Goal: Task Accomplishment & Management: Use online tool/utility

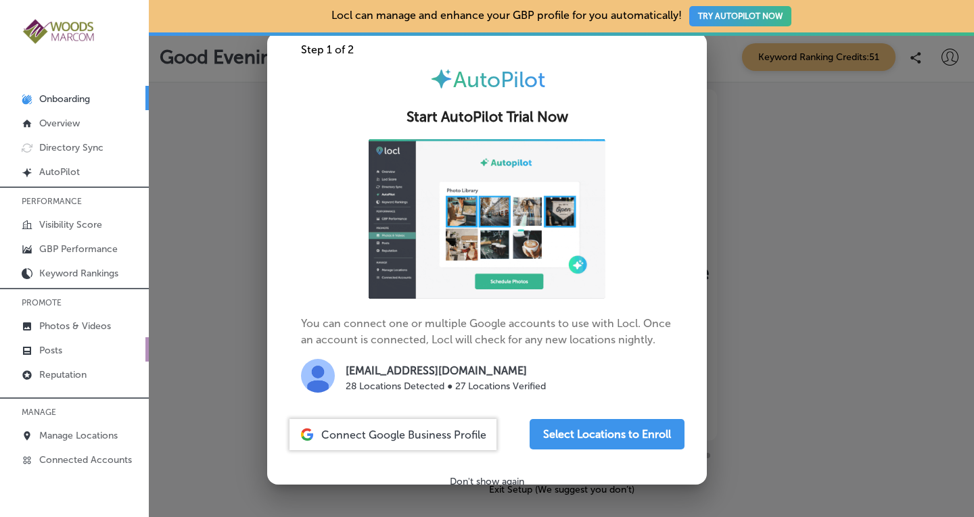
click at [64, 347] on link "Posts" at bounding box center [74, 349] width 149 height 24
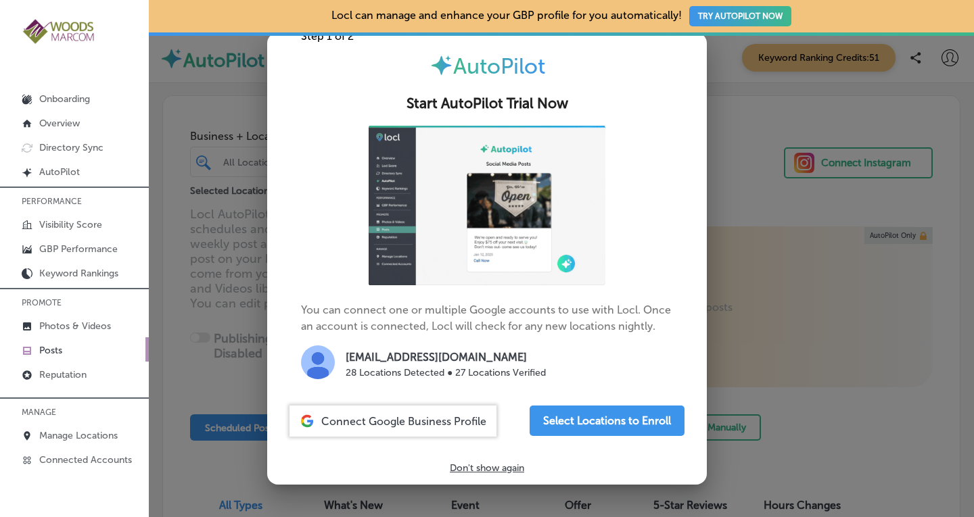
scroll to position [29, 0]
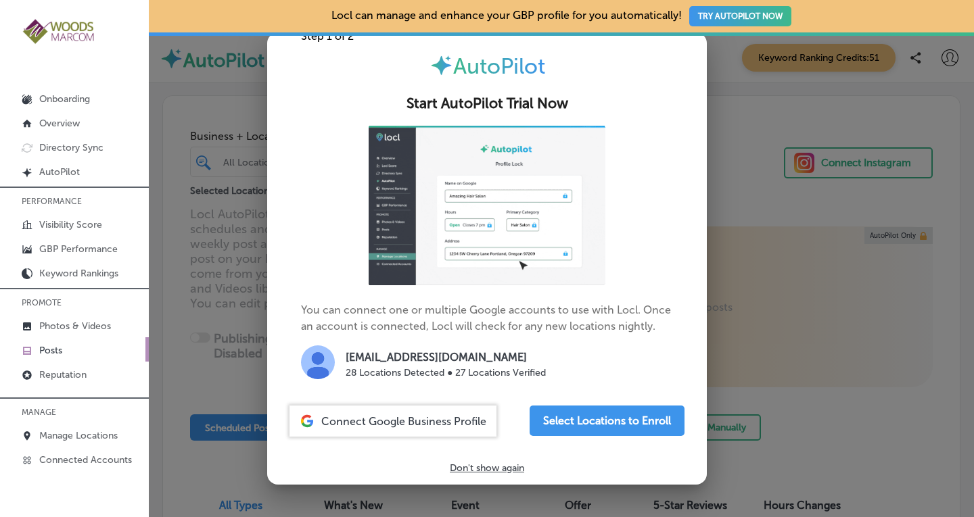
click at [465, 467] on p "Don't show again" at bounding box center [487, 467] width 74 height 11
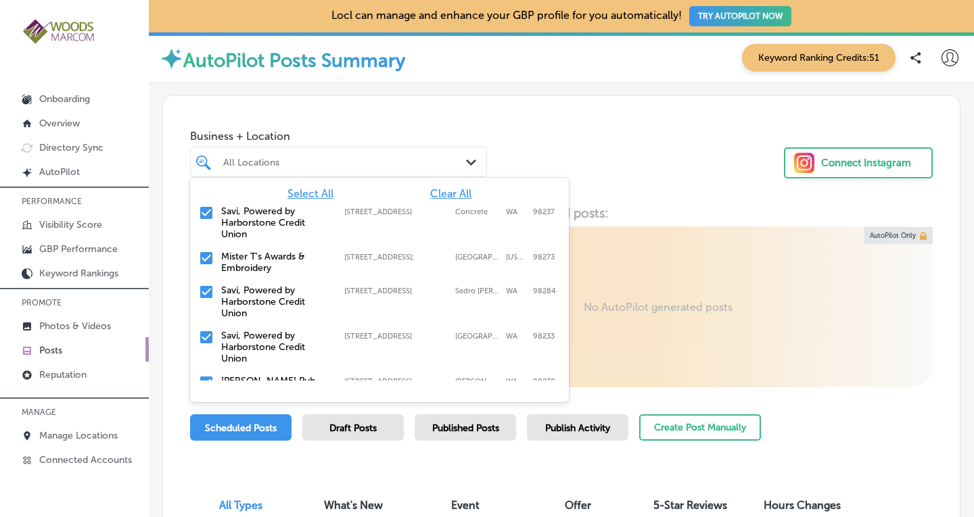
click at [396, 170] on div at bounding box center [327, 162] width 210 height 18
click at [204, 261] on input "checkbox" at bounding box center [206, 258] width 16 height 16
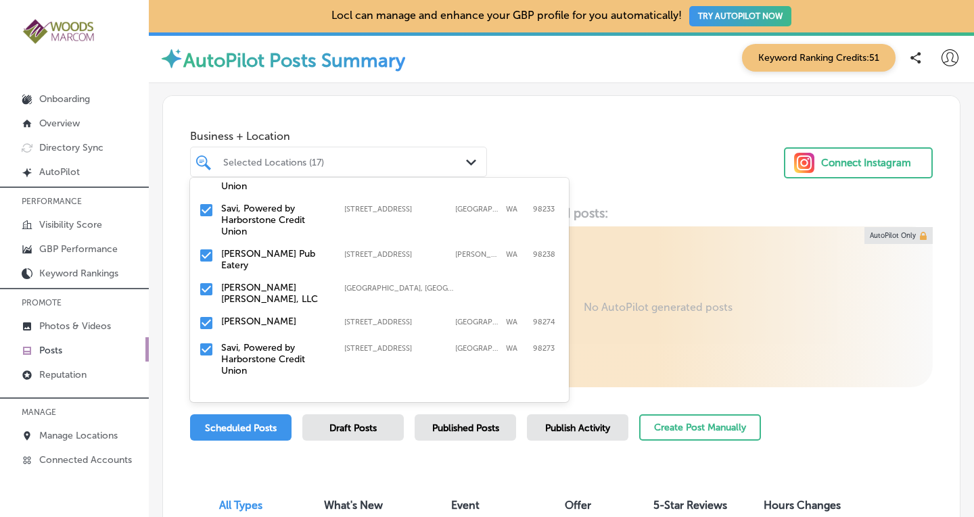
scroll to position [97, 0]
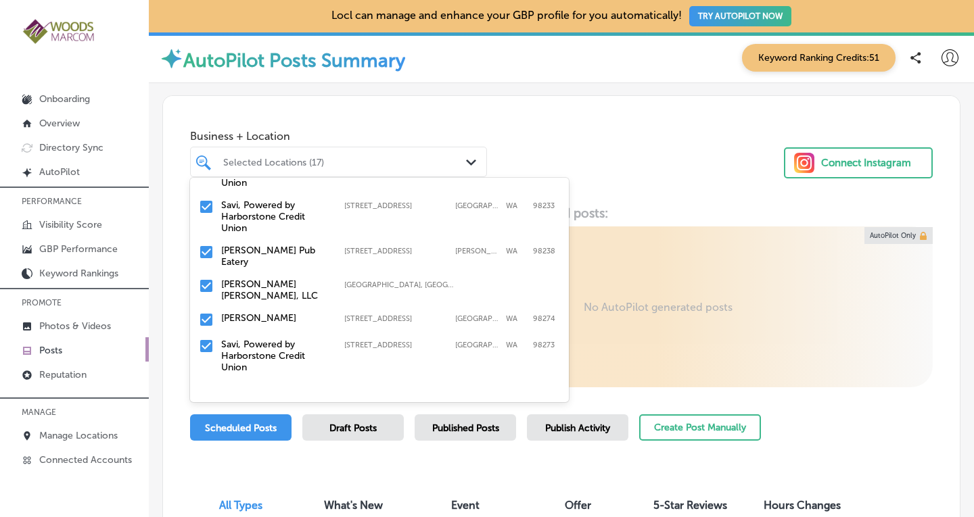
click at [204, 254] on input "checkbox" at bounding box center [206, 252] width 16 height 16
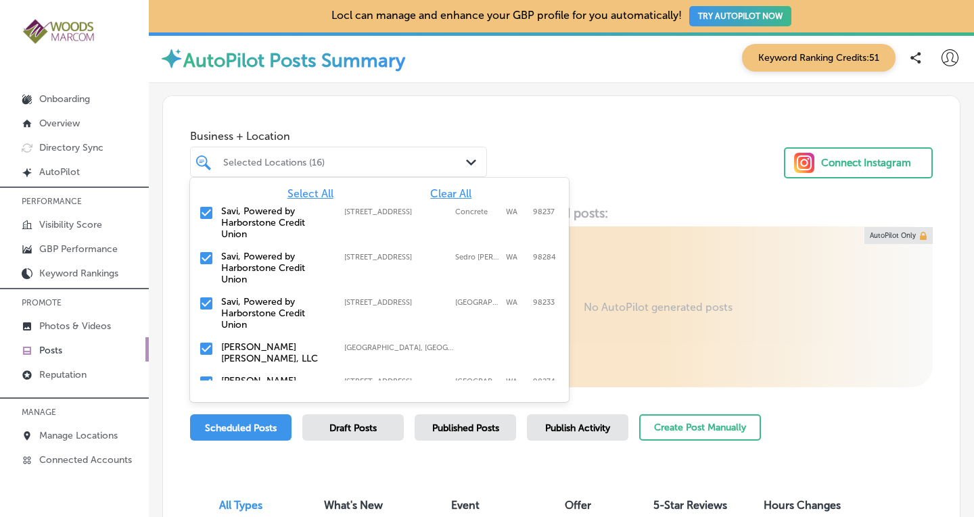
click at [208, 345] on input "checkbox" at bounding box center [206, 349] width 16 height 16
click at [204, 347] on input "checkbox" at bounding box center [206, 349] width 16 height 16
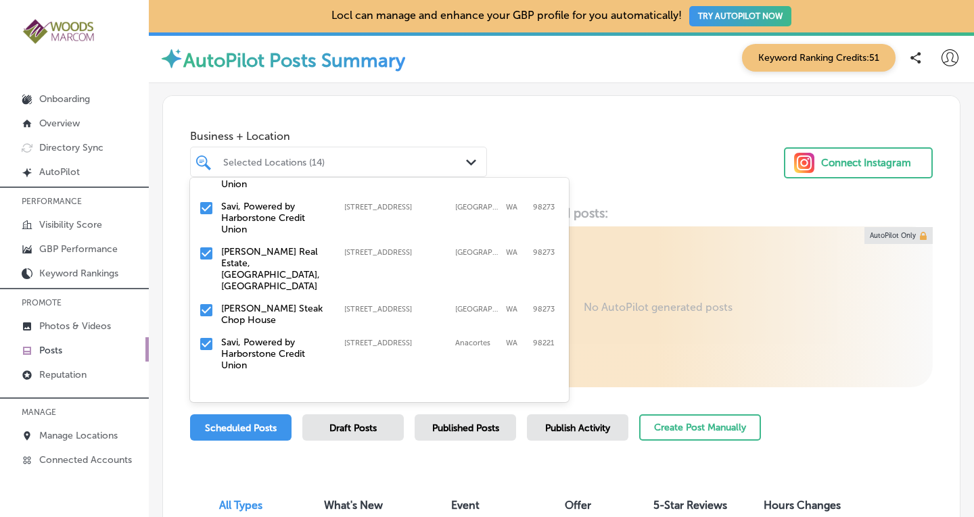
scroll to position [146, 0]
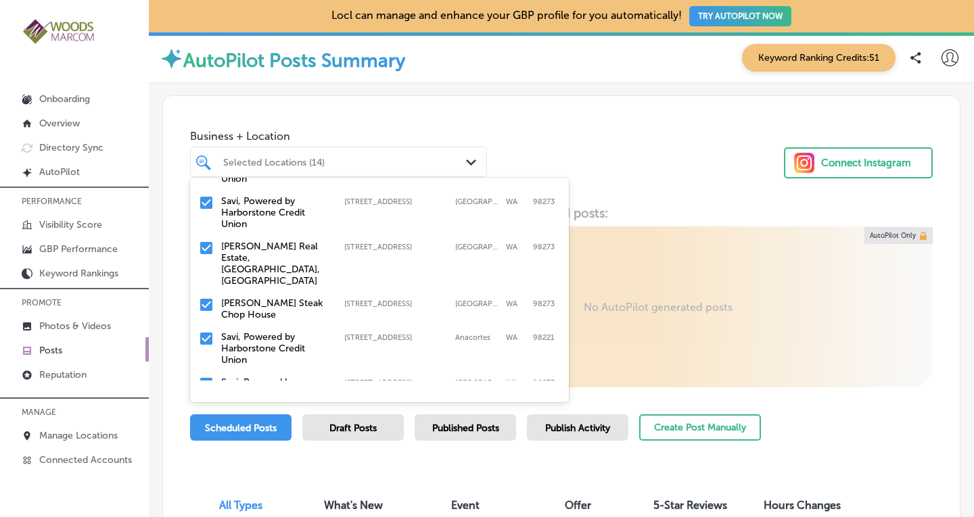
click at [204, 247] on input "checkbox" at bounding box center [206, 248] width 16 height 16
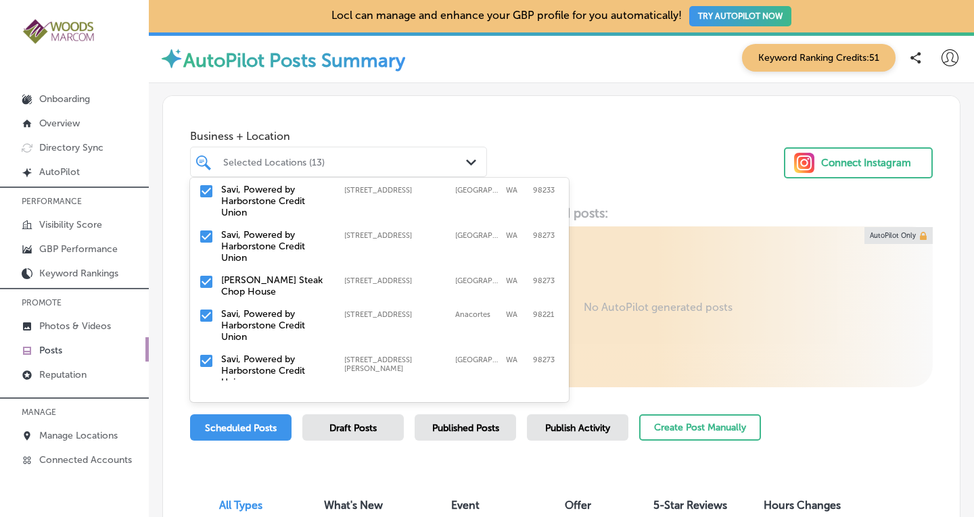
scroll to position [124, 0]
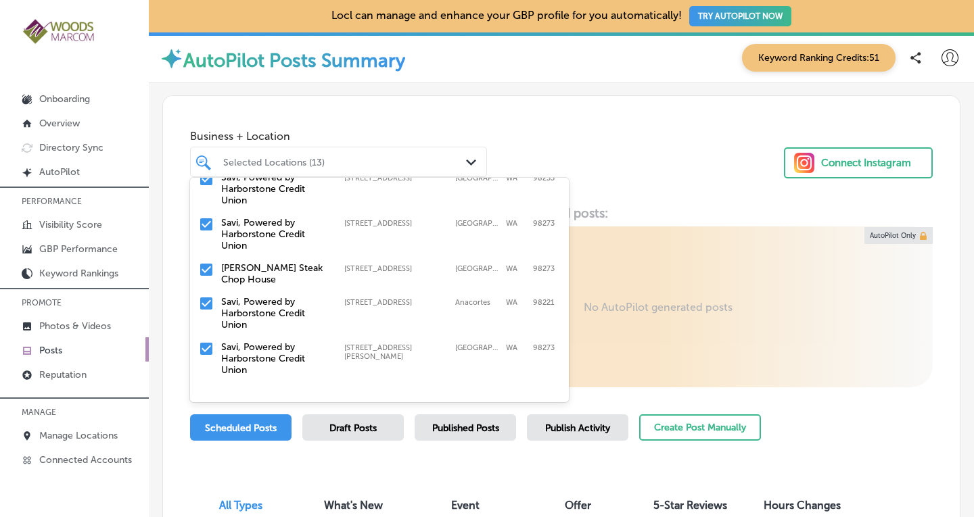
click at [206, 273] on input "checkbox" at bounding box center [206, 270] width 16 height 16
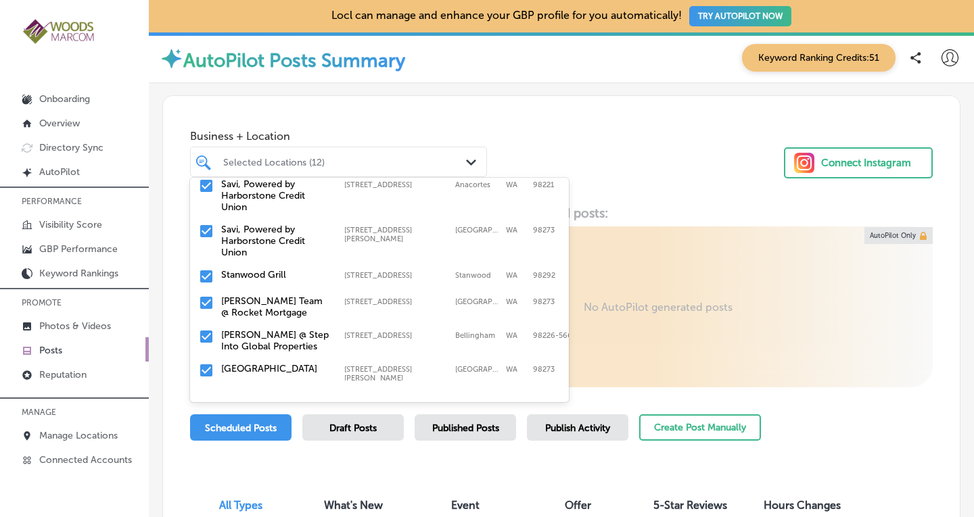
scroll to position [211, 0]
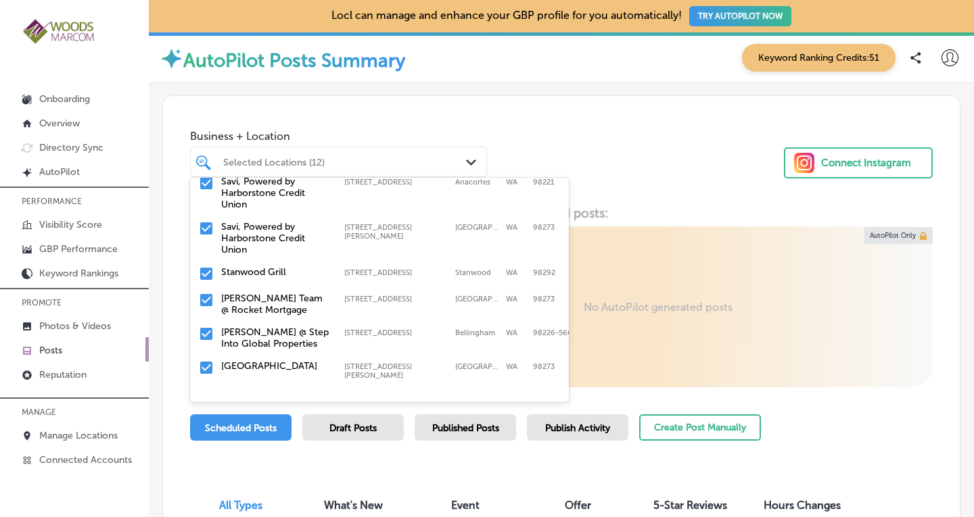
click at [204, 272] on input "checkbox" at bounding box center [206, 274] width 16 height 16
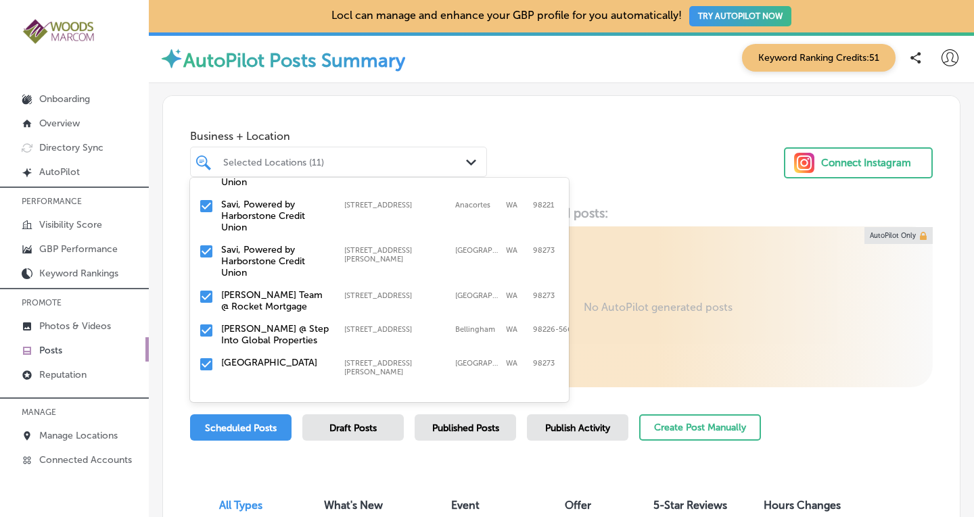
scroll to position [221, 0]
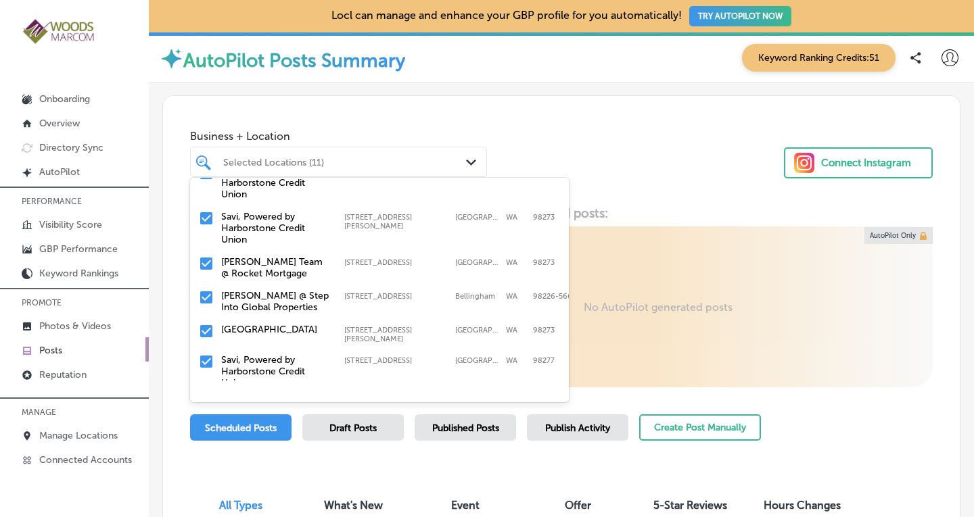
click at [204, 259] on input "checkbox" at bounding box center [206, 264] width 16 height 16
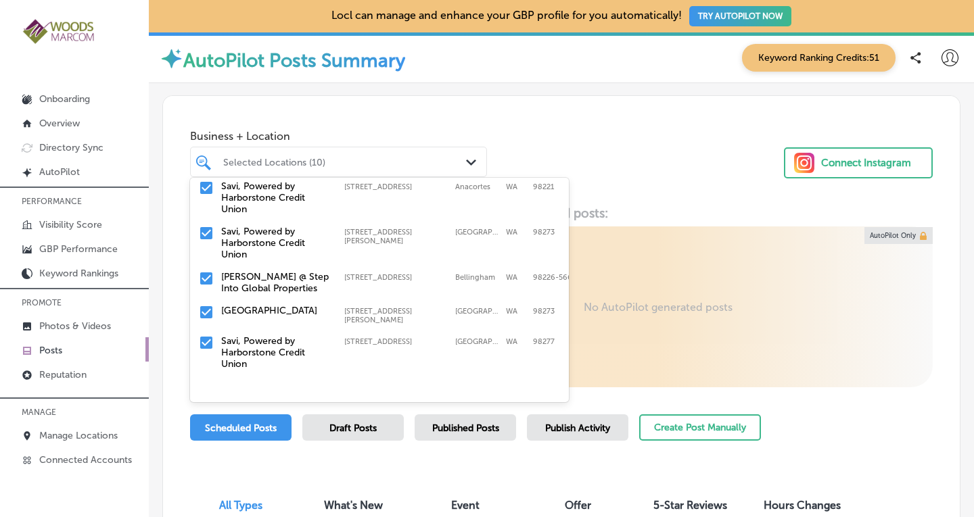
scroll to position [217, 0]
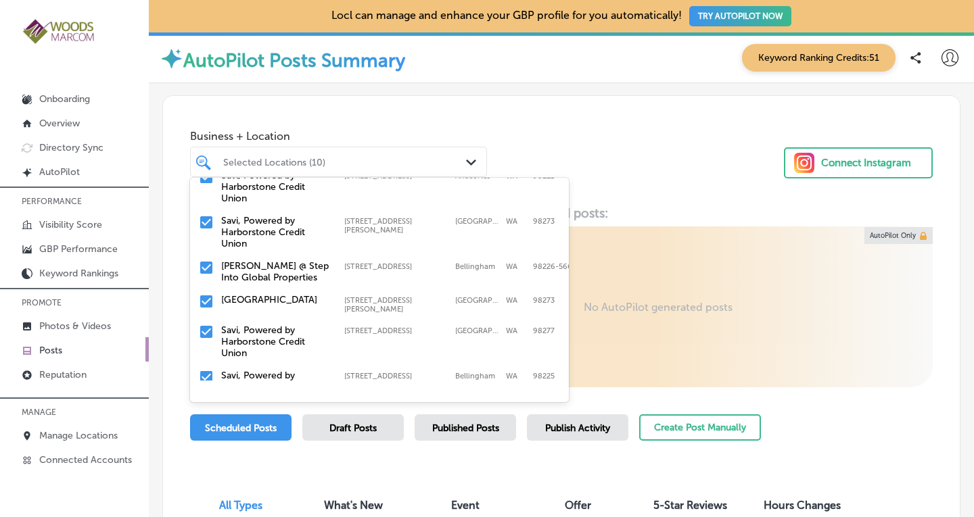
click at [207, 268] on input "checkbox" at bounding box center [206, 268] width 16 height 16
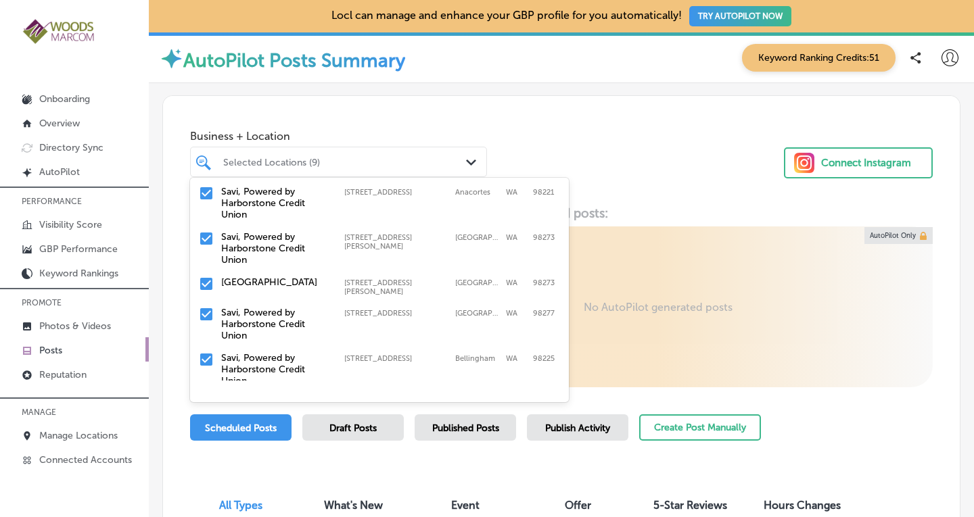
scroll to position [206, 0]
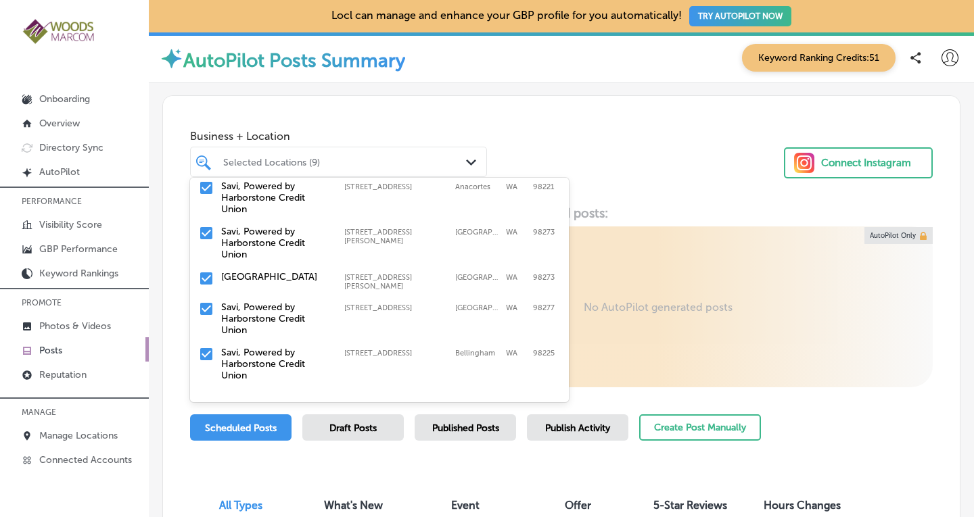
click at [205, 277] on input "checkbox" at bounding box center [206, 278] width 16 height 16
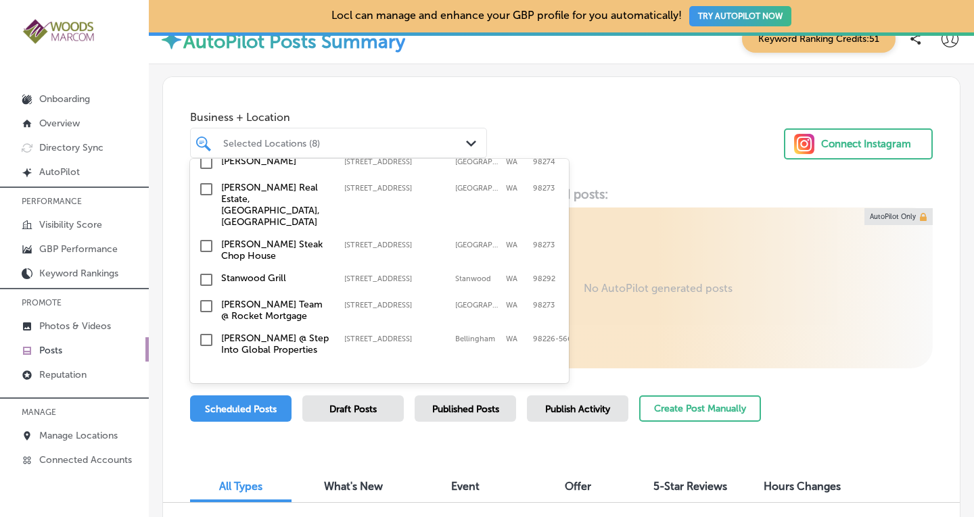
scroll to position [0, 0]
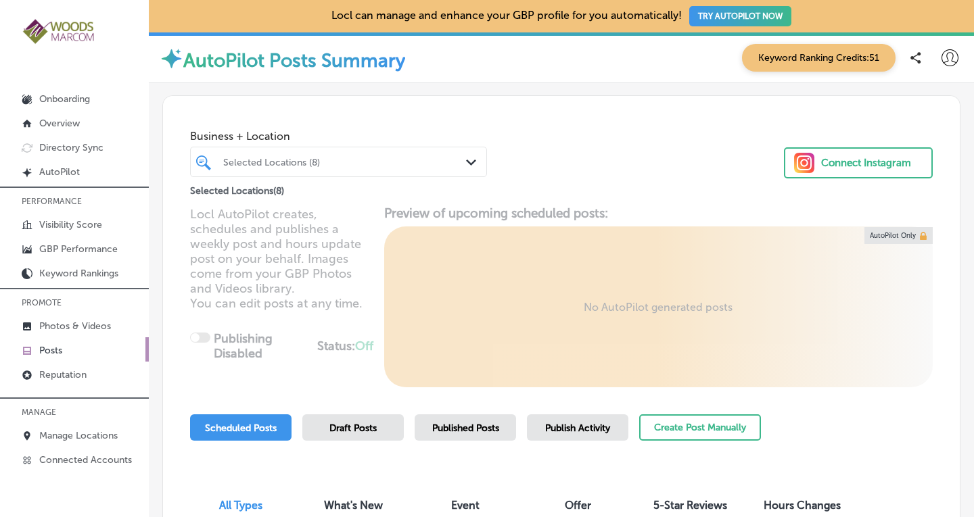
click at [572, 138] on div "Business + Location Selected Locations (8) Path Created with Sketch. Selected L…" at bounding box center [561, 147] width 796 height 103
click at [233, 424] on span "Scheduled Posts" at bounding box center [241, 428] width 72 height 11
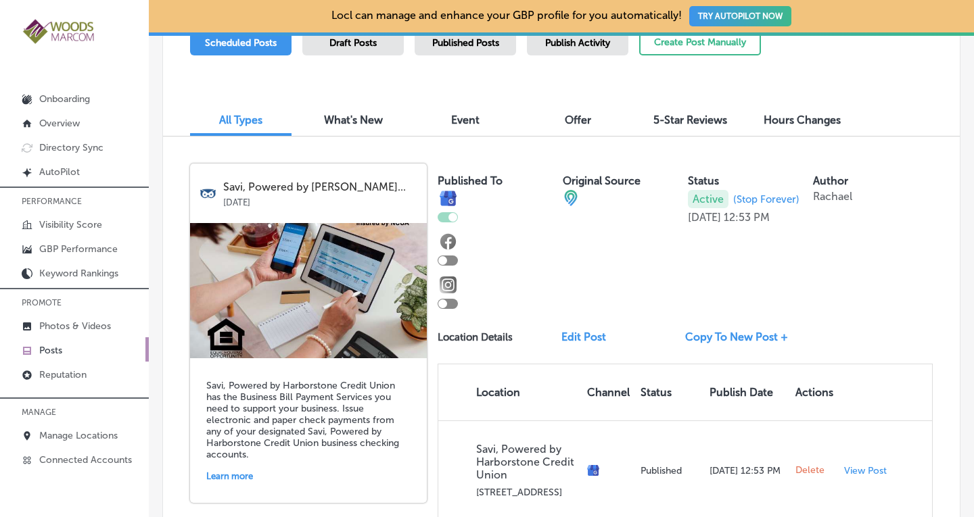
scroll to position [377, 0]
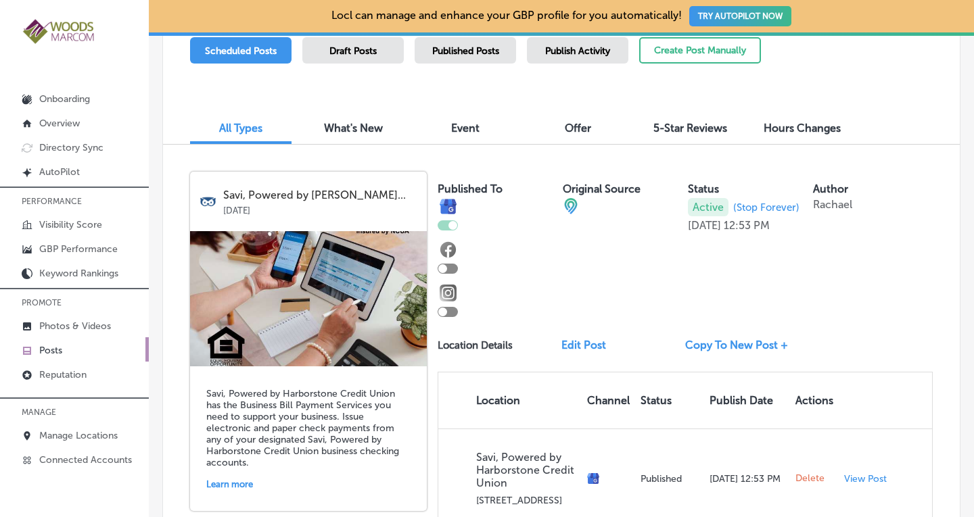
click at [754, 200] on div "Active (Stop Forever)" at bounding box center [744, 207] width 112 height 18
click at [754, 206] on span "(Stop Forever)" at bounding box center [766, 207] width 66 height 12
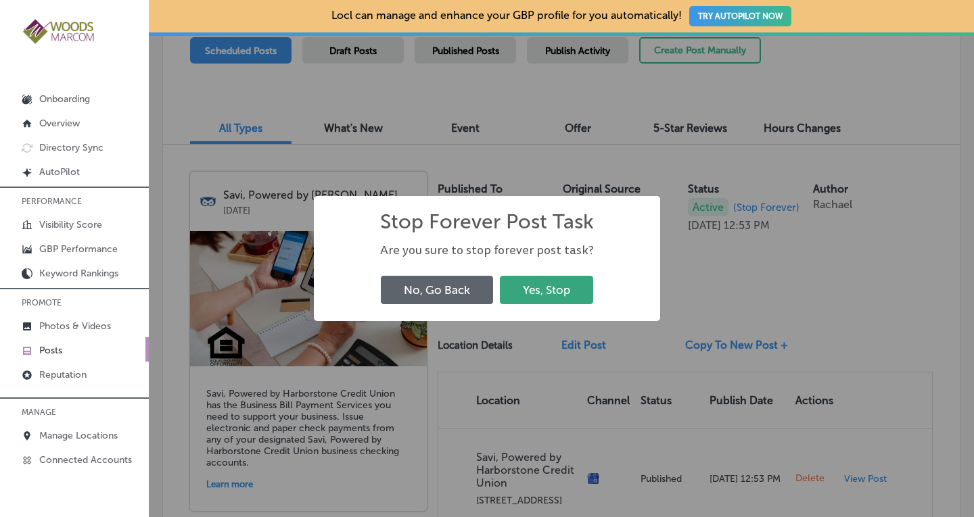
click at [538, 291] on button "Yes, Stop" at bounding box center [546, 290] width 93 height 28
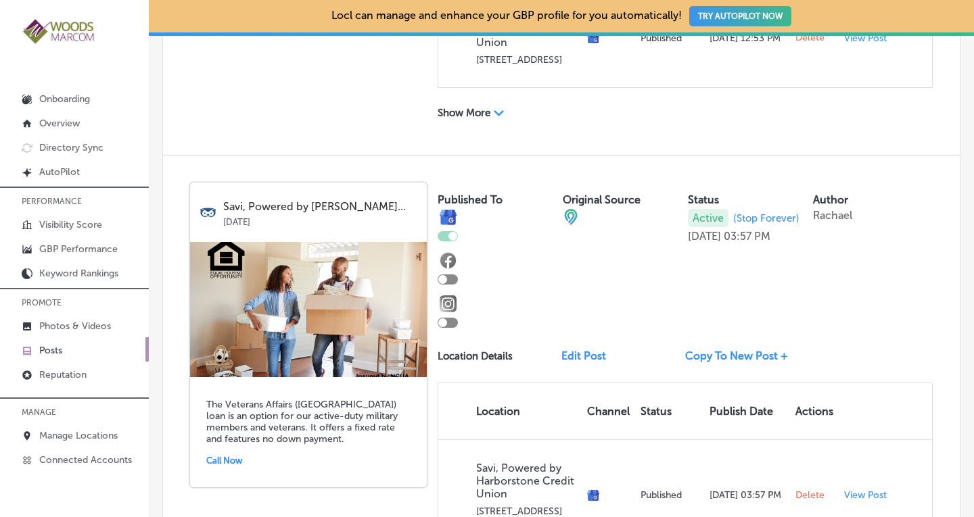
scroll to position [944, 0]
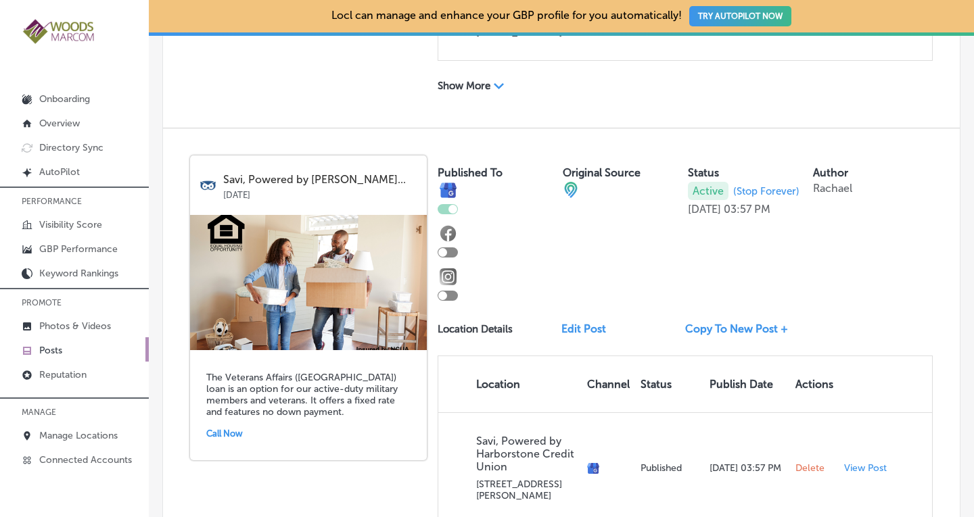
click at [743, 189] on span "(Stop Forever)" at bounding box center [766, 191] width 66 height 12
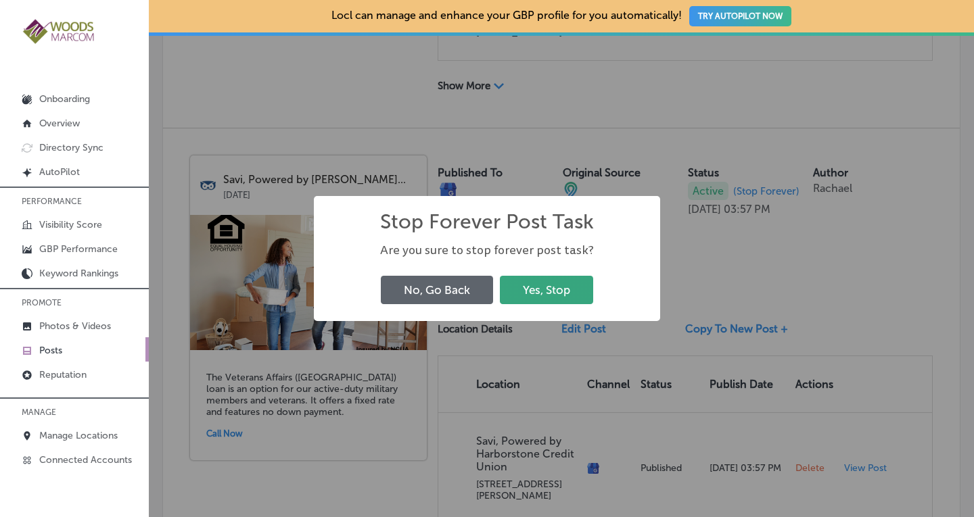
click at [538, 289] on button "Yes, Stop" at bounding box center [546, 290] width 93 height 28
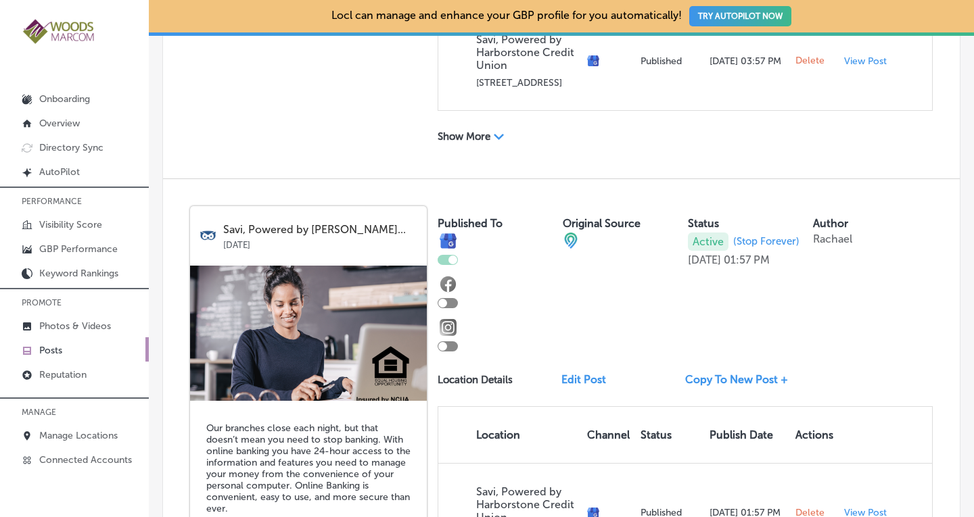
scroll to position [1458, 0]
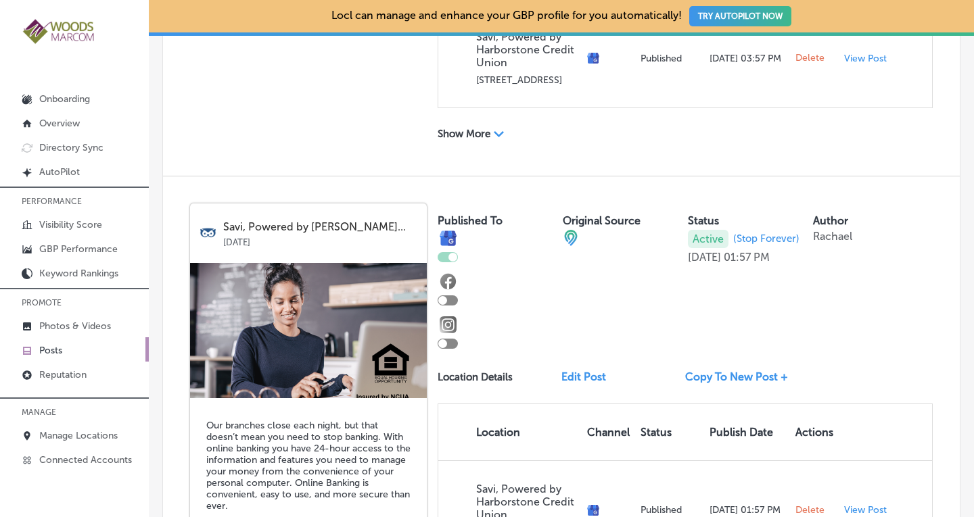
click at [785, 236] on span "(Stop Forever)" at bounding box center [766, 239] width 66 height 12
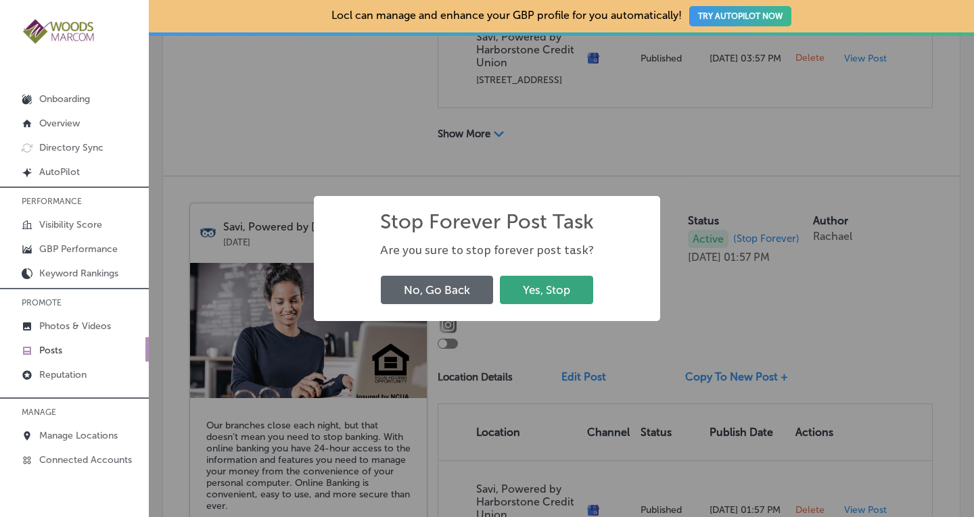
click at [581, 279] on button "Yes, Stop" at bounding box center [546, 290] width 93 height 28
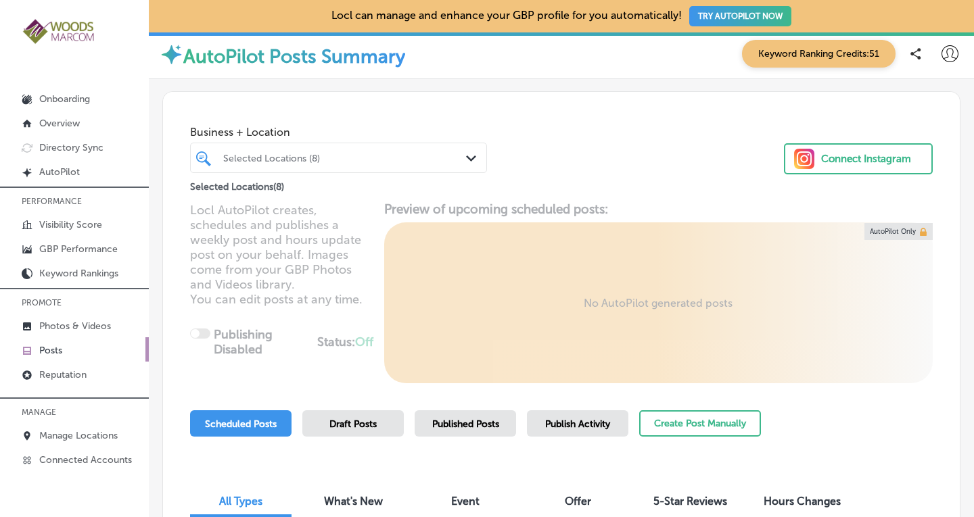
scroll to position [3, 0]
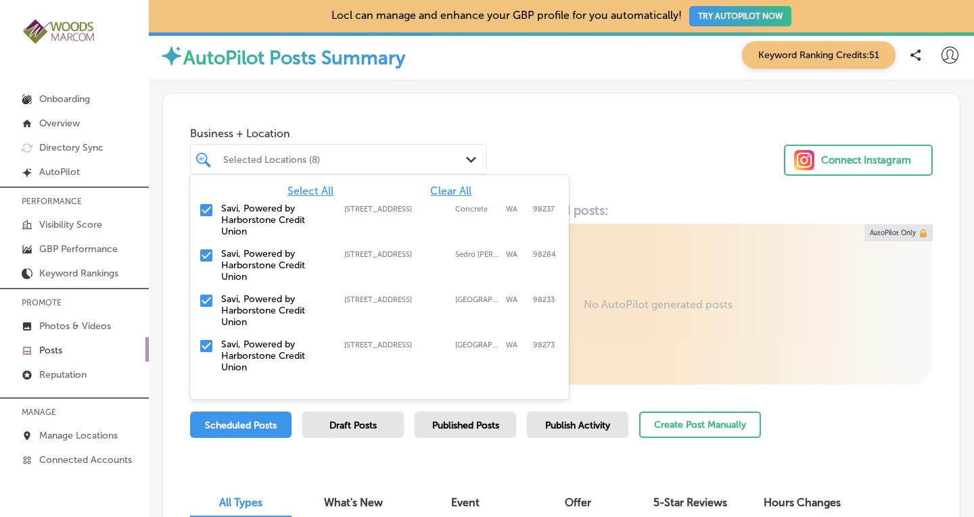
click at [460, 162] on div "Selected Locations (8) Path Created with Sketch." at bounding box center [338, 159] width 295 height 21
click at [450, 191] on span "Clear All" at bounding box center [450, 191] width 41 height 13
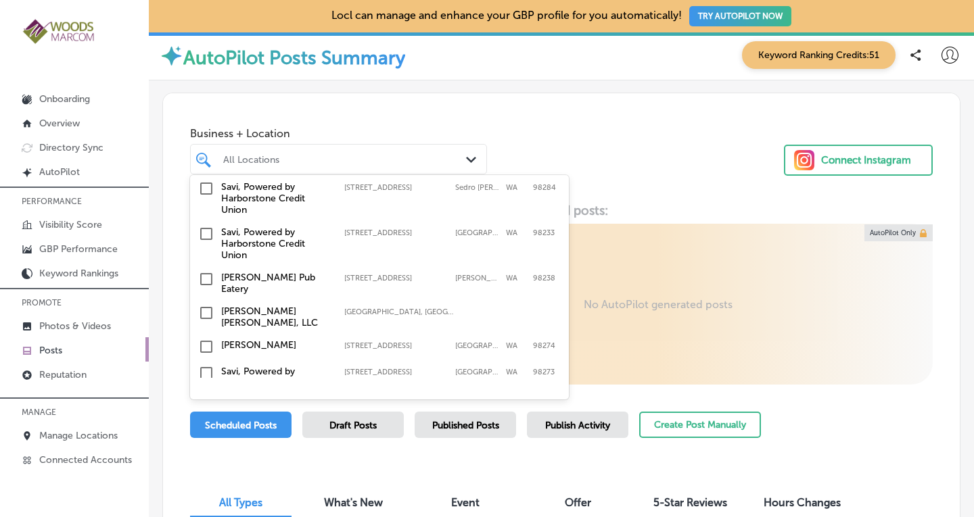
scroll to position [102, 0]
click at [205, 274] on input "checkbox" at bounding box center [206, 278] width 16 height 16
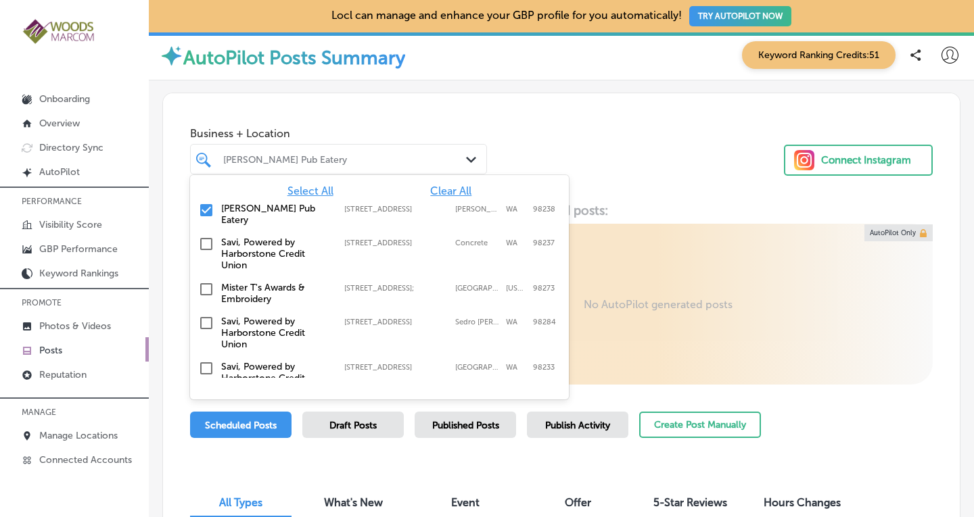
click at [619, 134] on div "Business + Location option [STREET_ADDRESS]. option [STREET_ADDRESS]. 19 result…" at bounding box center [561, 144] width 796 height 103
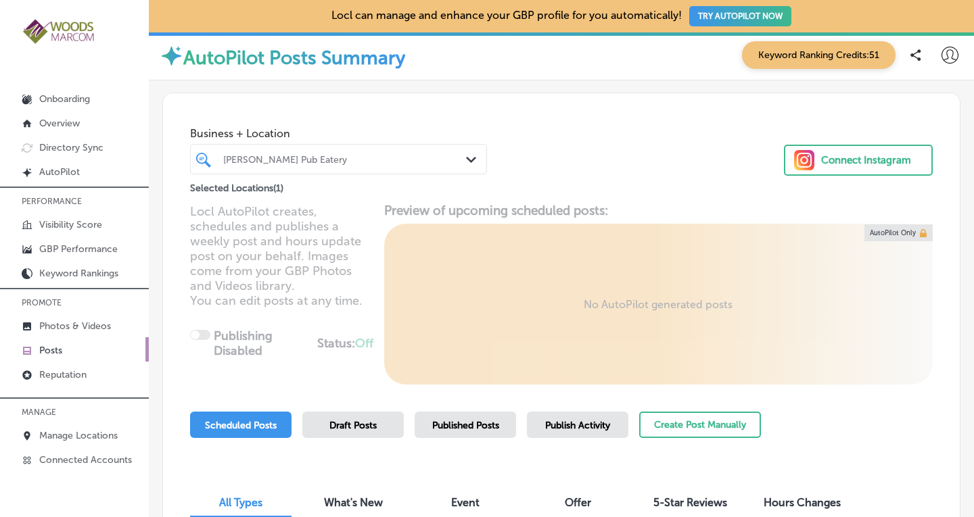
click at [459, 415] on div "Published Posts" at bounding box center [464, 425] width 101 height 26
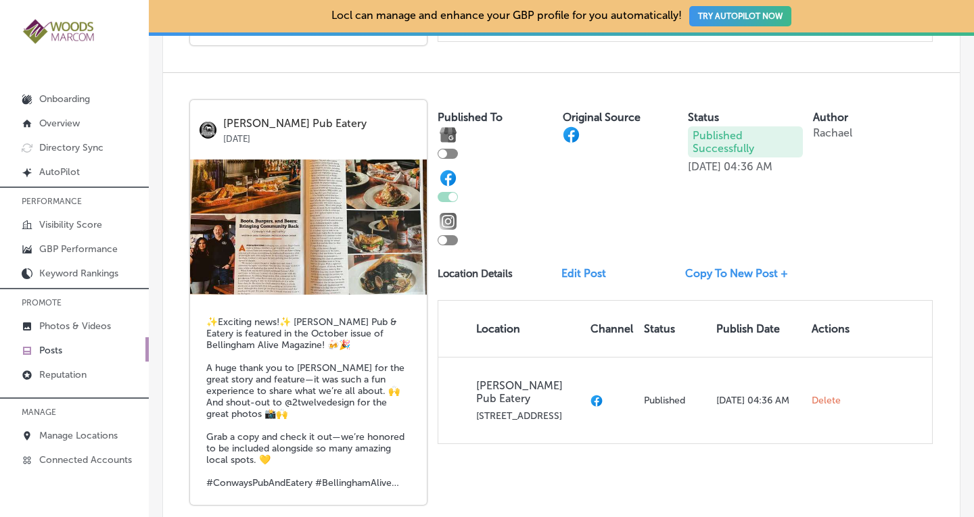
scroll to position [2101, 0]
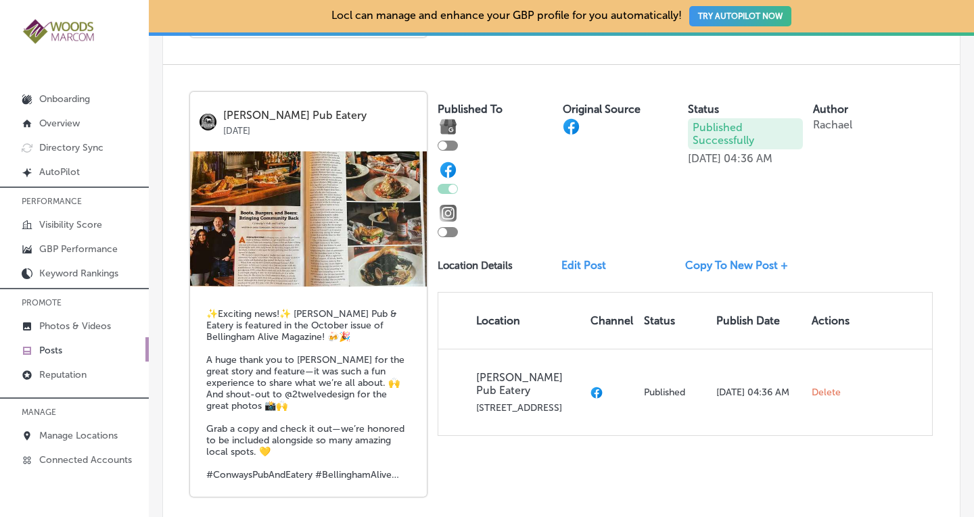
click at [727, 266] on link "Copy To New Post +" at bounding box center [742, 265] width 114 height 13
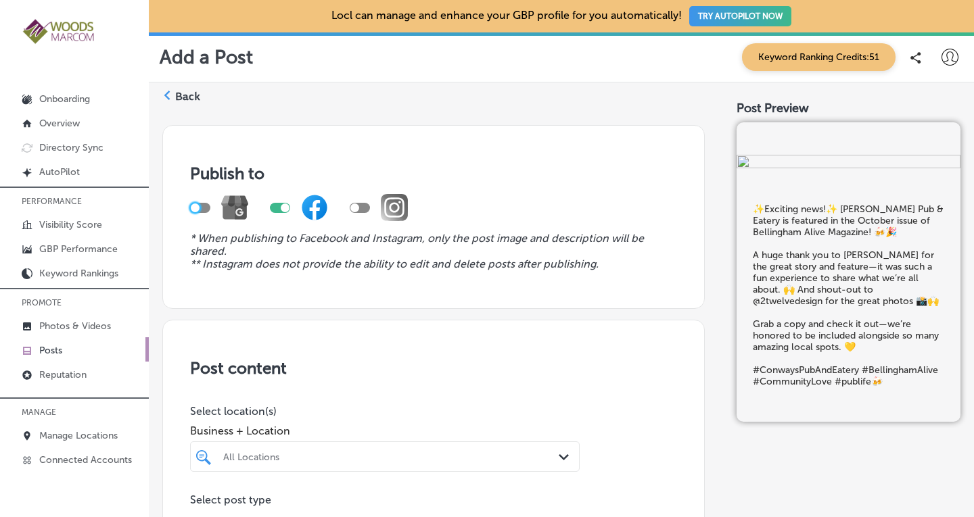
click at [197, 204] on div at bounding box center [195, 208] width 9 height 9
checkbox input "true"
click at [282, 206] on div at bounding box center [285, 208] width 9 height 9
checkbox input "false"
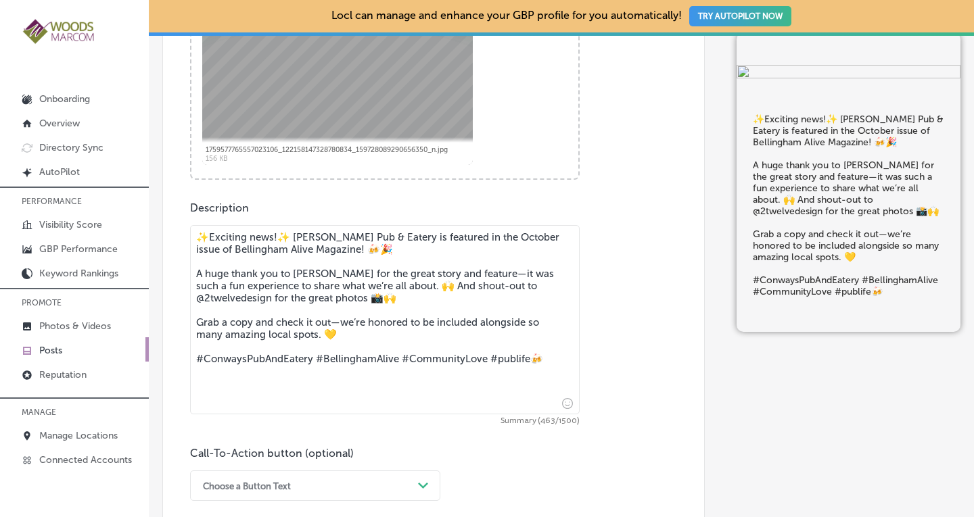
scroll to position [627, 0]
click at [208, 252] on textarea "✨Exciting news!✨ [PERSON_NAME] Pub & Eatery is featured in the October issue of…" at bounding box center [384, 318] width 389 height 189
click at [633, 260] on div "Description ✨Exciting news!✨ [PERSON_NAME] Pub & Eatery is featured in Bellingh…" at bounding box center [433, 350] width 487 height 300
drag, startPoint x: 398, startPoint y: 304, endPoint x: 456, endPoint y: 291, distance: 59.4
click at [456, 291] on textarea "✨Exciting news!✨ [PERSON_NAME] Pub & Eatery is featured in Bellingham Alive Mag…" at bounding box center [384, 318] width 389 height 189
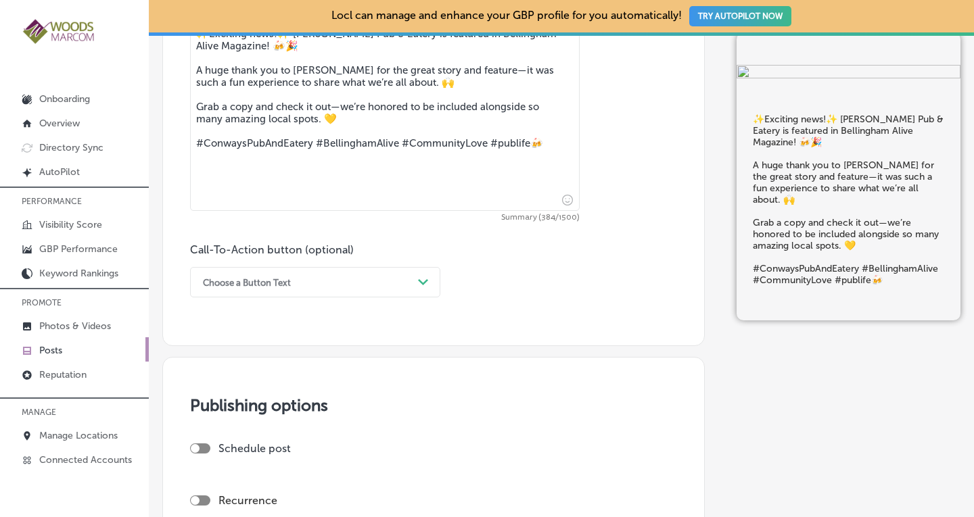
scroll to position [847, 0]
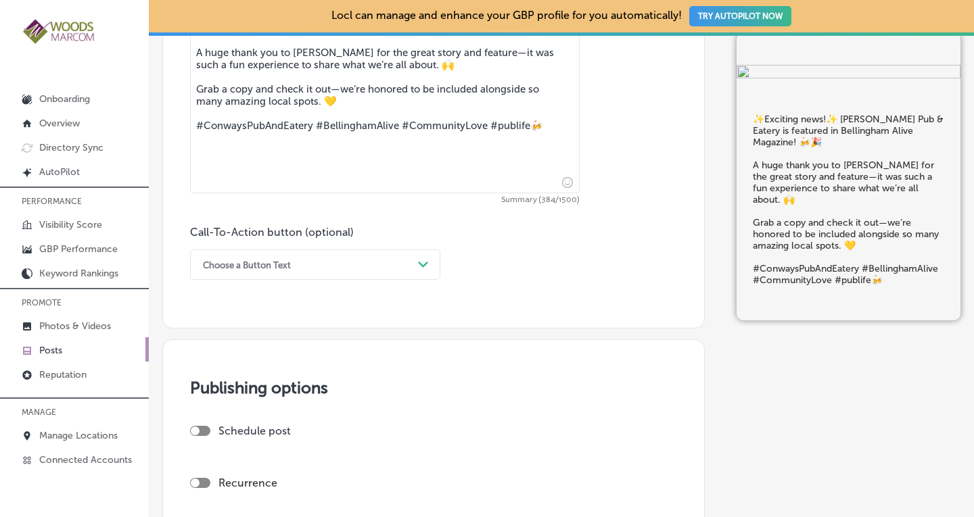
type textarea "✨Exciting news!✨ [PERSON_NAME] Pub & Eatery is featured in Bellingham Alive Mag…"
click at [417, 259] on div "Path Created with Sketch." at bounding box center [423, 265] width 22 height 22
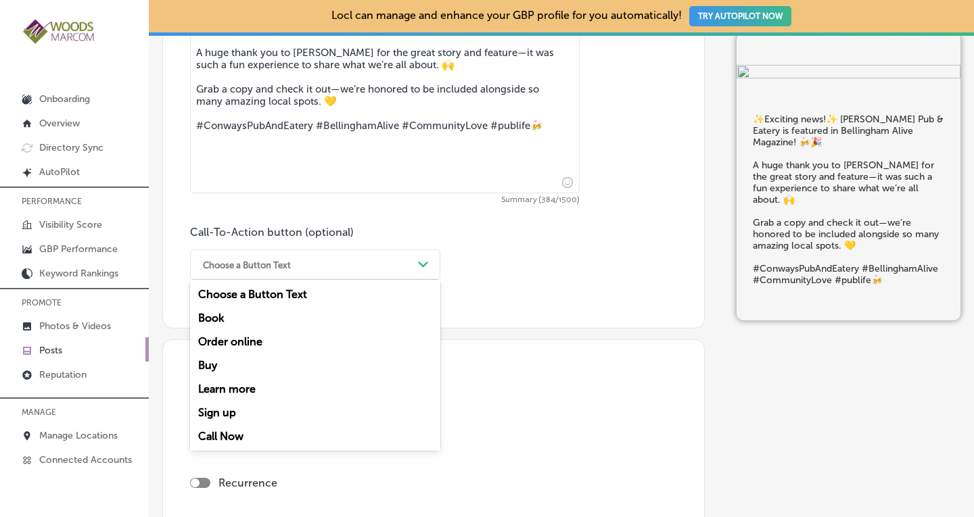
click at [282, 430] on div "Call Now" at bounding box center [315, 437] width 250 height 24
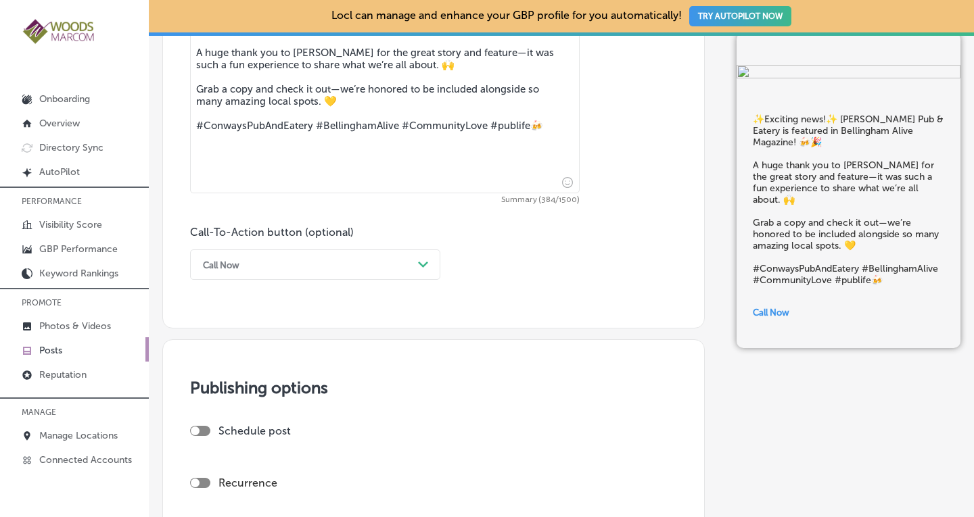
click at [208, 479] on div at bounding box center [200, 483] width 20 height 10
checkbox input "true"
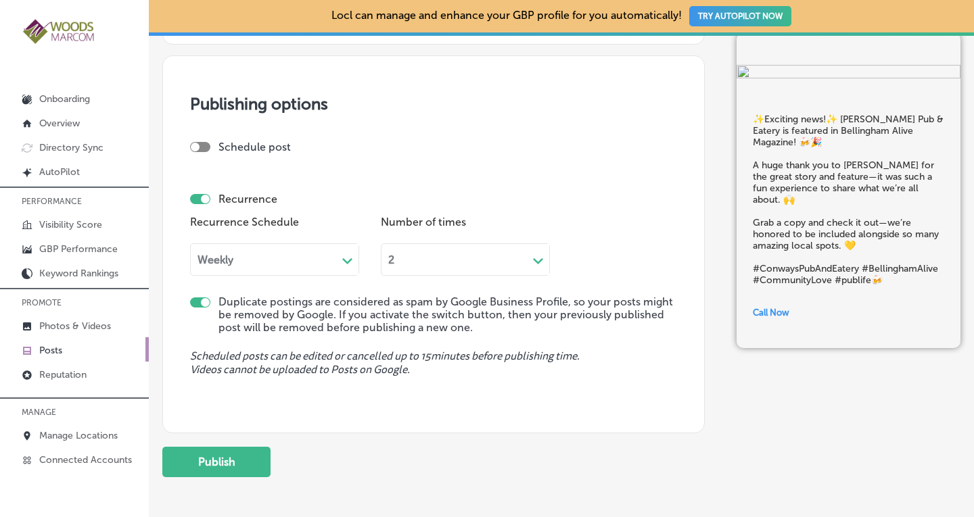
scroll to position [1137, 0]
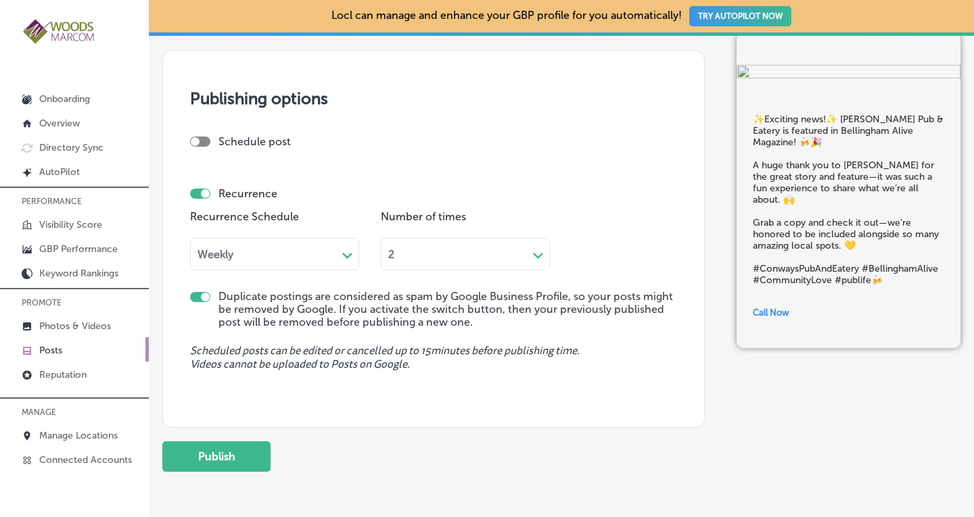
click at [323, 255] on div "Weekly" at bounding box center [264, 255] width 146 height 16
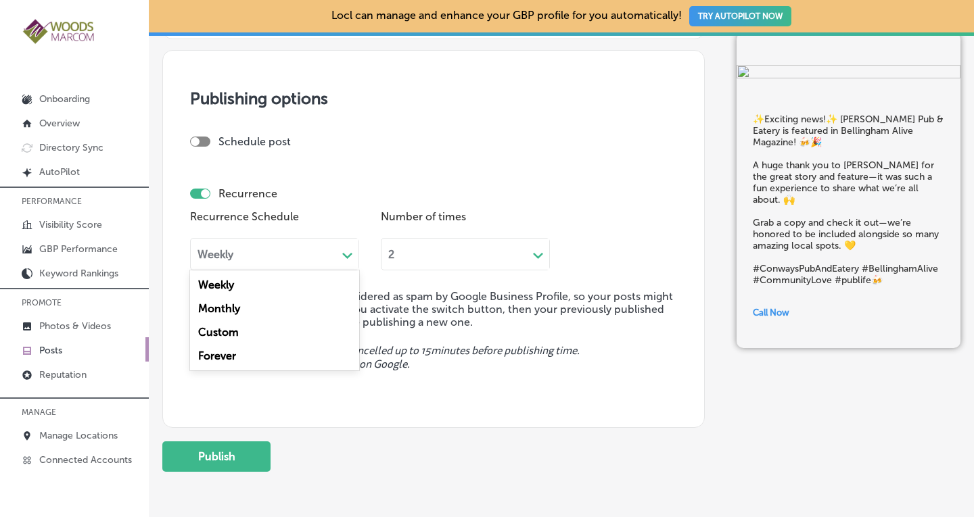
click at [222, 359] on div "Forever" at bounding box center [274, 356] width 169 height 24
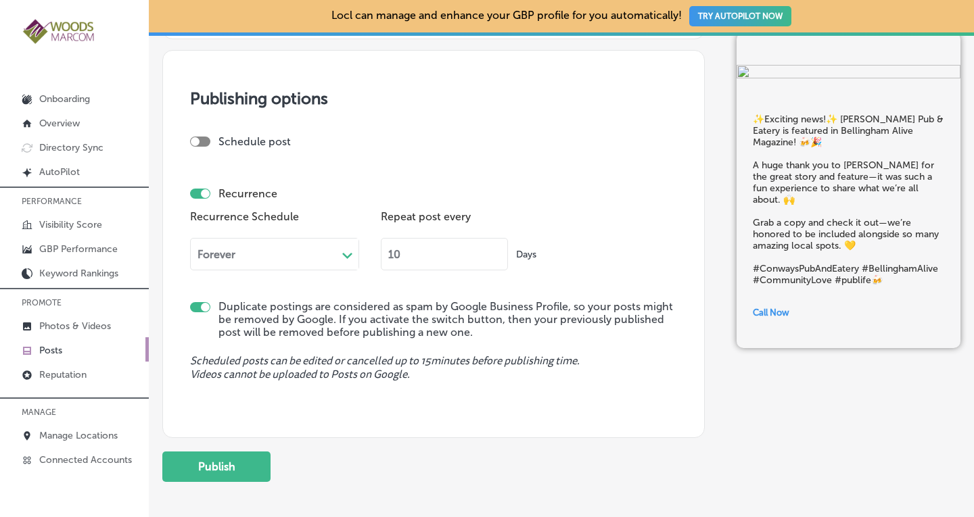
drag, startPoint x: 404, startPoint y: 252, endPoint x: 370, endPoint y: 260, distance: 34.8
click at [370, 260] on div "Recurrence Schedule Forever Path Created with Sketch. Repeat post every 10 Days" at bounding box center [433, 244] width 487 height 74
type input "90"
click at [377, 283] on div "Schedule post Recurrence Recurrence Schedule Forever Path Created with Sketch. …" at bounding box center [433, 218] width 487 height 167
click at [195, 463] on button "Publish" at bounding box center [216, 467] width 108 height 30
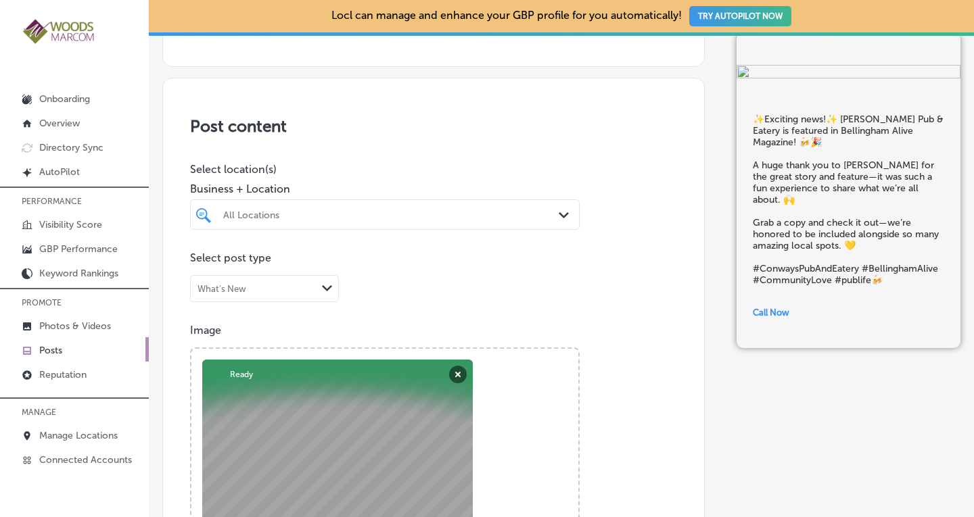
scroll to position [256, 0]
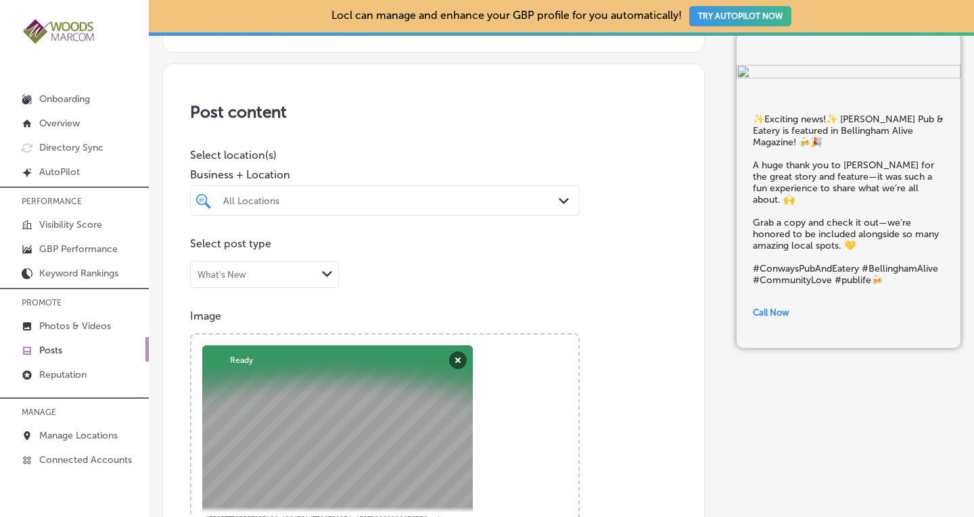
click at [473, 205] on div "All Locations" at bounding box center [391, 200] width 337 height 11
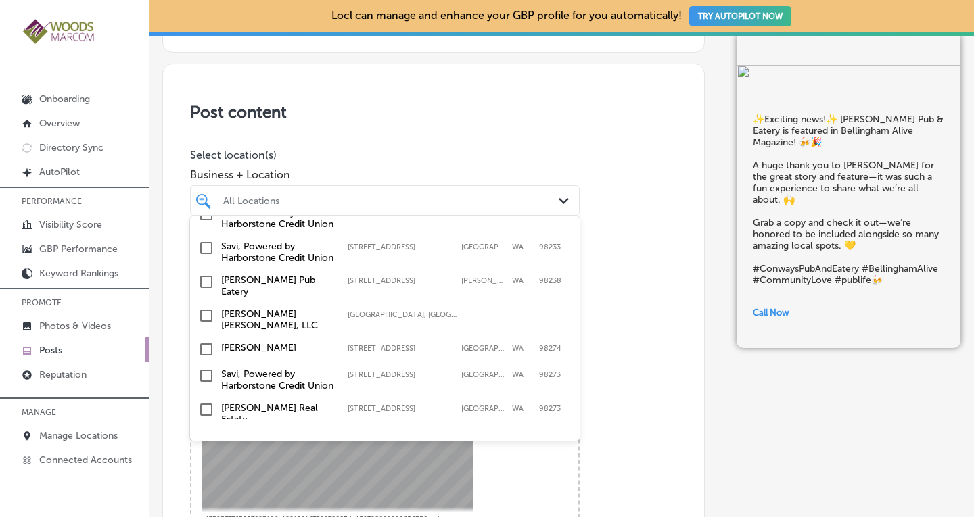
scroll to position [106, 0]
click at [208, 289] on input "checkbox" at bounding box center [206, 280] width 16 height 16
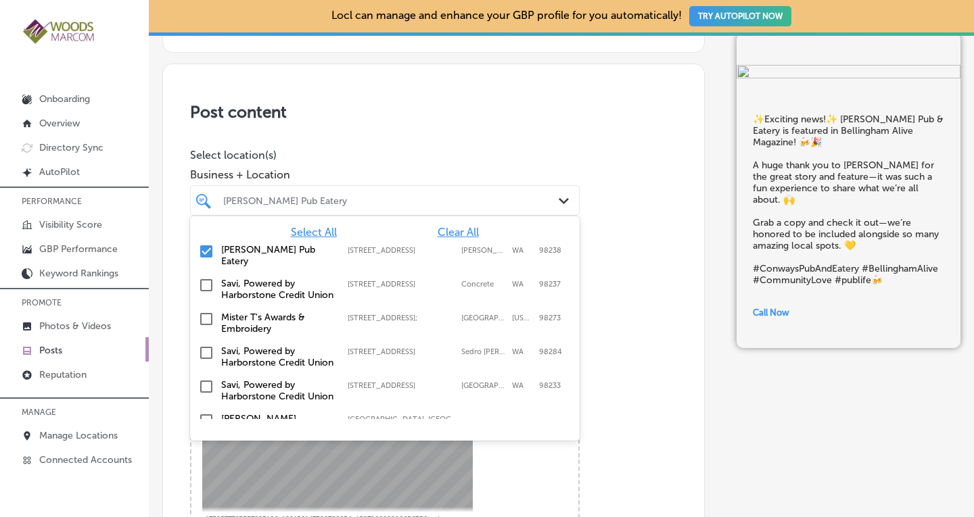
click at [611, 267] on div "Post content Select location(s) Business + Location option [STREET_ADDRESS]. op…" at bounding box center [433, 492] width 542 height 856
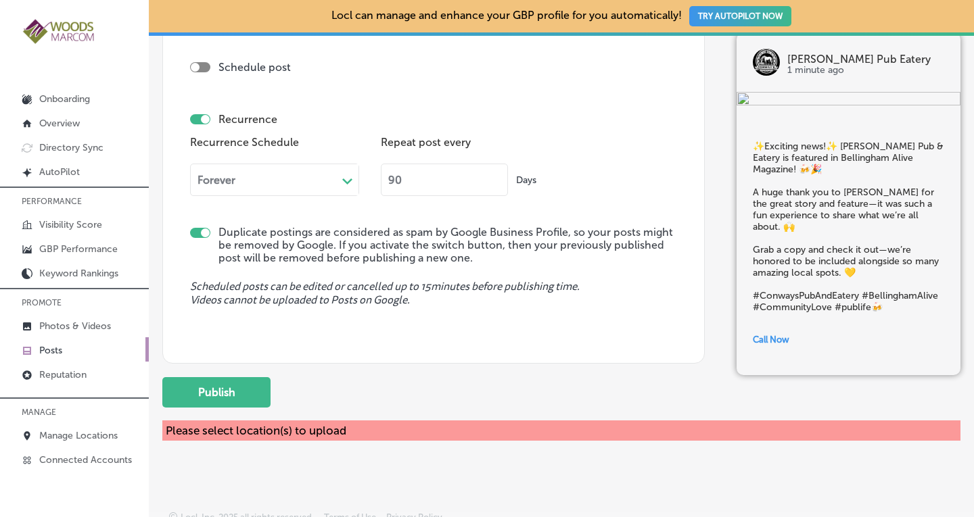
scroll to position [1216, 0]
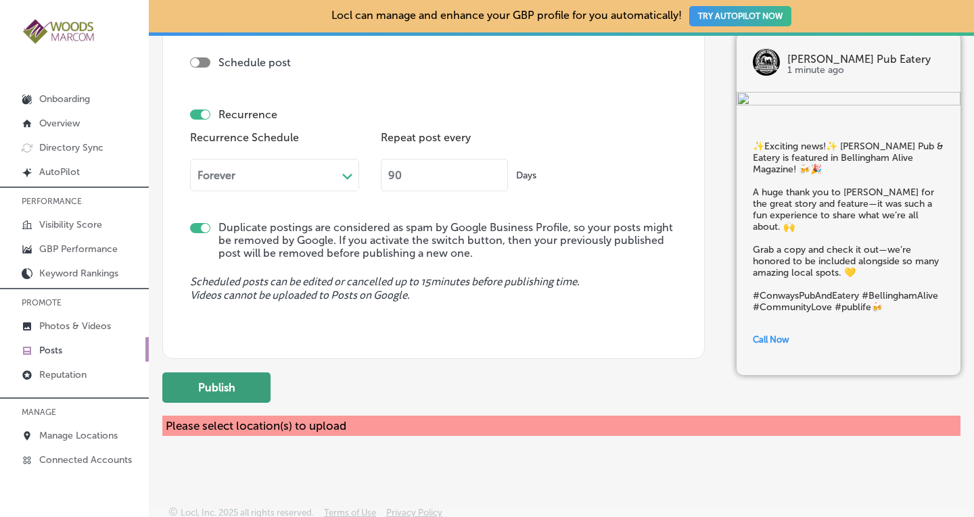
click at [210, 375] on button "Publish" at bounding box center [216, 388] width 108 height 30
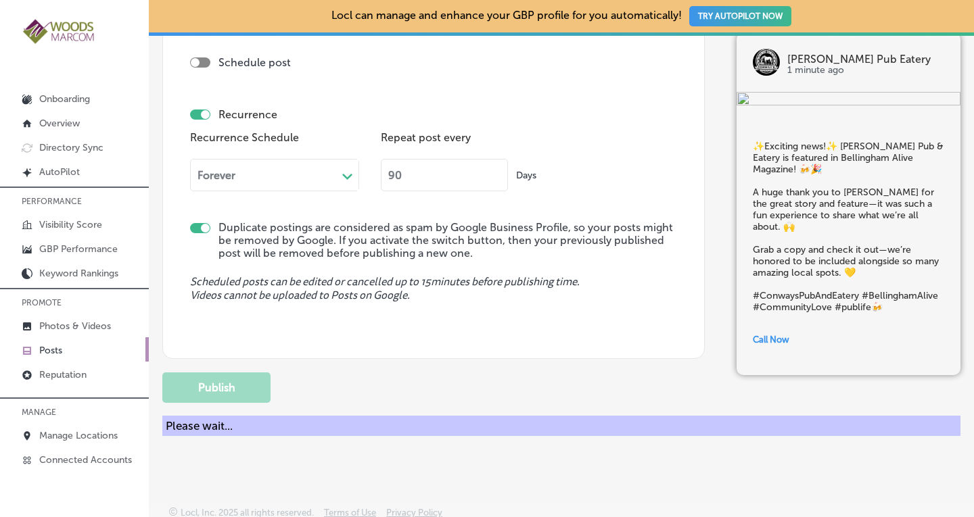
checkbox input "false"
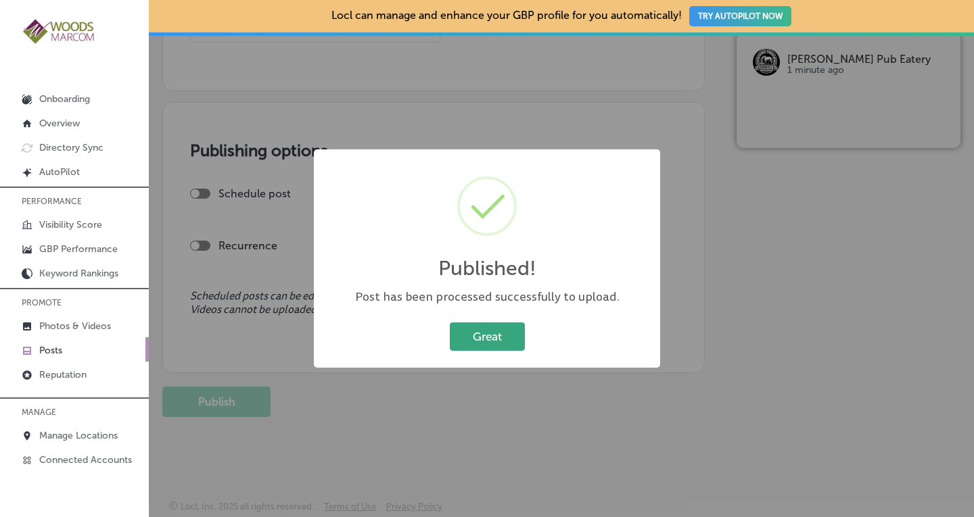
click at [501, 327] on button "Great" at bounding box center [487, 336] width 75 height 28
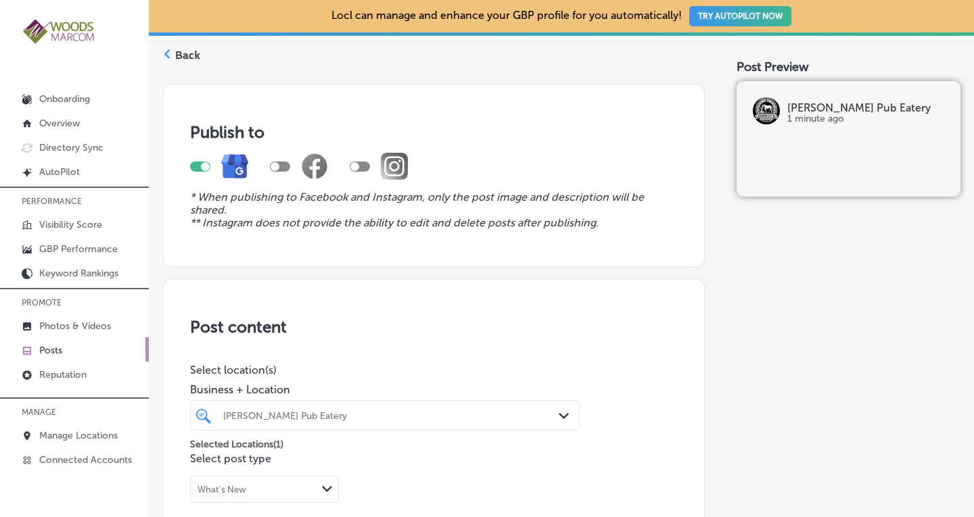
scroll to position [0, 0]
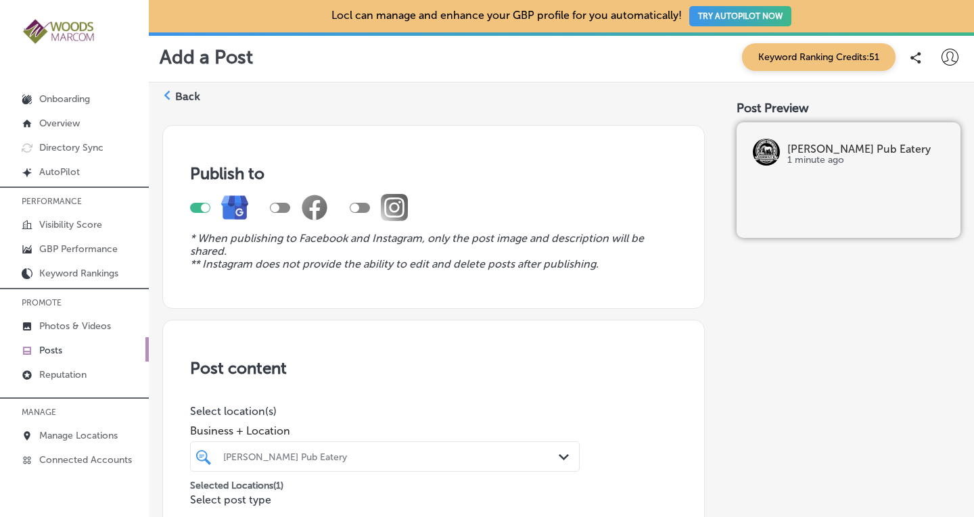
click at [49, 349] on p "Posts" at bounding box center [50, 350] width 23 height 11
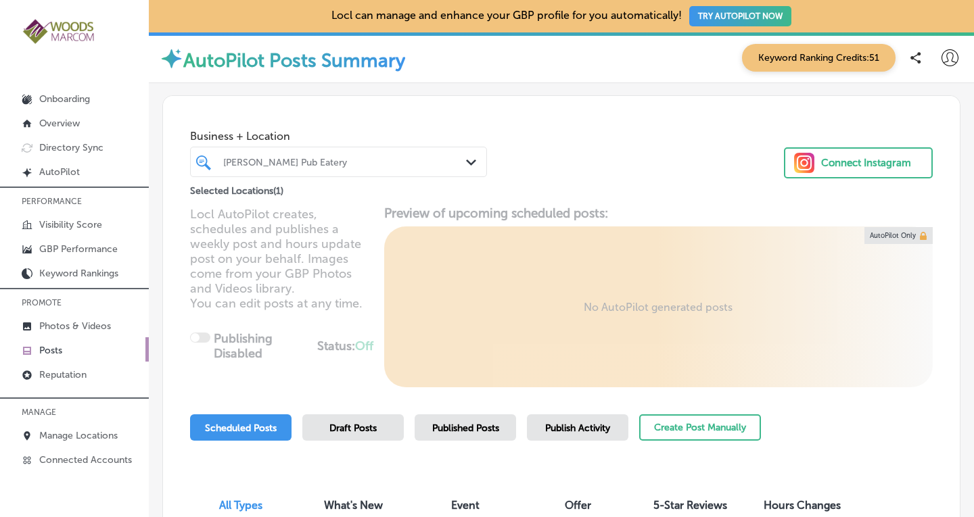
click at [431, 158] on div "[PERSON_NAME] Pub Eatery" at bounding box center [345, 161] width 244 height 11
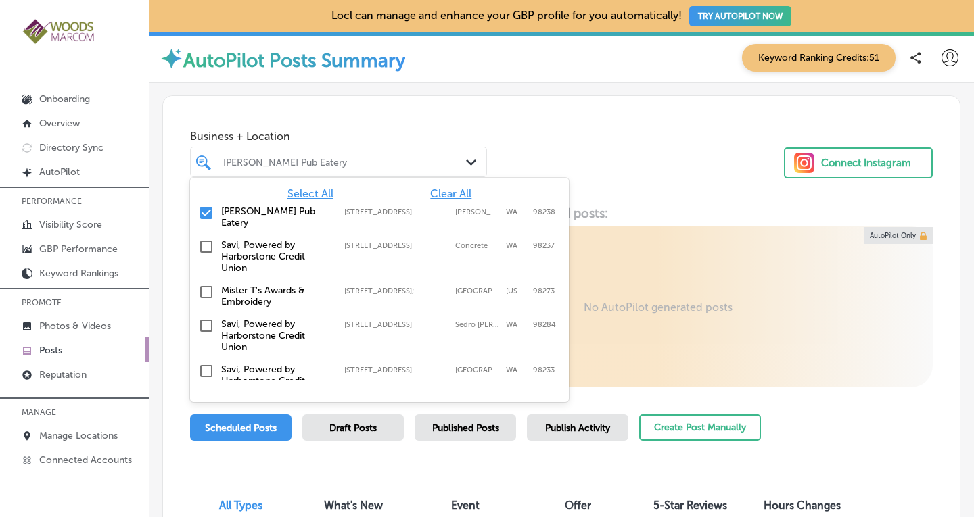
click at [435, 194] on span "Clear All" at bounding box center [450, 193] width 41 height 13
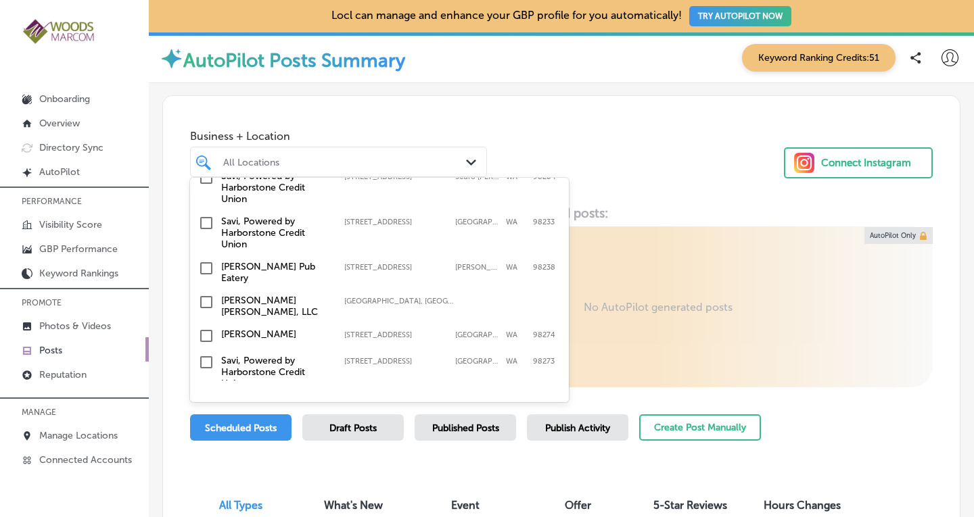
scroll to position [157, 0]
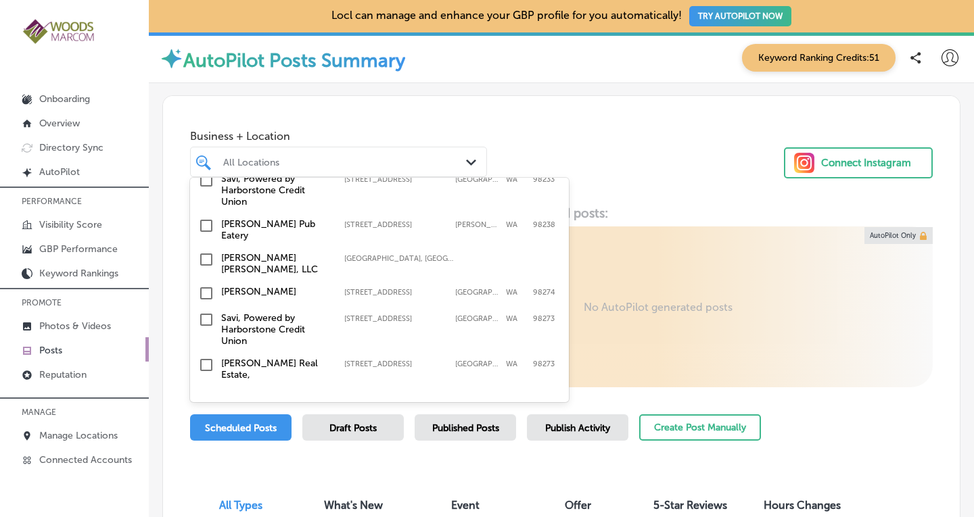
click at [204, 252] on input "checkbox" at bounding box center [206, 260] width 16 height 16
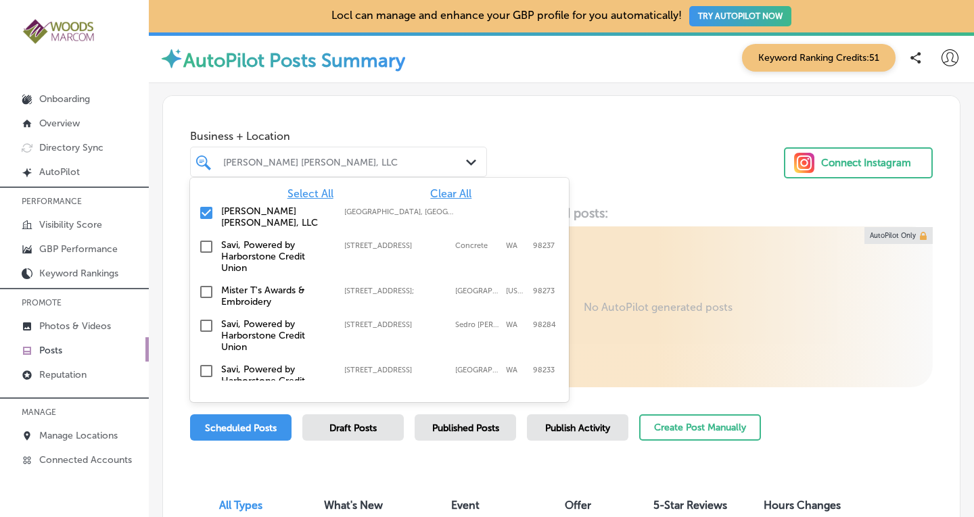
click at [677, 151] on div "Business + Location option focused, 2 of 19. 19 results available. Use Up and D…" at bounding box center [561, 147] width 796 height 103
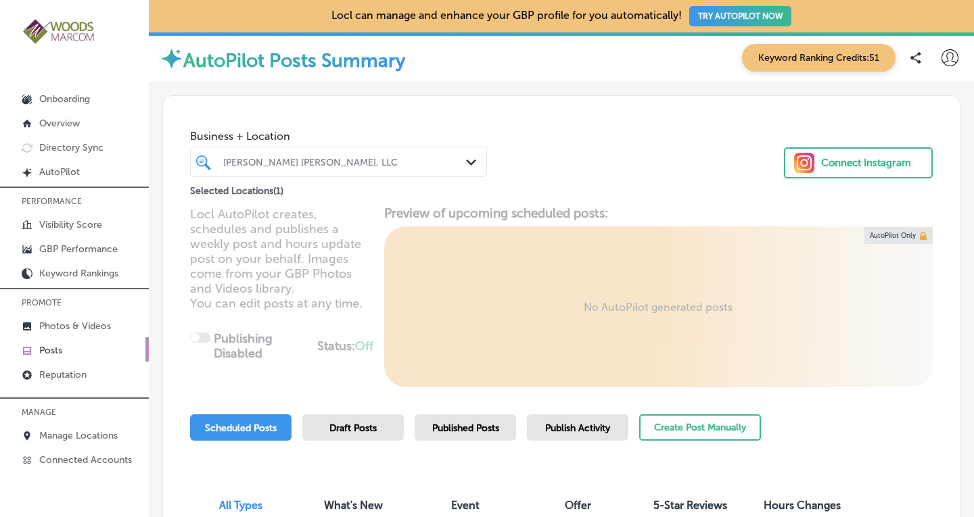
click at [467, 430] on span "Published Posts" at bounding box center [465, 428] width 67 height 11
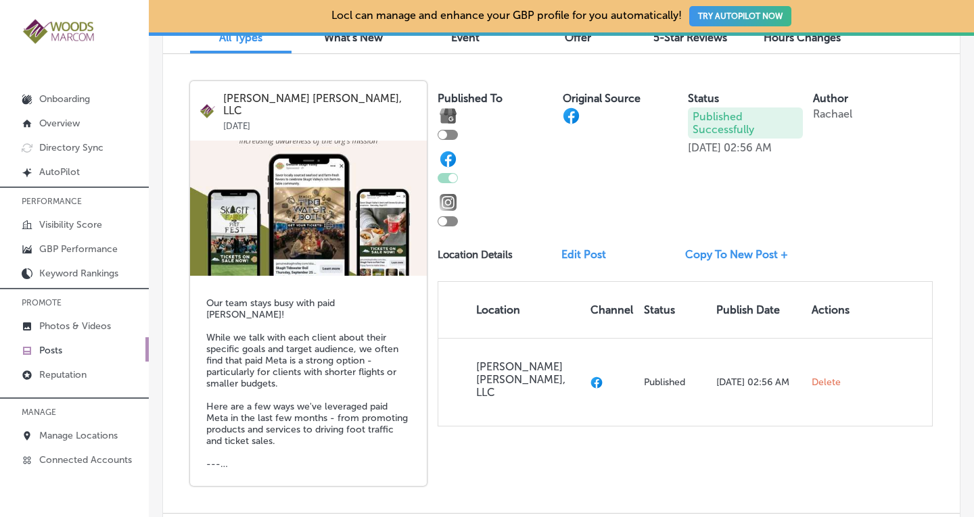
scroll to position [464, 0]
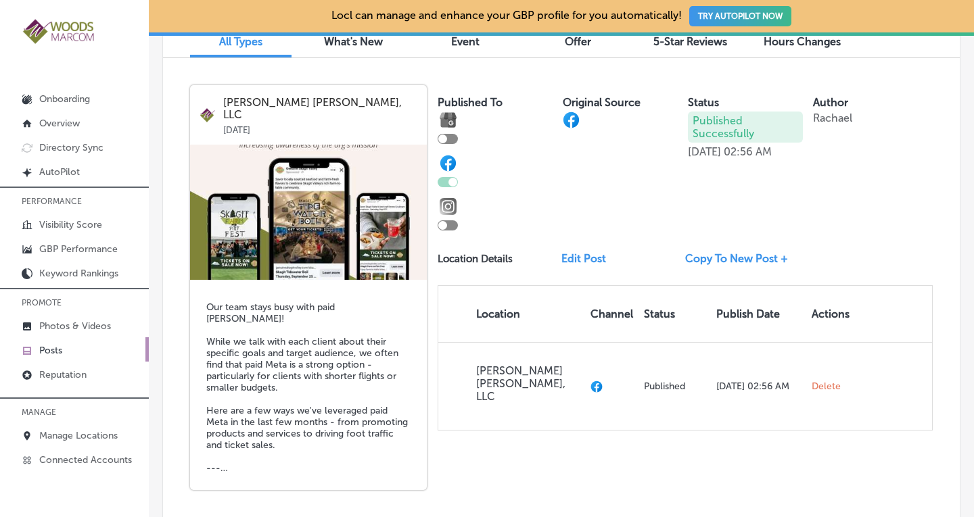
click at [746, 259] on link "Copy To New Post +" at bounding box center [742, 258] width 114 height 13
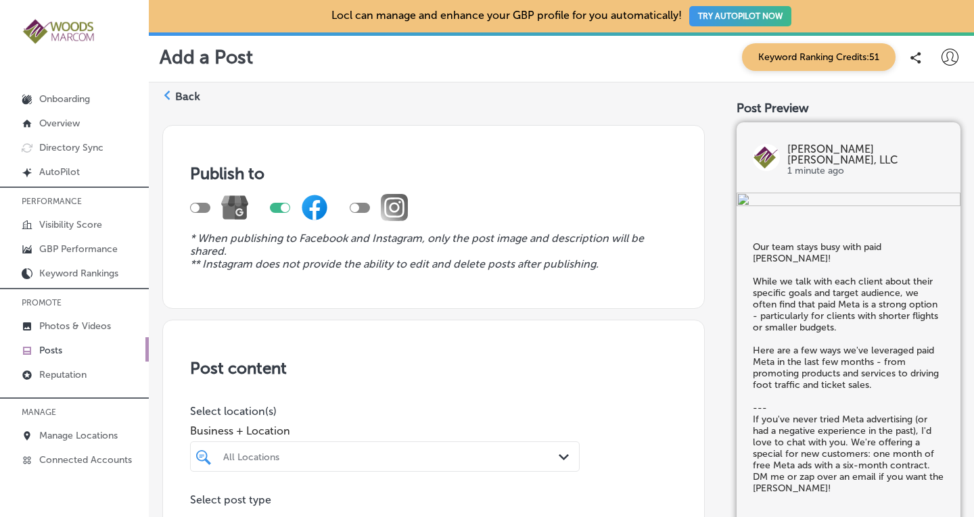
click at [203, 208] on div at bounding box center [200, 208] width 20 height 10
checkbox input "true"
click at [277, 204] on div at bounding box center [280, 208] width 20 height 10
checkbox input "false"
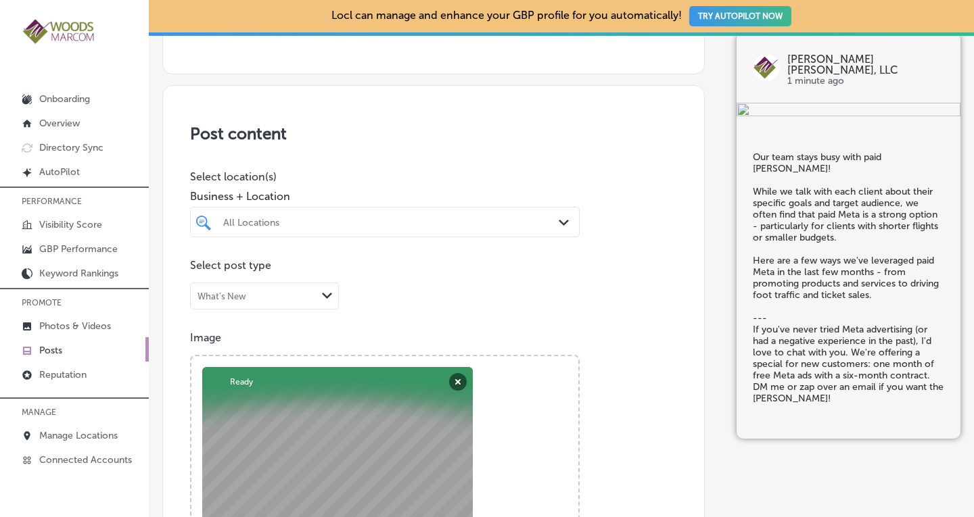
scroll to position [260, 0]
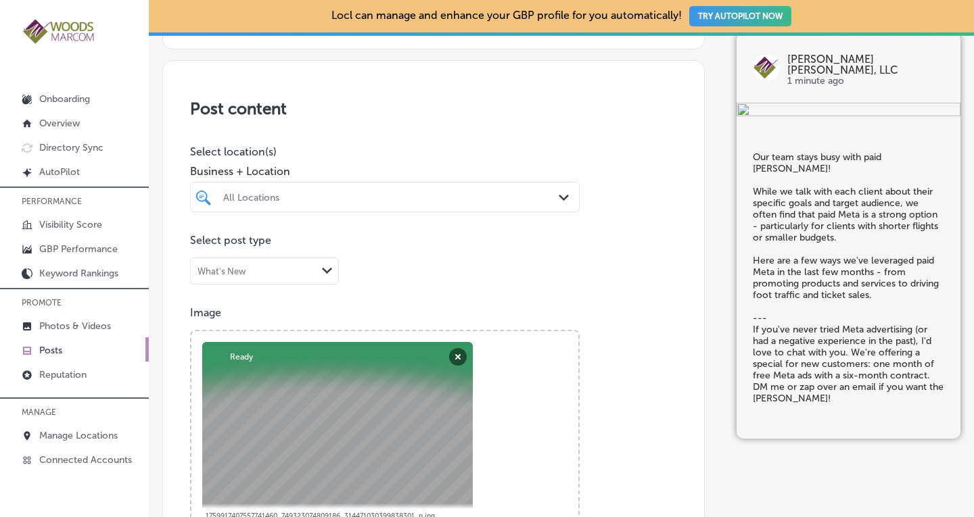
click at [496, 199] on div "All Locations" at bounding box center [391, 196] width 337 height 11
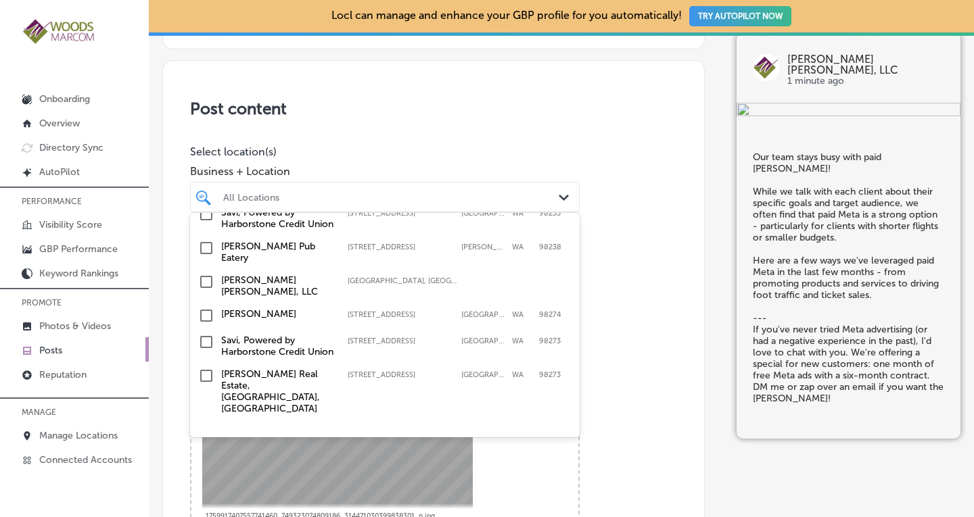
scroll to position [139, 0]
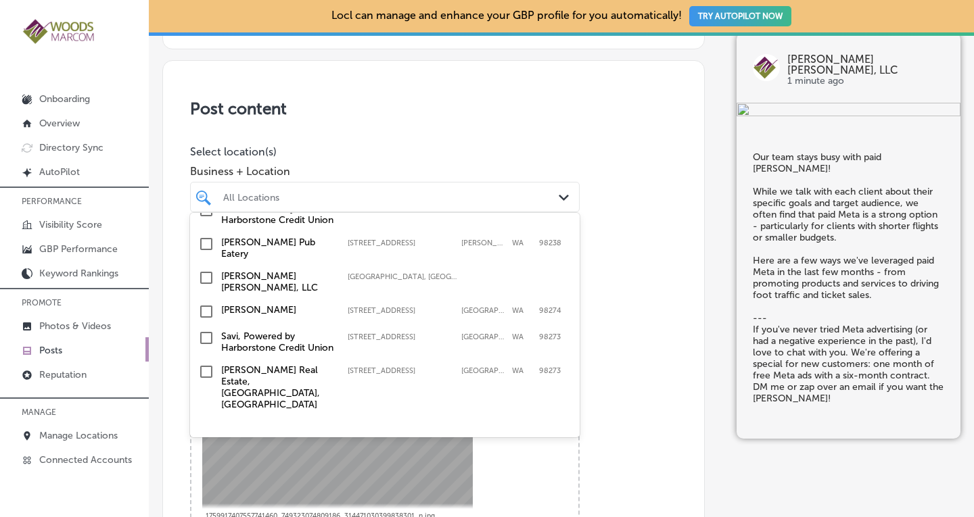
click at [210, 286] on input "checkbox" at bounding box center [206, 278] width 16 height 16
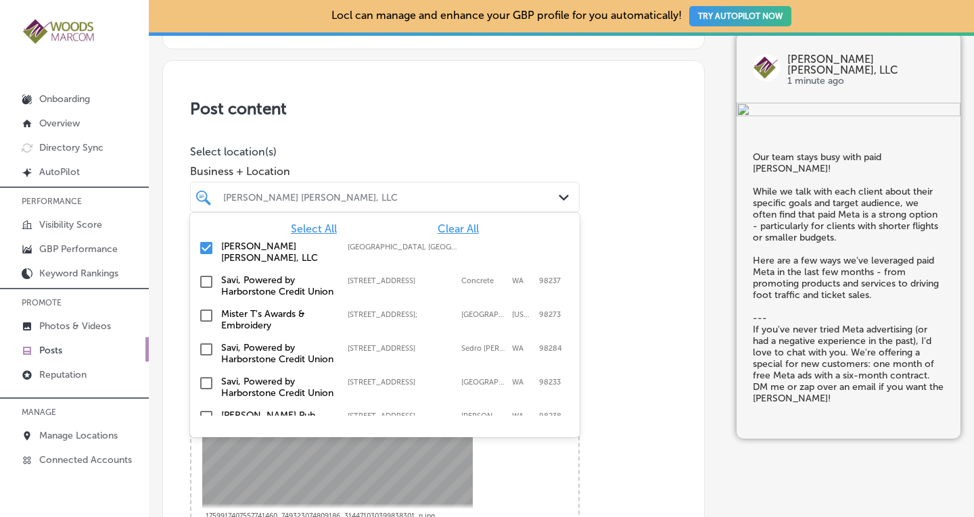
click at [613, 205] on div "Post content Select location(s) Business + Location option focused, 2 of 19. 19…" at bounding box center [433, 490] width 542 height 860
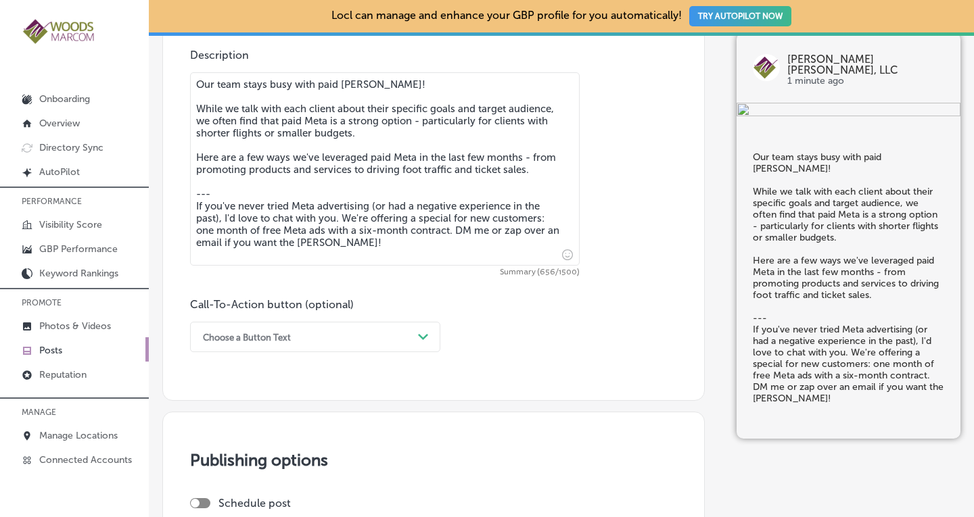
scroll to position [784, 0]
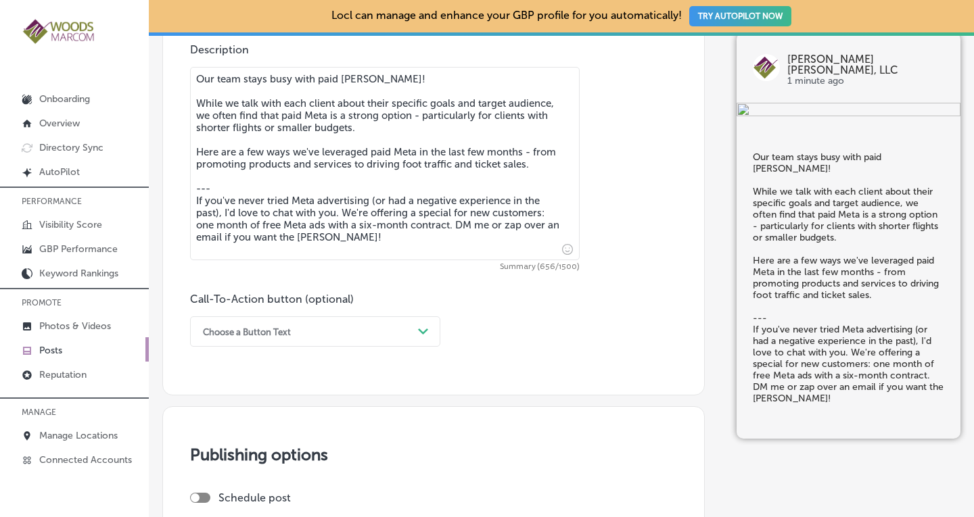
click at [360, 334] on div "Choose a Button Text" at bounding box center [304, 331] width 216 height 21
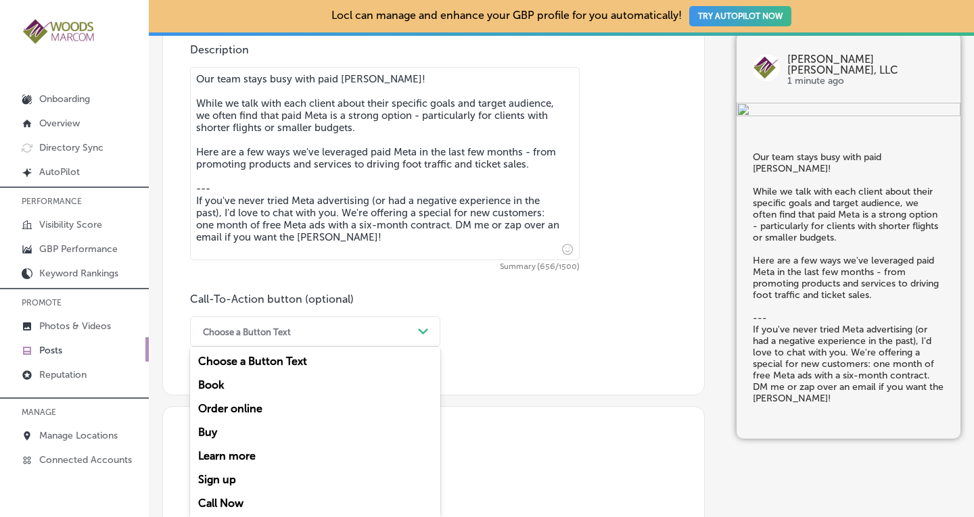
click at [224, 510] on div "Call Now" at bounding box center [315, 504] width 250 height 24
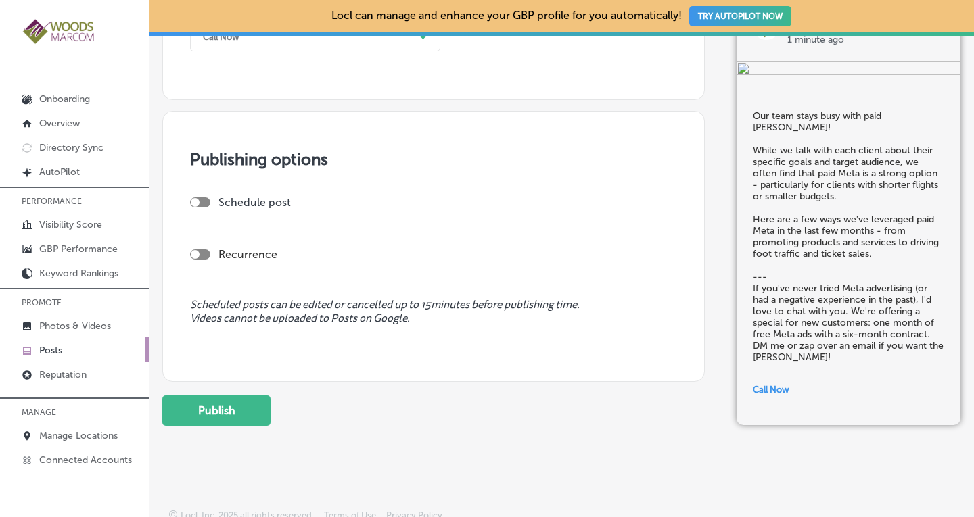
scroll to position [1089, 0]
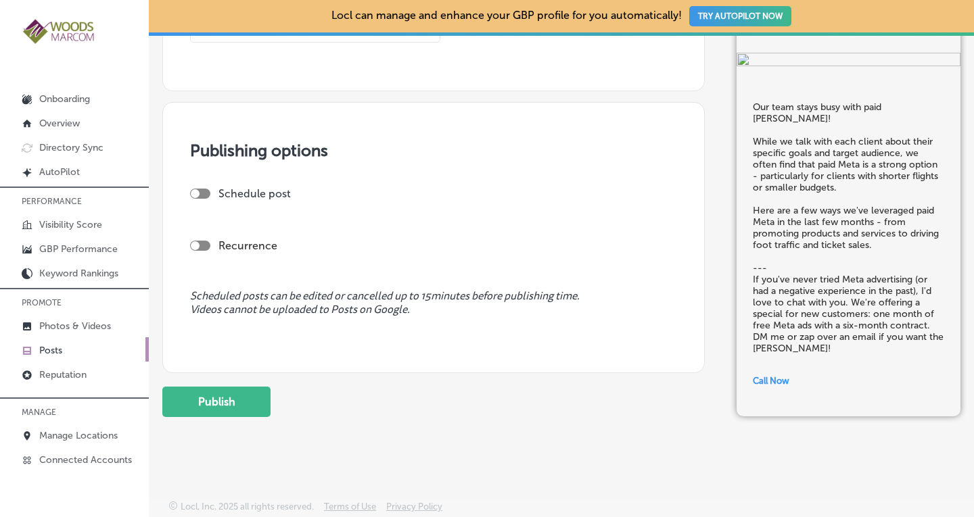
click at [199, 244] on div at bounding box center [195, 245] width 9 height 9
checkbox input "true"
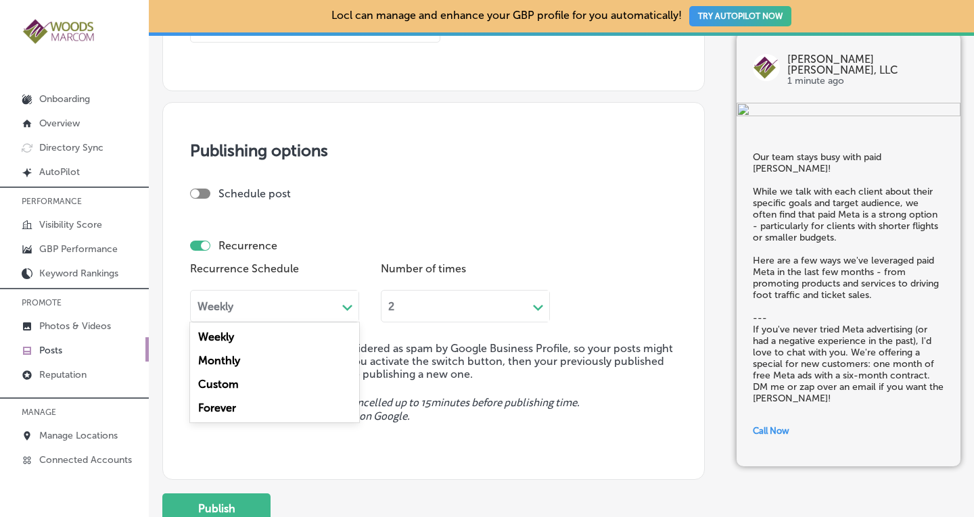
click at [247, 310] on div "Weekly" at bounding box center [264, 307] width 146 height 16
click at [225, 410] on div "Forever" at bounding box center [274, 408] width 169 height 24
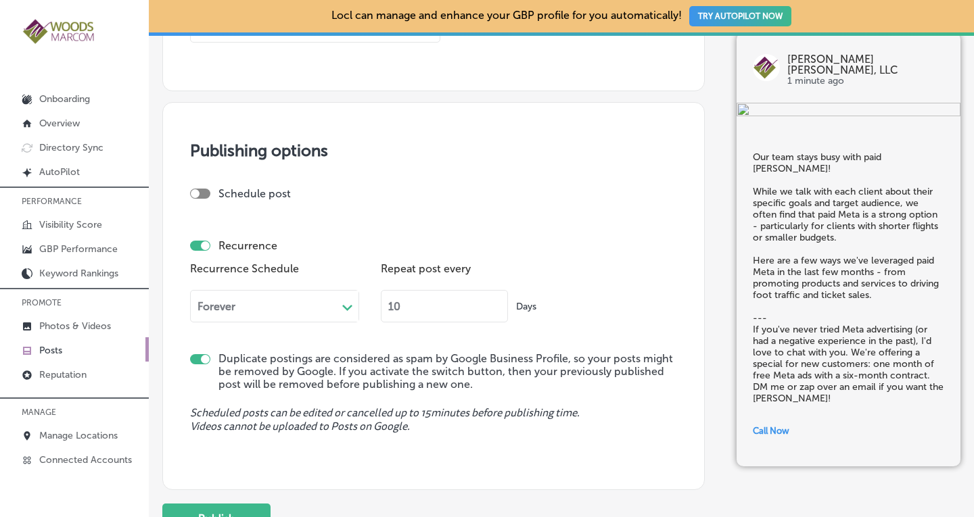
drag, startPoint x: 412, startPoint y: 310, endPoint x: 345, endPoint y: 308, distance: 67.0
click at [345, 308] on div "Recurrence Schedule Forever Path Created with Sketch. Repeat post every 10 Days" at bounding box center [433, 296] width 487 height 74
type input "90"
click at [533, 408] on span "Scheduled posts can be edited or cancelled up to 15 minutes before publishing t…" at bounding box center [433, 420] width 487 height 26
click at [194, 508] on button "Publish" at bounding box center [216, 519] width 108 height 30
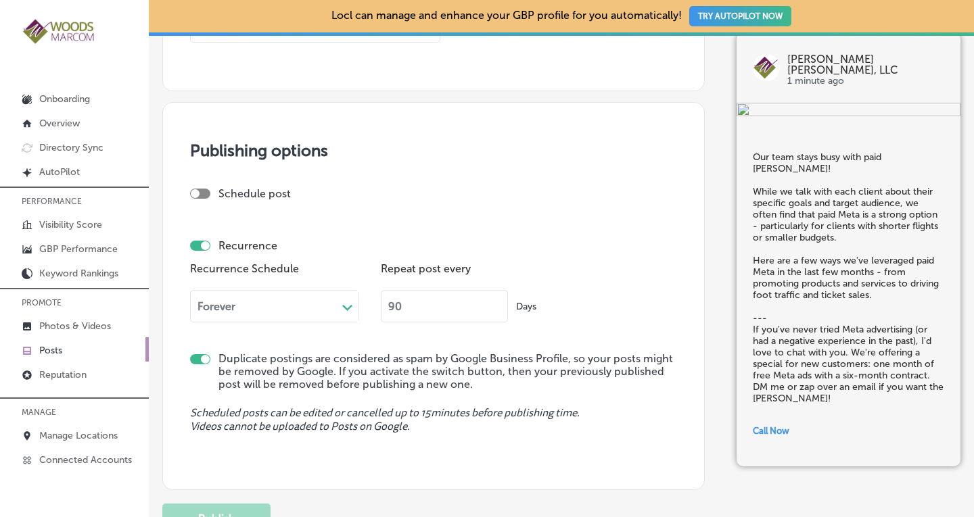
checkbox input "false"
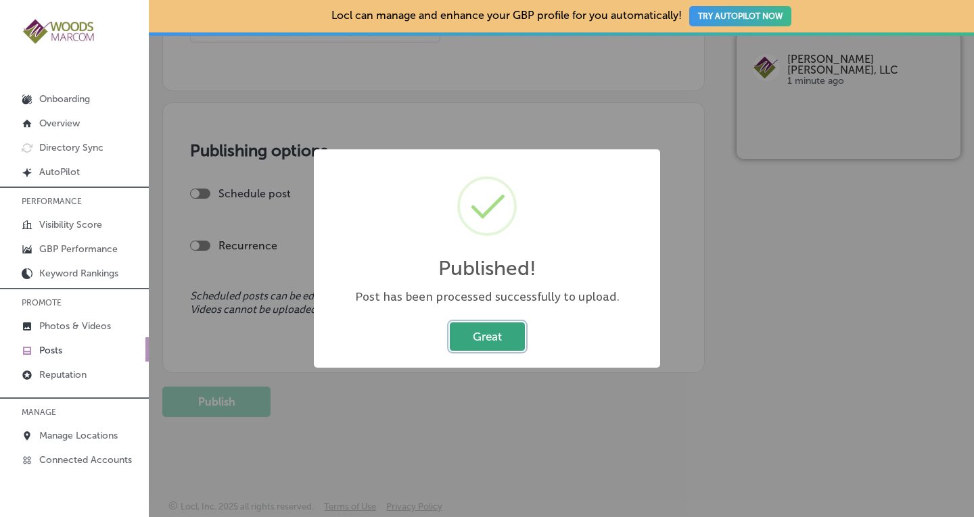
click at [487, 341] on button "Great" at bounding box center [487, 336] width 75 height 28
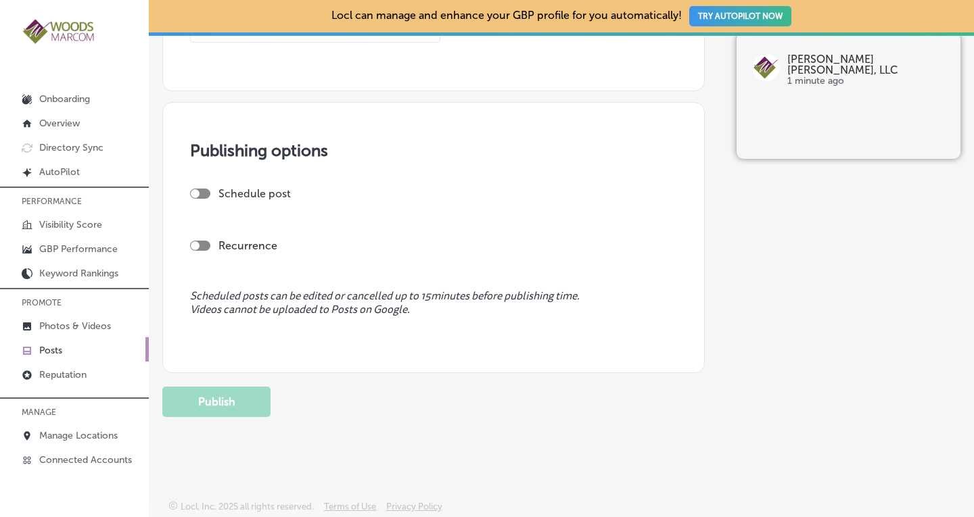
click at [49, 345] on p "Posts" at bounding box center [50, 350] width 23 height 11
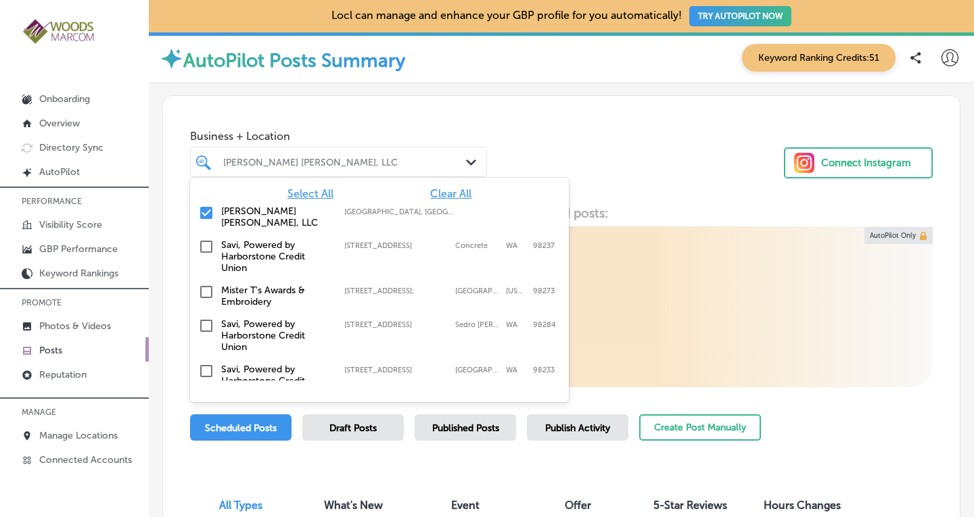
click at [435, 162] on div "[PERSON_NAME] [PERSON_NAME], LLC" at bounding box center [345, 161] width 244 height 11
click at [448, 197] on span "Clear All" at bounding box center [450, 193] width 41 height 13
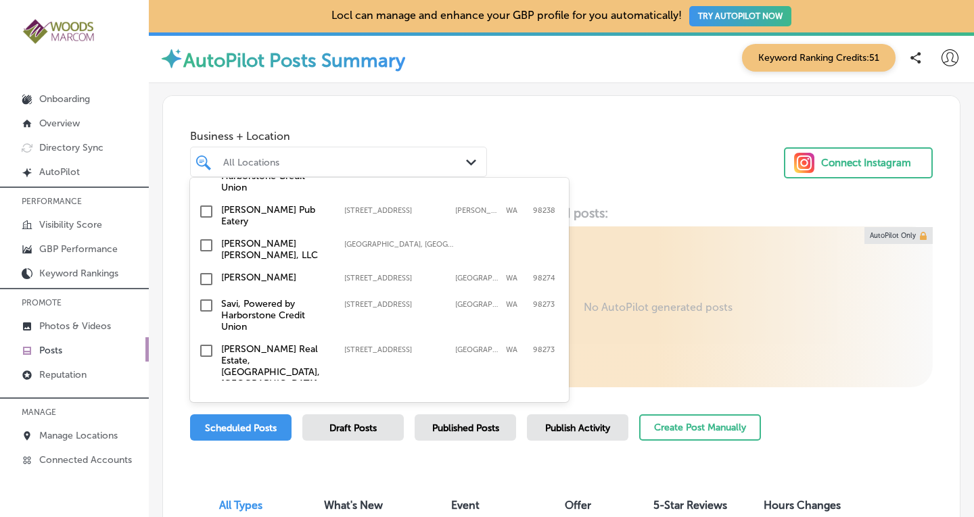
scroll to position [175, 0]
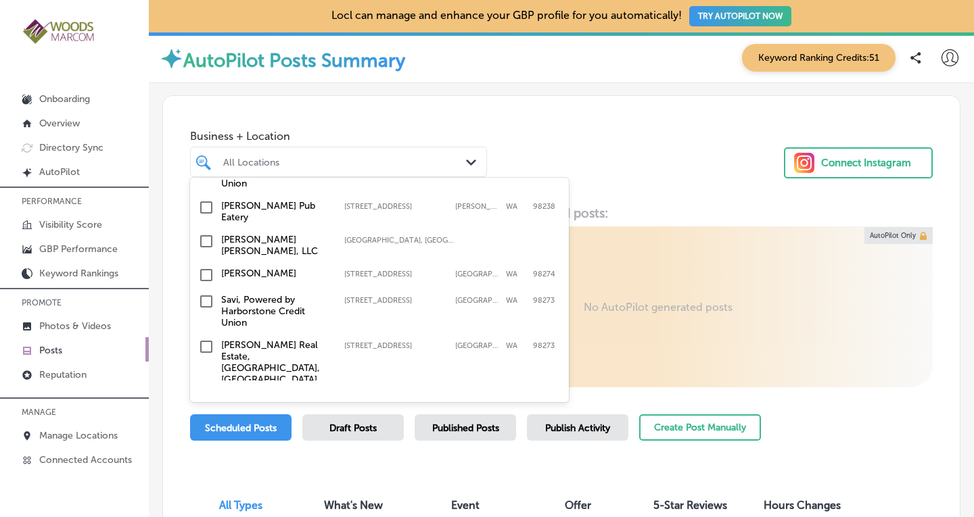
click at [205, 267] on input "checkbox" at bounding box center [206, 275] width 16 height 16
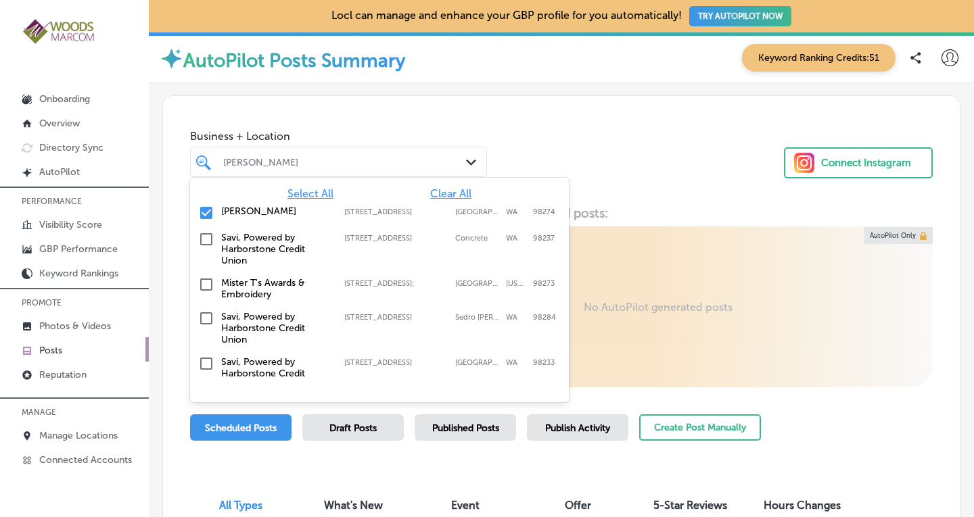
click at [650, 146] on div "Business + Location option [STREET_ADDRESS]. option [STREET_ADDRESS]. 19 result…" at bounding box center [561, 147] width 796 height 103
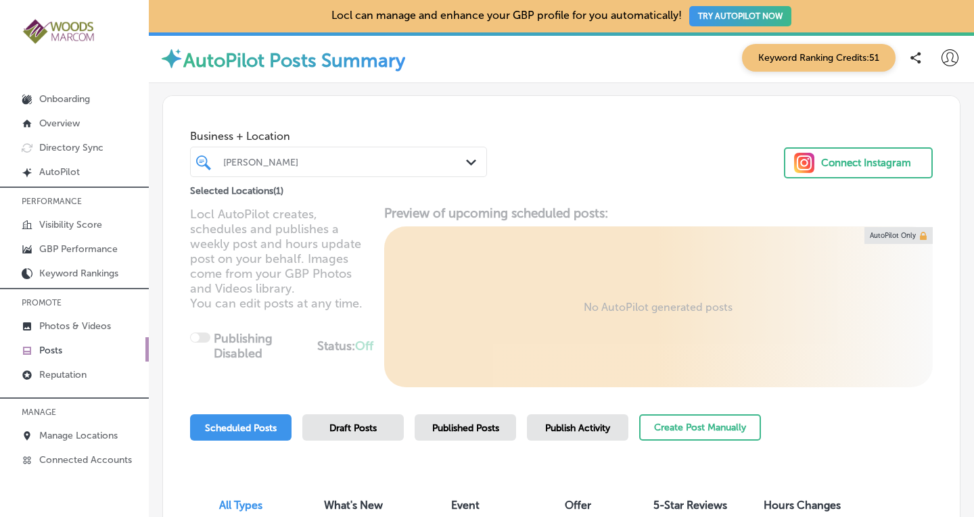
click at [460, 423] on span "Published Posts" at bounding box center [465, 428] width 67 height 11
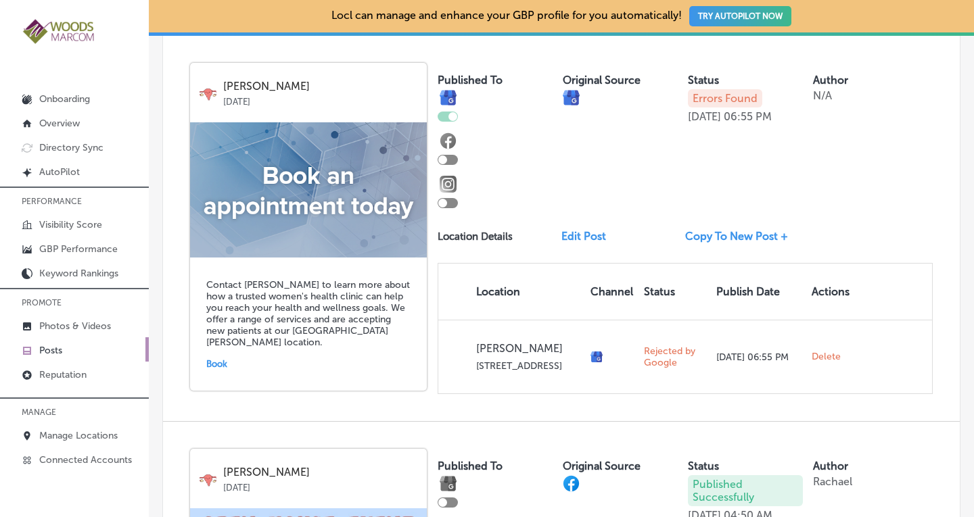
scroll to position [493, 0]
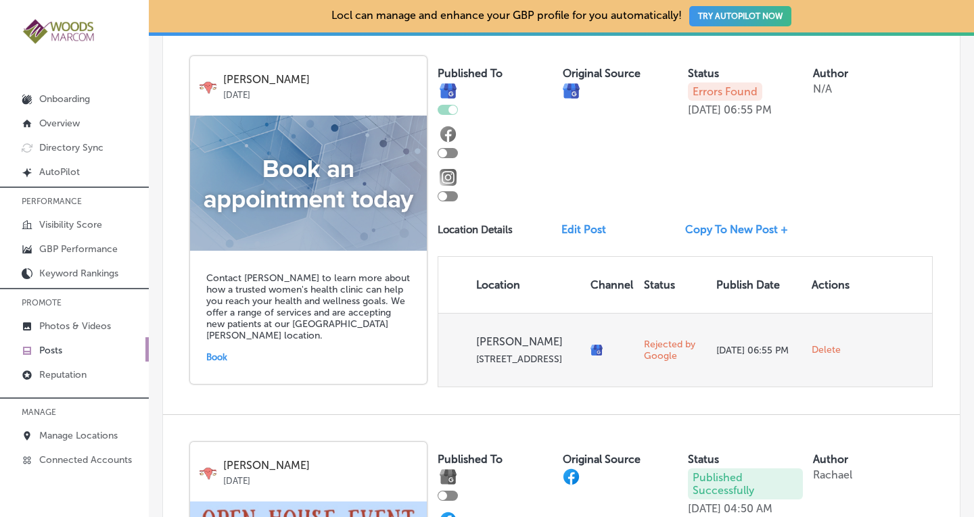
click at [664, 343] on link "Rejected by Google" at bounding box center [669, 350] width 51 height 23
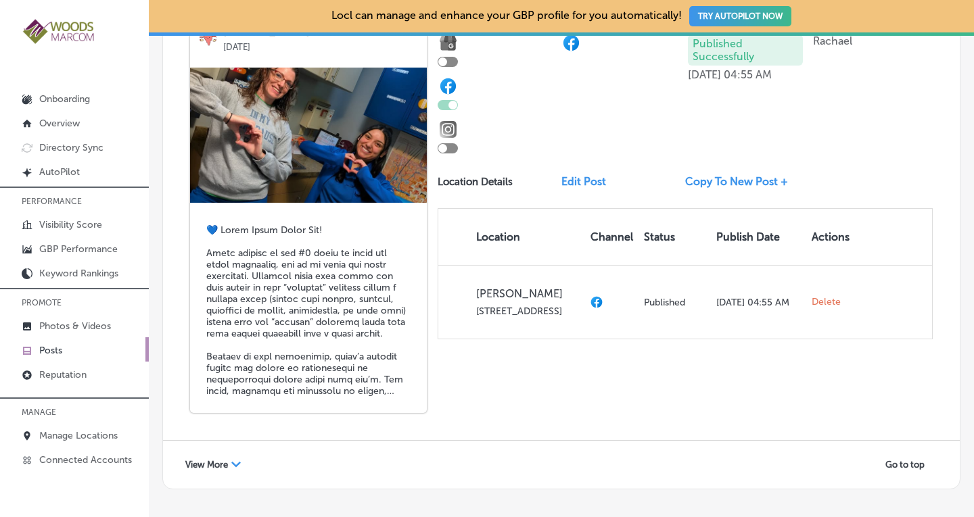
scroll to position [2750, 0]
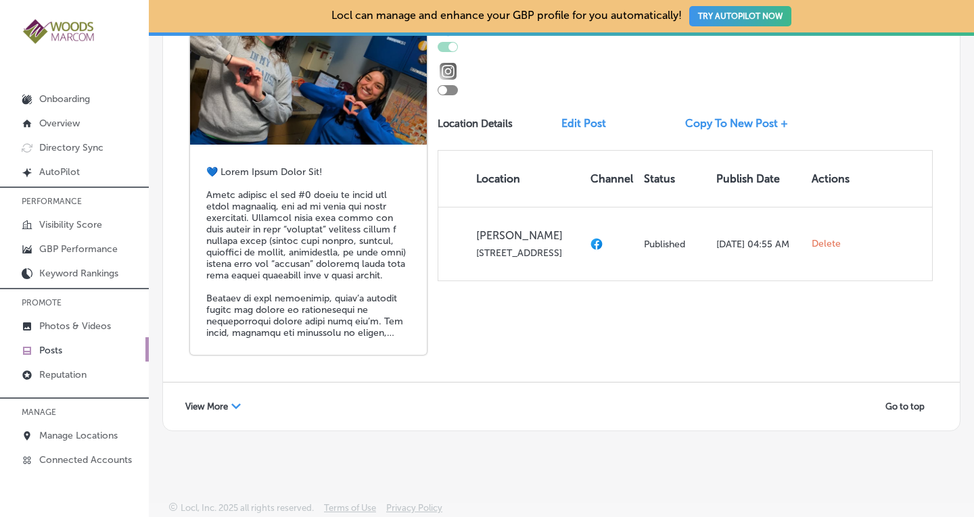
click at [220, 396] on div "View More Path Created with Sketch." at bounding box center [212, 406] width 73 height 21
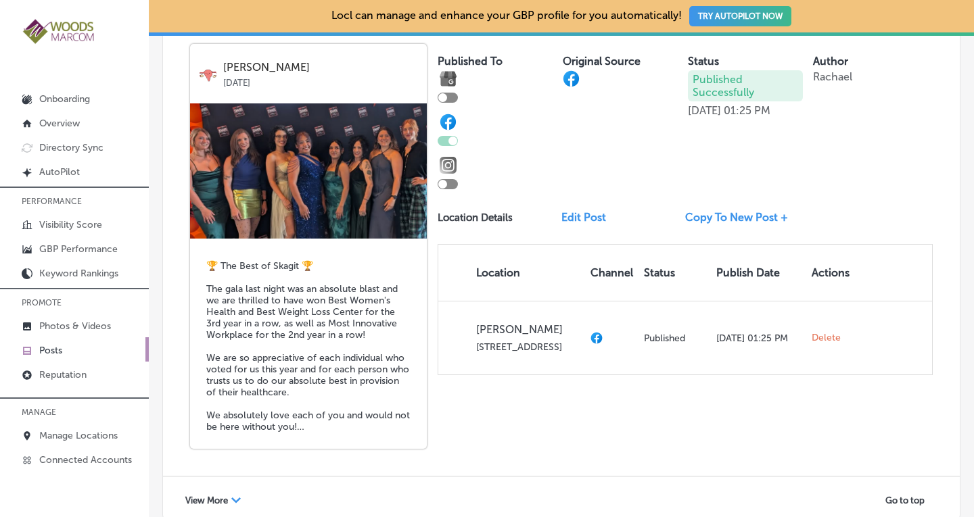
scroll to position [5273, 0]
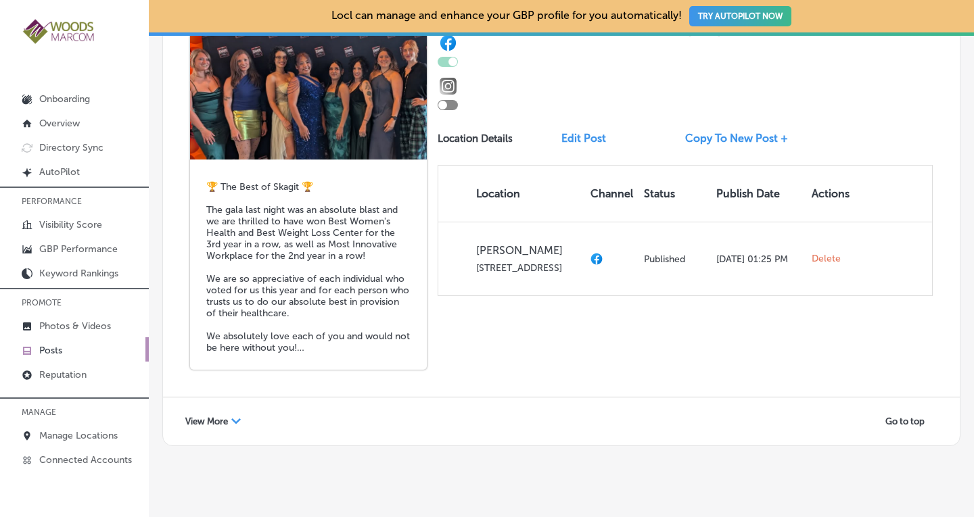
click at [220, 416] on span "View More" at bounding box center [206, 421] width 43 height 10
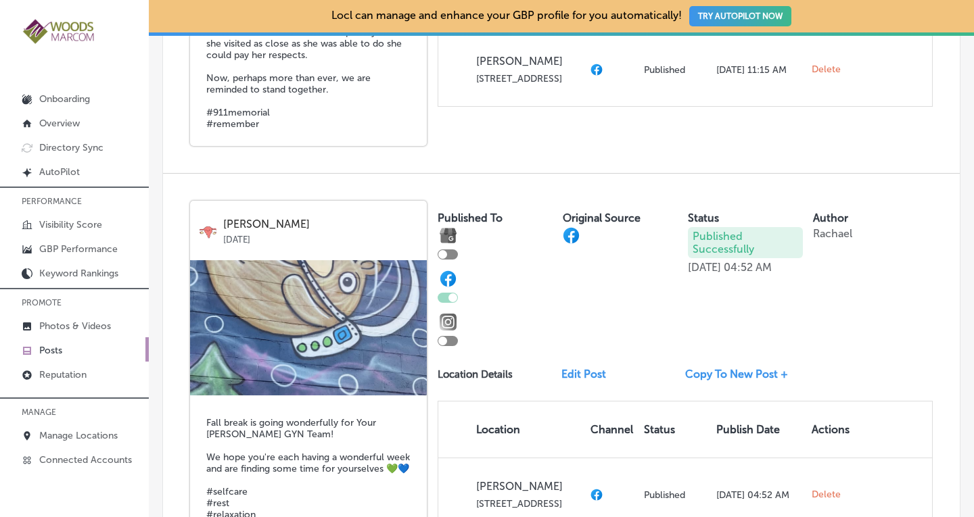
scroll to position [7845, 0]
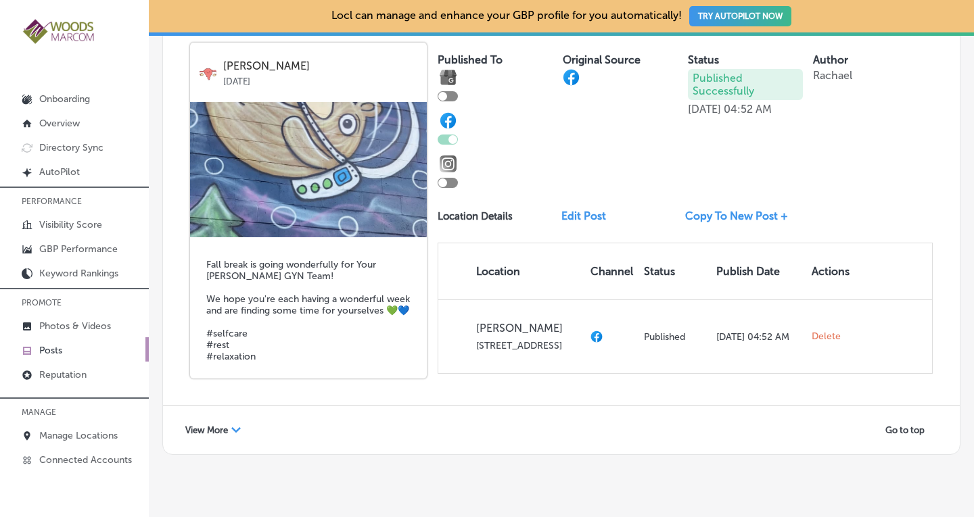
click at [198, 425] on span "View More" at bounding box center [206, 430] width 43 height 10
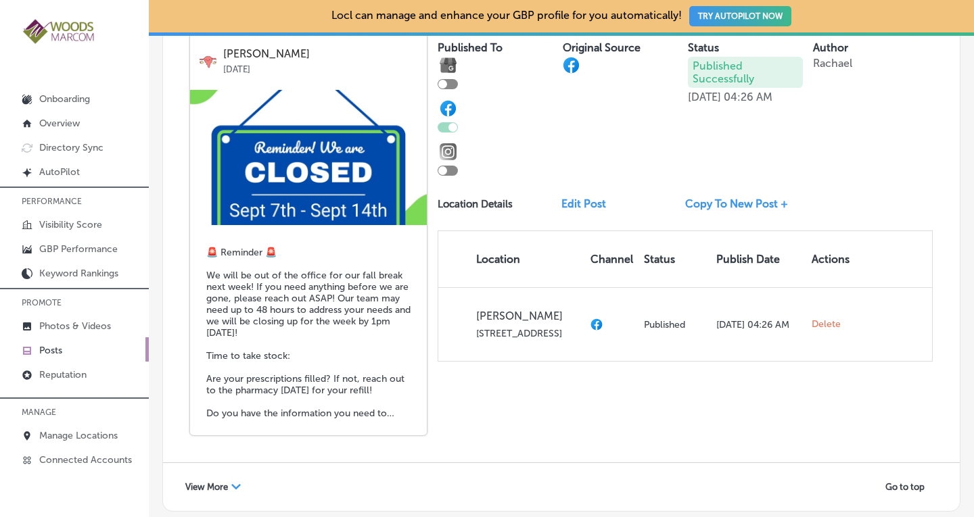
scroll to position [10435, 0]
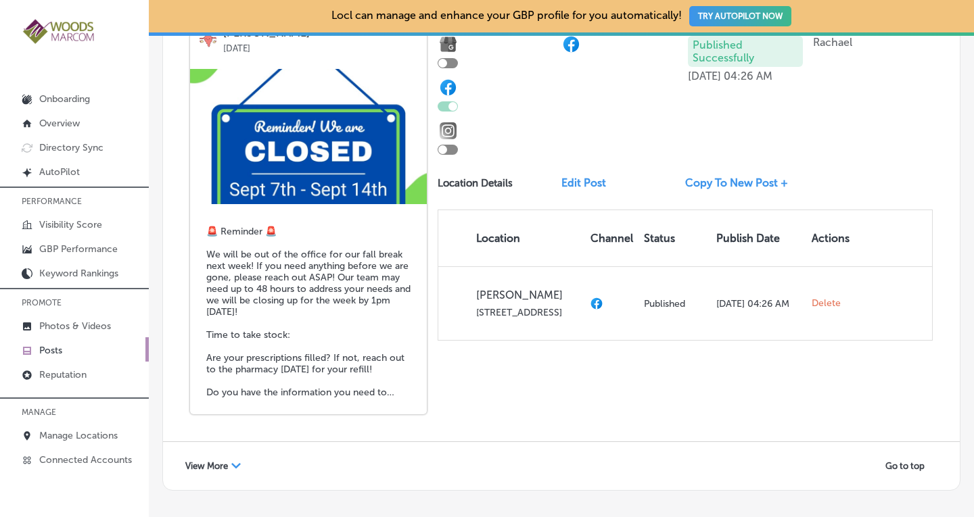
click at [222, 461] on span "View More" at bounding box center [206, 466] width 43 height 10
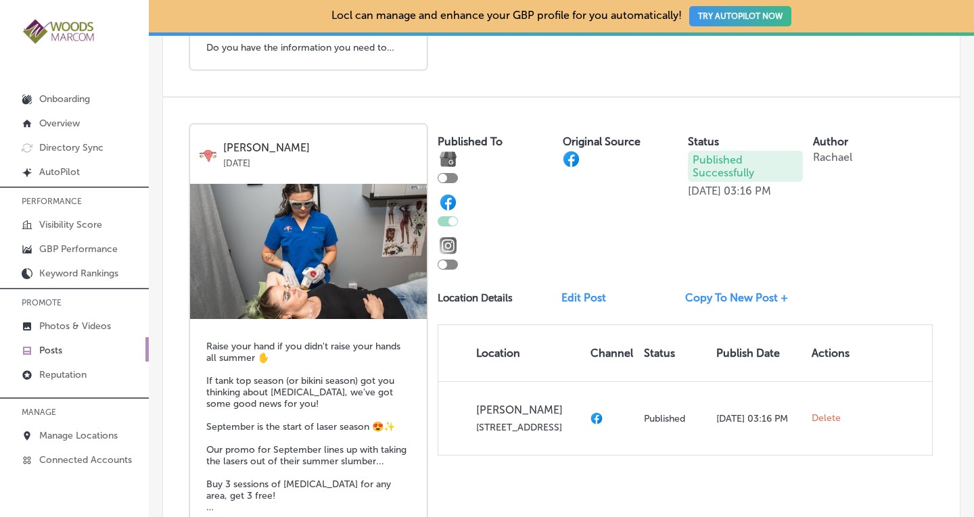
scroll to position [10734, 0]
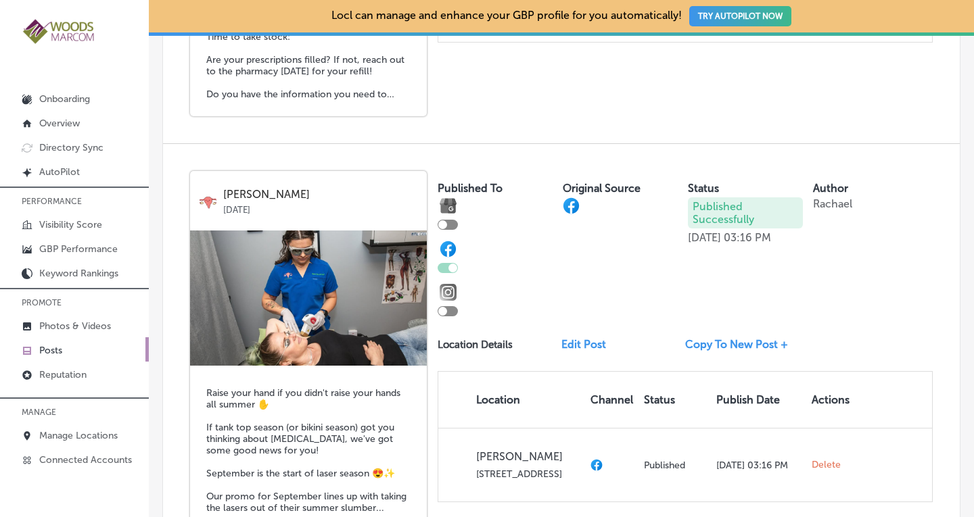
click at [716, 338] on link "Copy To New Post +" at bounding box center [742, 344] width 114 height 13
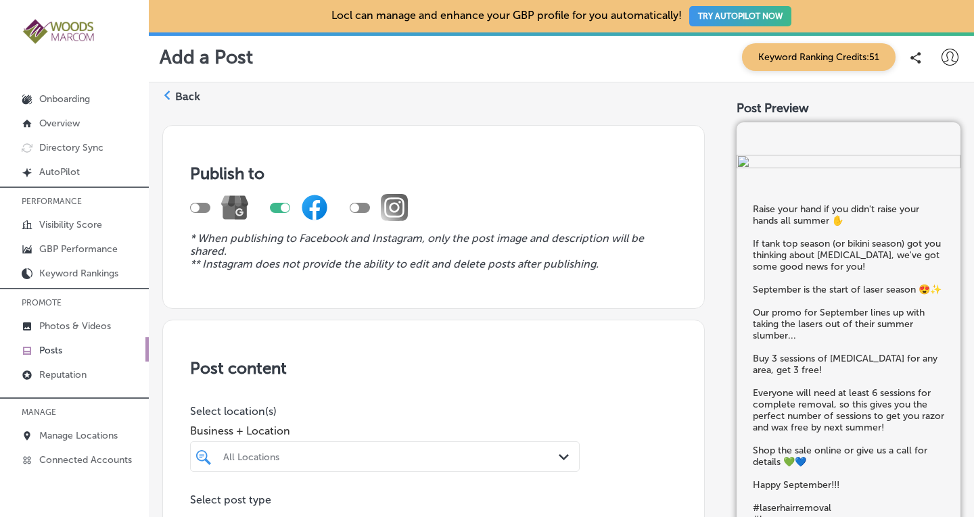
click at [203, 201] on div at bounding box center [219, 207] width 58 height 27
click at [191, 202] on div at bounding box center [219, 207] width 58 height 27
click at [201, 204] on div at bounding box center [200, 208] width 20 height 10
checkbox input "true"
click at [270, 208] on div at bounding box center [280, 208] width 20 height 10
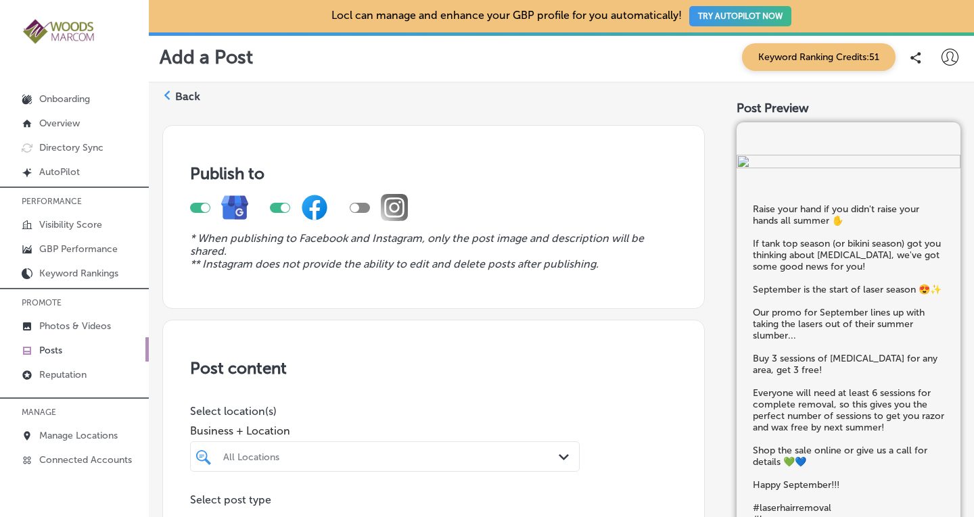
checkbox input "false"
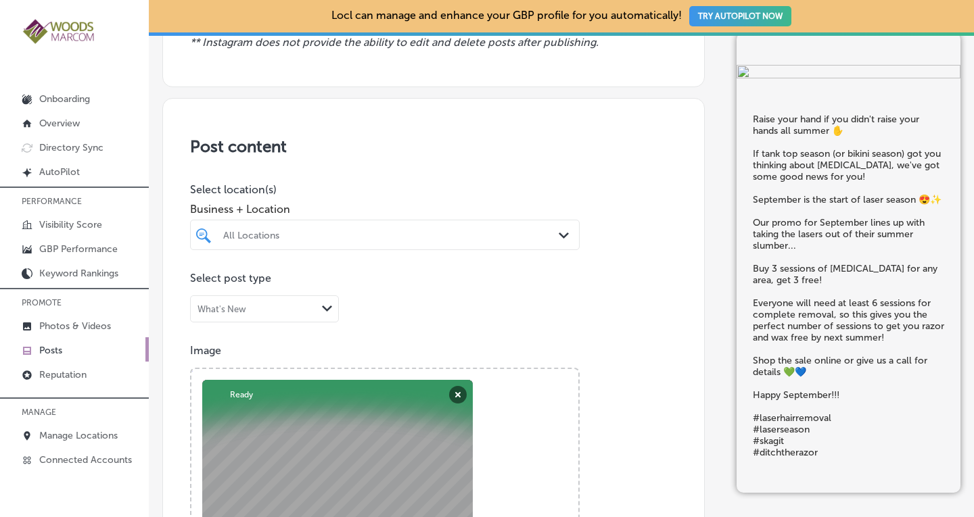
scroll to position [230, 0]
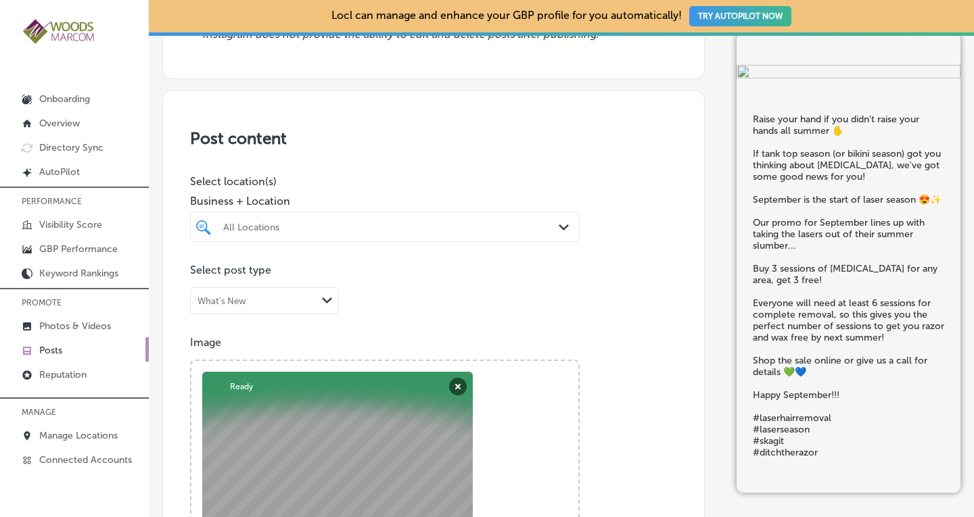
click at [371, 226] on div "All Locations" at bounding box center [391, 226] width 337 height 11
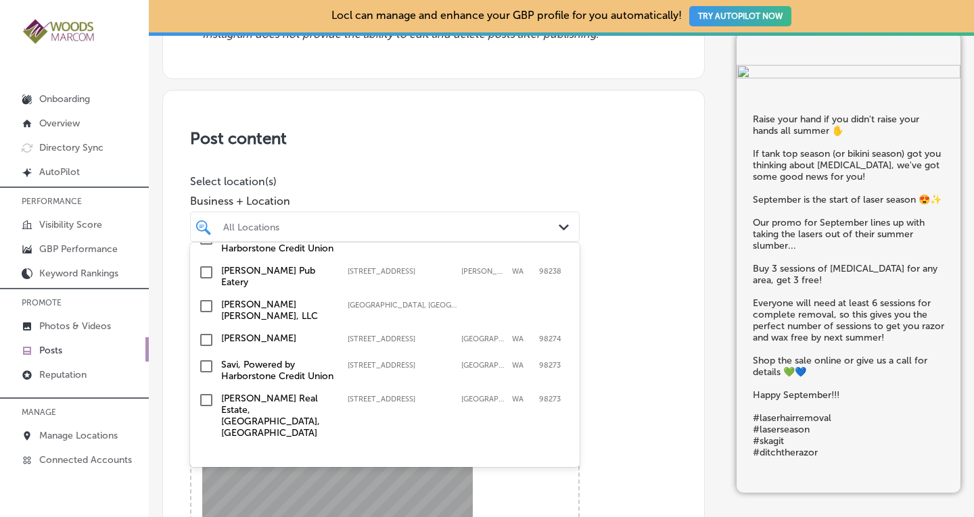
scroll to position [164, 0]
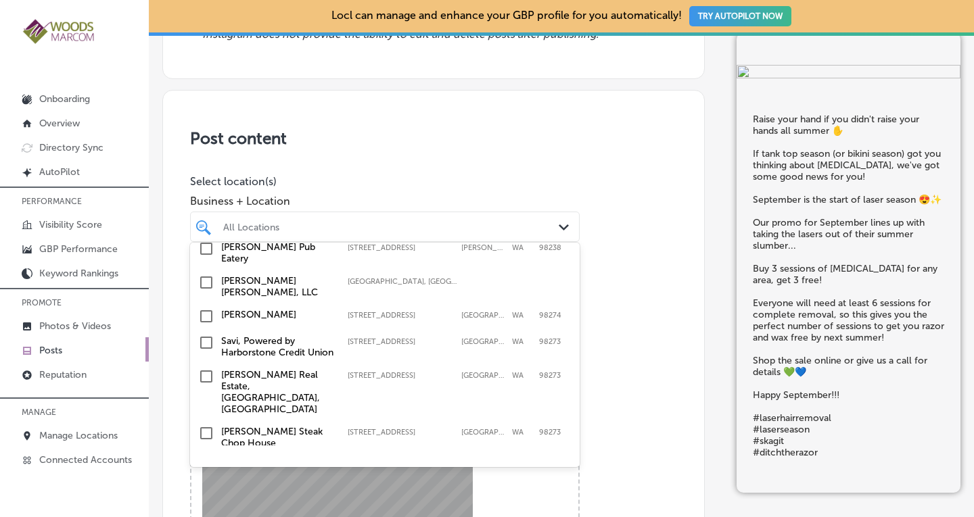
click at [205, 325] on input "checkbox" at bounding box center [206, 316] width 16 height 16
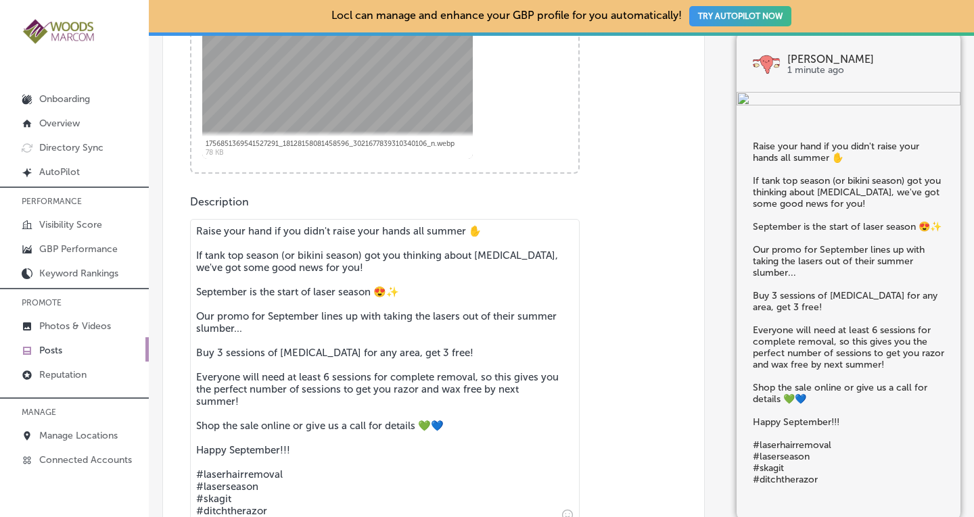
scroll to position [633, 0]
drag, startPoint x: 463, startPoint y: 229, endPoint x: 298, endPoint y: 229, distance: 165.0
click at [298, 229] on textarea "Raise your hand if you didn't raise your hands all summer ✋ If tank top season …" at bounding box center [384, 371] width 389 height 307
drag, startPoint x: 301, startPoint y: 450, endPoint x: 197, endPoint y: 292, distance: 188.8
click at [197, 292] on textarea "Raise your hand if you're tired of not raising your hand ✋ If tank top season (…" at bounding box center [384, 371] width 389 height 307
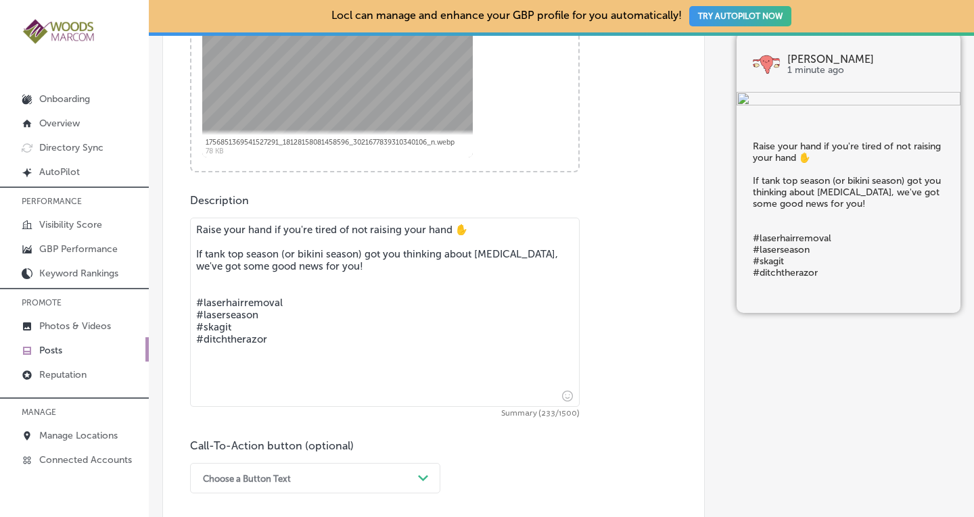
drag, startPoint x: 362, startPoint y: 253, endPoint x: 204, endPoint y: 253, distance: 158.2
click at [204, 253] on textarea "Raise your hand if you're tired of not raising your hand ✋ If tank top season (…" at bounding box center [384, 312] width 389 height 189
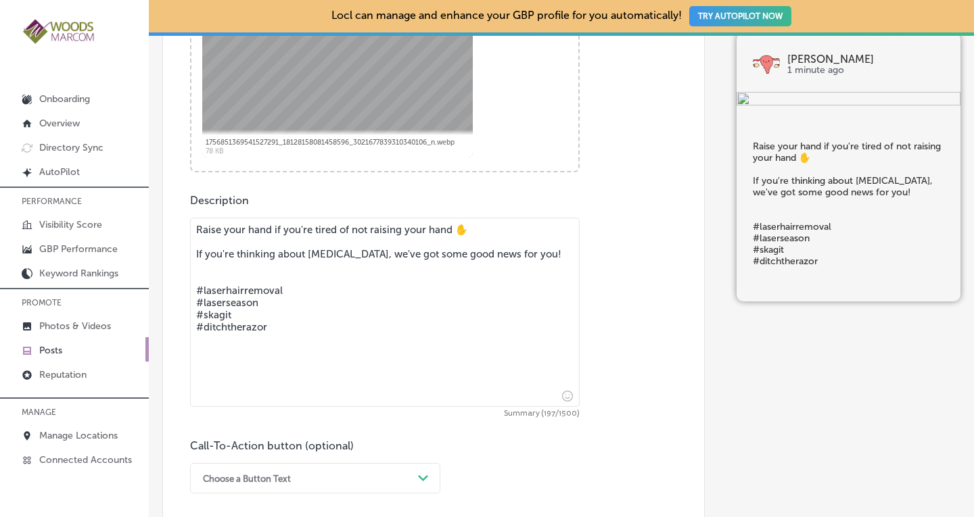
click at [219, 265] on textarea "Raise your hand if you're tired of not raising your hand ✋ If you're thinking a…" at bounding box center [384, 312] width 389 height 189
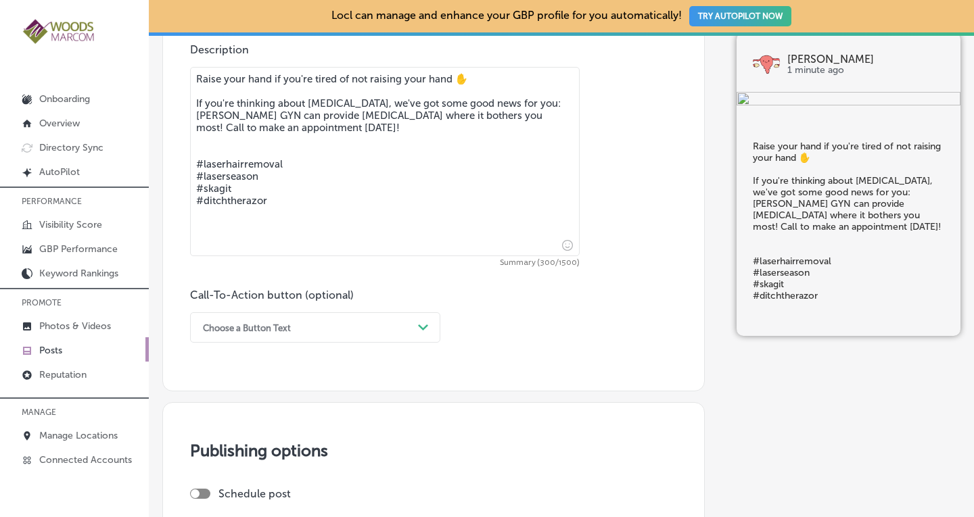
scroll to position [788, 0]
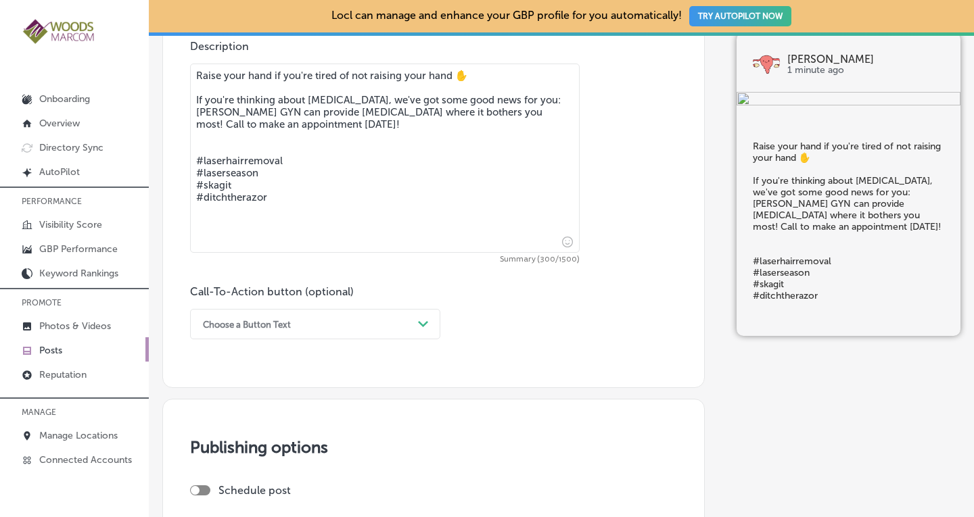
type textarea "Raise your hand if you're tired of not raising your hand ✋ If you're thinking a…"
click at [345, 325] on div "Choose a Button Text" at bounding box center [304, 324] width 216 height 21
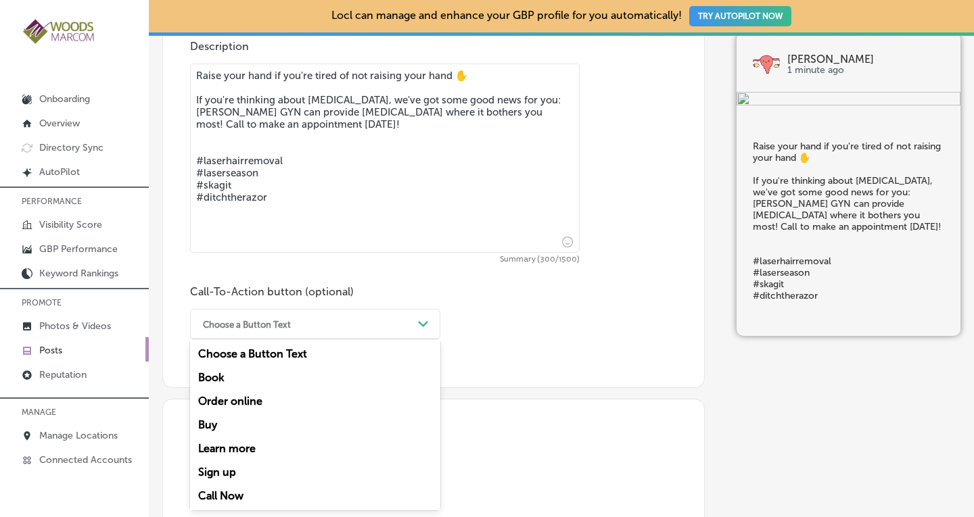
click at [233, 496] on div "Call Now" at bounding box center [315, 496] width 250 height 24
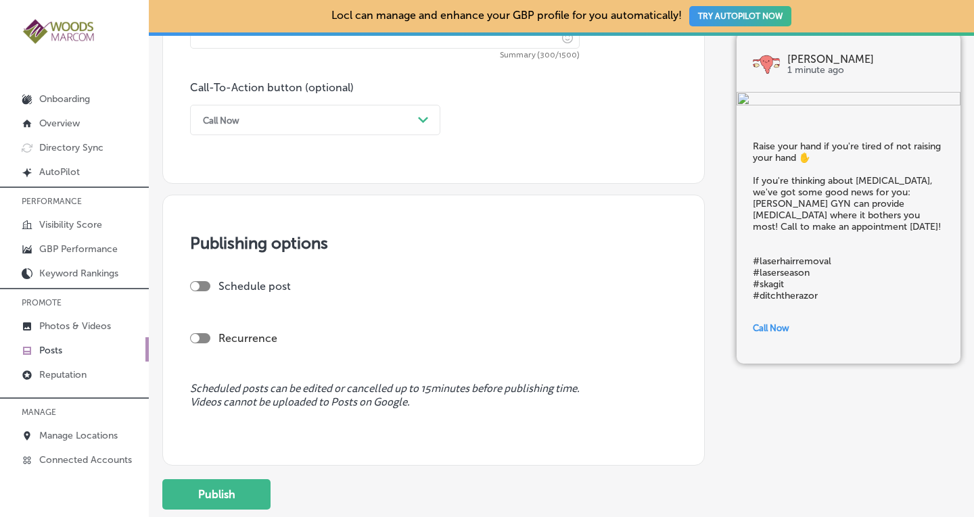
scroll to position [1006, 0]
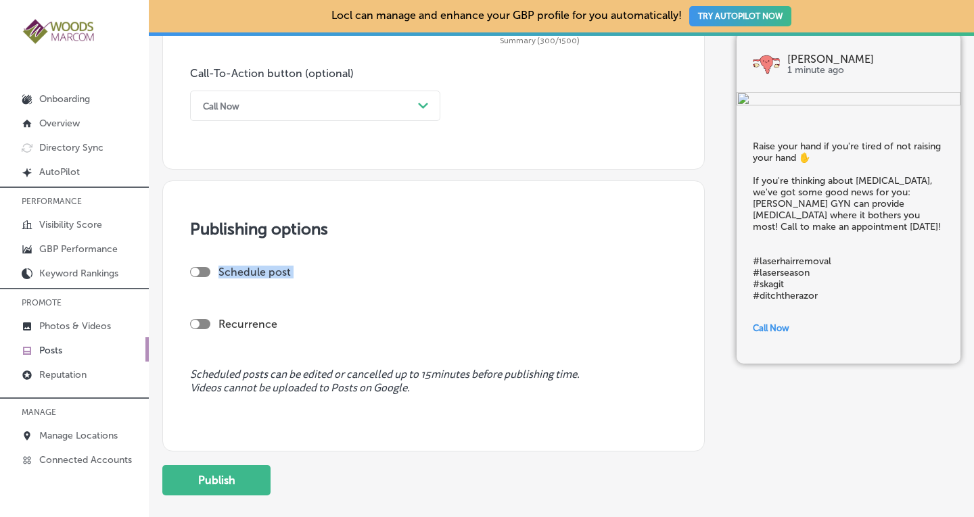
drag, startPoint x: 199, startPoint y: 287, endPoint x: 202, endPoint y: 322, distance: 35.9
click at [202, 322] on div "Schedule post Recurrence" at bounding box center [433, 312] width 487 height 93
click at [208, 318] on div "Recurrence" at bounding box center [433, 324] width 487 height 13
click at [201, 322] on div at bounding box center [200, 324] width 20 height 10
checkbox input "true"
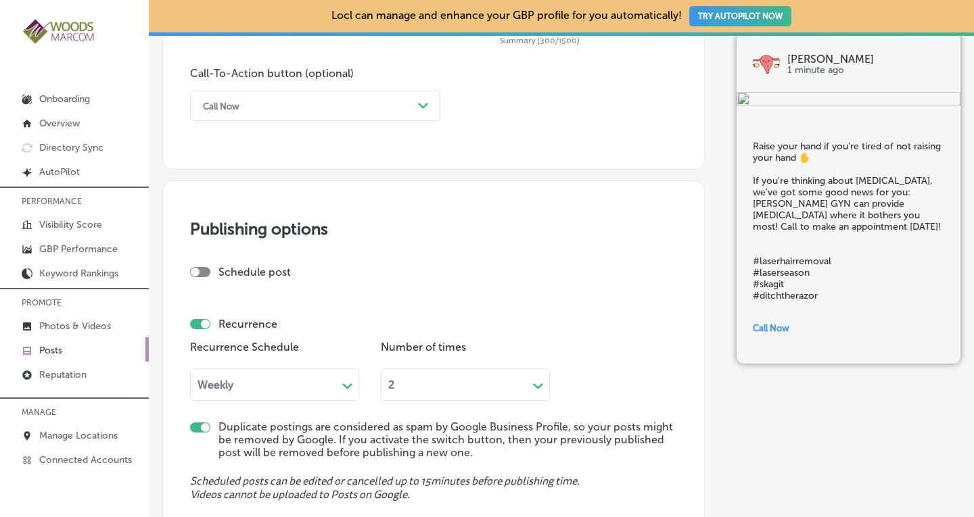
click at [232, 379] on div "Weekly" at bounding box center [215, 385] width 36 height 13
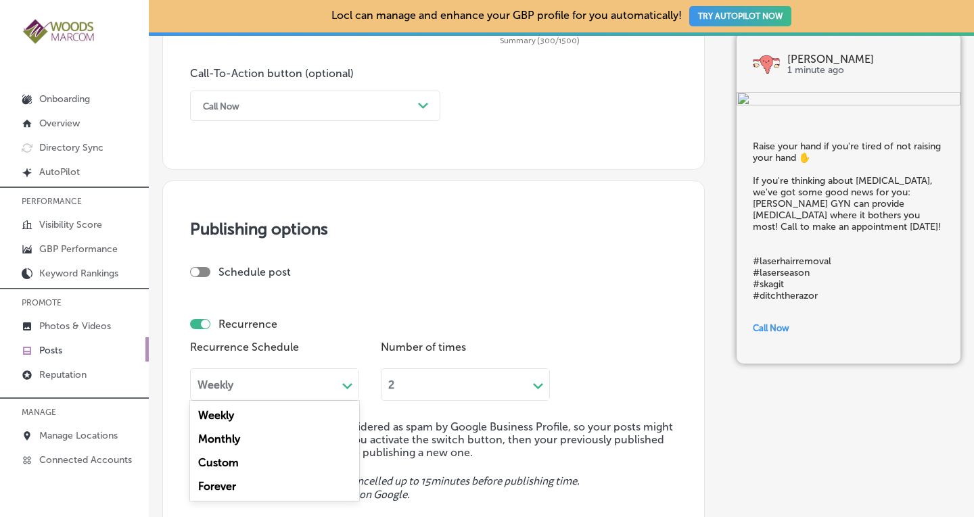
click at [222, 488] on div "Forever" at bounding box center [274, 487] width 169 height 24
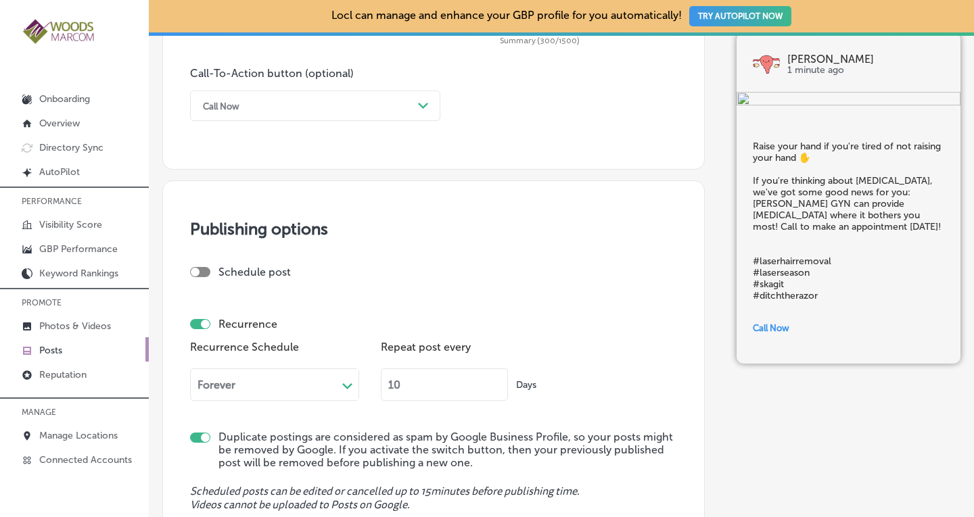
drag, startPoint x: 410, startPoint y: 386, endPoint x: 380, endPoint y: 385, distance: 30.4
click at [380, 385] on div "Recurrence Schedule Forever Path Created with Sketch. Repeat post every 10 Days" at bounding box center [433, 374] width 487 height 74
type input "90"
click at [494, 312] on div "Recurrence Recurrence Schedule Forever Path Created with Sketch. Repeat post ev…" at bounding box center [433, 361] width 487 height 100
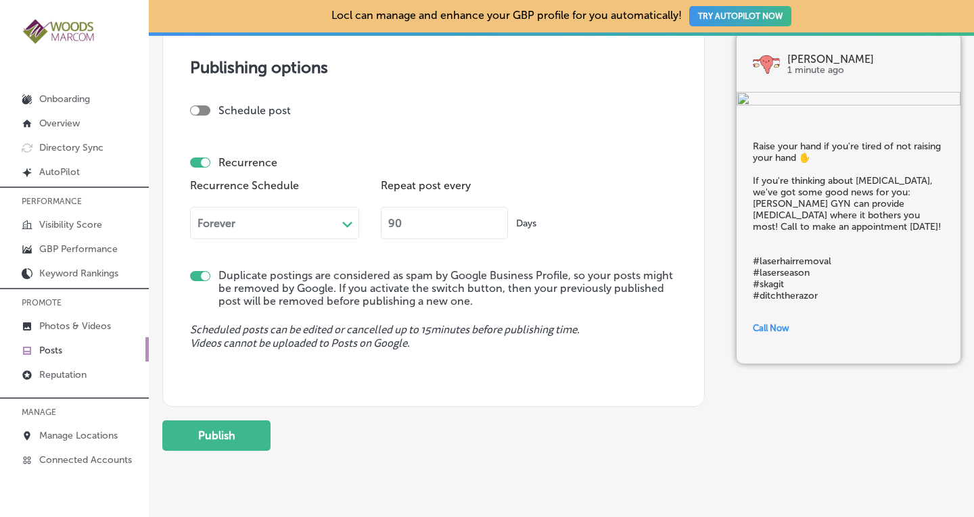
scroll to position [1174, 0]
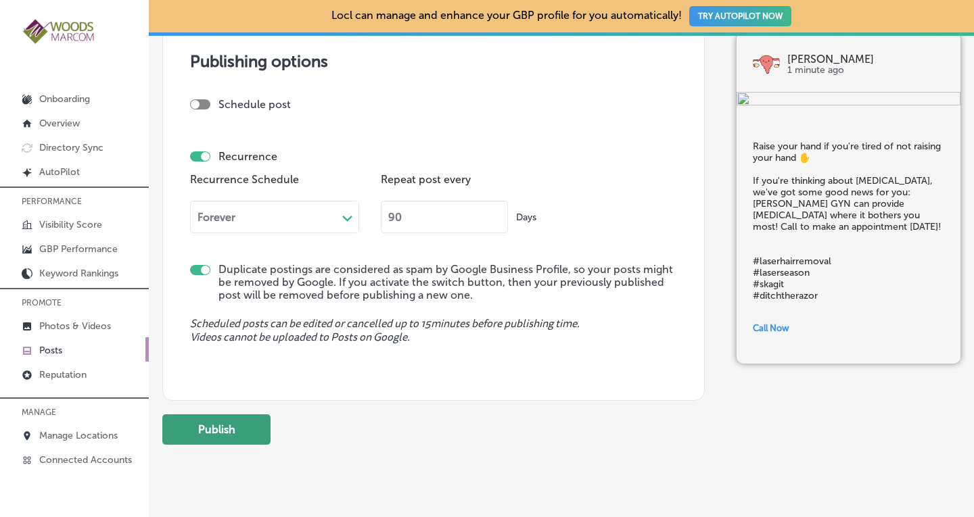
click at [237, 427] on button "Publish" at bounding box center [216, 429] width 108 height 30
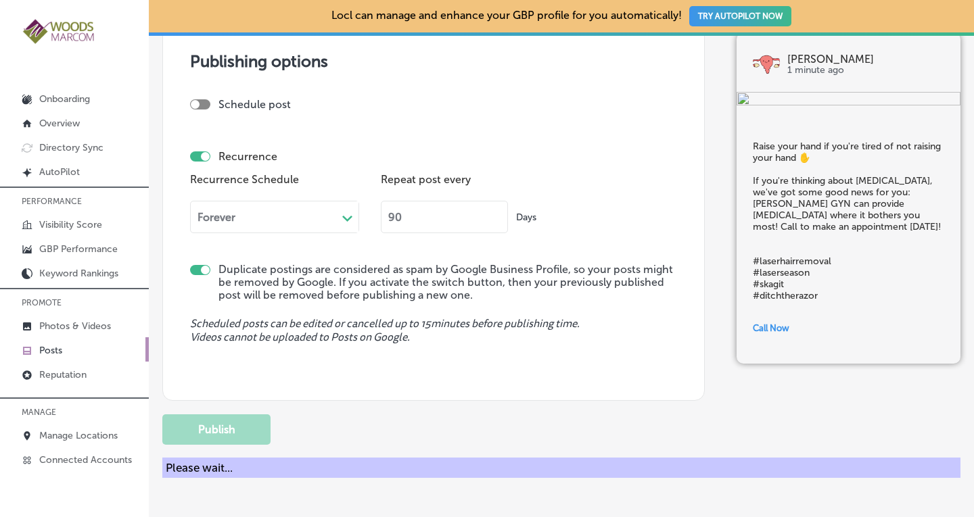
checkbox input "false"
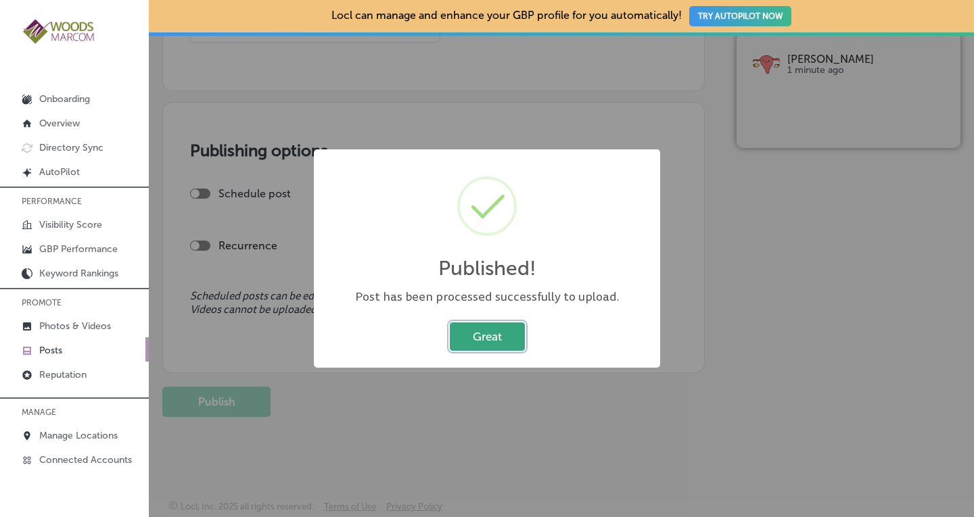
click at [480, 334] on button "Great" at bounding box center [487, 336] width 75 height 28
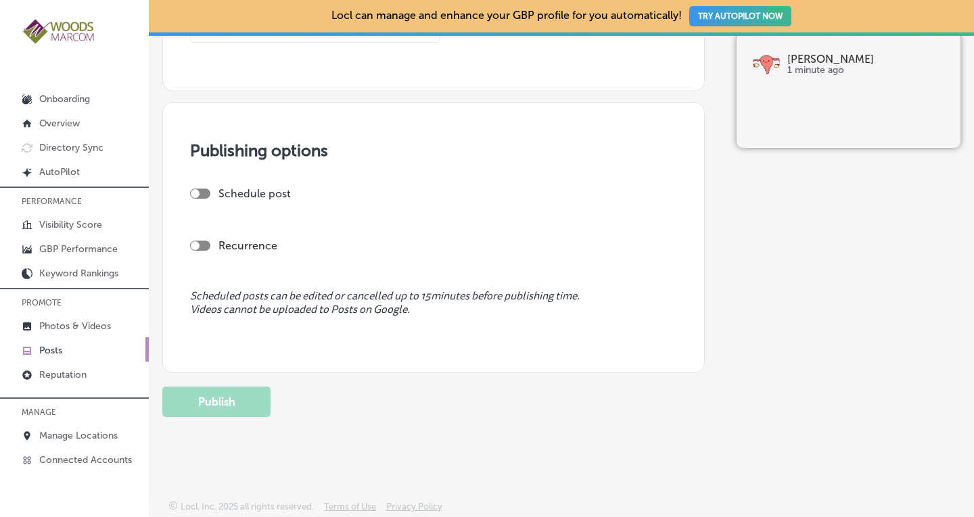
click at [49, 346] on p "Posts" at bounding box center [50, 350] width 23 height 11
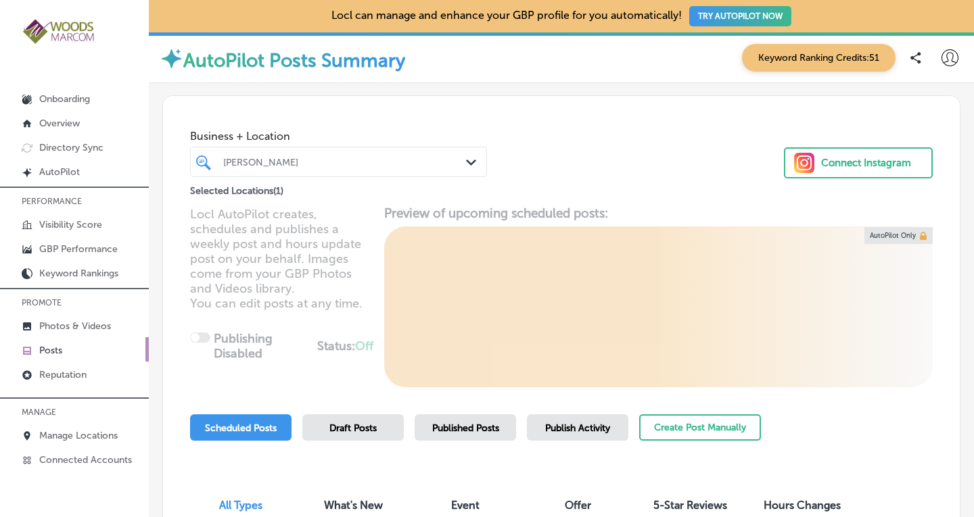
click at [301, 169] on div at bounding box center [327, 162] width 210 height 18
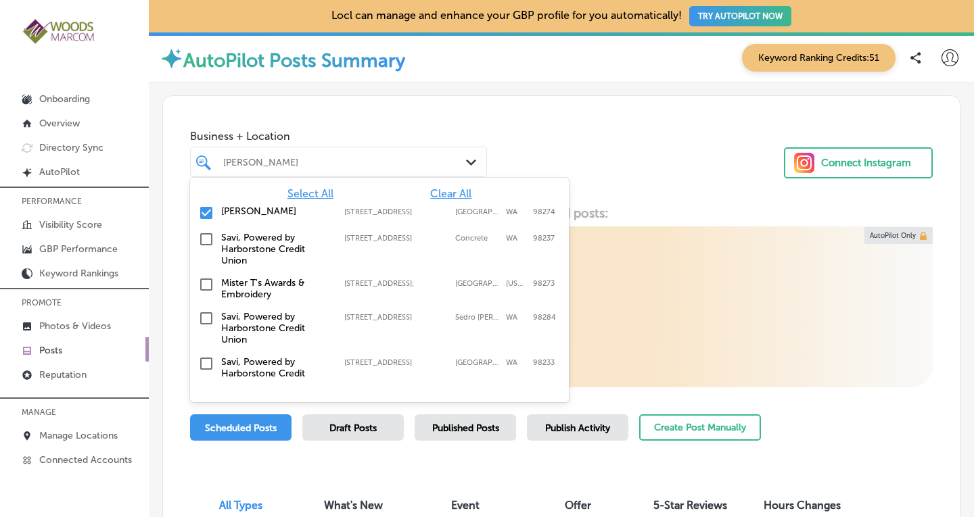
click at [437, 195] on span "Clear All" at bounding box center [450, 193] width 41 height 13
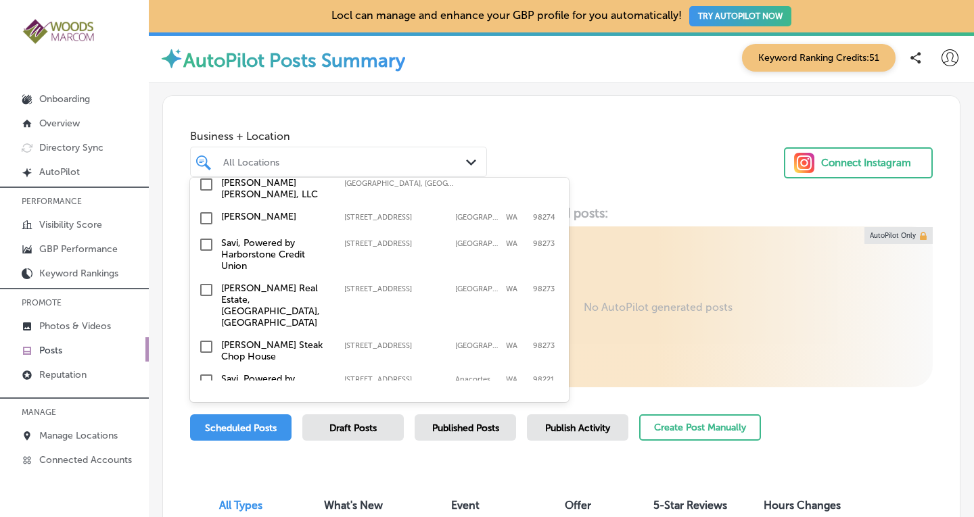
scroll to position [249, 0]
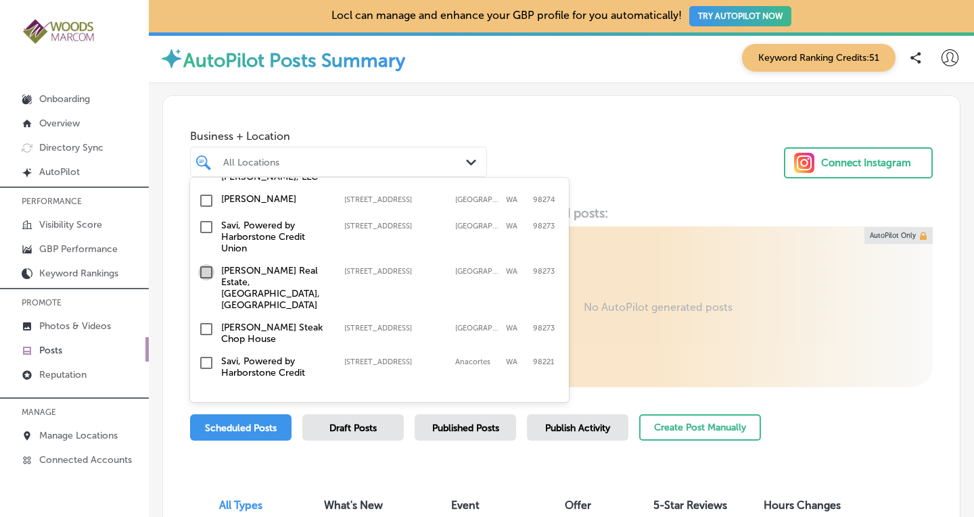
click at [210, 264] on input "checkbox" at bounding box center [206, 272] width 16 height 16
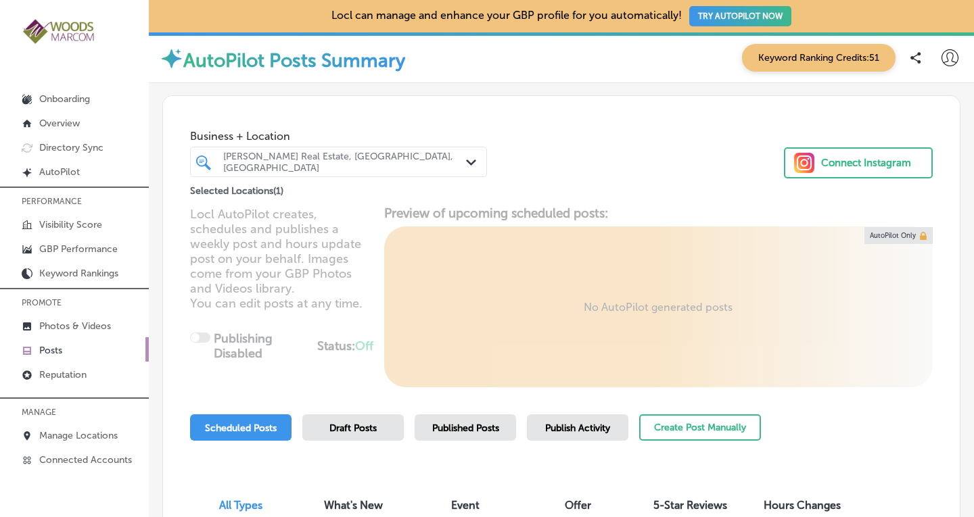
click at [573, 140] on div "Business + Location [PERSON_NAME] Real Estate, [GEOGRAPHIC_DATA], [GEOGRAPHIC_D…" at bounding box center [561, 147] width 796 height 103
click at [477, 423] on span "Published Posts" at bounding box center [465, 428] width 67 height 11
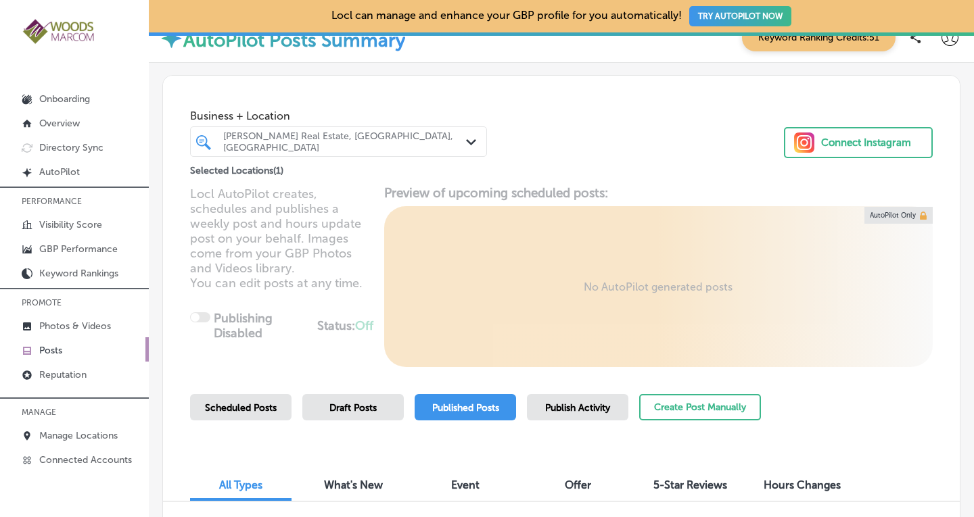
scroll to position [16, 0]
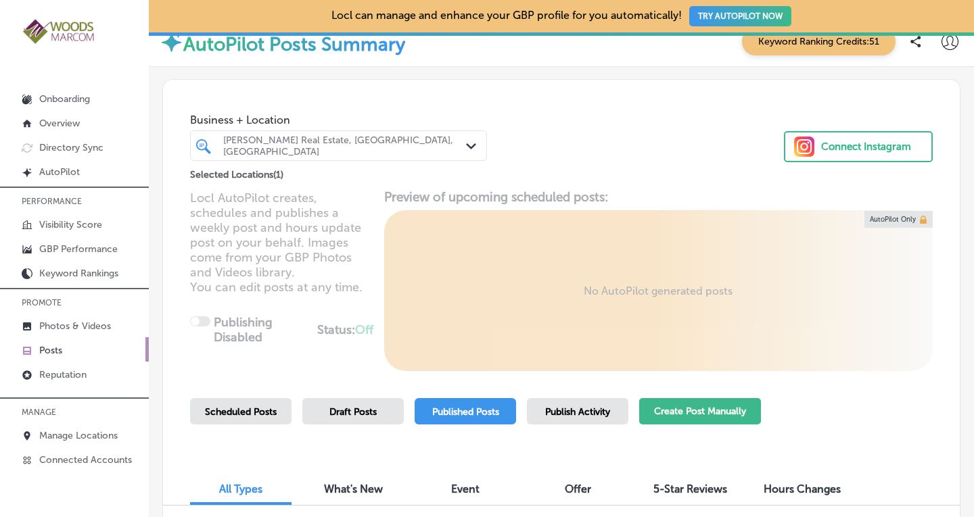
click at [672, 417] on button "Create Post Manually" at bounding box center [700, 411] width 122 height 26
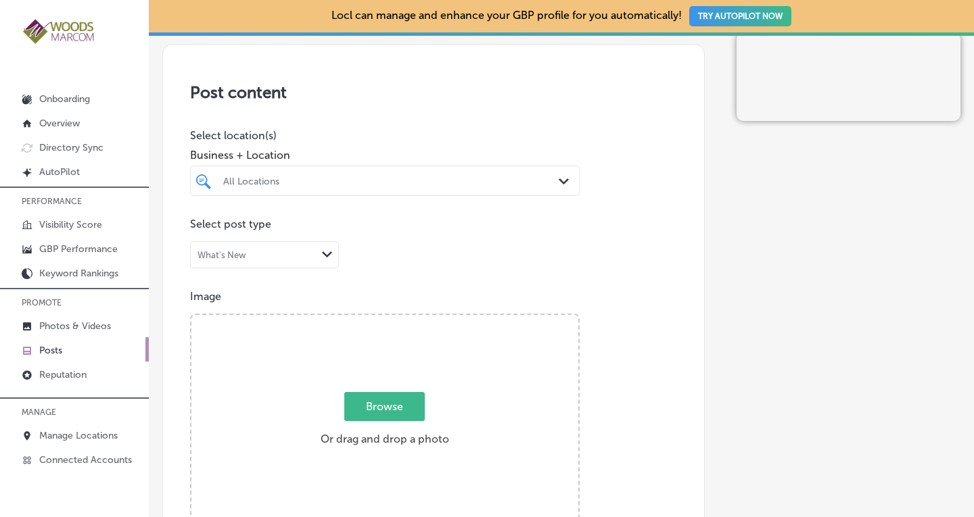
scroll to position [283, 0]
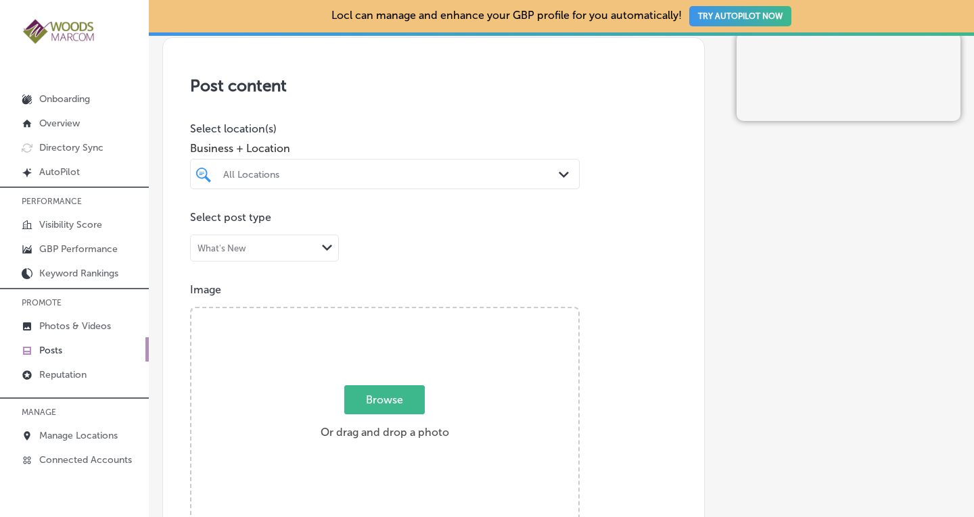
click at [461, 172] on div "All Locations" at bounding box center [391, 173] width 337 height 11
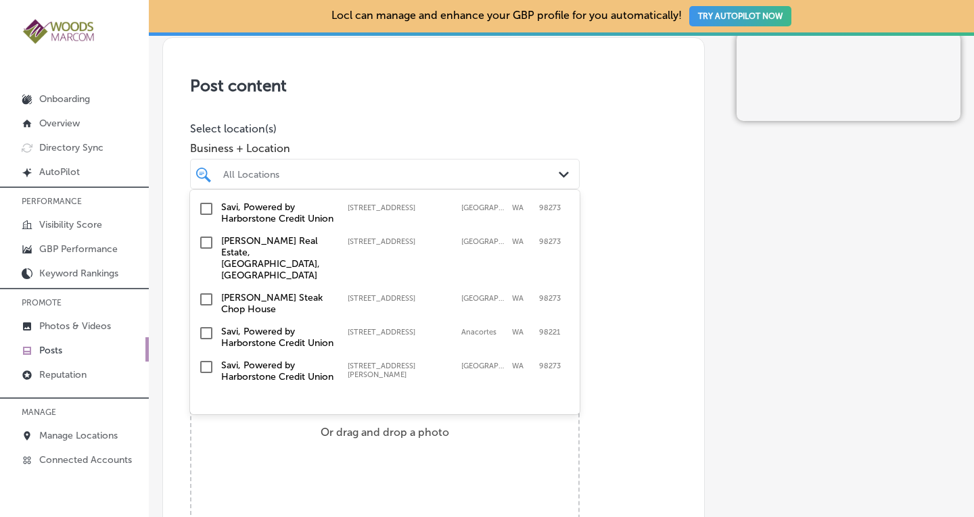
scroll to position [262, 0]
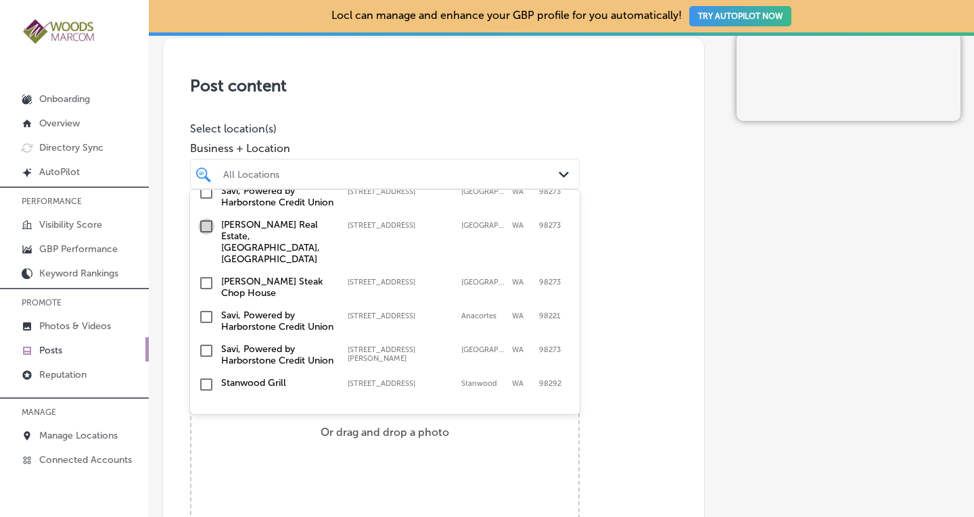
click at [208, 235] on input "checkbox" at bounding box center [206, 226] width 16 height 16
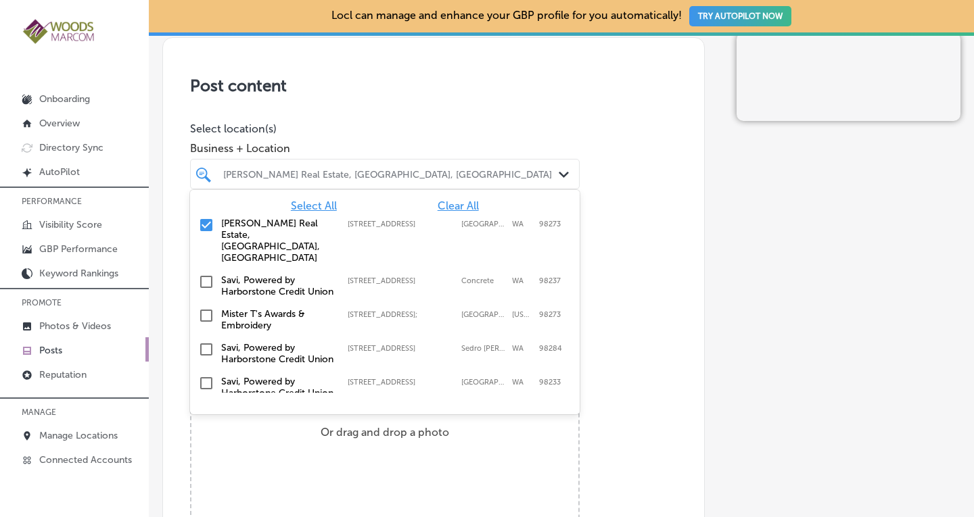
click at [646, 266] on div "Post content Select location(s) Business + Location option [STREET_ADDRESS]. op…" at bounding box center [433, 465] width 542 height 856
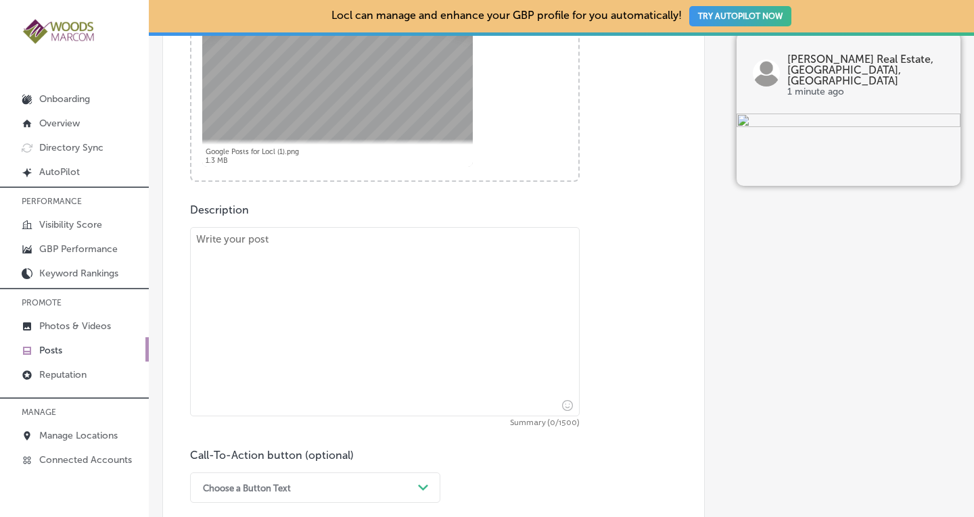
scroll to position [629, 0]
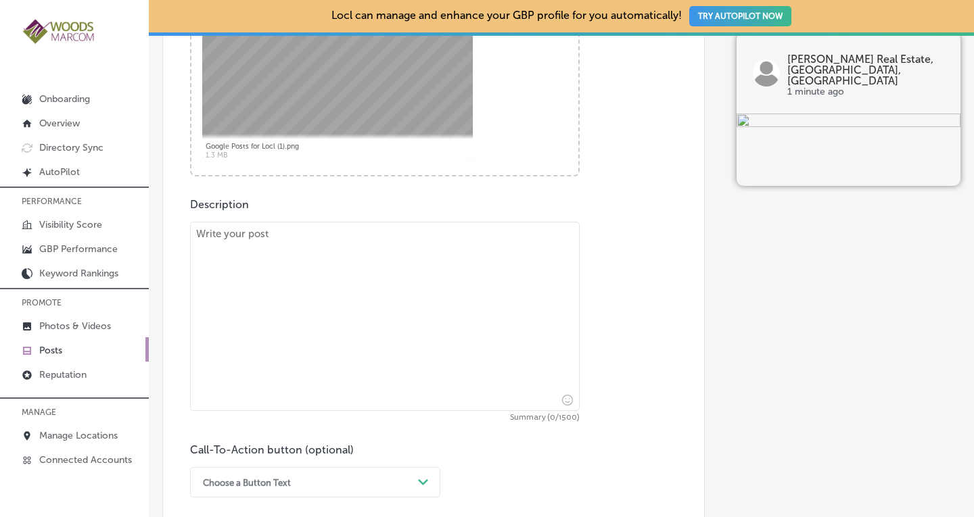
click at [323, 280] on textarea at bounding box center [384, 316] width 389 height 189
paste textarea "Wondering how to buy a new home while selling your current one—without blowing …"
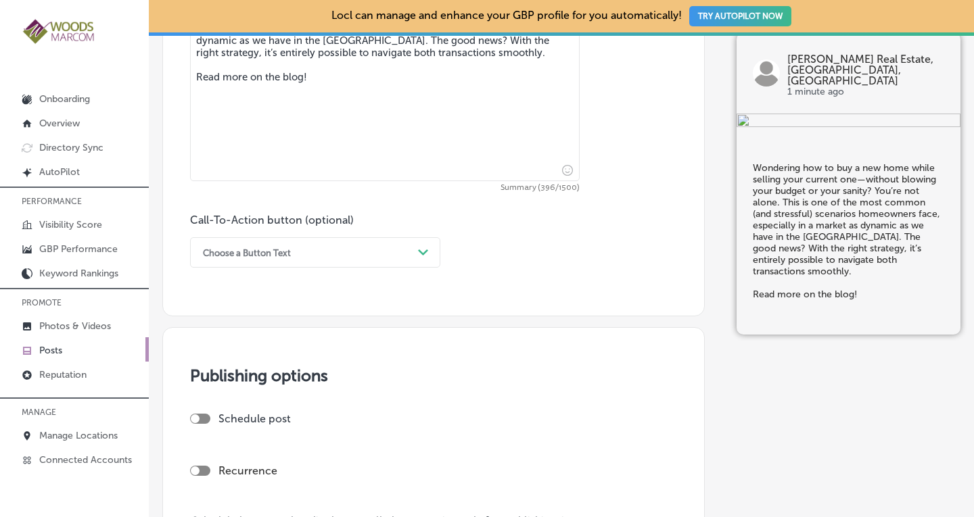
scroll to position [878, 0]
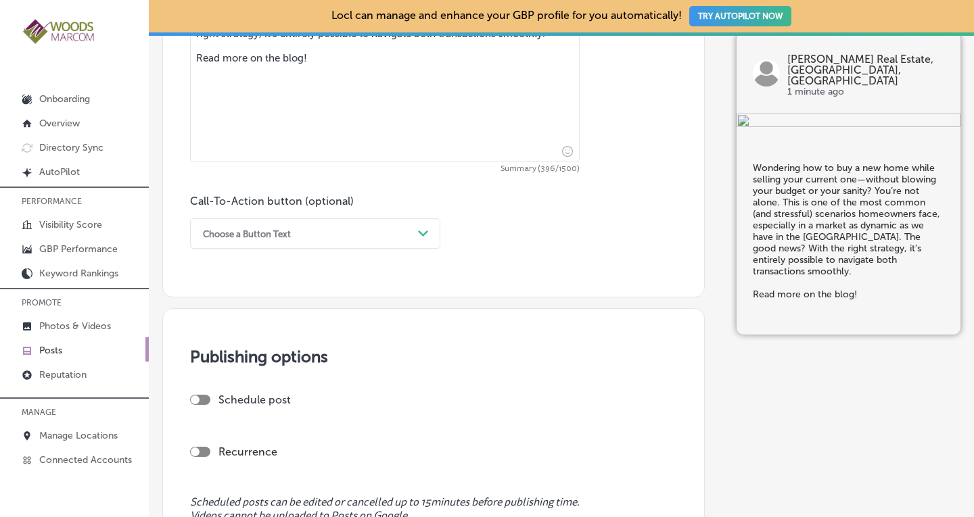
type textarea "Wondering how to buy a new home while selling your current one—without blowing …"
click at [423, 239] on div "Path Created with Sketch." at bounding box center [423, 234] width 22 height 22
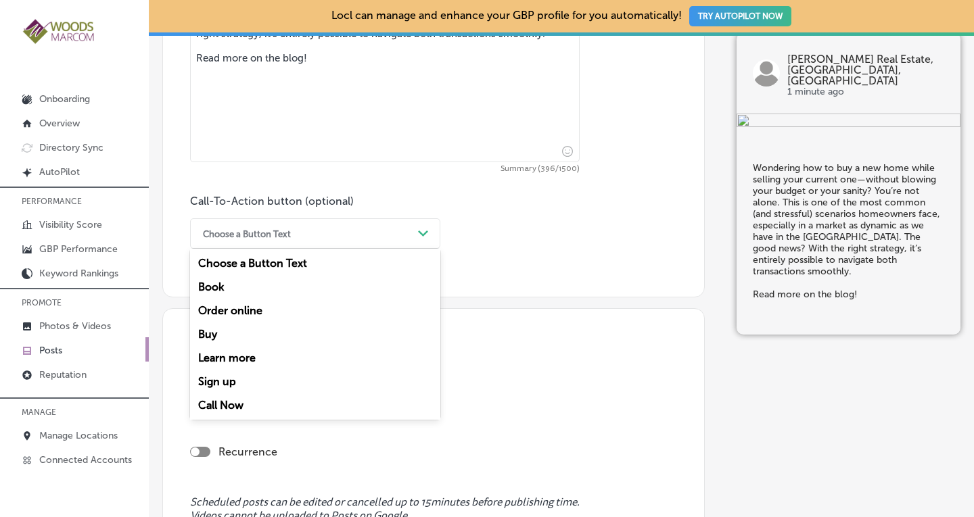
click at [220, 356] on div "Learn more" at bounding box center [315, 358] width 250 height 24
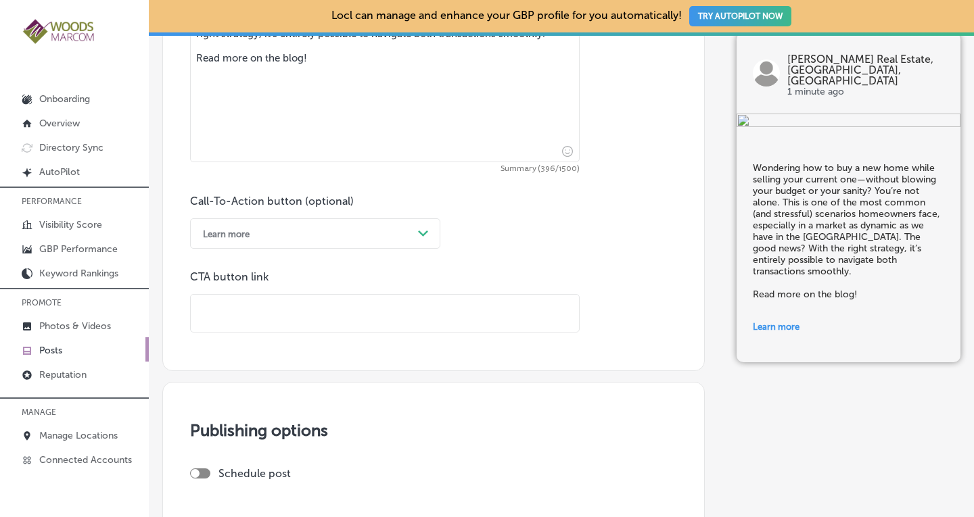
click at [306, 309] on input "text" at bounding box center [385, 313] width 388 height 37
paste input "[URL][DOMAIN_NAME]"
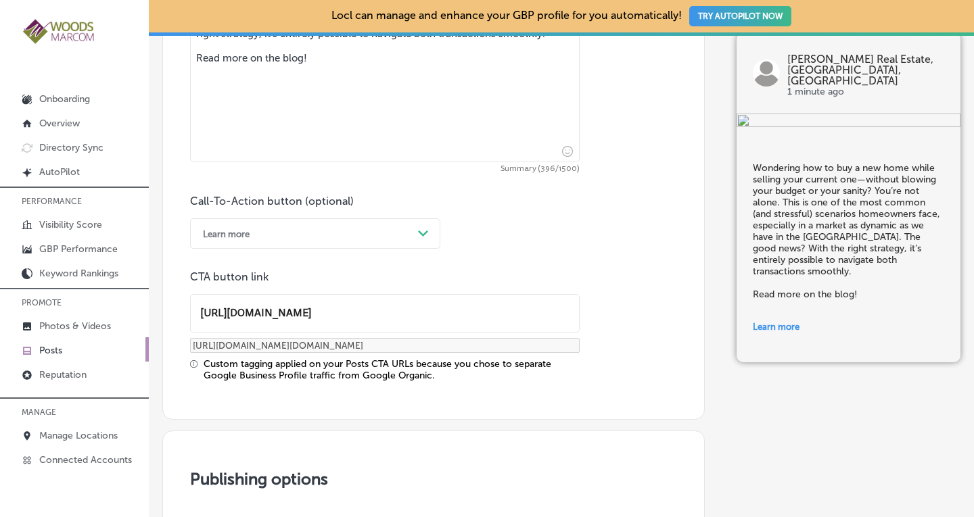
type input "[URL][DOMAIN_NAME]"
click at [629, 257] on div "Call-To-Action button (optional) Learn more Path Created with Sketch. CTA butto…" at bounding box center [433, 288] width 487 height 187
click at [635, 241] on div "Call-To-Action button (optional) Learn more Path Created with Sketch. CTA butto…" at bounding box center [433, 288] width 487 height 187
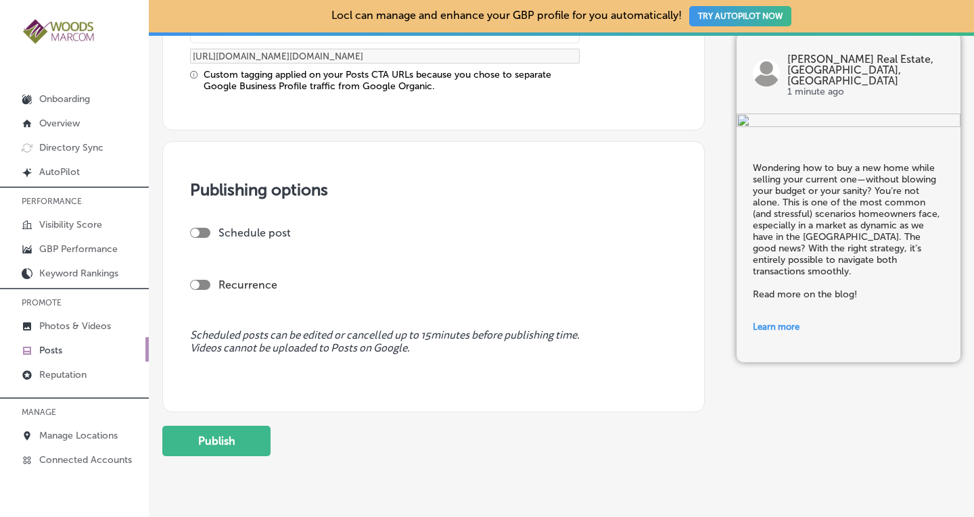
scroll to position [1206, 0]
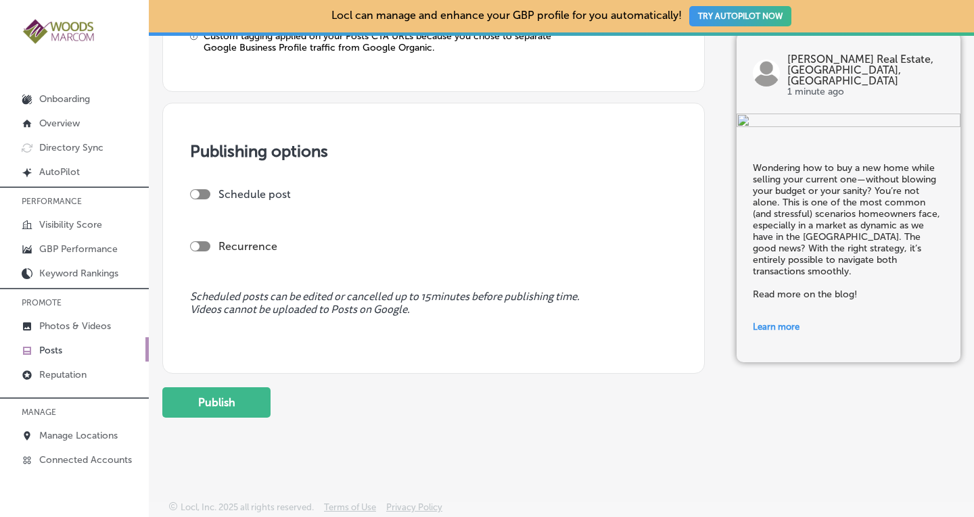
click at [204, 243] on div at bounding box center [200, 246] width 20 height 10
checkbox input "true"
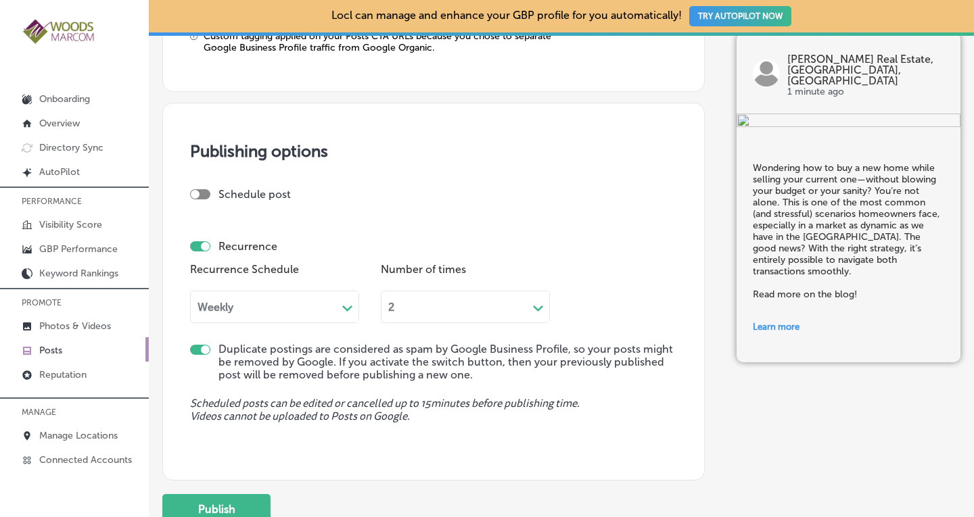
click at [220, 304] on div "Weekly" at bounding box center [215, 306] width 36 height 13
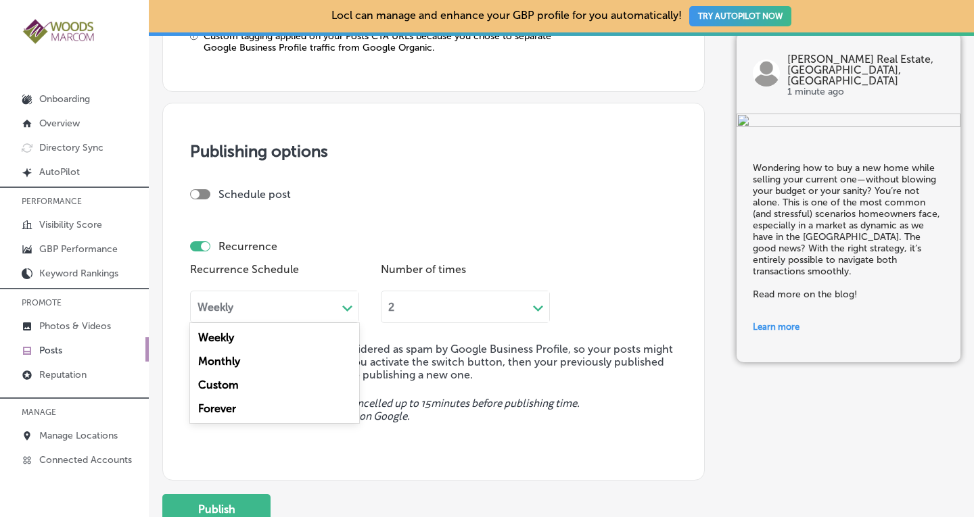
click at [206, 407] on div "Forever" at bounding box center [274, 409] width 169 height 24
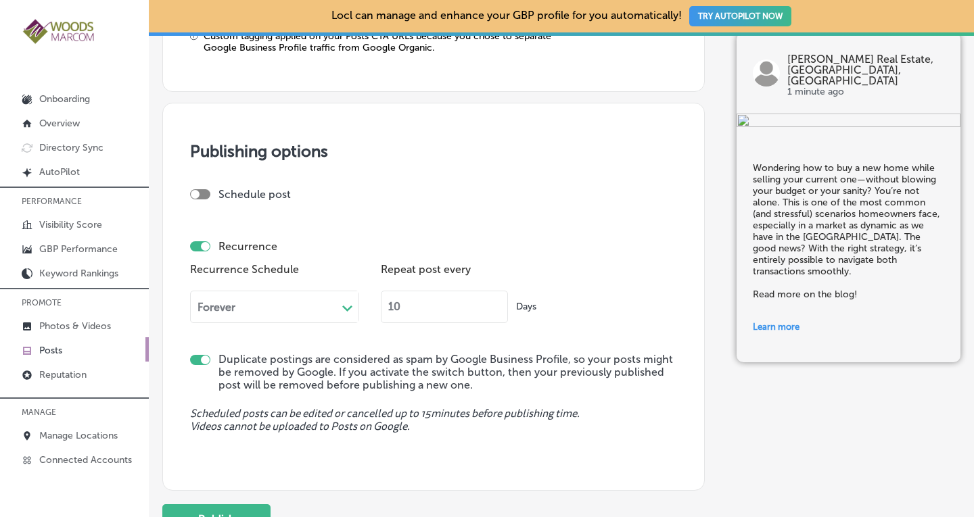
drag, startPoint x: 406, startPoint y: 306, endPoint x: 379, endPoint y: 307, distance: 27.8
click at [379, 307] on div "Recurrence Schedule Forever Path Created with Sketch. Repeat post every 10 Days" at bounding box center [433, 297] width 487 height 74
type input "90"
click at [521, 353] on label "Duplicate postings are considered as spam by Google Business Profile, so your p…" at bounding box center [447, 372] width 458 height 39
click at [254, 507] on button "Publish" at bounding box center [216, 519] width 108 height 30
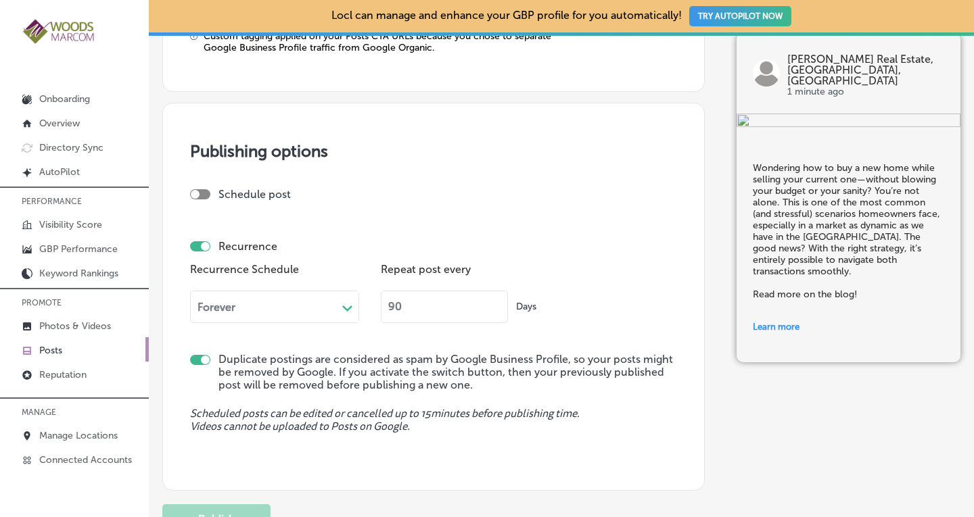
checkbox input "false"
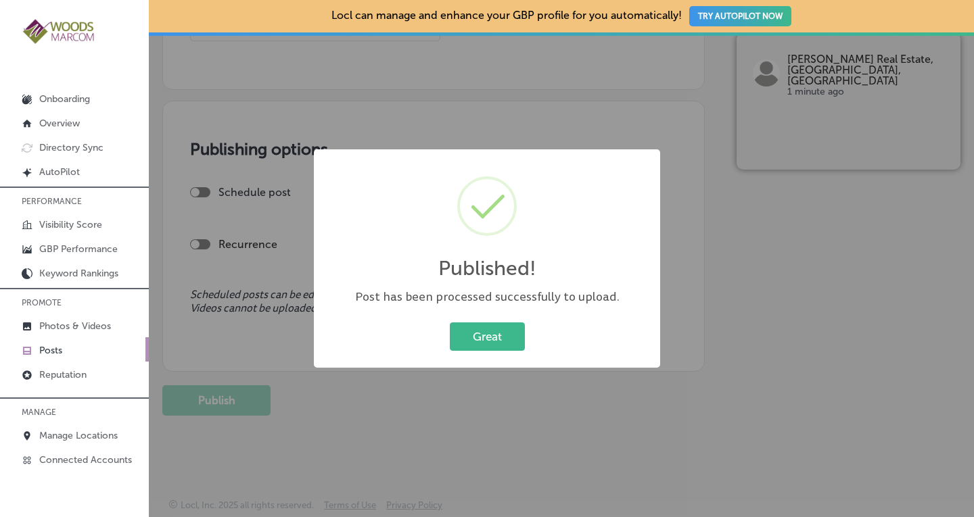
scroll to position [1084, 0]
click at [492, 350] on button "Great" at bounding box center [487, 336] width 75 height 28
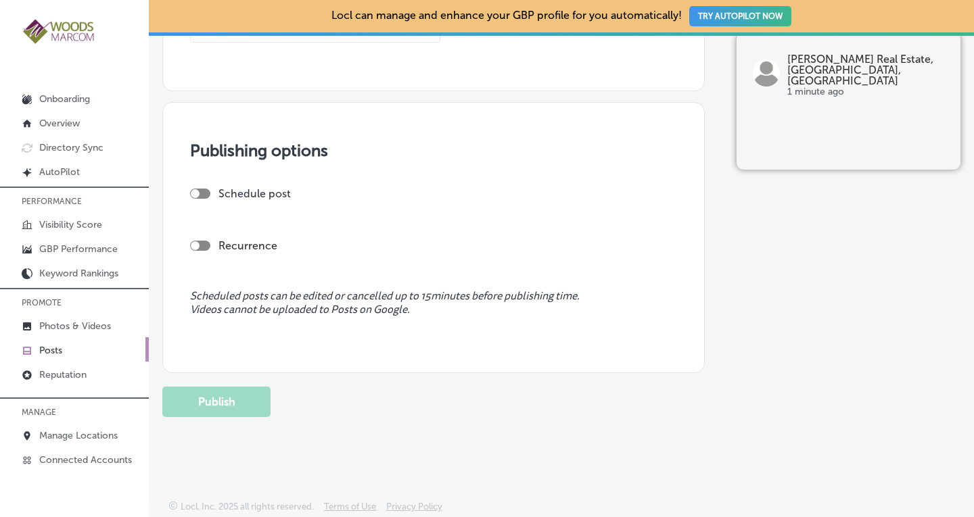
click at [47, 347] on p "Posts" at bounding box center [50, 350] width 23 height 11
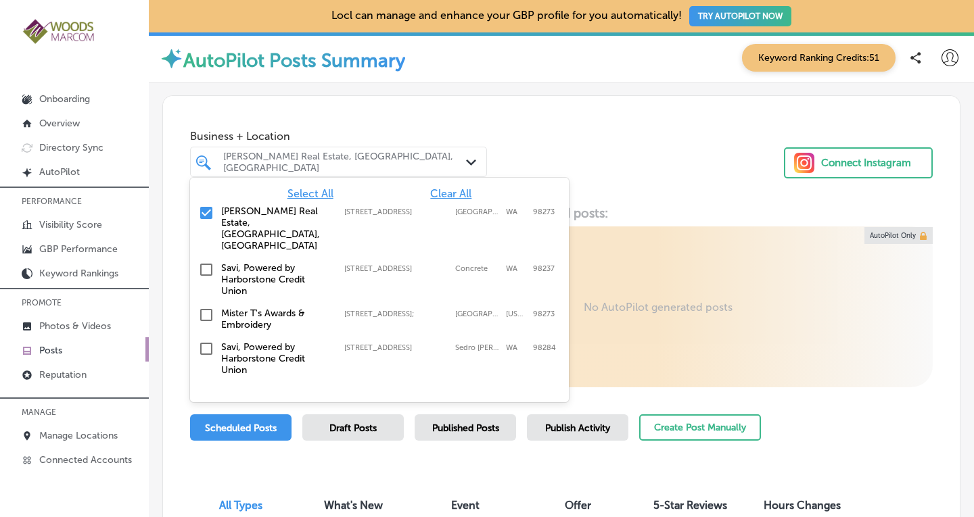
click at [395, 166] on div "[PERSON_NAME] Real Estate, [GEOGRAPHIC_DATA], [GEOGRAPHIC_DATA]" at bounding box center [345, 162] width 244 height 23
click at [435, 189] on span "Clear All" at bounding box center [450, 193] width 41 height 13
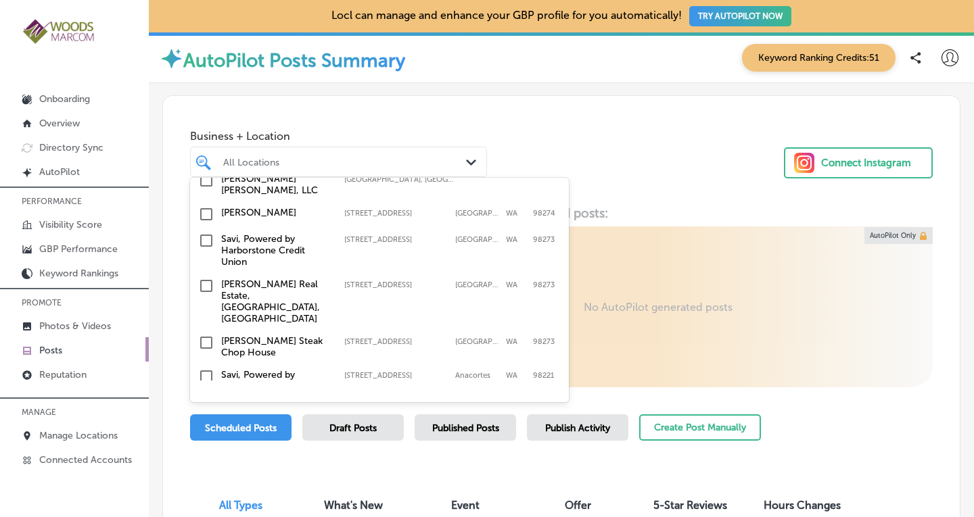
scroll to position [241, 0]
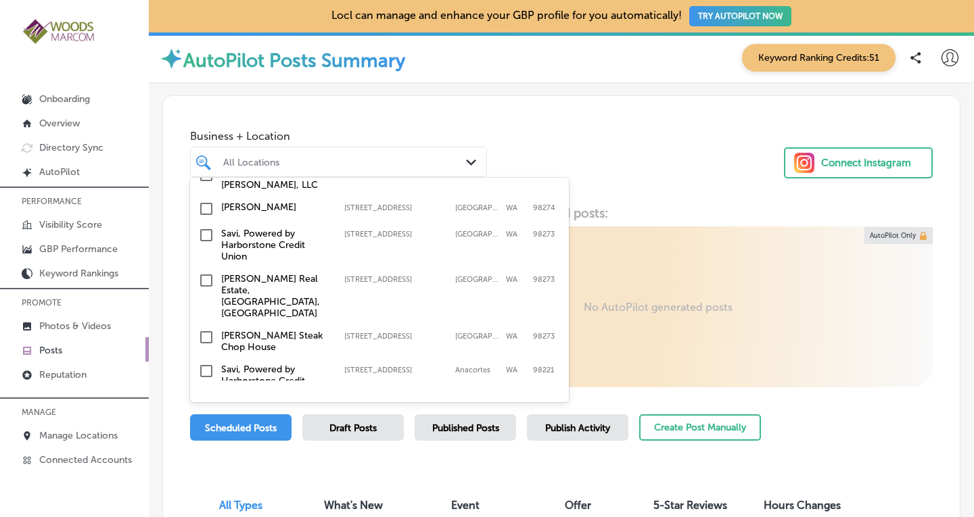
click at [209, 329] on input "checkbox" at bounding box center [206, 337] width 16 height 16
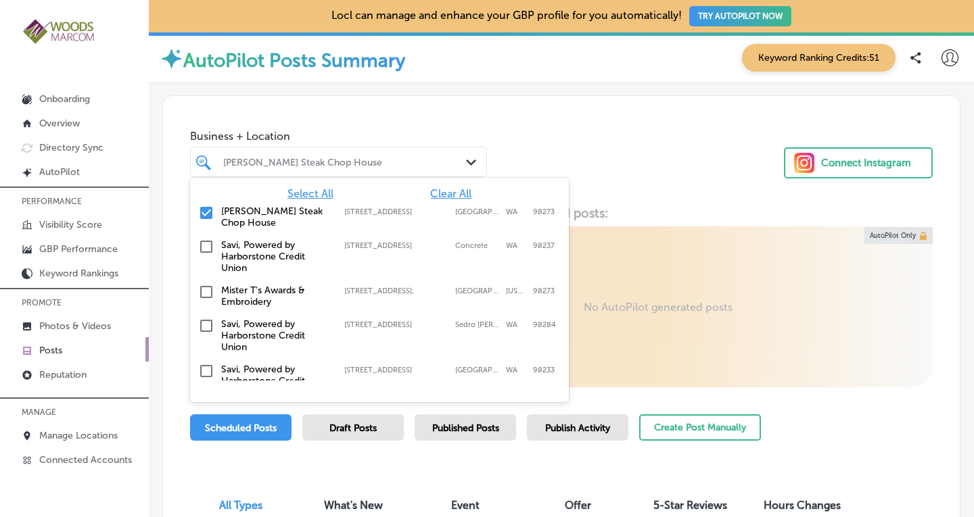
click at [654, 135] on div "Business + Location option [STREET_ADDRESS]. option [STREET_ADDRESS]. 19 result…" at bounding box center [561, 147] width 796 height 103
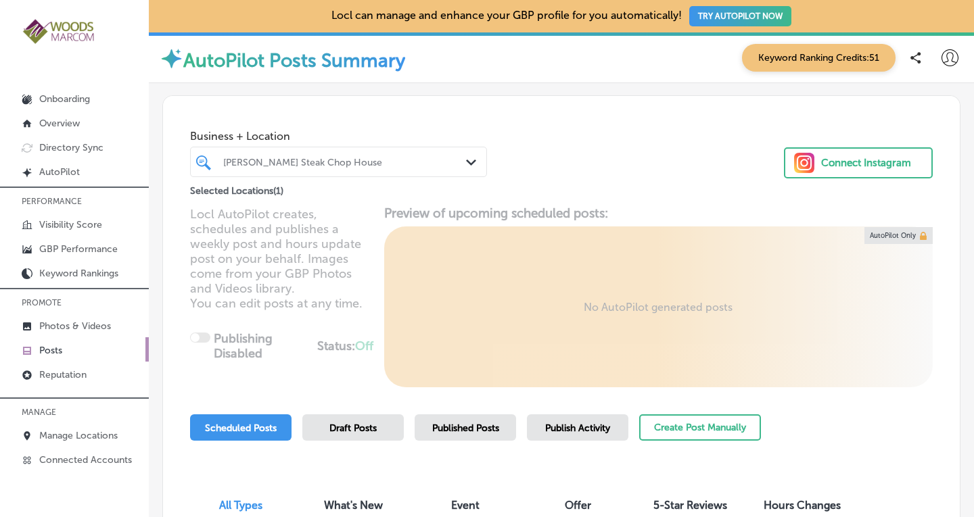
click at [470, 433] on span "Published Posts" at bounding box center [465, 428] width 67 height 11
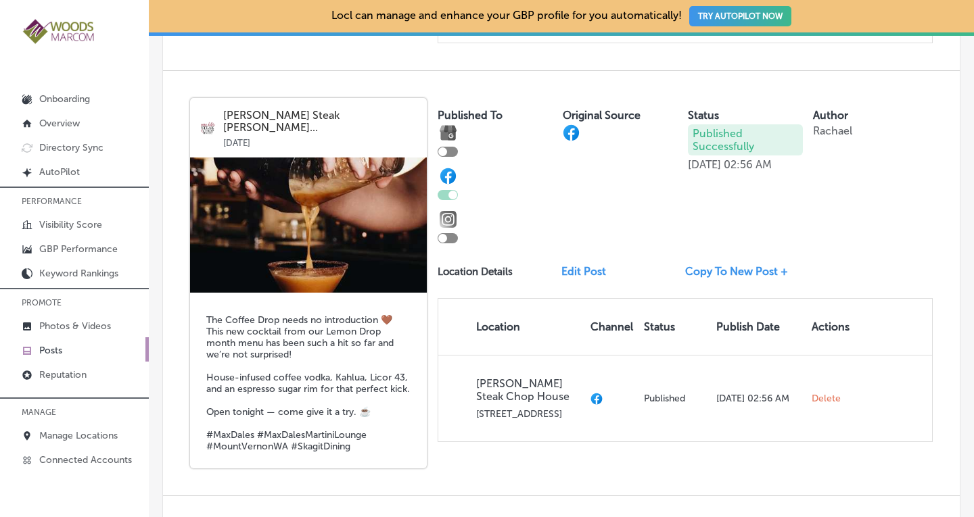
scroll to position [1251, 0]
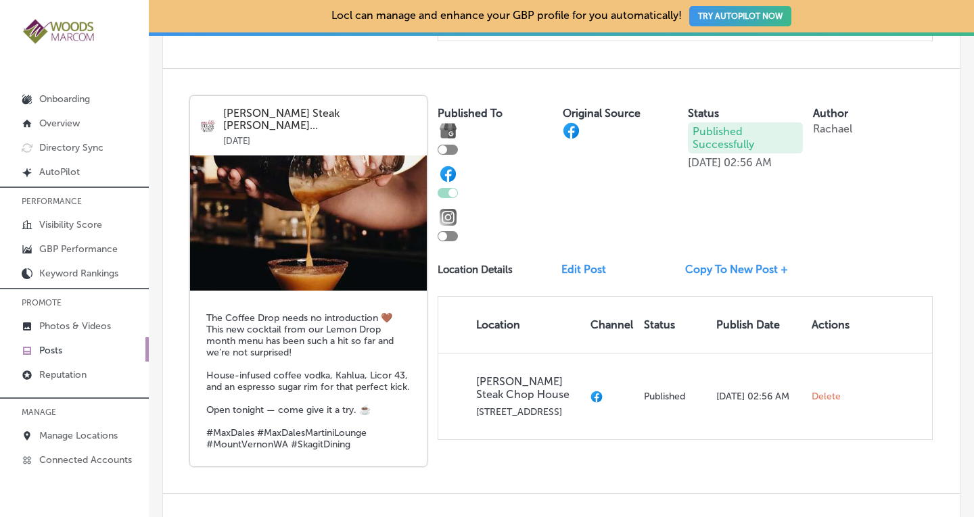
click at [698, 267] on link "Copy To New Post +" at bounding box center [742, 269] width 114 height 13
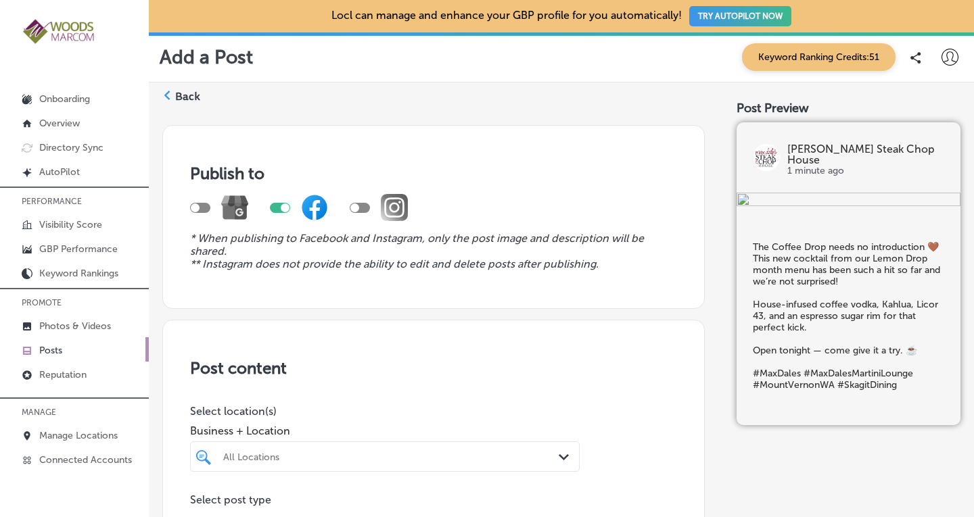
click at [201, 210] on div at bounding box center [200, 208] width 20 height 10
checkbox input "true"
click at [282, 205] on div at bounding box center [285, 208] width 9 height 9
checkbox input "false"
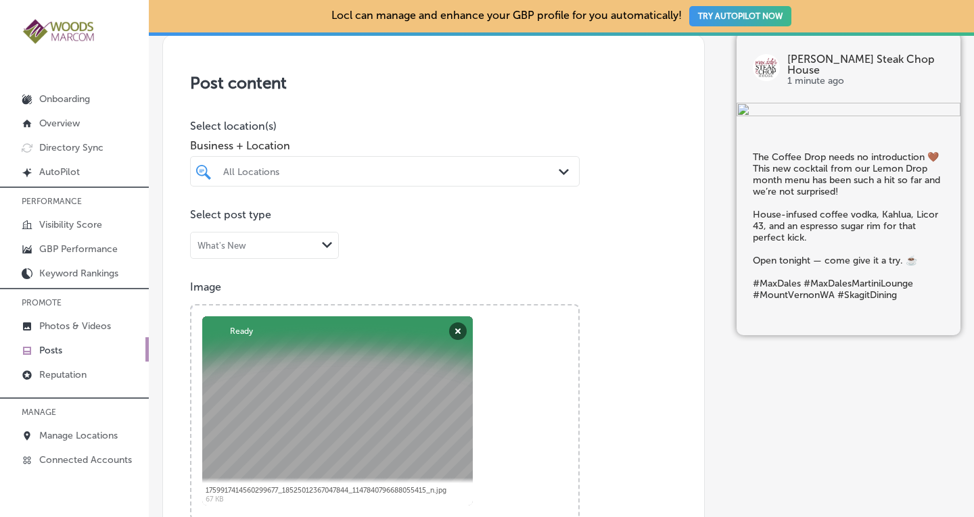
scroll to position [290, 0]
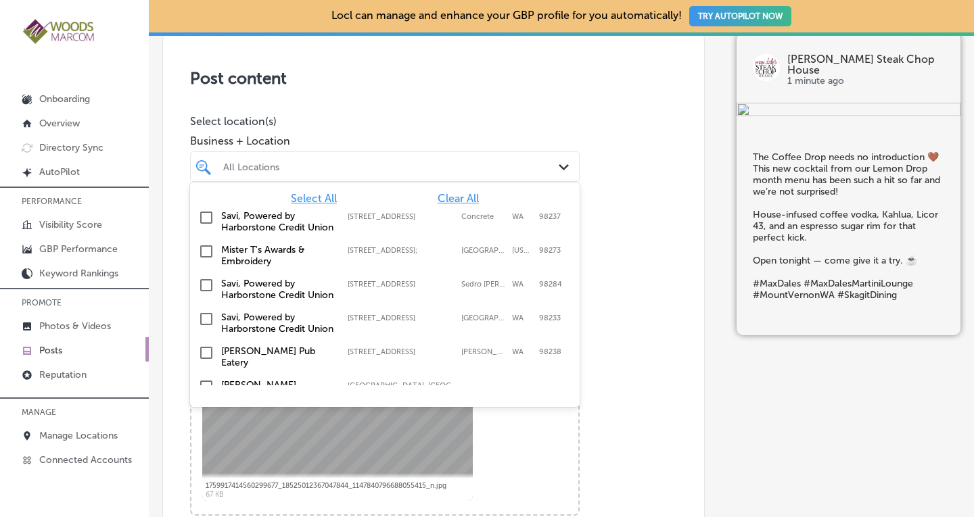
click at [563, 168] on div "Path Created with Sketch." at bounding box center [565, 167] width 15 height 15
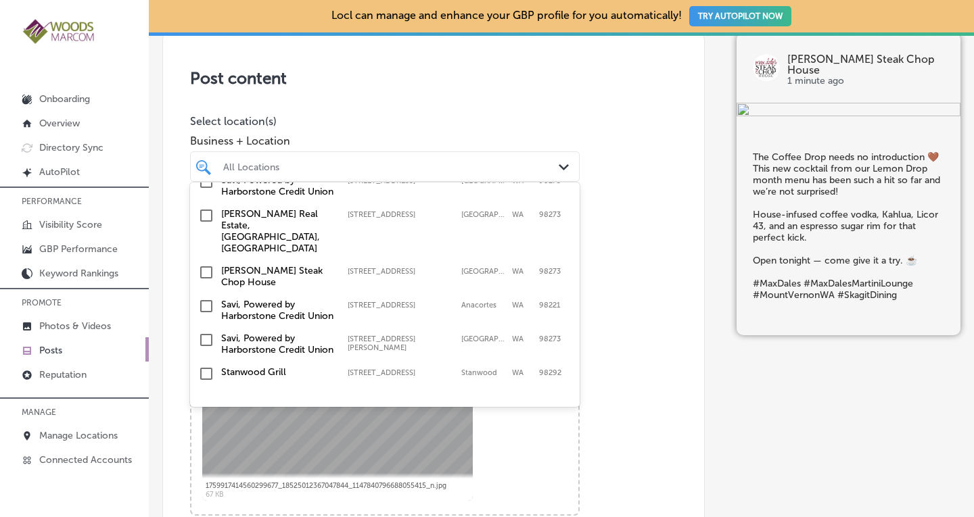
scroll to position [272, 0]
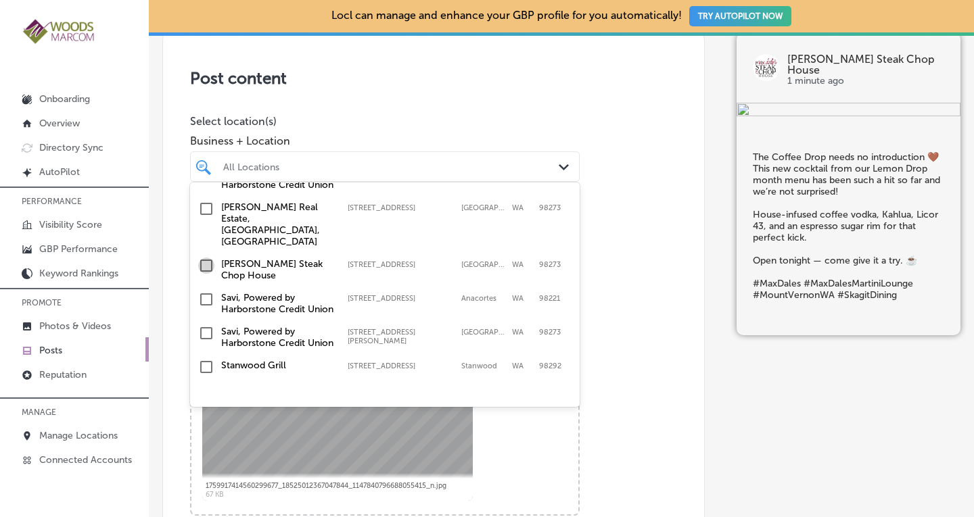
click at [201, 274] on input "checkbox" at bounding box center [206, 266] width 16 height 16
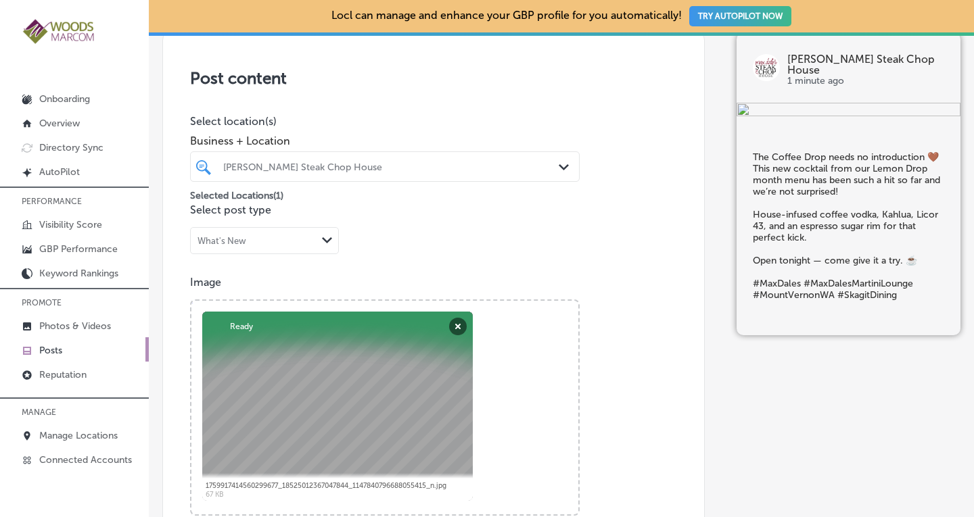
click at [646, 221] on div "Post content Select location(s) Business + Location option [STREET_ADDRESS]. 0 …" at bounding box center [433, 458] width 542 height 856
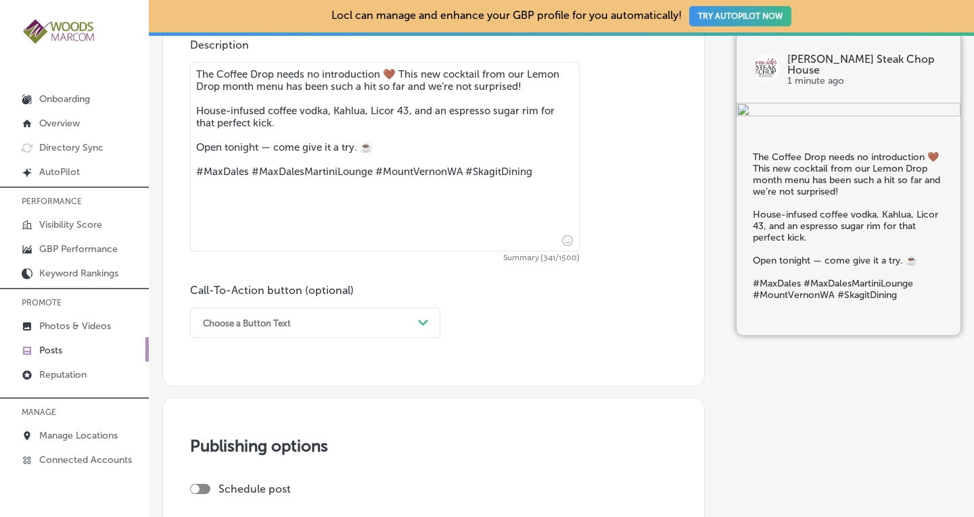
scroll to position [790, 0]
click at [415, 322] on div "Path Created with Sketch." at bounding box center [423, 322] width 22 height 22
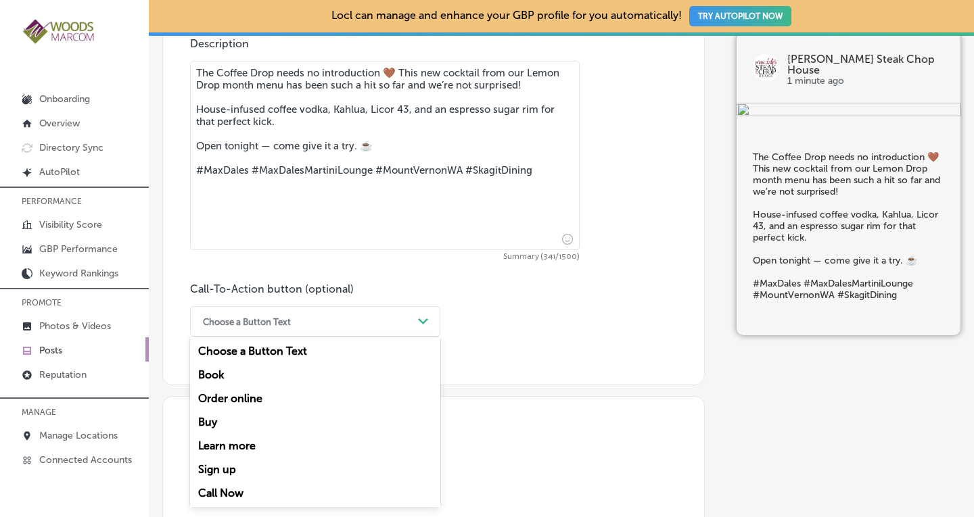
click at [237, 488] on div "Call Now" at bounding box center [315, 493] width 250 height 24
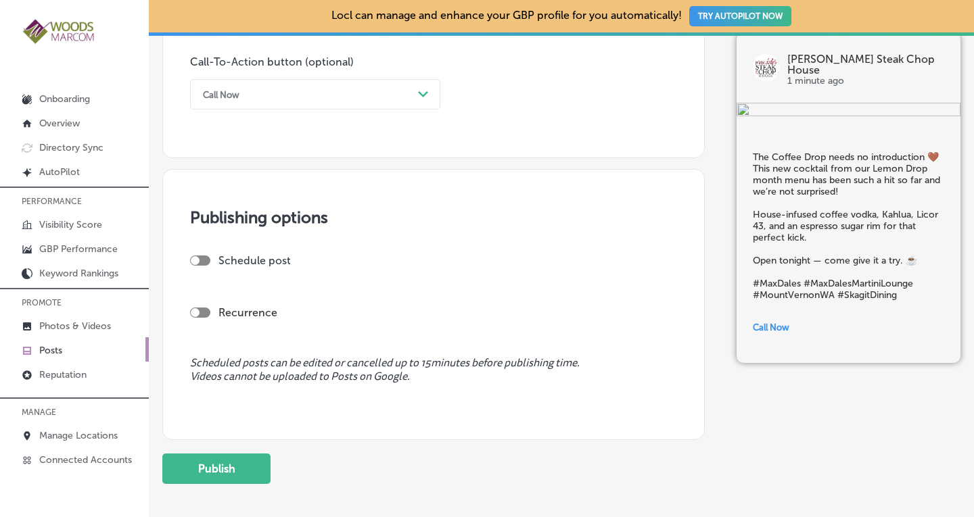
scroll to position [1019, 0]
click at [201, 314] on div at bounding box center [200, 311] width 20 height 10
checkbox input "true"
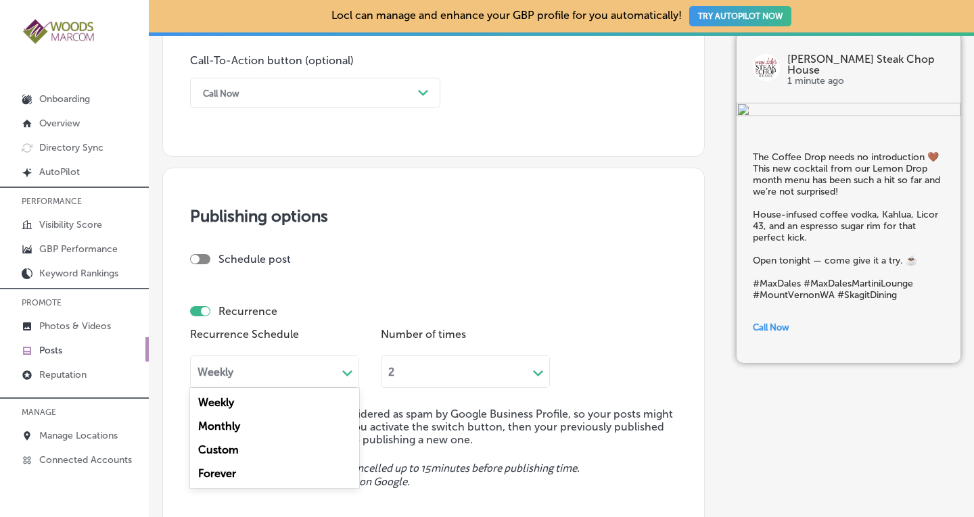
click at [229, 370] on div "Weekly" at bounding box center [215, 372] width 36 height 13
click at [227, 472] on div "Forever" at bounding box center [274, 474] width 169 height 24
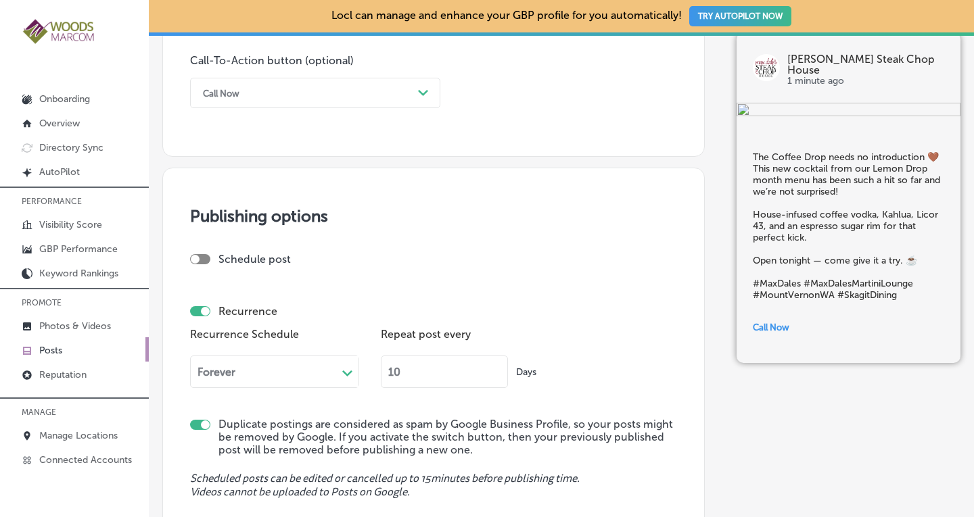
drag, startPoint x: 402, startPoint y: 374, endPoint x: 380, endPoint y: 384, distance: 23.9
click at [380, 384] on div "Recurrence Schedule Forever Path Created with Sketch. Repeat post every 10 Days" at bounding box center [433, 362] width 487 height 74
type input "90"
click at [654, 370] on div "Recurrence Schedule Forever Path Created with Sketch. Repeat post every 90 Days" at bounding box center [433, 362] width 487 height 74
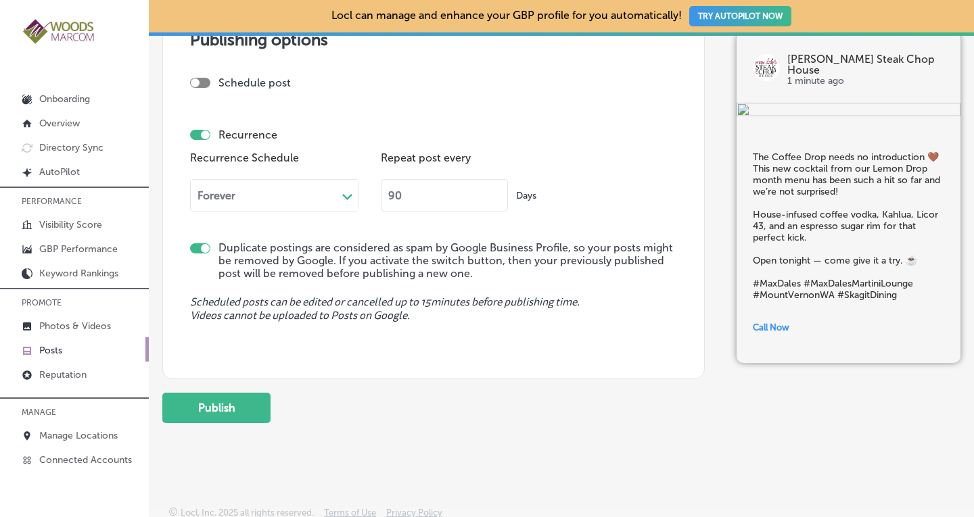
scroll to position [1199, 0]
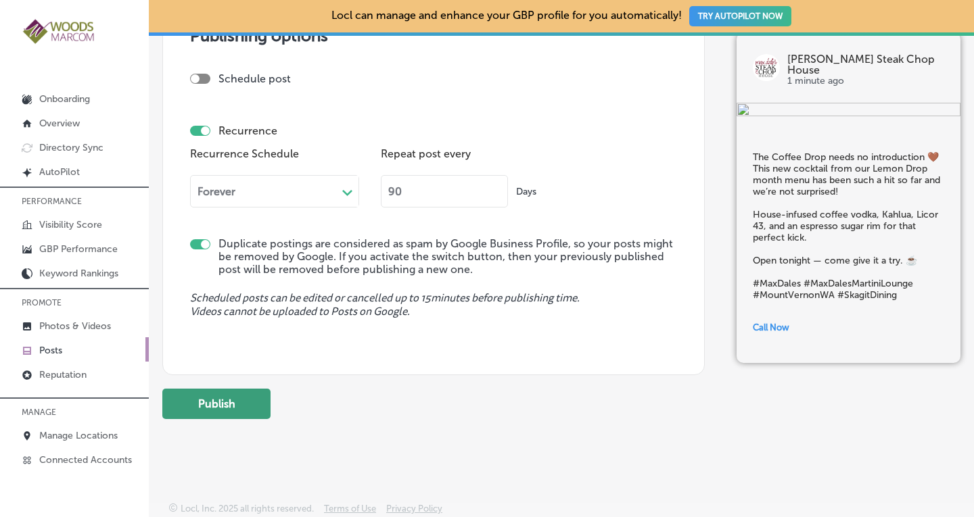
click at [198, 400] on button "Publish" at bounding box center [216, 404] width 108 height 30
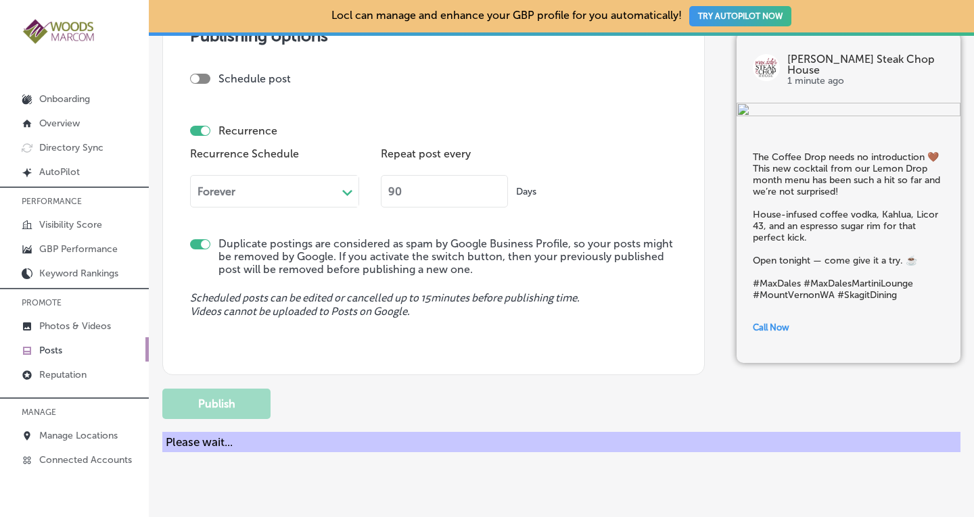
checkbox input "false"
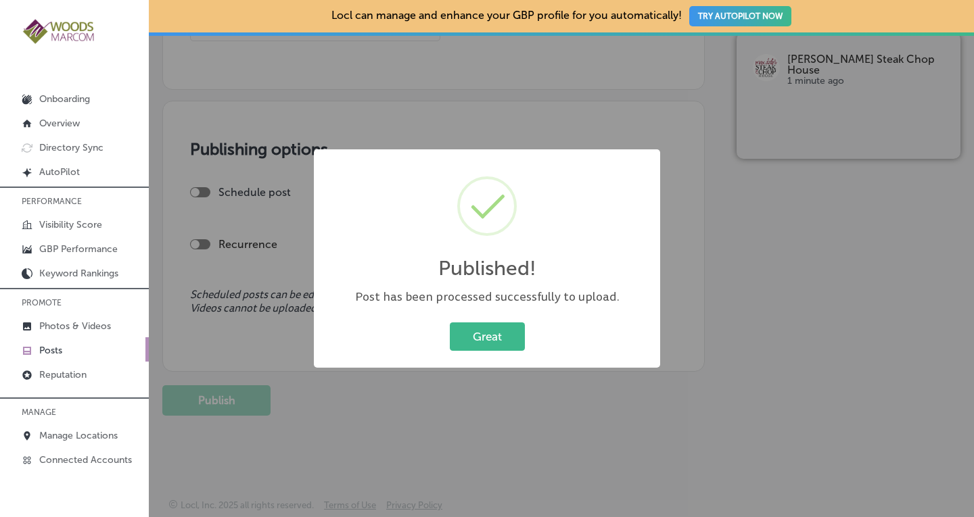
scroll to position [1084, 0]
click at [502, 333] on button "Great" at bounding box center [487, 336] width 75 height 28
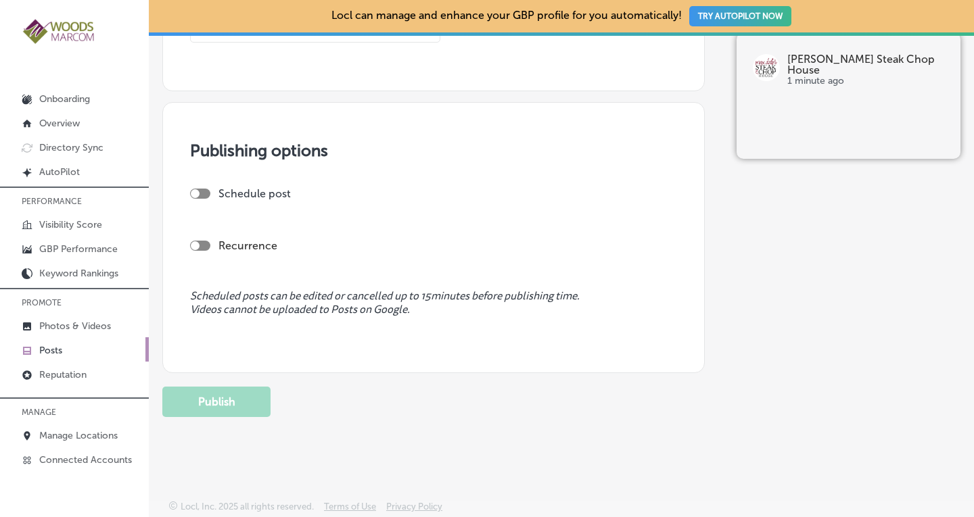
click at [51, 349] on p "Posts" at bounding box center [50, 350] width 23 height 11
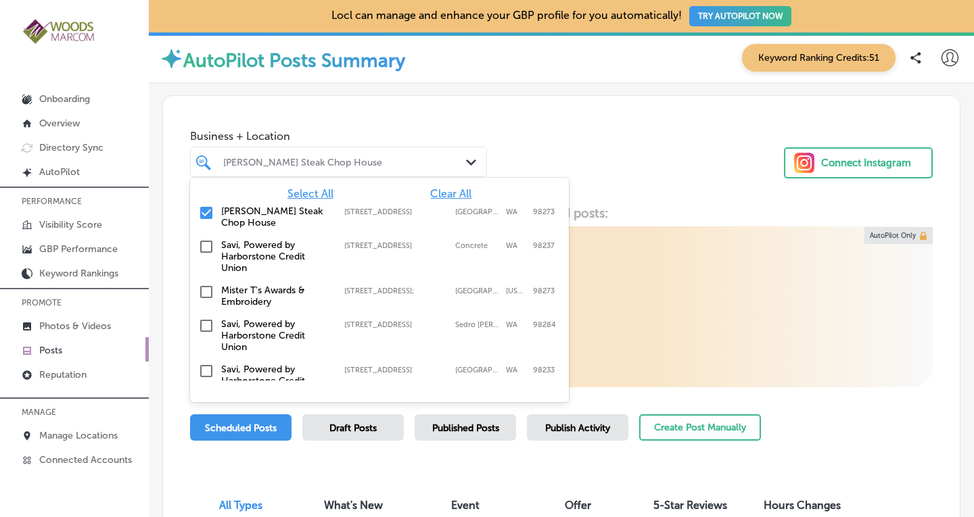
click at [446, 159] on div "[PERSON_NAME] Steak Chop House" at bounding box center [345, 161] width 244 height 11
click at [454, 198] on span "Clear All" at bounding box center [450, 193] width 41 height 13
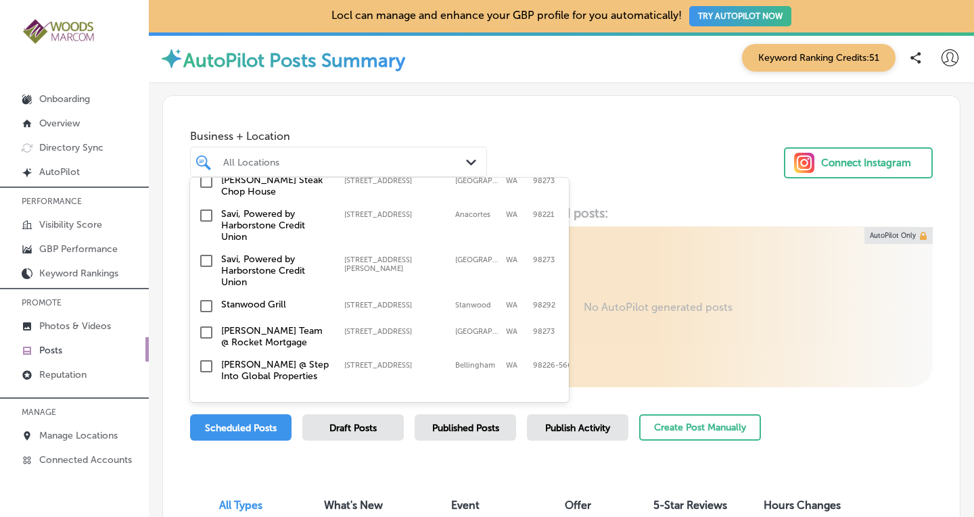
scroll to position [421, 0]
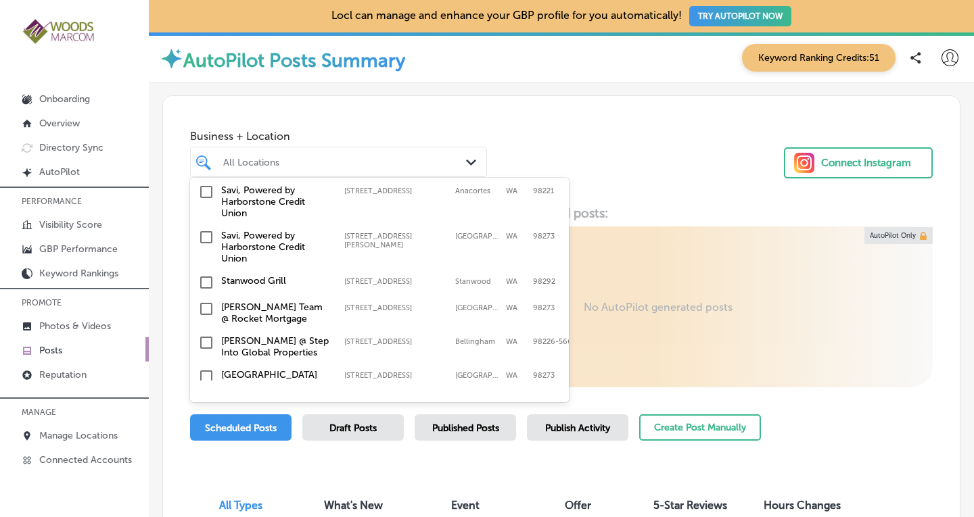
click at [220, 272] on div "[GEOGRAPHIC_DATA] [STREET_ADDRESS] [STREET_ADDRESS][PERSON_NAME]" at bounding box center [379, 282] width 368 height 21
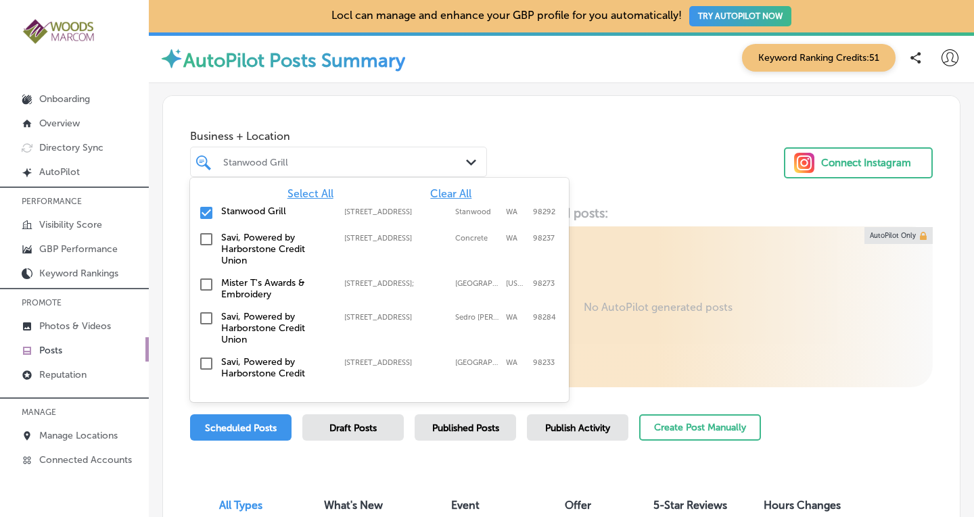
click at [630, 138] on div "Business + Location option [STREET_ADDRESS]. option [STREET_ADDRESS]. 19 result…" at bounding box center [561, 147] width 796 height 103
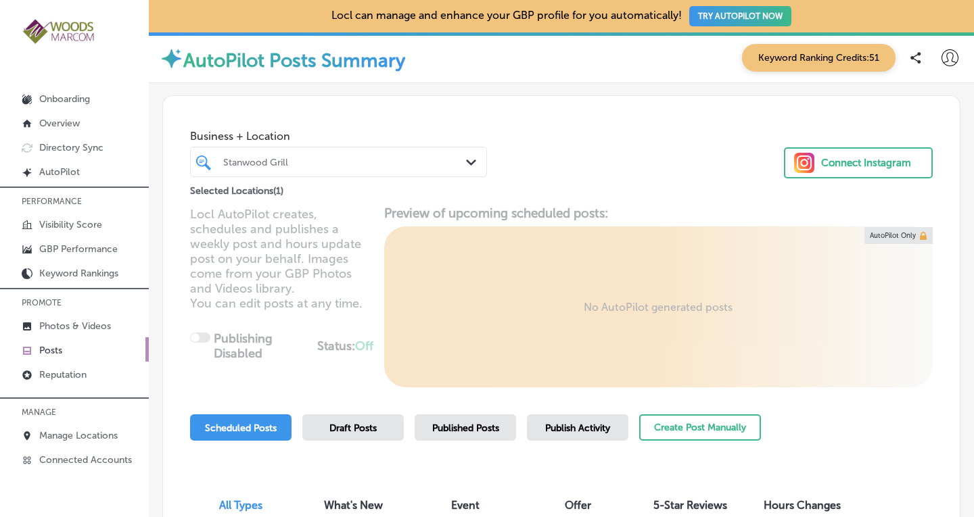
click at [458, 425] on span "Published Posts" at bounding box center [465, 428] width 67 height 11
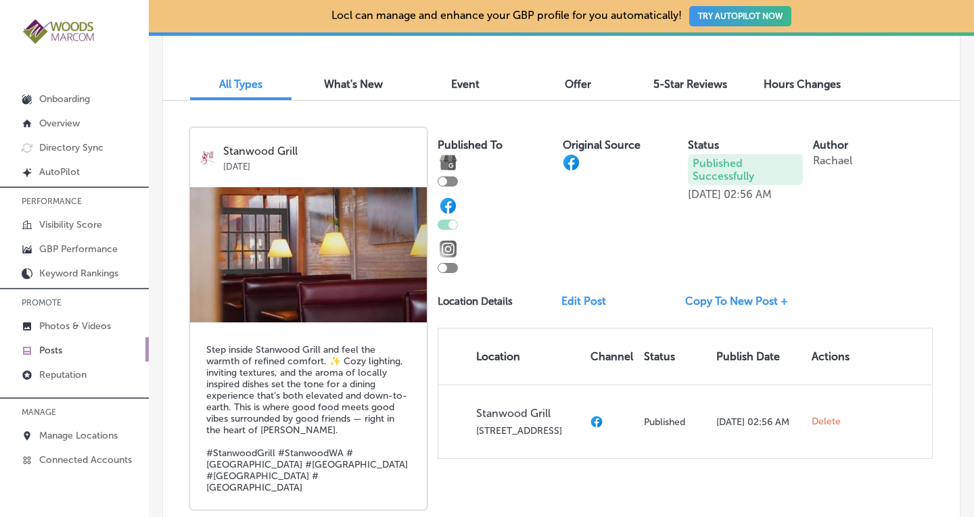
scroll to position [412, 0]
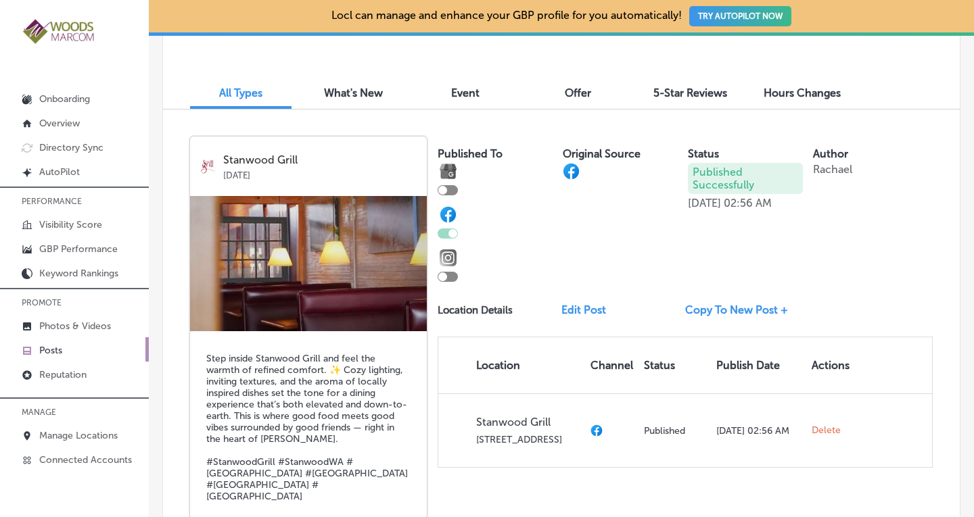
click at [755, 309] on link "Copy To New Post +" at bounding box center [742, 310] width 114 height 13
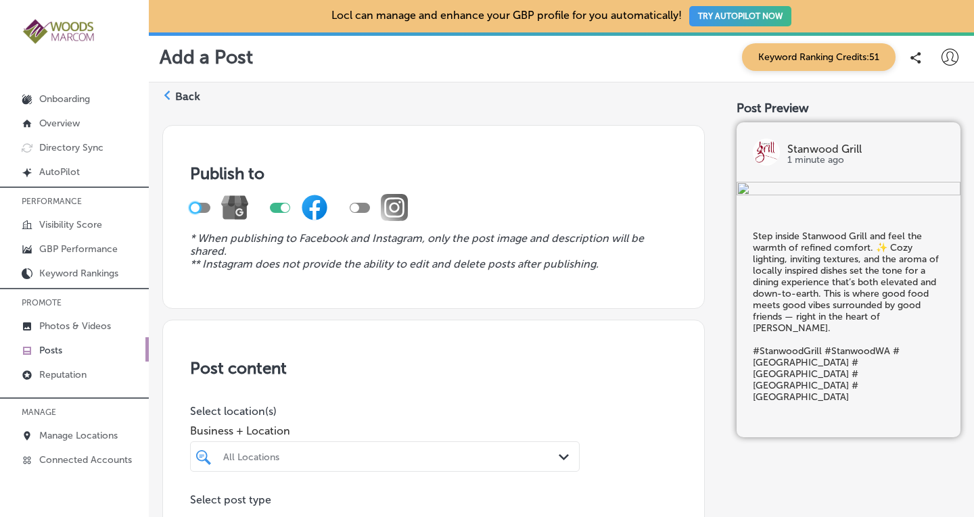
click at [198, 208] on div at bounding box center [195, 208] width 9 height 9
checkbox input "true"
click at [275, 207] on div at bounding box center [280, 208] width 20 height 10
checkbox input "false"
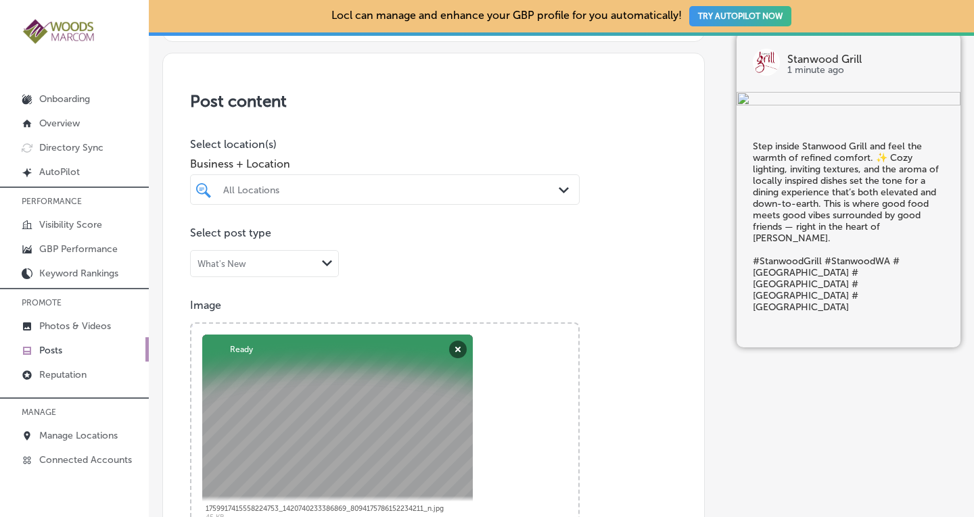
scroll to position [285, 0]
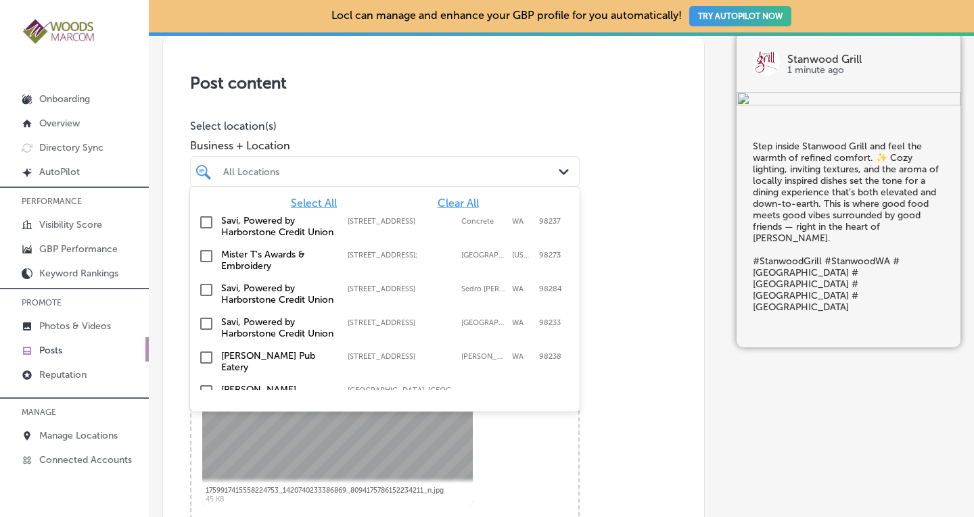
click at [416, 170] on div "All Locations" at bounding box center [391, 171] width 337 height 11
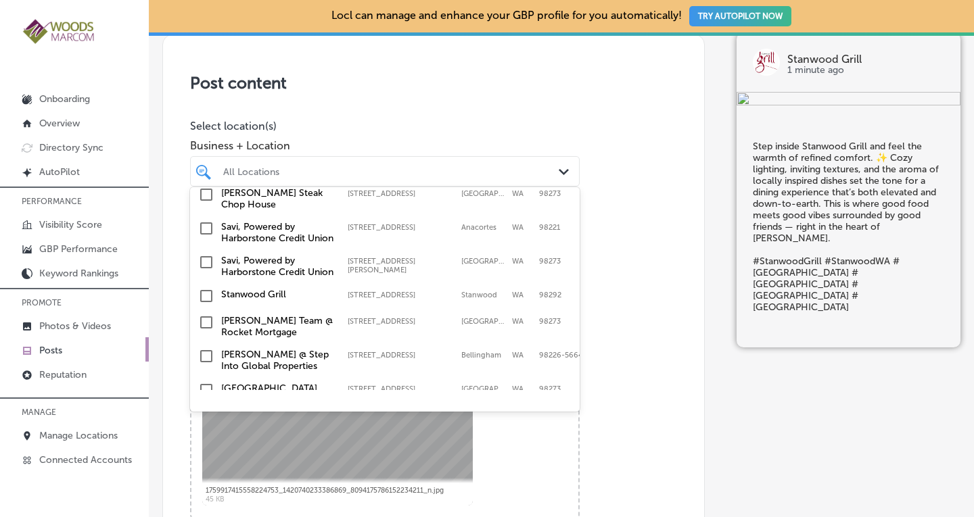
scroll to position [358, 0]
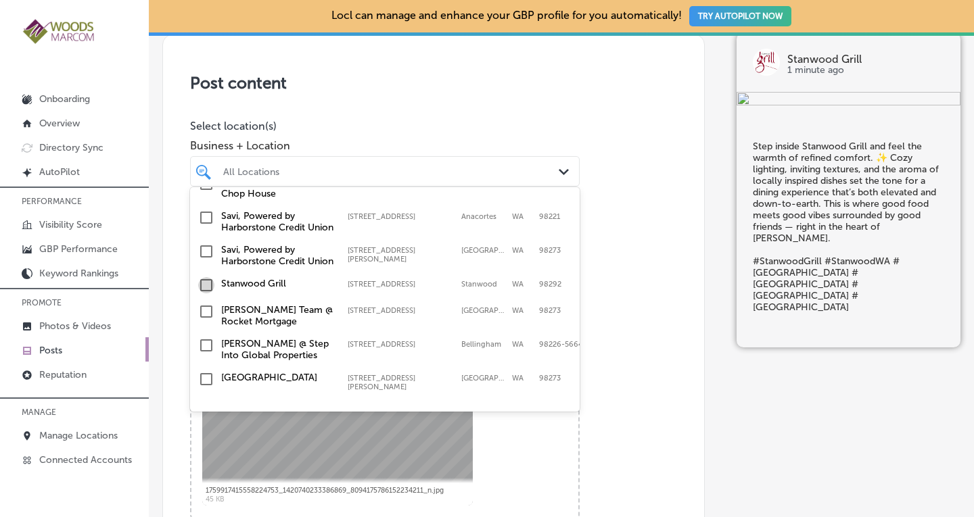
click at [210, 293] on input "checkbox" at bounding box center [206, 285] width 16 height 16
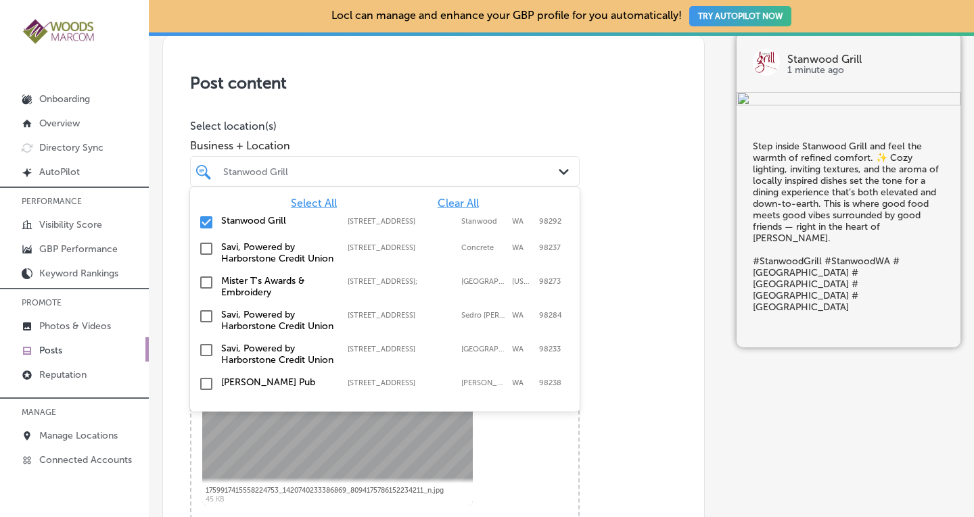
click at [602, 247] on div "Post content Select location(s) Business + Location option [STREET_ADDRESS]. op…" at bounding box center [433, 462] width 542 height 856
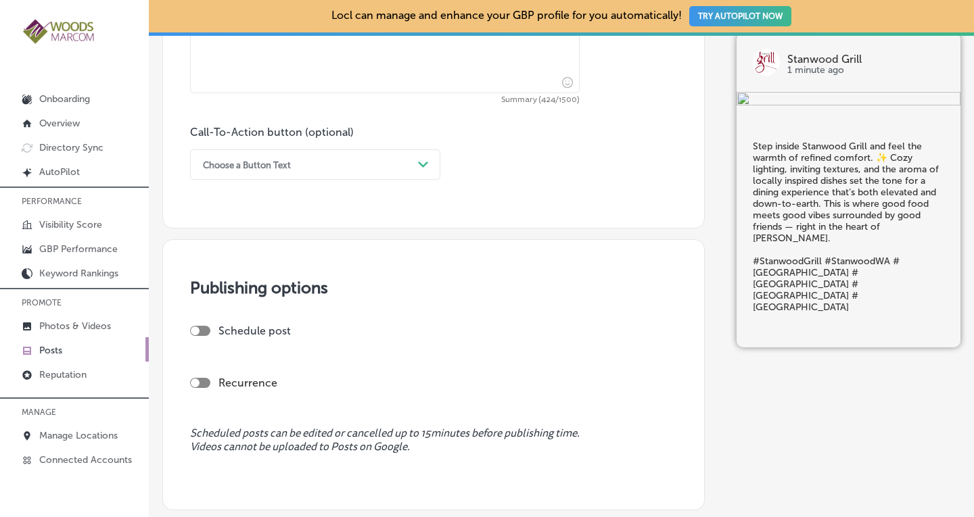
scroll to position [954, 0]
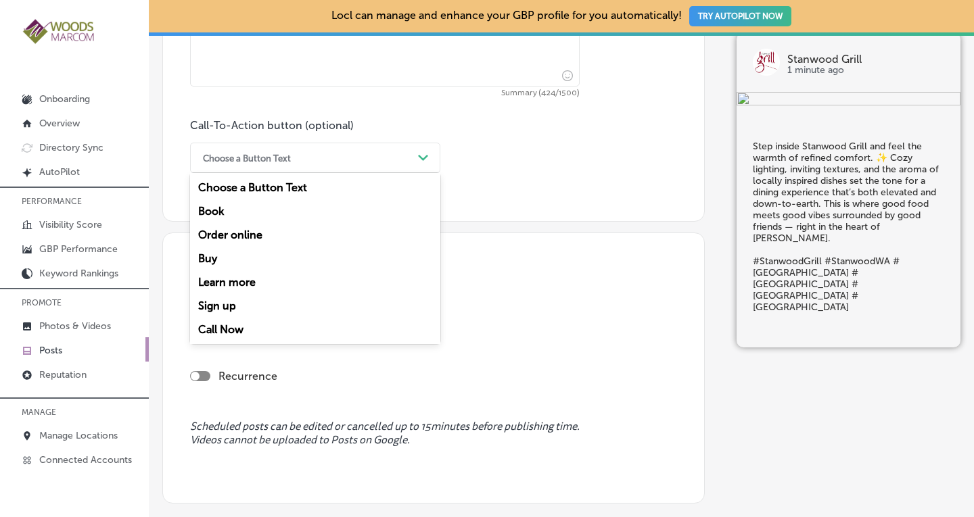
click at [358, 149] on div "Choose a Button Text" at bounding box center [304, 157] width 216 height 21
click at [237, 325] on div "Call Now" at bounding box center [315, 330] width 250 height 24
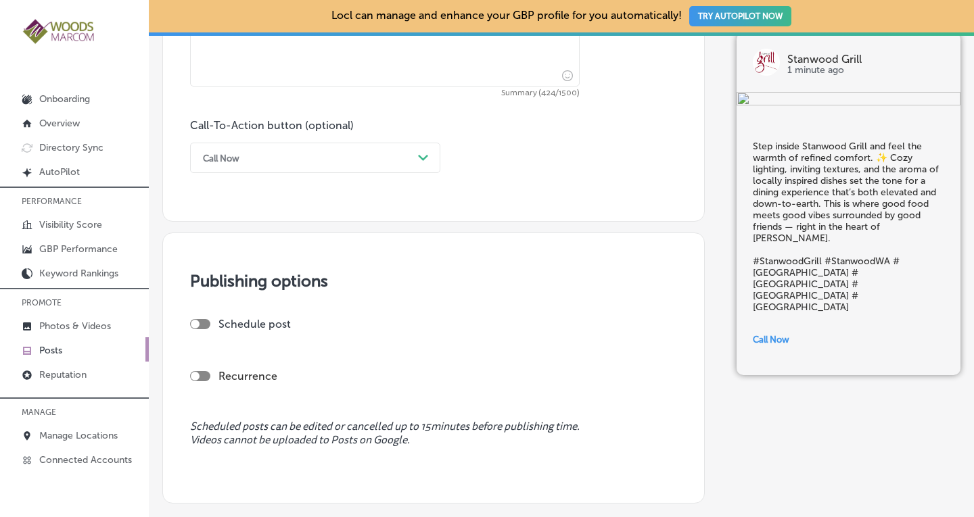
click at [206, 379] on div at bounding box center [200, 376] width 20 height 10
checkbox input "true"
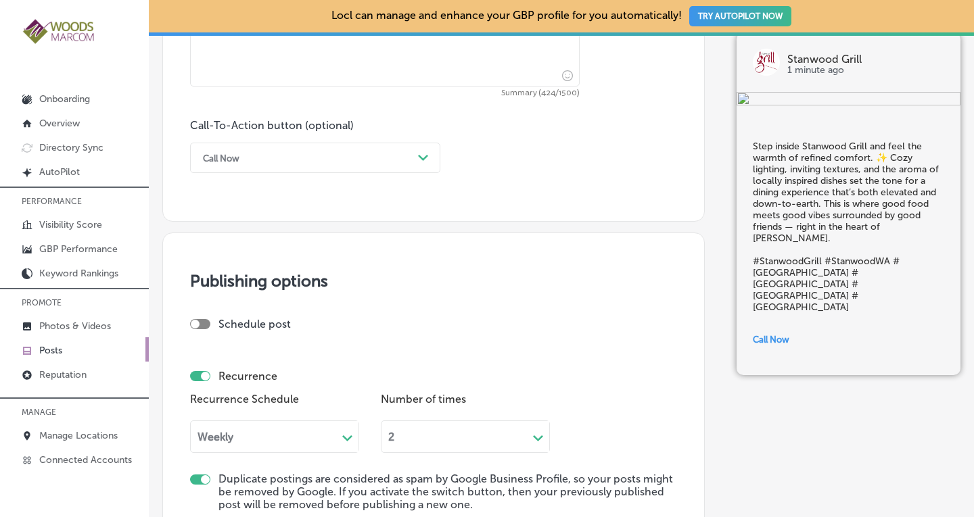
click at [239, 437] on div "Weekly Path Created with Sketch." at bounding box center [274, 434] width 169 height 37
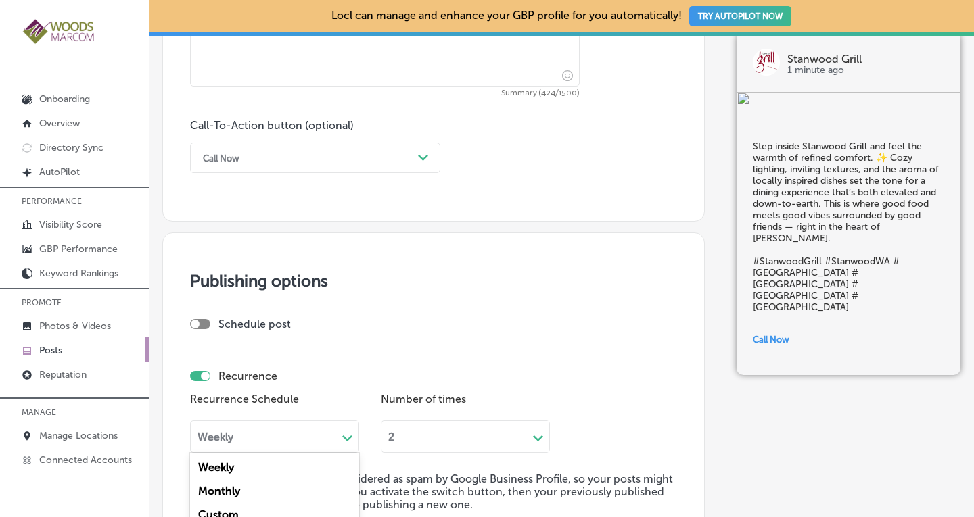
scroll to position [994, 0]
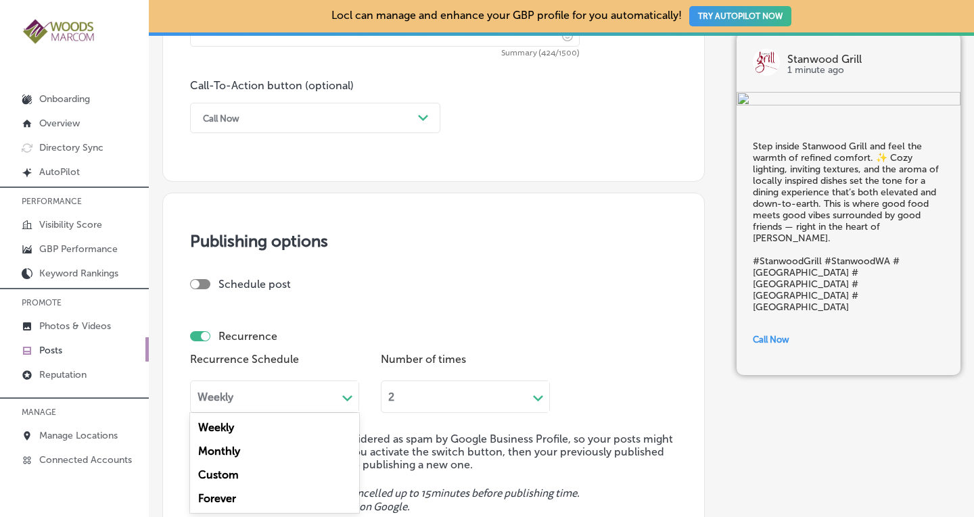
click at [218, 496] on div "Forever" at bounding box center [274, 499] width 169 height 24
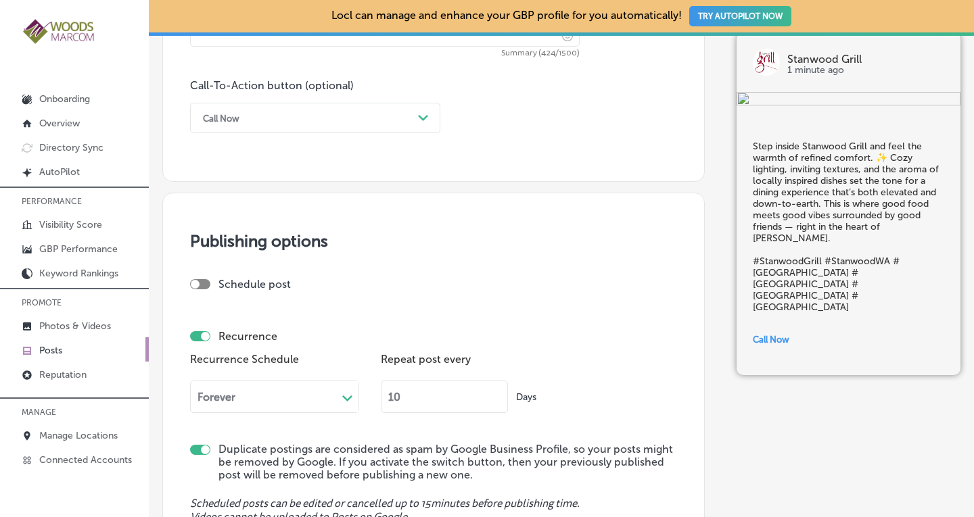
drag, startPoint x: 399, startPoint y: 397, endPoint x: 371, endPoint y: 400, distance: 27.9
click at [371, 400] on div "Recurrence Schedule Forever Path Created with Sketch. Repeat post every 10 Days" at bounding box center [433, 387] width 487 height 74
type input "90"
click at [589, 350] on div "Recurrence Schedule Forever Path Created with Sketch. Repeat post every 90 Days" at bounding box center [433, 387] width 487 height 74
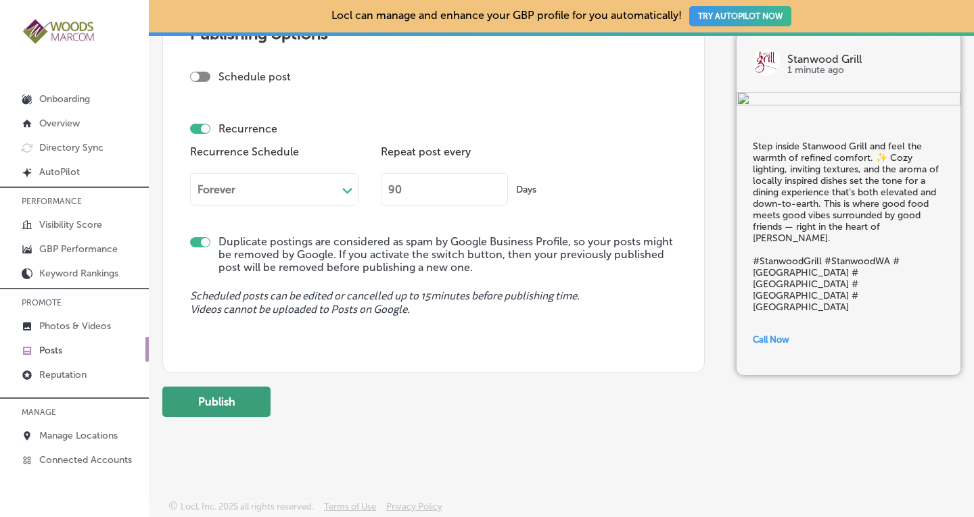
click at [236, 406] on button "Publish" at bounding box center [216, 402] width 108 height 30
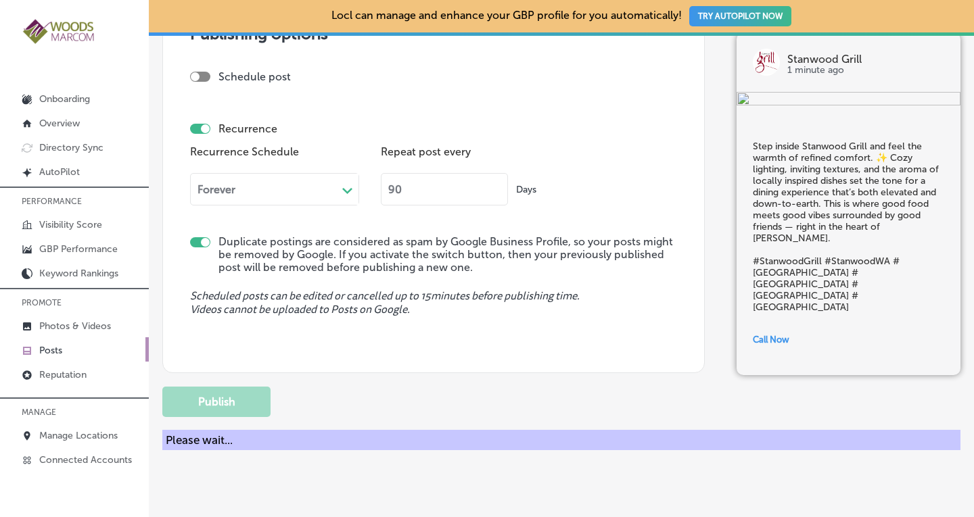
checkbox input "false"
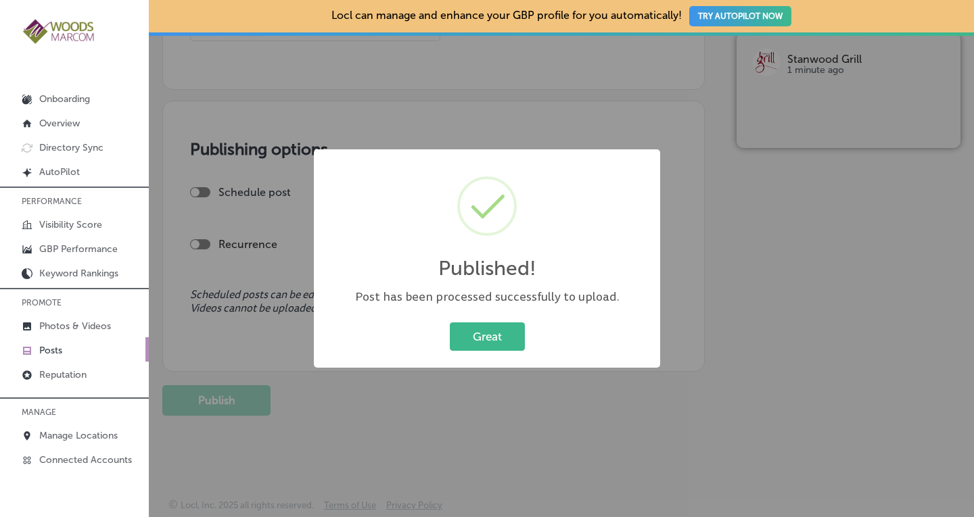
scroll to position [1084, 0]
click at [479, 331] on button "Great" at bounding box center [487, 336] width 75 height 28
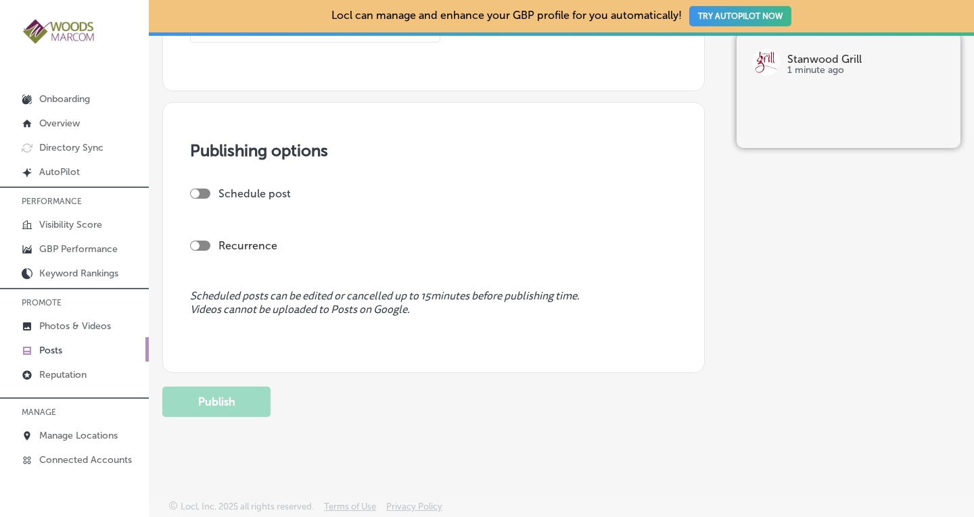
click at [48, 347] on p "Posts" at bounding box center [50, 350] width 23 height 11
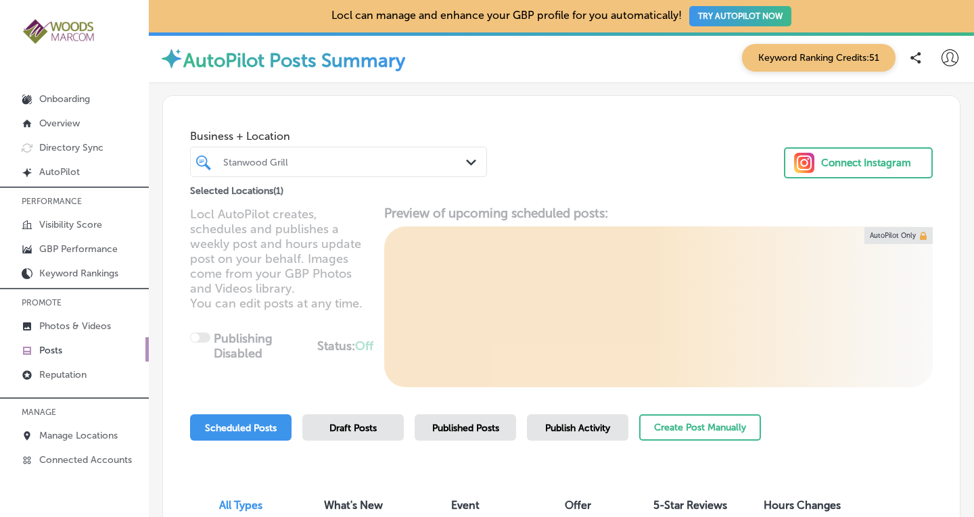
click at [466, 159] on div "Path Created with Sketch." at bounding box center [473, 163] width 15 height 15
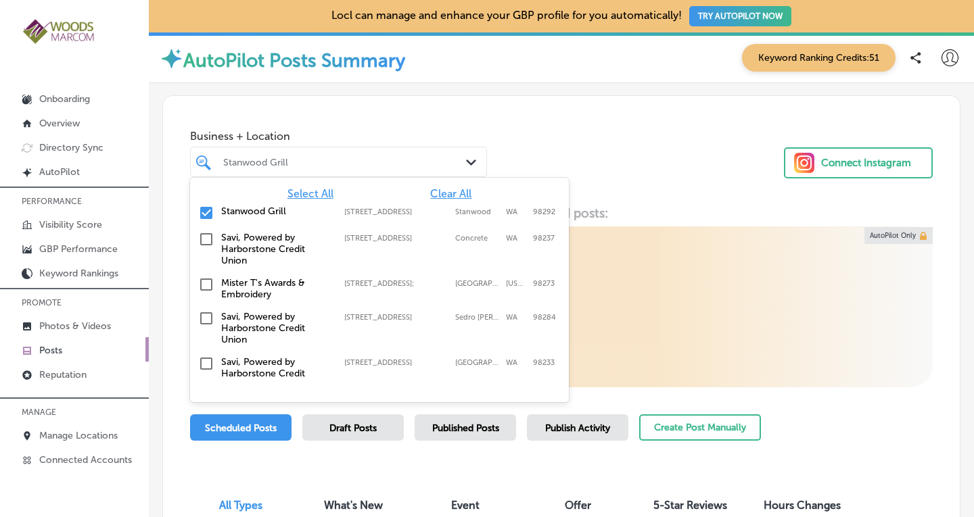
click at [450, 195] on span "Clear All" at bounding box center [450, 193] width 41 height 13
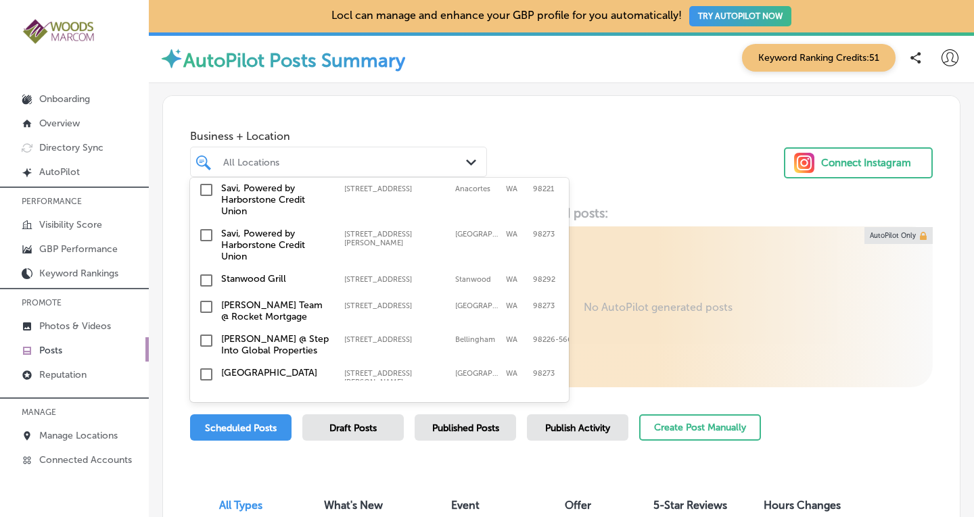
scroll to position [423, 0]
click at [312, 299] on label "[PERSON_NAME] Team @ Rocket Mortgage" at bounding box center [276, 310] width 110 height 23
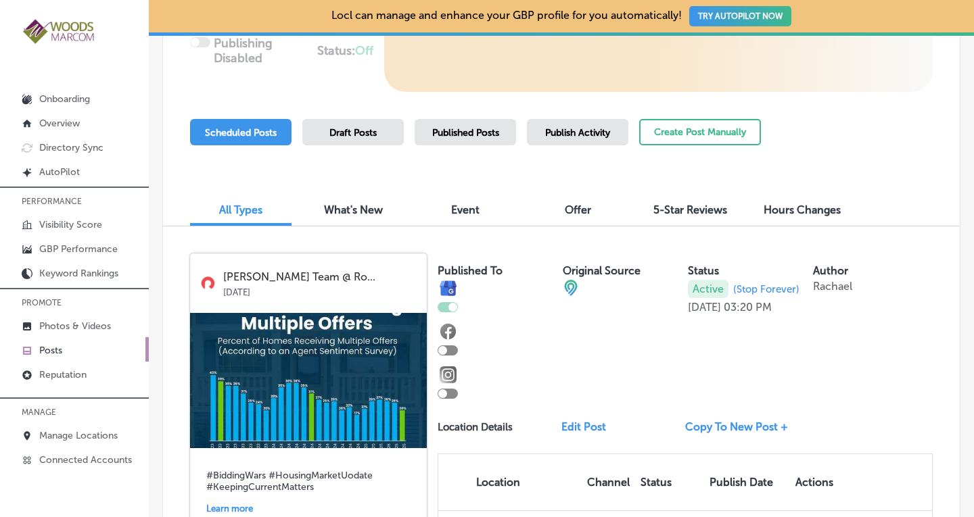
scroll to position [264, 0]
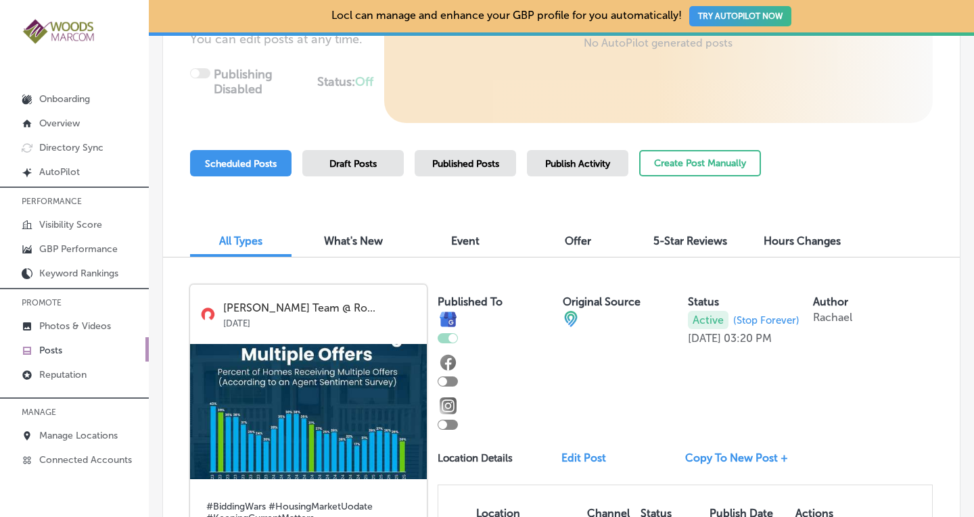
click at [471, 164] on span "Published Posts" at bounding box center [465, 163] width 67 height 11
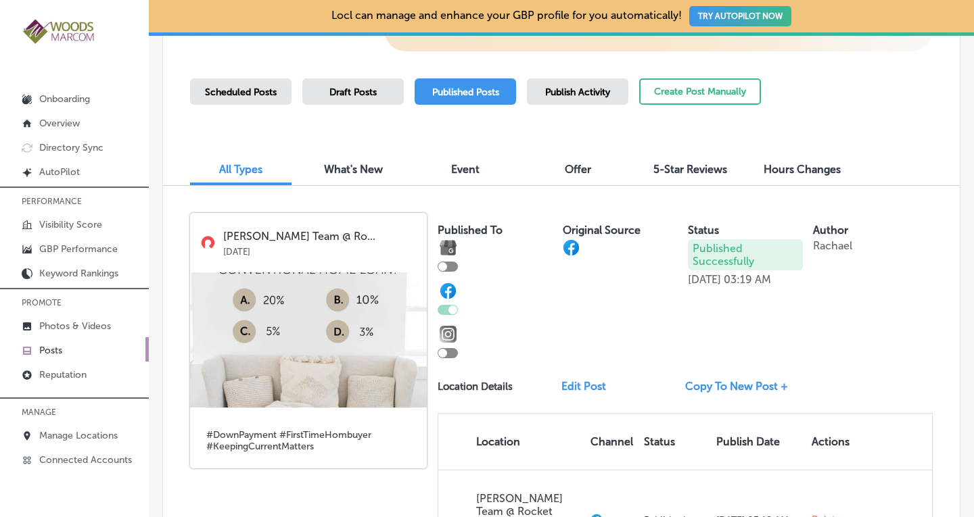
scroll to position [328, 0]
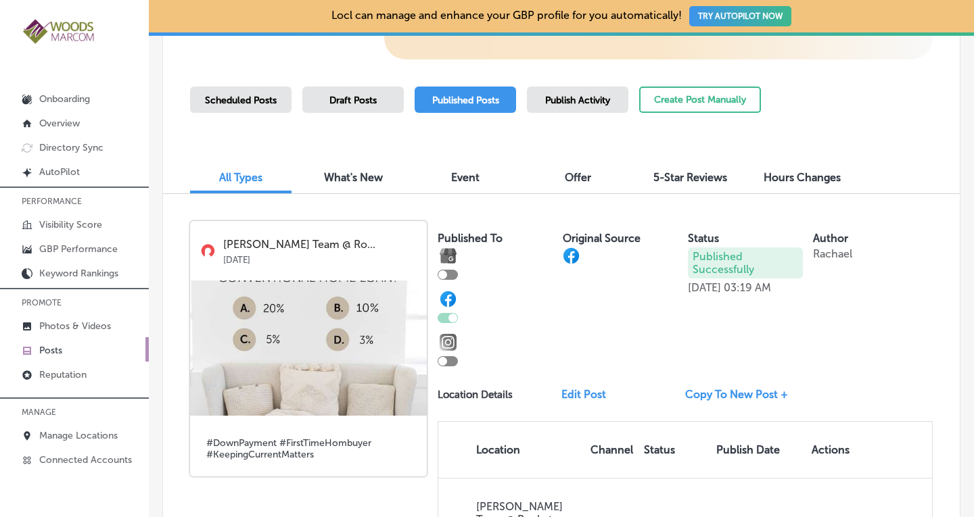
click at [744, 391] on link "Copy To New Post +" at bounding box center [742, 394] width 114 height 13
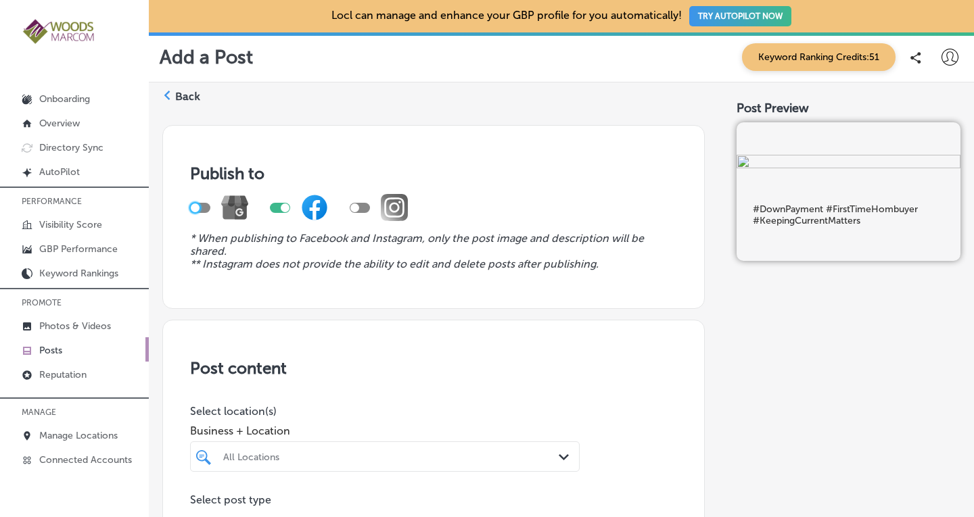
click at [191, 206] on div at bounding box center [195, 208] width 9 height 9
checkbox input "true"
click at [281, 206] on div at bounding box center [285, 208] width 9 height 9
checkbox input "false"
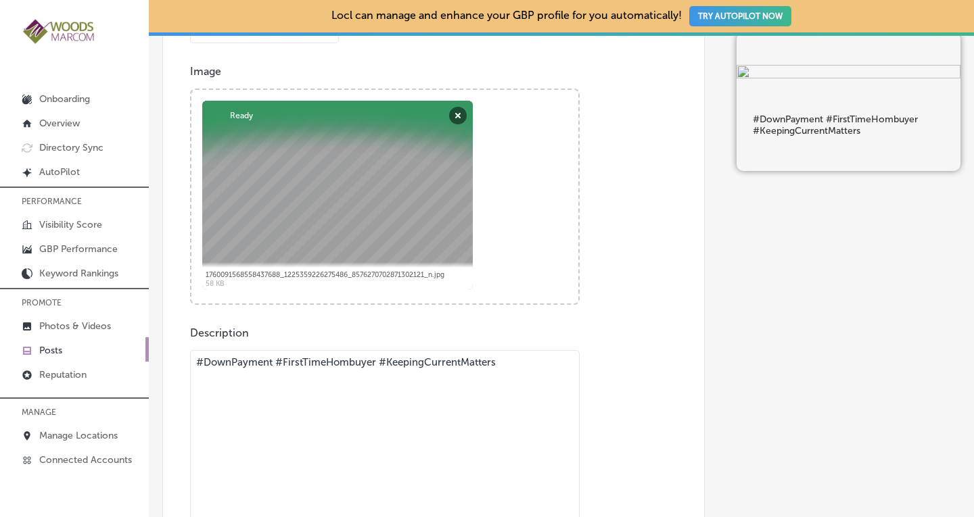
scroll to position [508, 0]
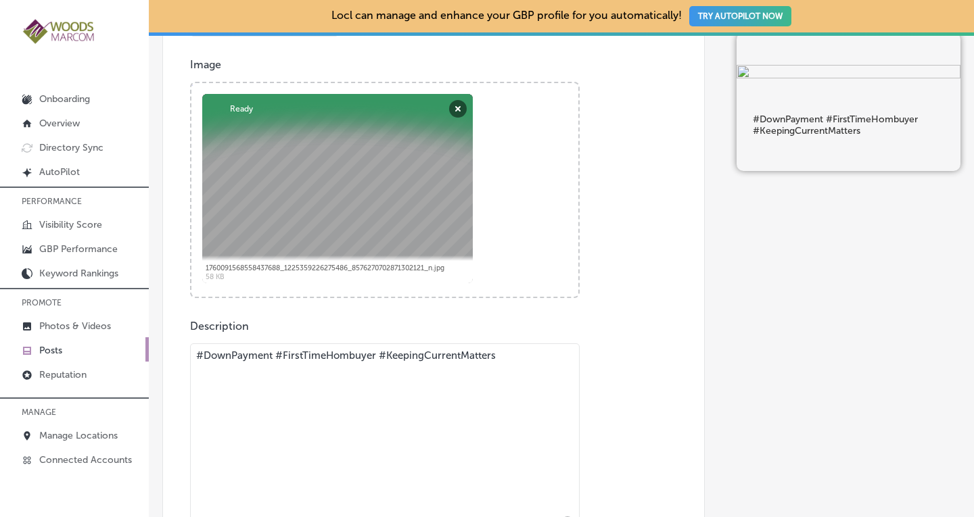
click at [199, 359] on textarea "#DownPayment #FirstTimeHombuyer #KeepingCurrentMatters" at bounding box center [384, 437] width 389 height 189
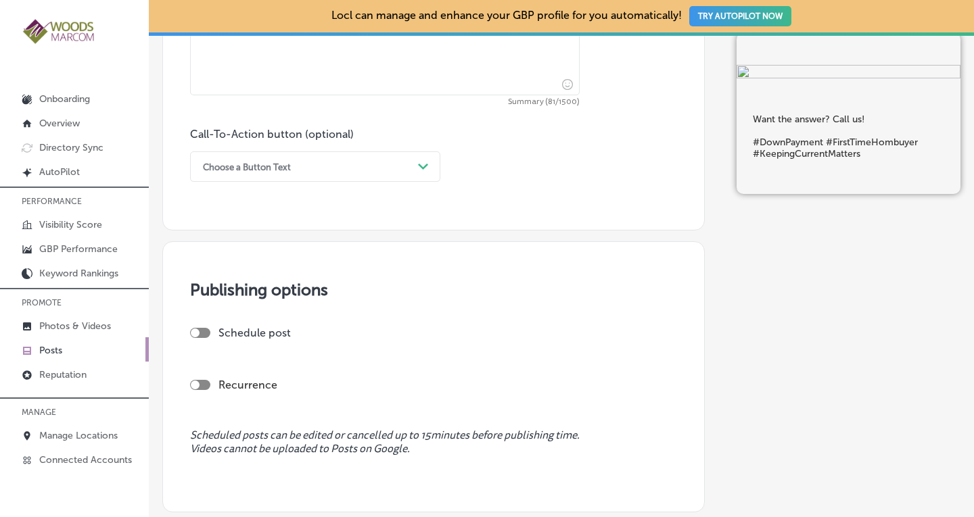
scroll to position [947, 0]
type textarea "Want the answer? Call us! #DownPayment #FirstTimeHombuyer #KeepingCurrentMatters"
click at [375, 164] on div "Choose a Button Text" at bounding box center [304, 164] width 216 height 21
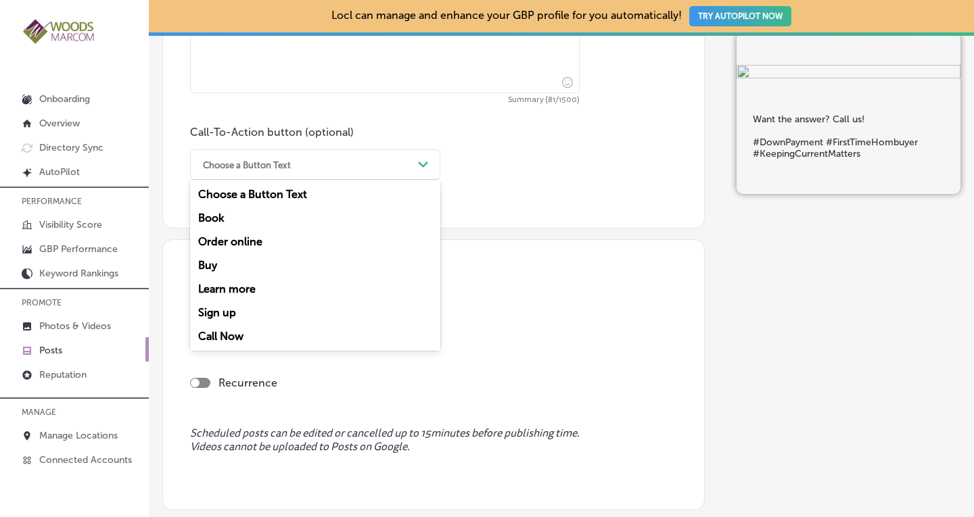
click at [231, 336] on div "Call Now" at bounding box center [315, 337] width 250 height 24
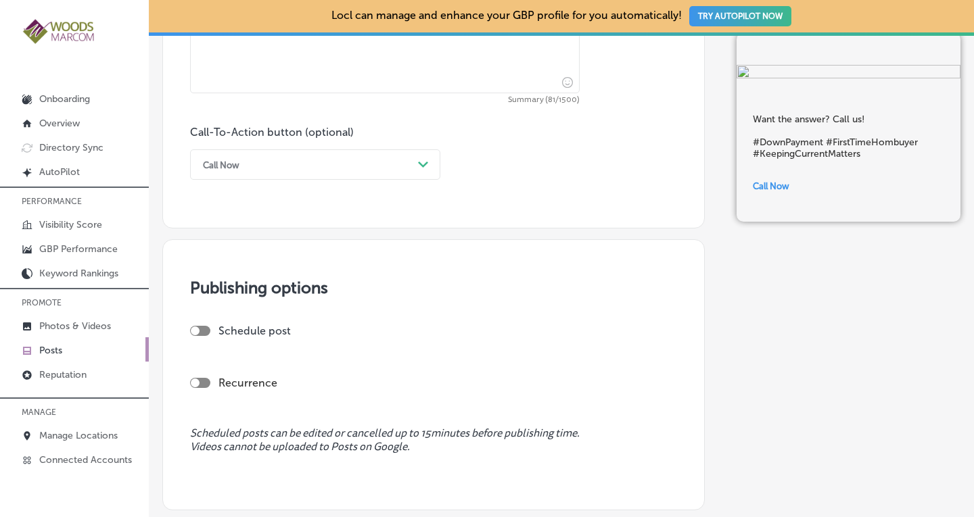
click at [206, 383] on div at bounding box center [200, 383] width 20 height 10
checkbox input "true"
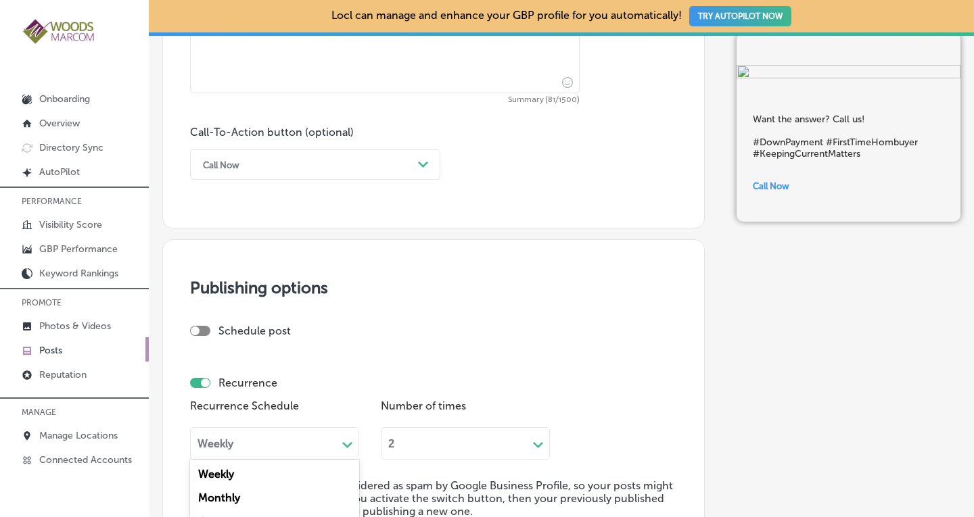
scroll to position [994, 0]
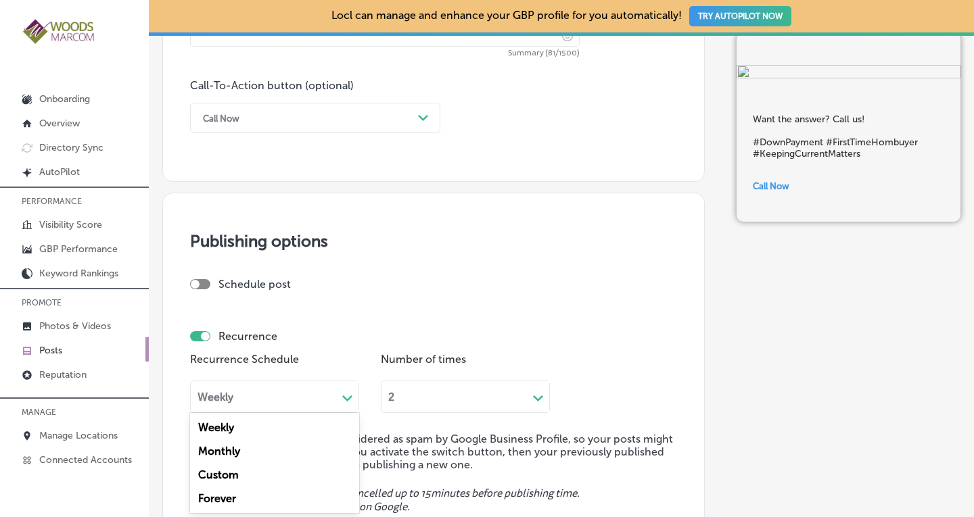
click at [245, 413] on div "option Monthly focused, 2 of 4. 4 results available. Use Up and Down to choose …" at bounding box center [274, 395] width 169 height 37
click at [226, 502] on div "Forever" at bounding box center [274, 499] width 169 height 24
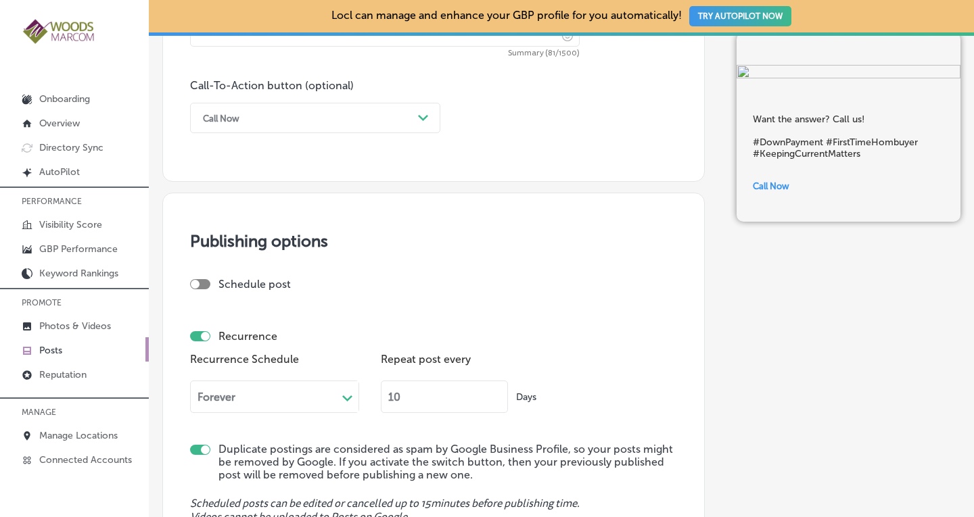
drag, startPoint x: 398, startPoint y: 401, endPoint x: 373, endPoint y: 407, distance: 25.7
click at [373, 407] on div "Recurrence Schedule Forever Path Created with Sketch. Repeat post every 10 Days" at bounding box center [433, 387] width 487 height 74
type input "90"
click at [613, 295] on div "Schedule post" at bounding box center [428, 290] width 476 height 24
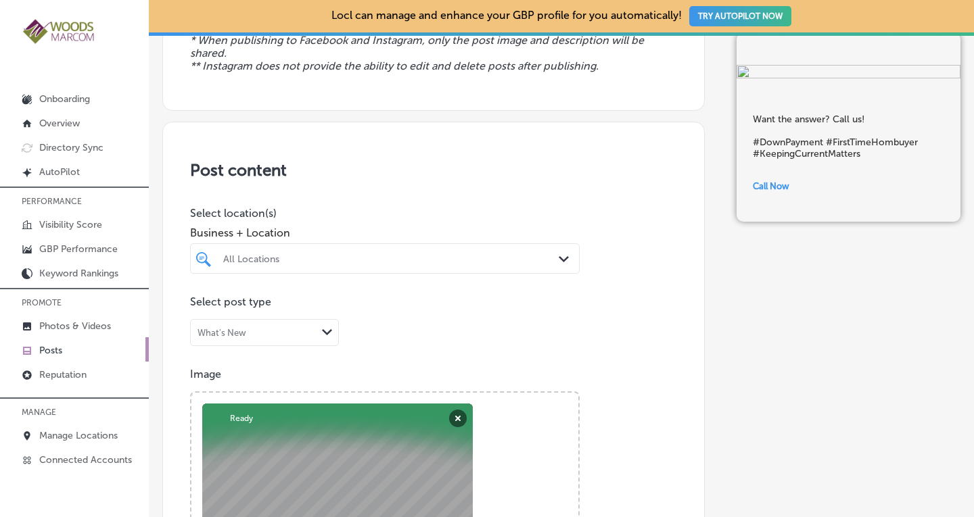
scroll to position [245, 0]
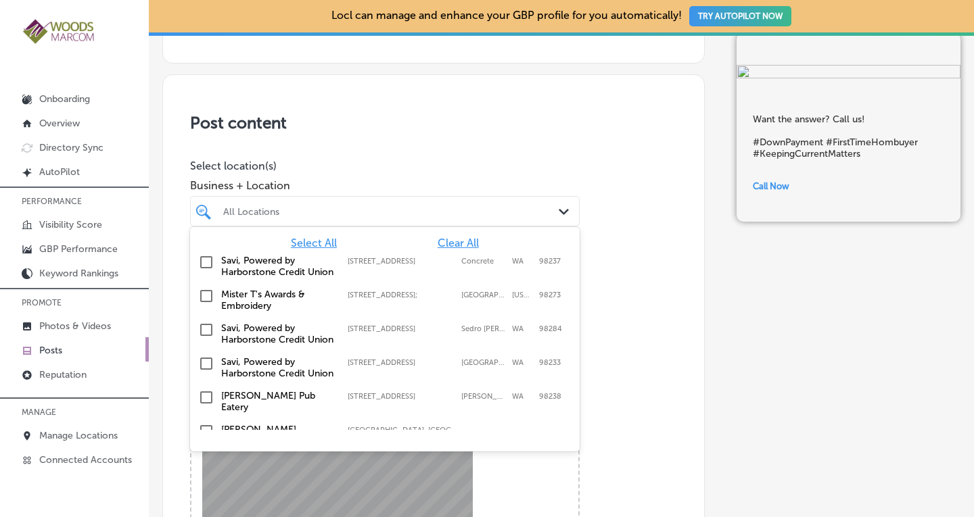
click at [506, 210] on div "All Locations" at bounding box center [391, 211] width 337 height 11
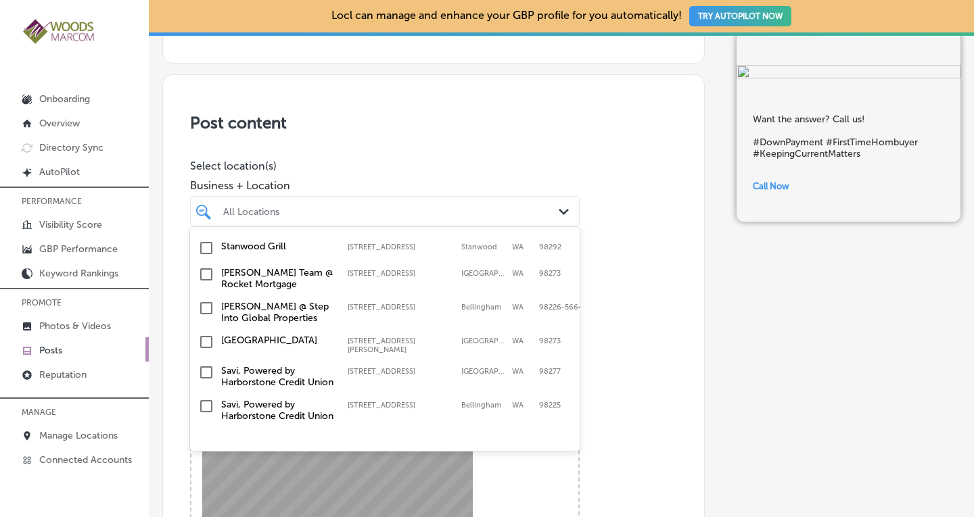
scroll to position [466, 0]
click at [206, 277] on input "checkbox" at bounding box center [206, 274] width 16 height 16
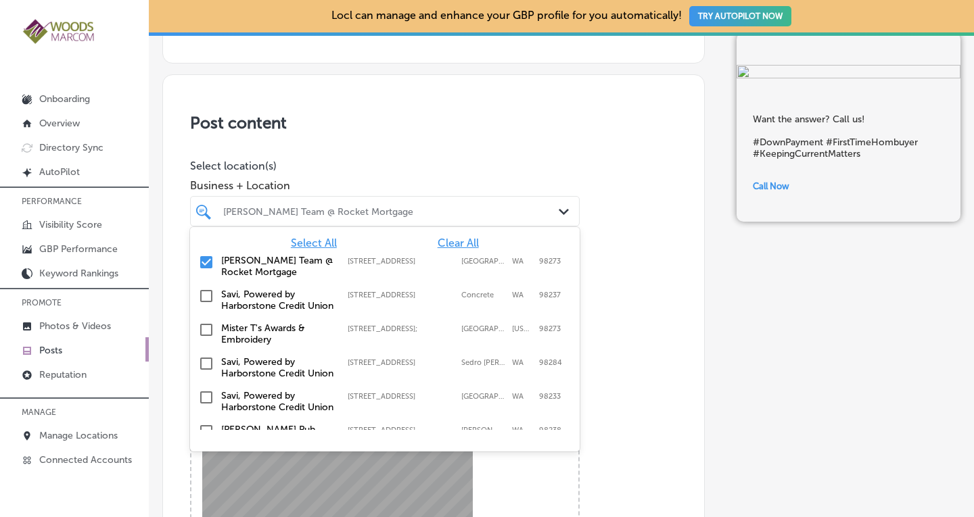
click at [624, 293] on div "Post content Select location(s) Business + Location option [STREET_ADDRESS]. op…" at bounding box center [433, 502] width 542 height 856
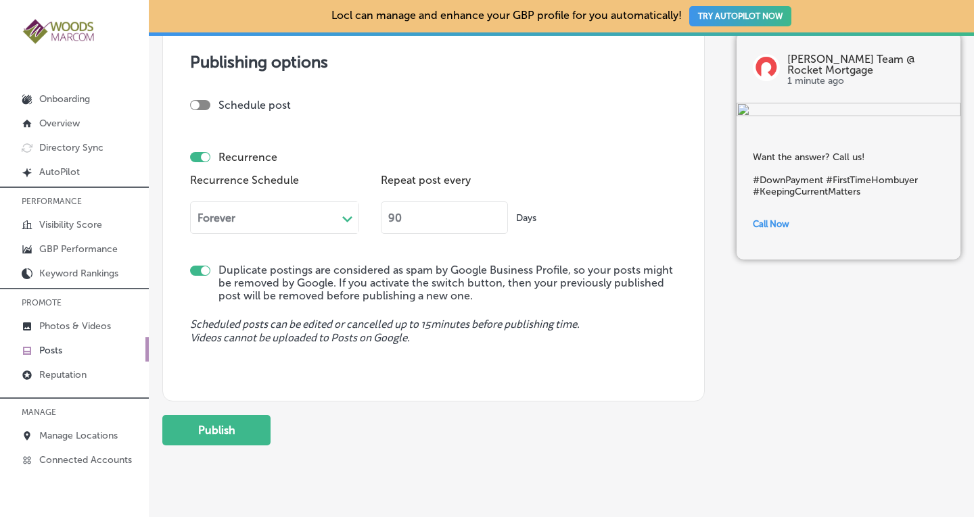
scroll to position [1201, 0]
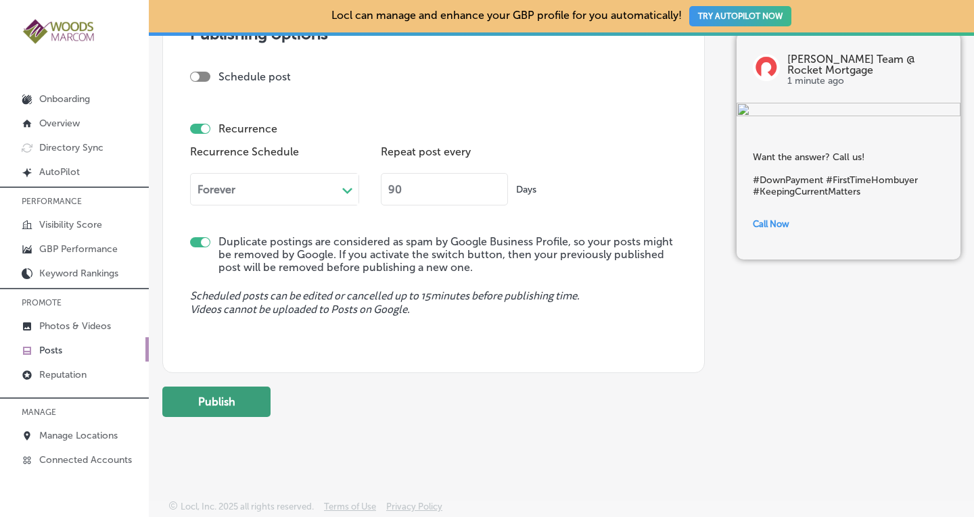
click at [259, 394] on button "Publish" at bounding box center [216, 402] width 108 height 30
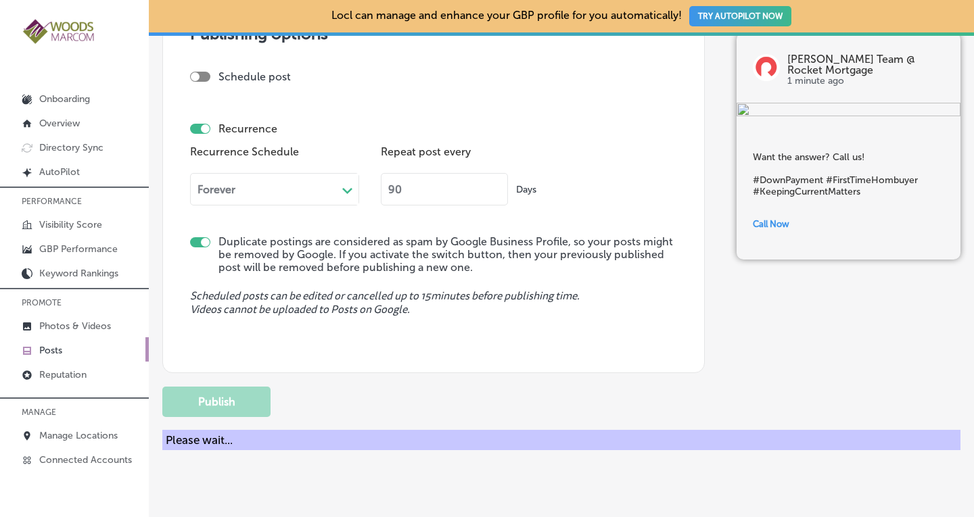
checkbox input "false"
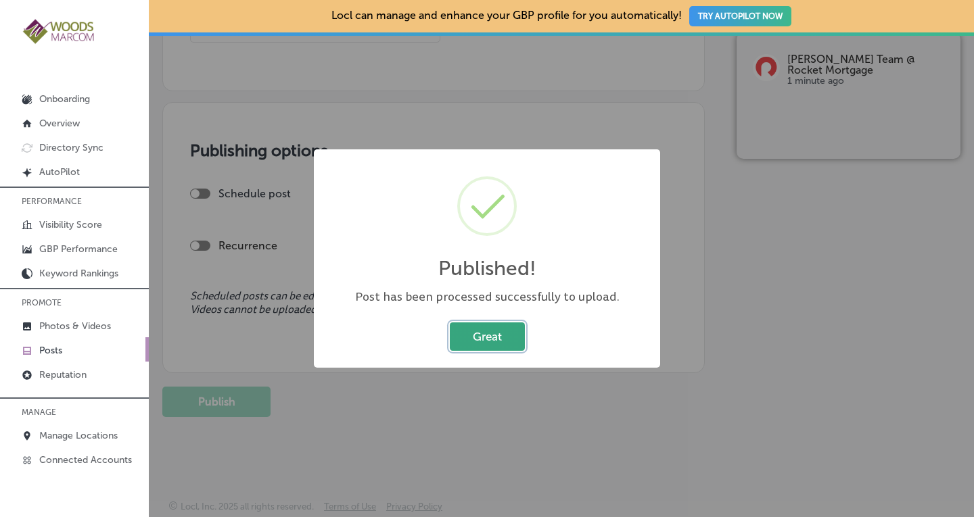
click at [489, 337] on button "Great" at bounding box center [487, 336] width 75 height 28
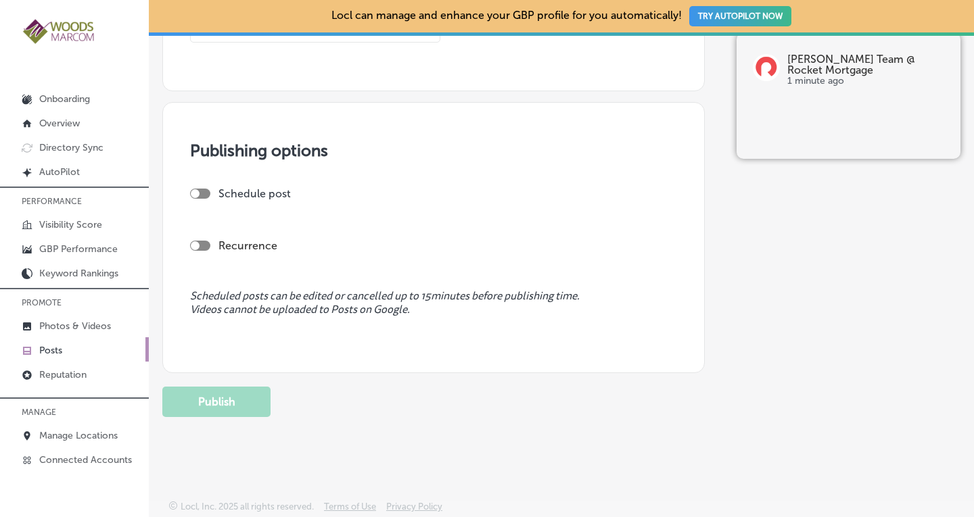
click at [47, 345] on p "Posts" at bounding box center [50, 350] width 23 height 11
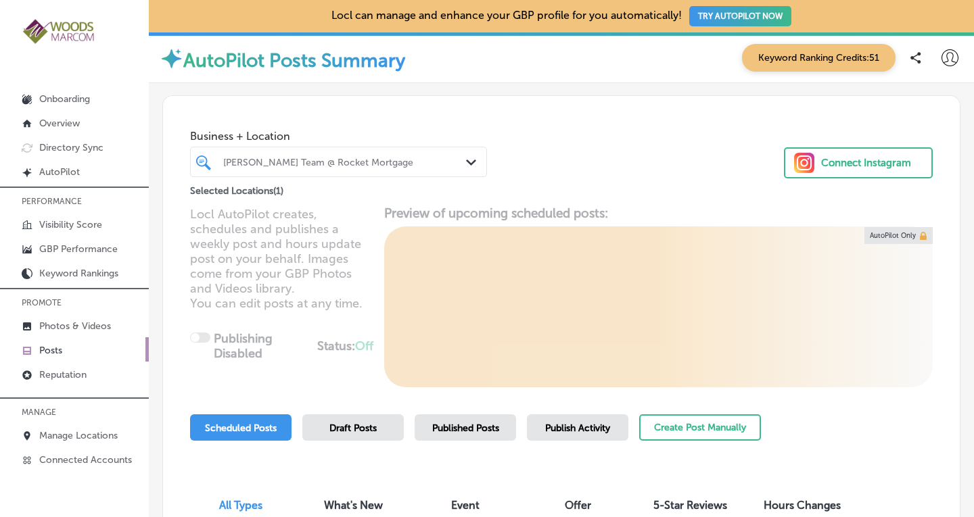
click at [727, 281] on div "Locl AutoPilot creates, schedules and publishes a weekly post and hours update …" at bounding box center [561, 297] width 796 height 182
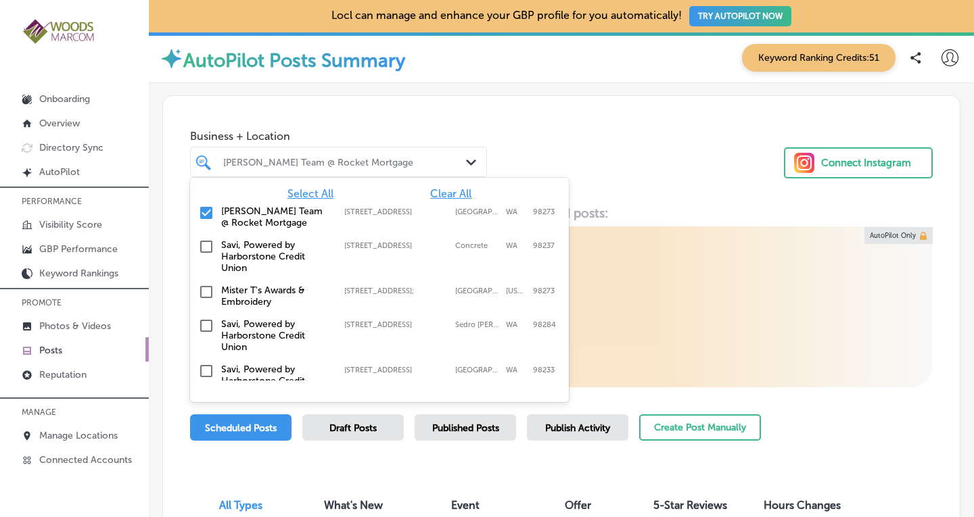
click at [458, 165] on div "[PERSON_NAME] Team @ Rocket Mortgage Path Created with Sketch." at bounding box center [338, 161] width 295 height 21
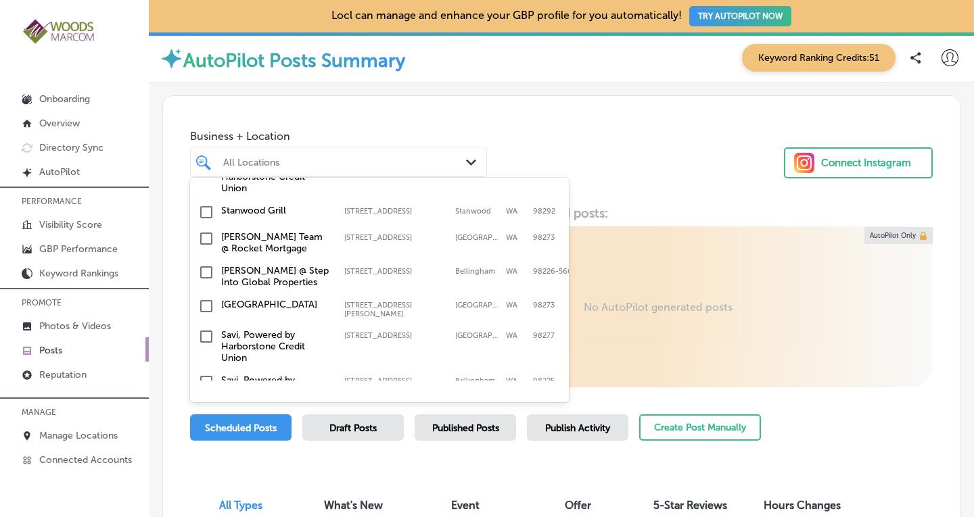
scroll to position [495, 0]
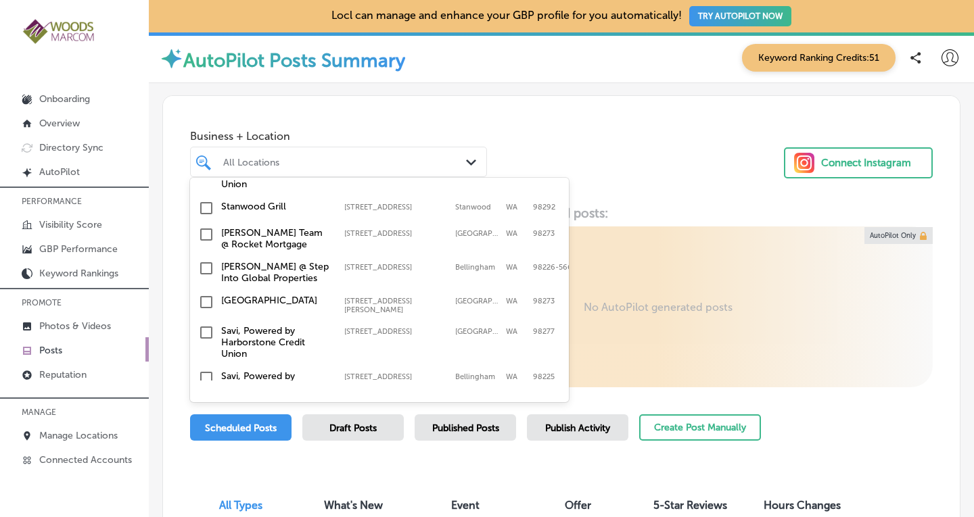
click at [273, 261] on label "[PERSON_NAME] @ Step Into Global Properties" at bounding box center [276, 272] width 110 height 23
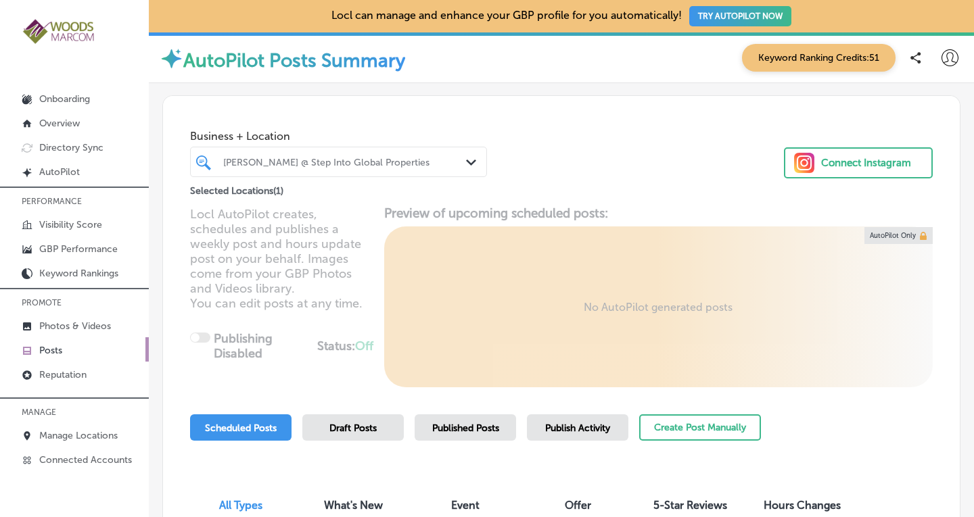
click at [577, 156] on div "Business + Location [PERSON_NAME] @ Step Into Global Properties Path Created wi…" at bounding box center [561, 147] width 796 height 103
click at [489, 419] on div "Published Posts" at bounding box center [464, 427] width 101 height 26
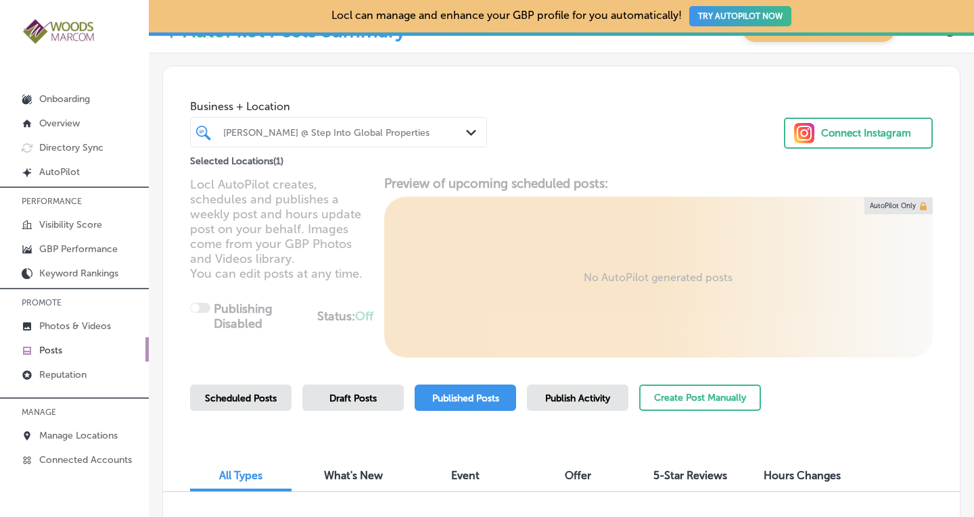
scroll to position [32, 0]
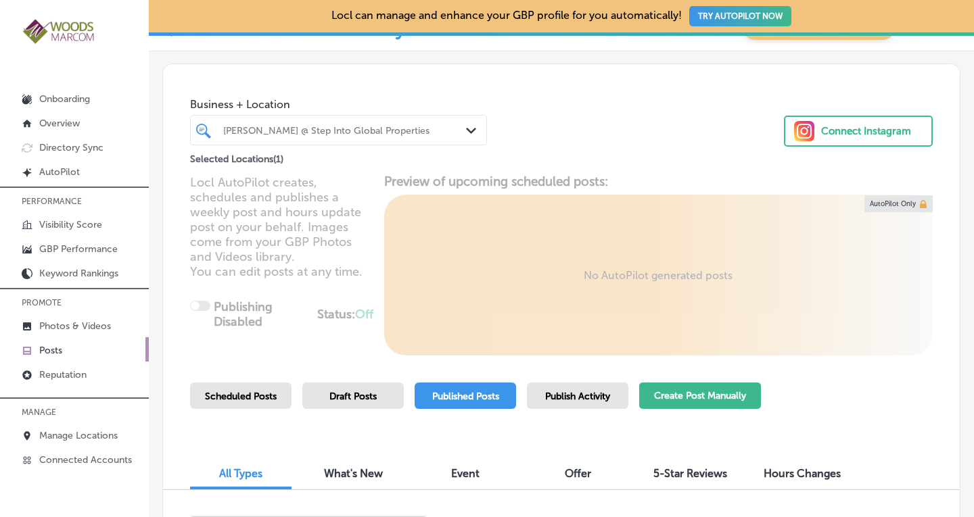
click at [677, 394] on button "Create Post Manually" at bounding box center [700, 396] width 122 height 26
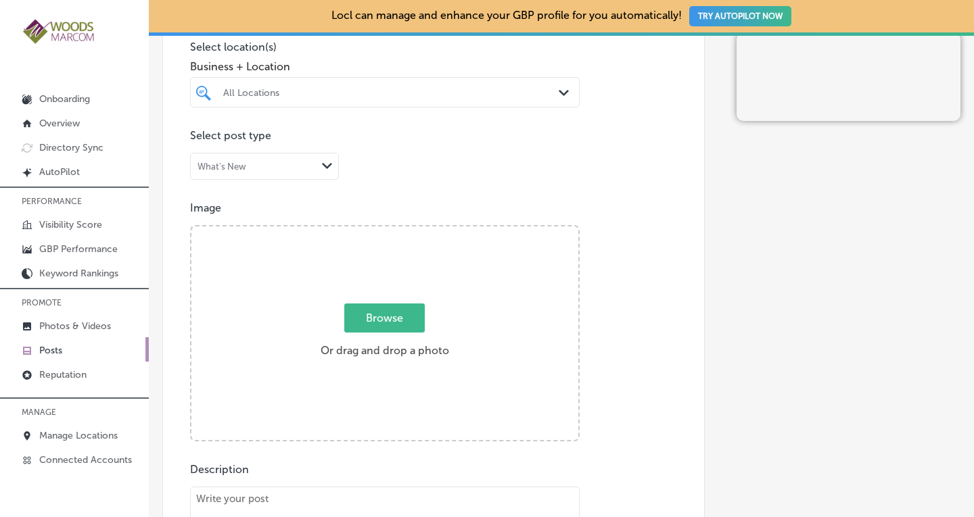
scroll to position [362, 0]
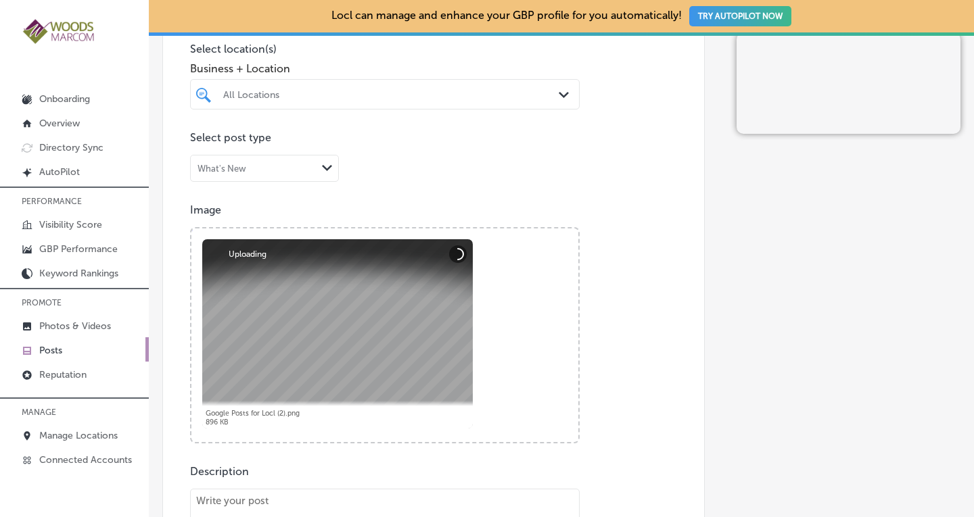
click at [392, 96] on div "All Locations" at bounding box center [391, 94] width 337 height 11
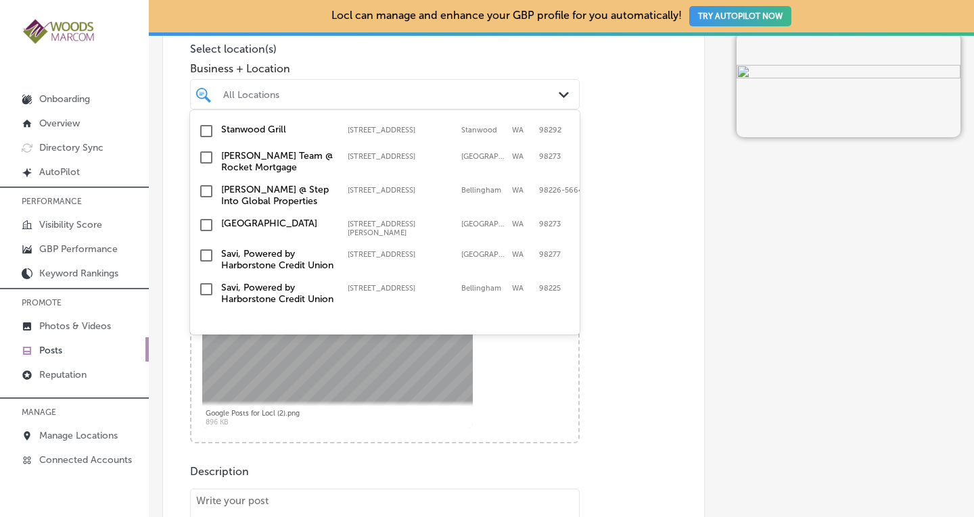
scroll to position [459, 0]
click at [209, 199] on input "checkbox" at bounding box center [206, 191] width 16 height 16
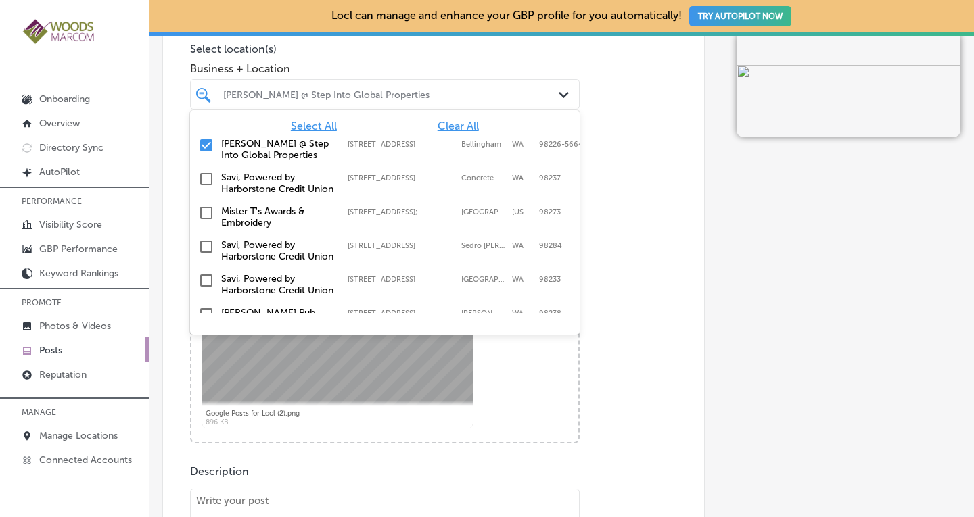
click at [602, 170] on div "Post content Select location(s) Business + Location option [STREET_ADDRESS]. op…" at bounding box center [433, 385] width 542 height 856
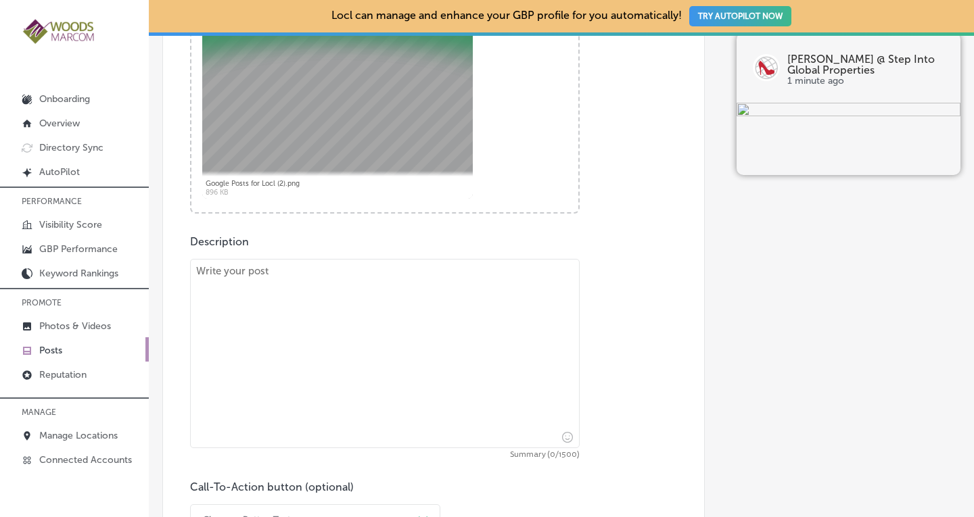
scroll to position [599, 0]
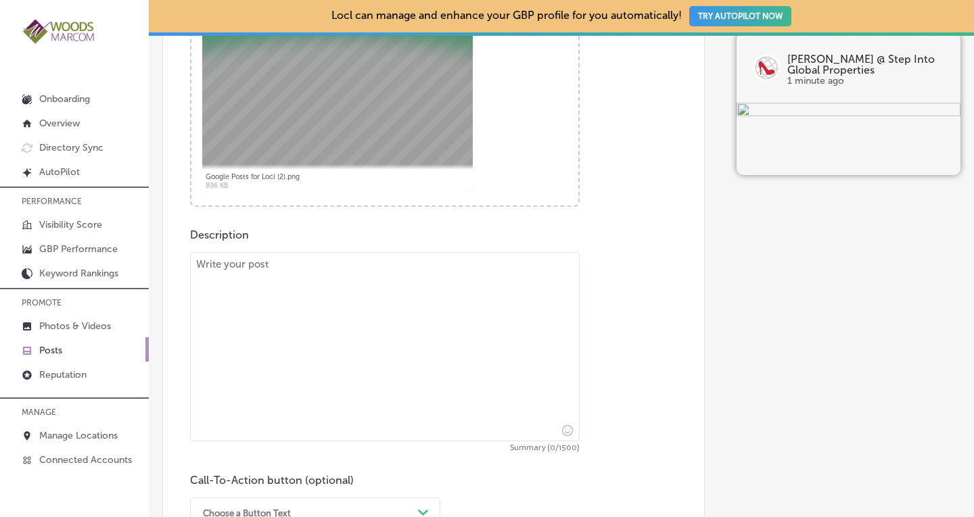
click at [411, 296] on textarea at bounding box center [384, 346] width 389 height 189
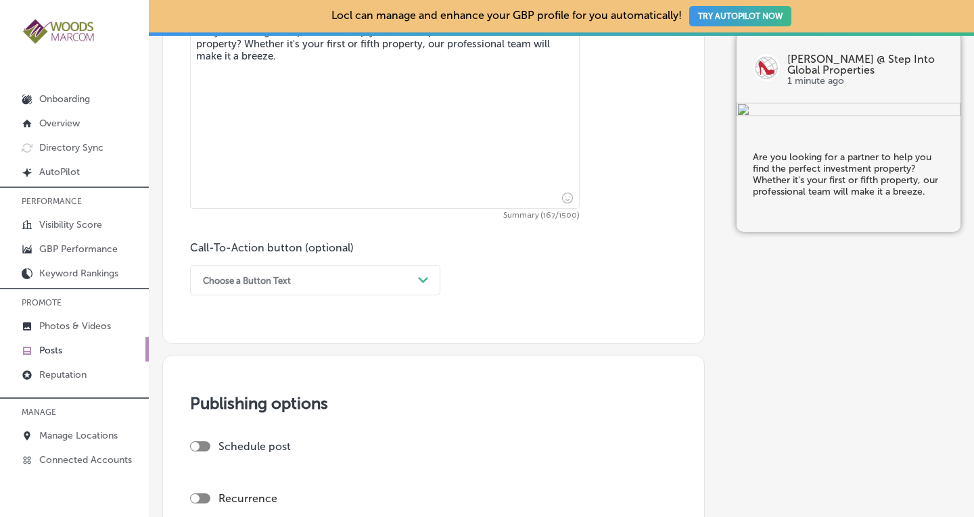
scroll to position [835, 0]
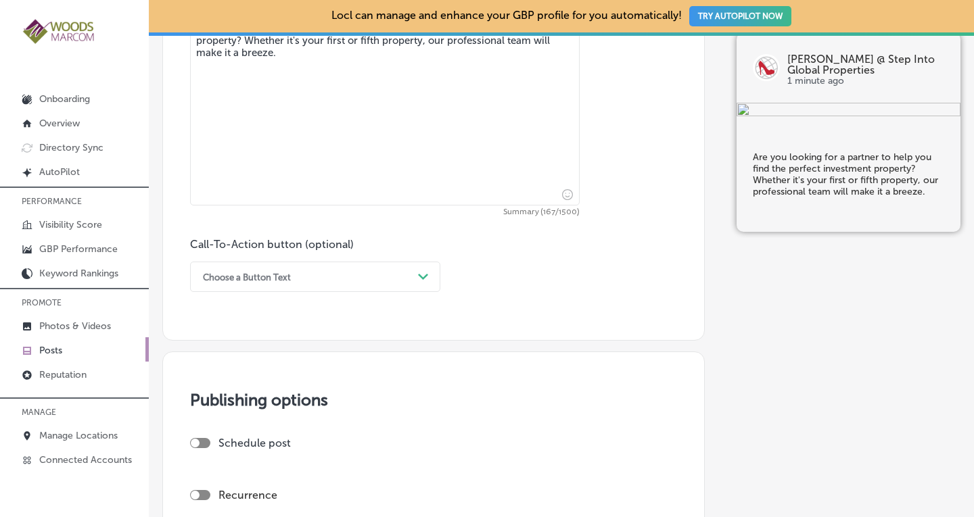
type textarea "Are you looking for a partner to help you find the perfect investment property?…"
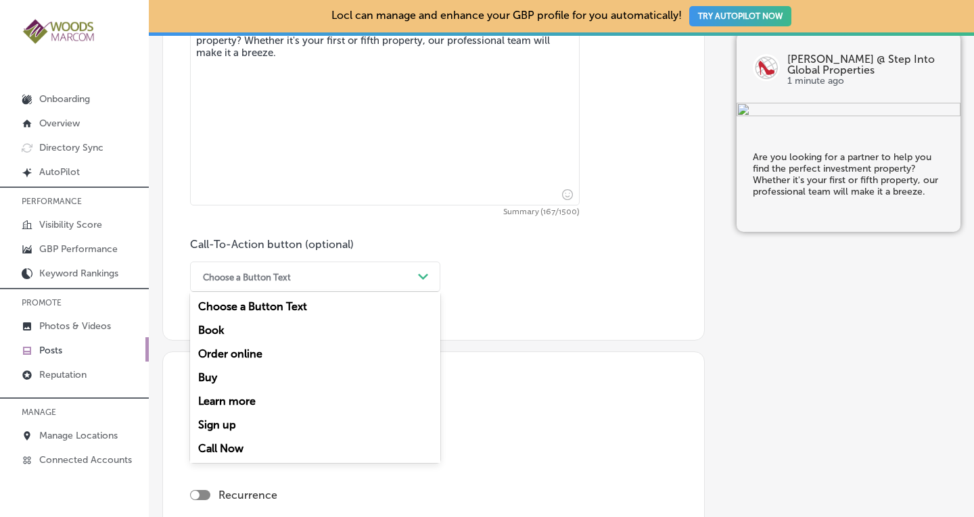
click at [350, 279] on div "Choose a Button Text" at bounding box center [304, 276] width 216 height 21
click at [231, 444] on div "Call Now" at bounding box center [315, 449] width 250 height 24
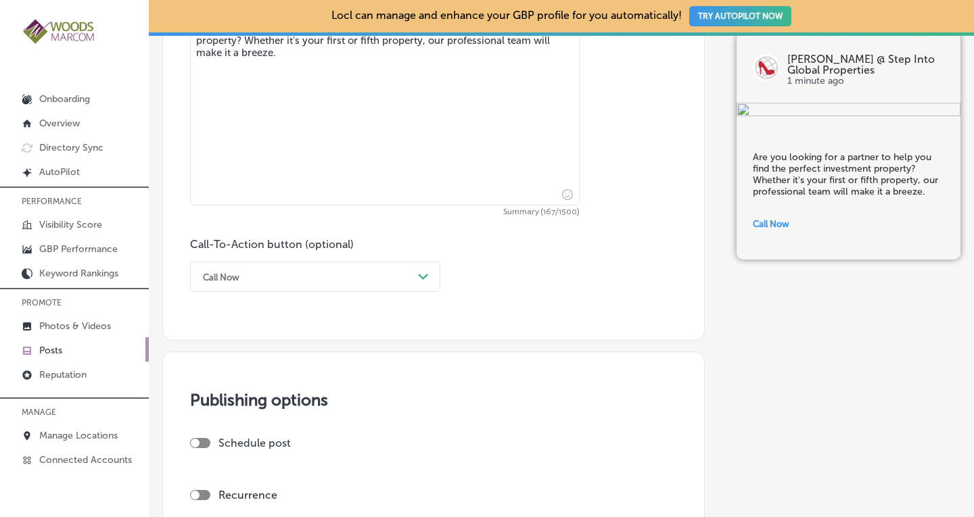
click at [206, 491] on div at bounding box center [200, 495] width 20 height 10
checkbox input "true"
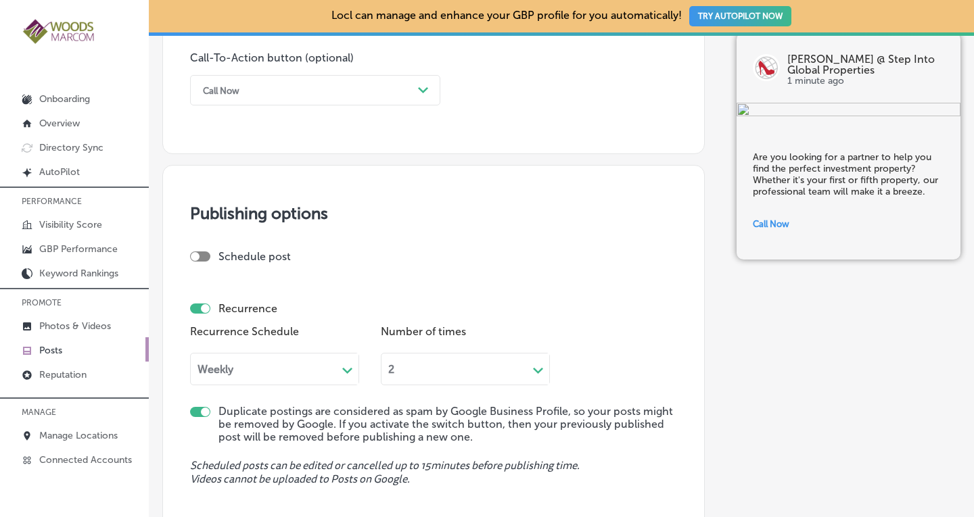
scroll to position [1142, 0]
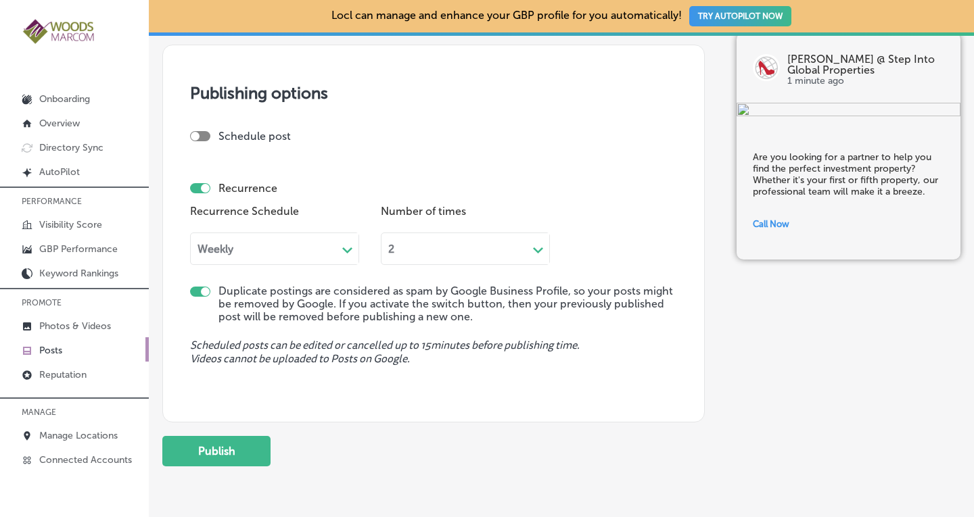
click at [318, 258] on div "Weekly Path Created with Sketch." at bounding box center [274, 249] width 169 height 32
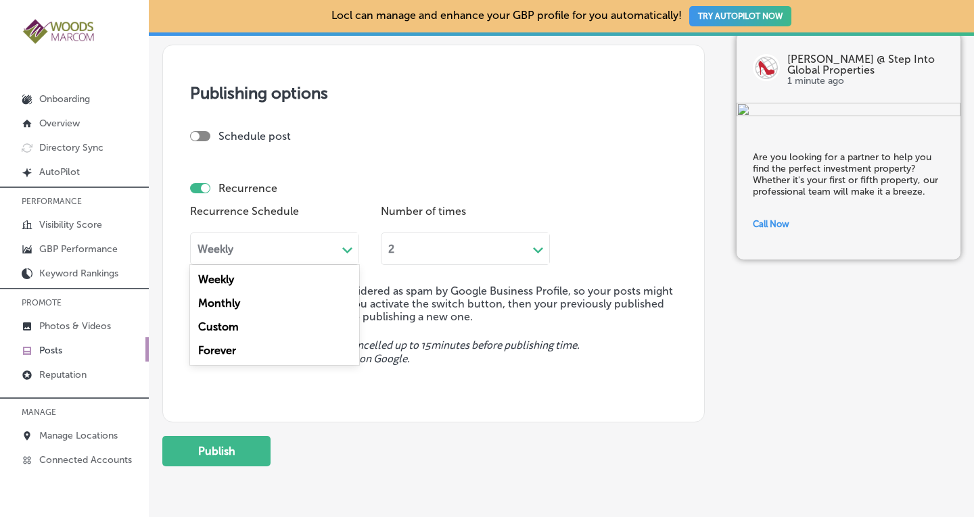
click at [234, 350] on div "Forever" at bounding box center [274, 351] width 169 height 24
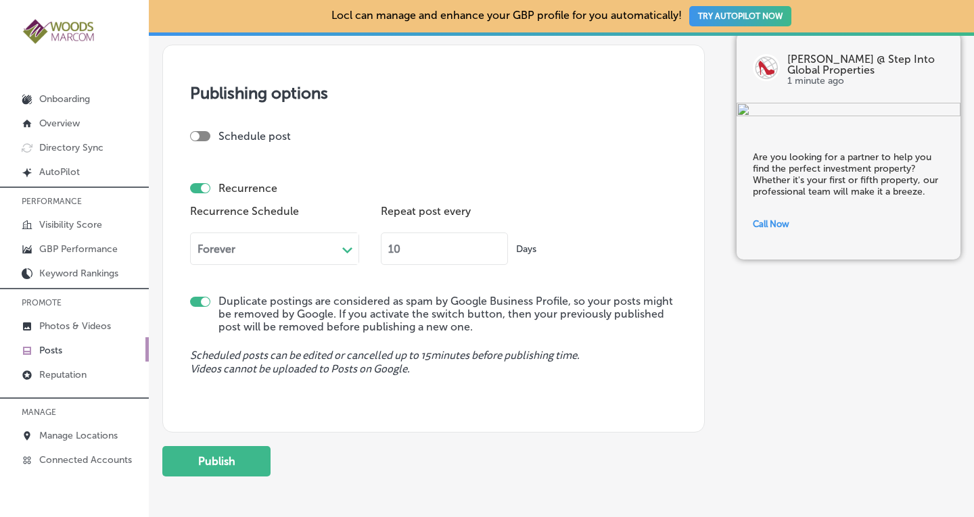
drag, startPoint x: 414, startPoint y: 253, endPoint x: 382, endPoint y: 247, distance: 32.9
click at [382, 247] on input "10" at bounding box center [444, 249] width 127 height 32
type input "90"
click at [619, 202] on div "Recurrence Schedule Forever Path Created with Sketch. Repeat post every 90 Days" at bounding box center [433, 238] width 487 height 74
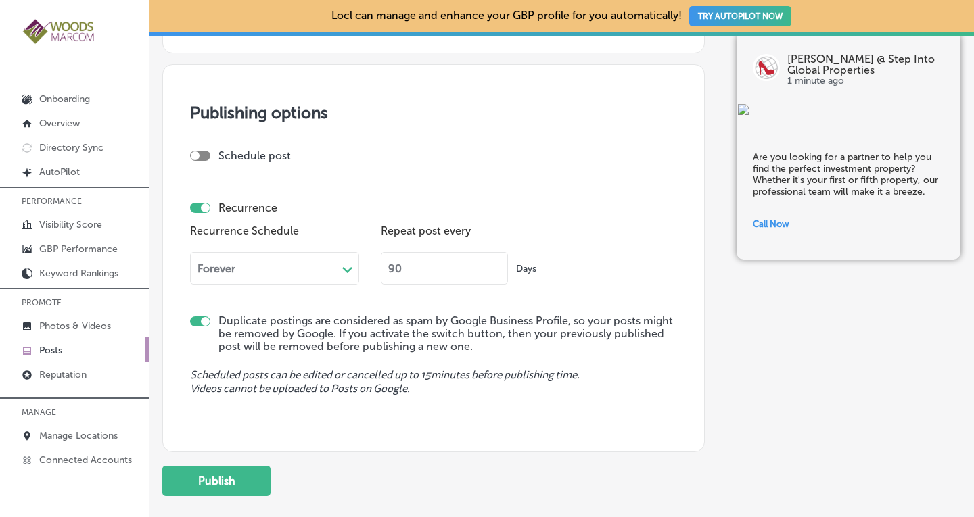
scroll to position [1201, 0]
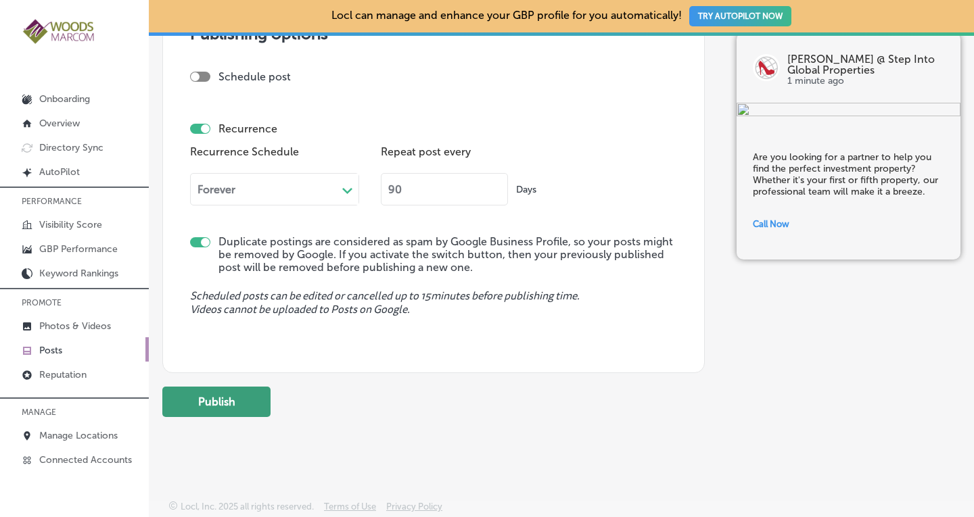
click at [249, 406] on button "Publish" at bounding box center [216, 402] width 108 height 30
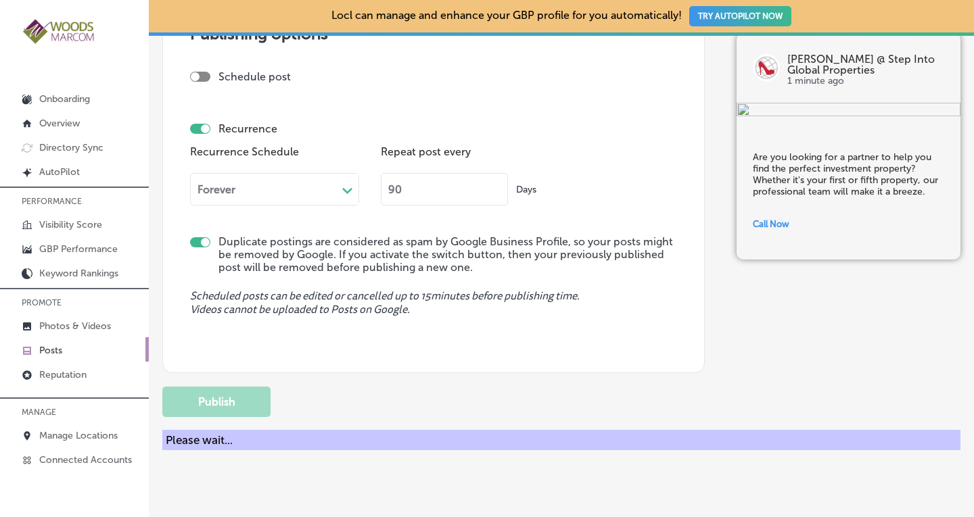
checkbox input "false"
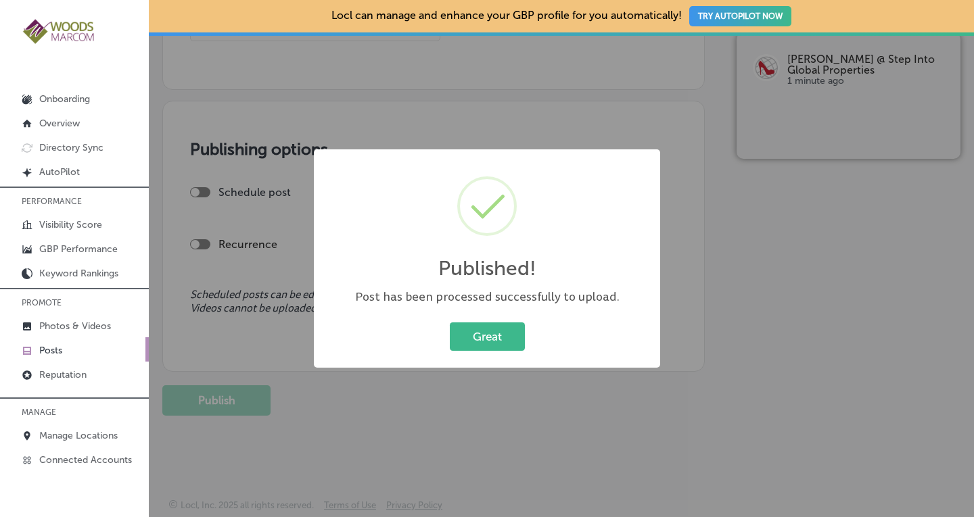
scroll to position [1084, 0]
click at [500, 322] on button "Great" at bounding box center [487, 336] width 75 height 28
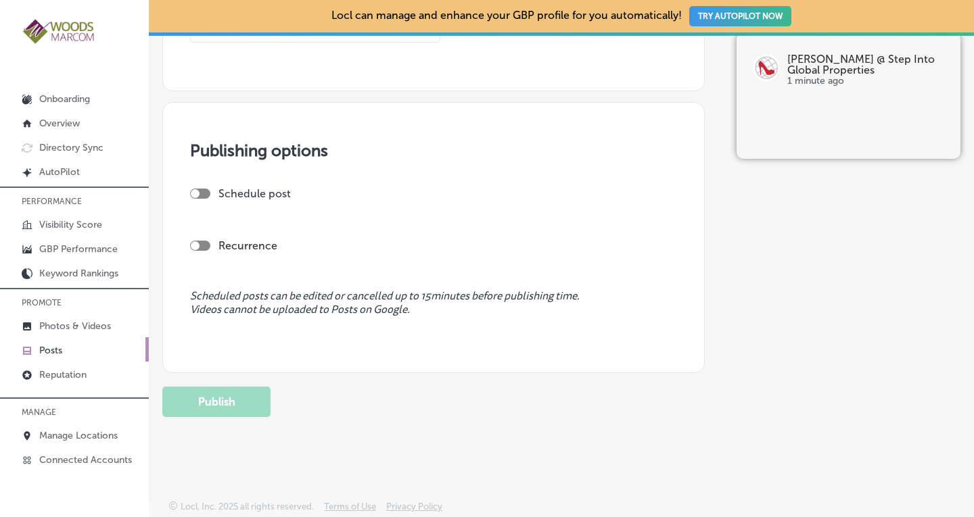
click at [47, 345] on p "Posts" at bounding box center [50, 350] width 23 height 11
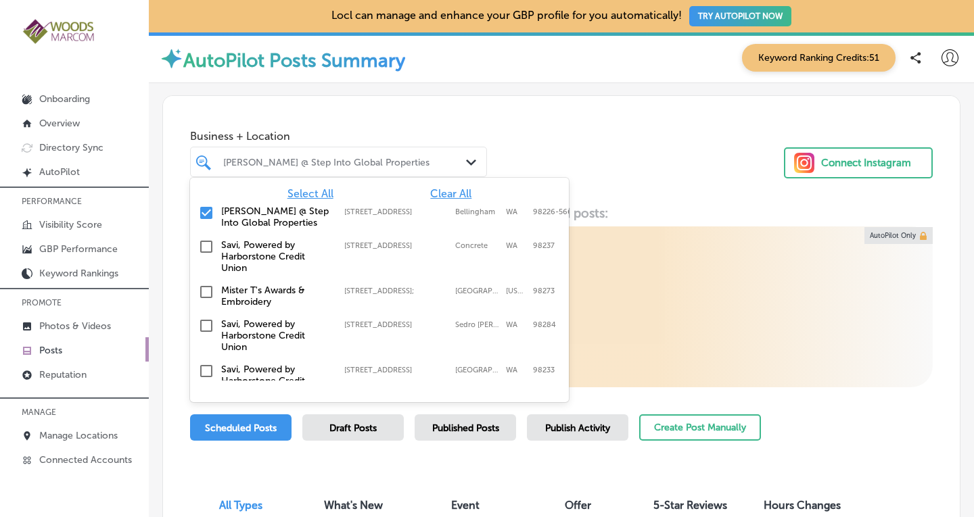
click at [435, 164] on div "[PERSON_NAME] @ Step Into Global Properties" at bounding box center [345, 161] width 244 height 11
click at [451, 195] on span "Clear All" at bounding box center [450, 193] width 41 height 13
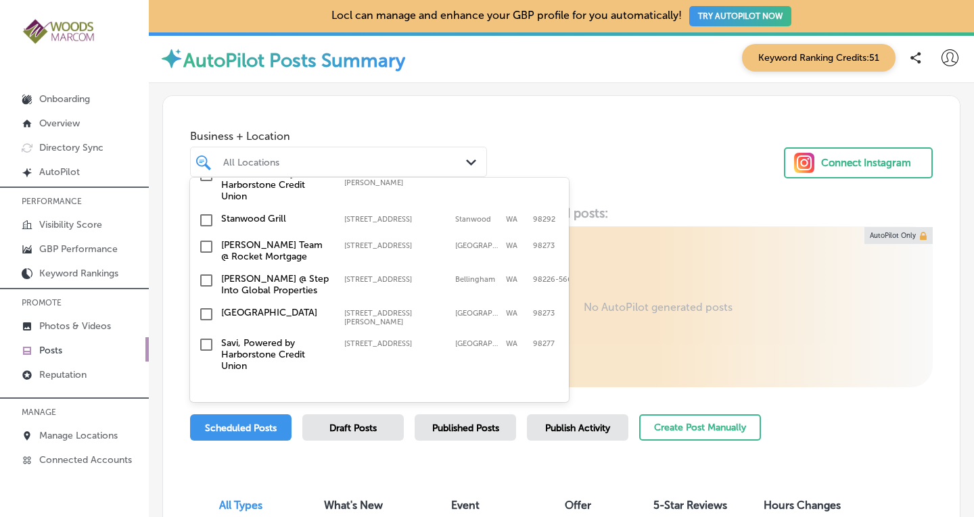
scroll to position [495, 0]
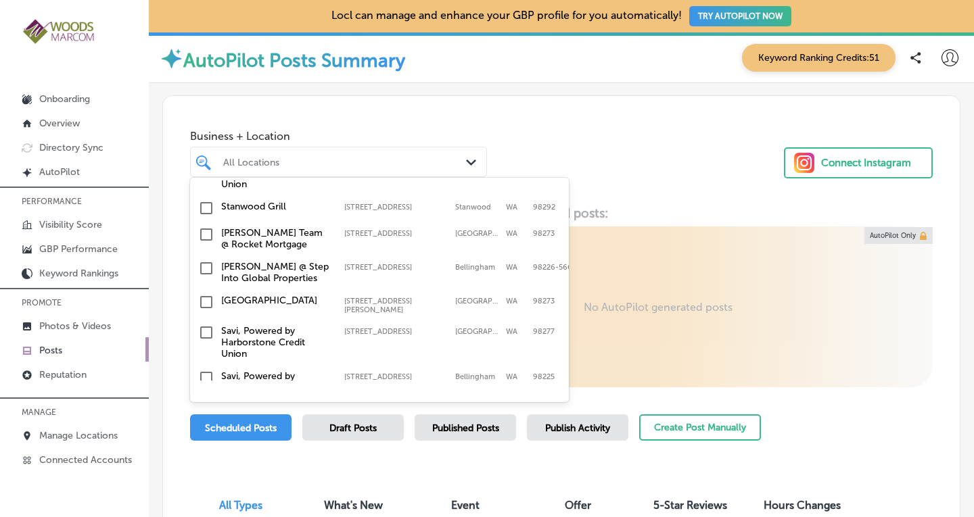
click at [210, 294] on input "checkbox" at bounding box center [206, 302] width 16 height 16
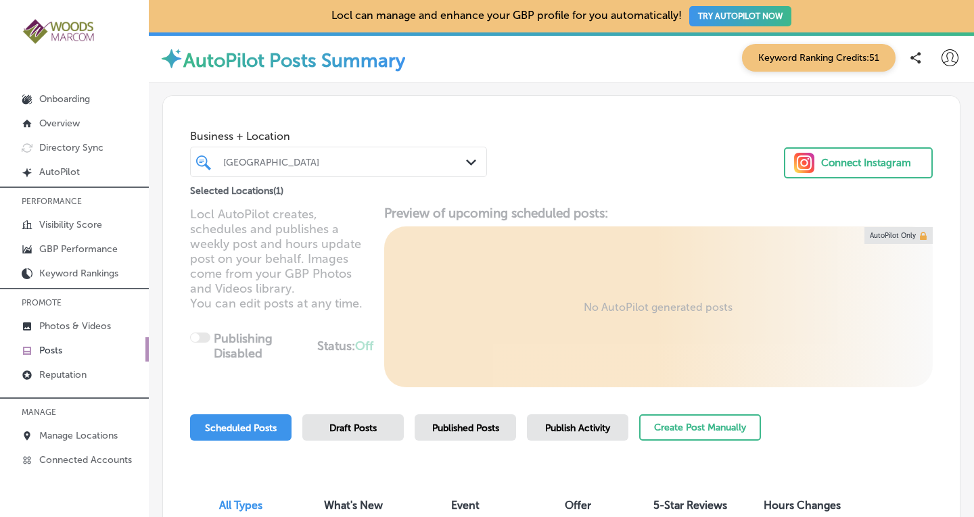
click at [642, 174] on div "Business + Location [GEOGRAPHIC_DATA] Path Created with Sketch. Selected Locati…" at bounding box center [561, 147] width 796 height 103
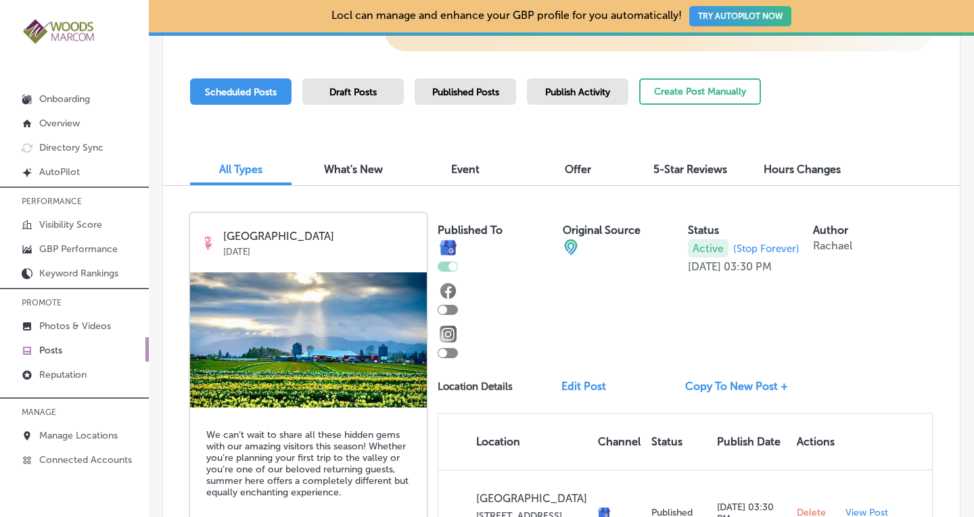
scroll to position [297, 0]
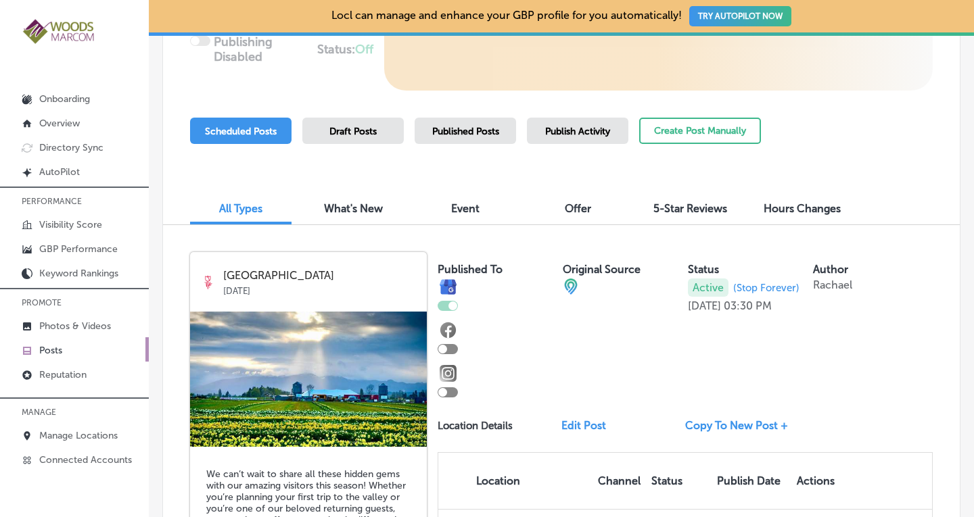
click at [501, 137] on div "Published Posts" at bounding box center [464, 131] width 101 height 26
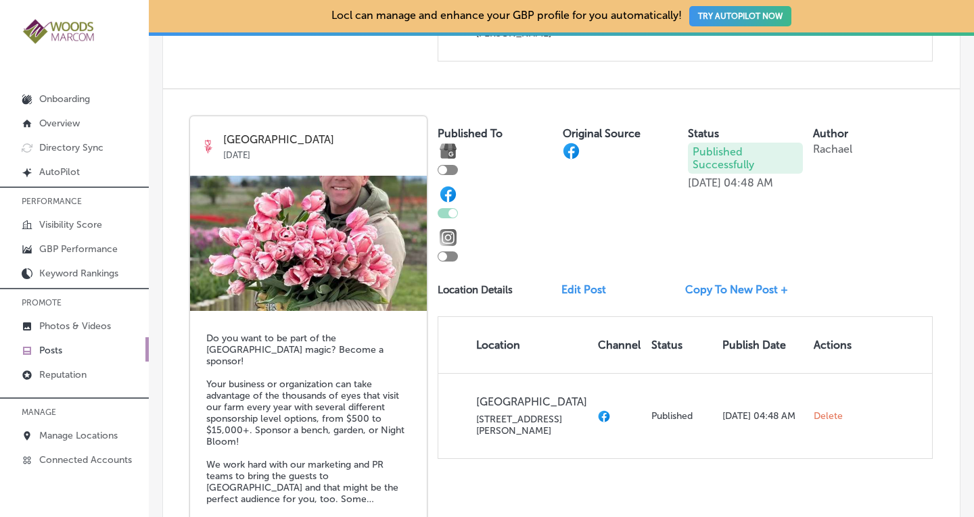
scroll to position [1675, 0]
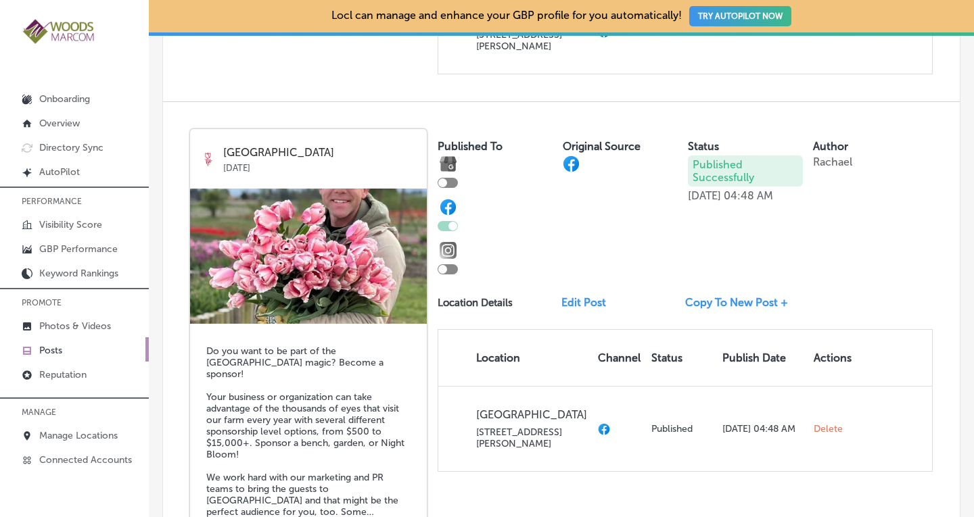
click at [715, 296] on link "Copy To New Post +" at bounding box center [742, 302] width 114 height 13
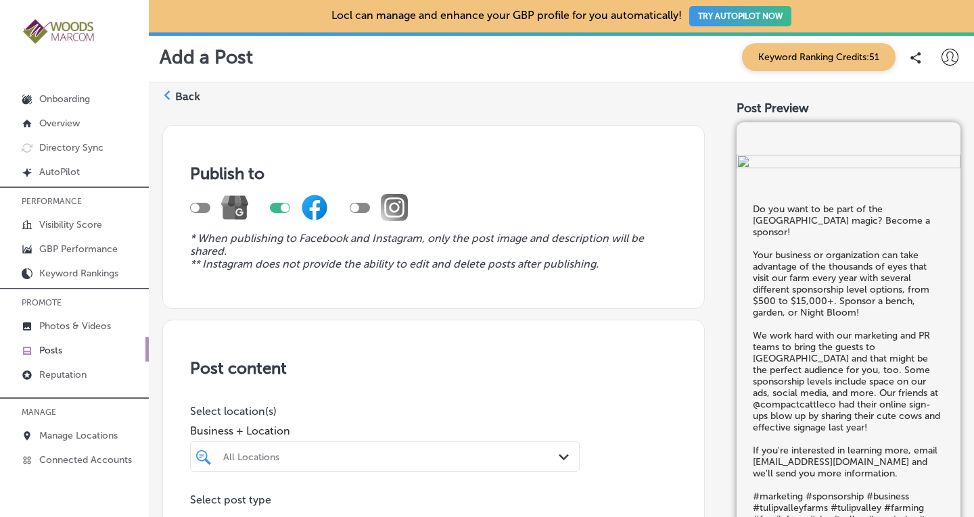
click at [204, 203] on div at bounding box center [200, 208] width 20 height 10
checkbox input "true"
click at [285, 206] on div at bounding box center [285, 208] width 9 height 9
checkbox input "false"
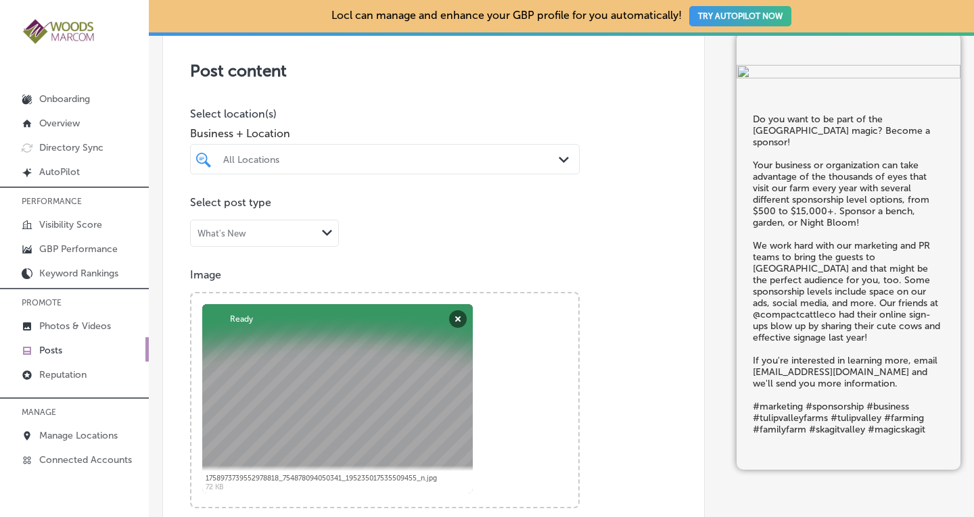
scroll to position [302, 0]
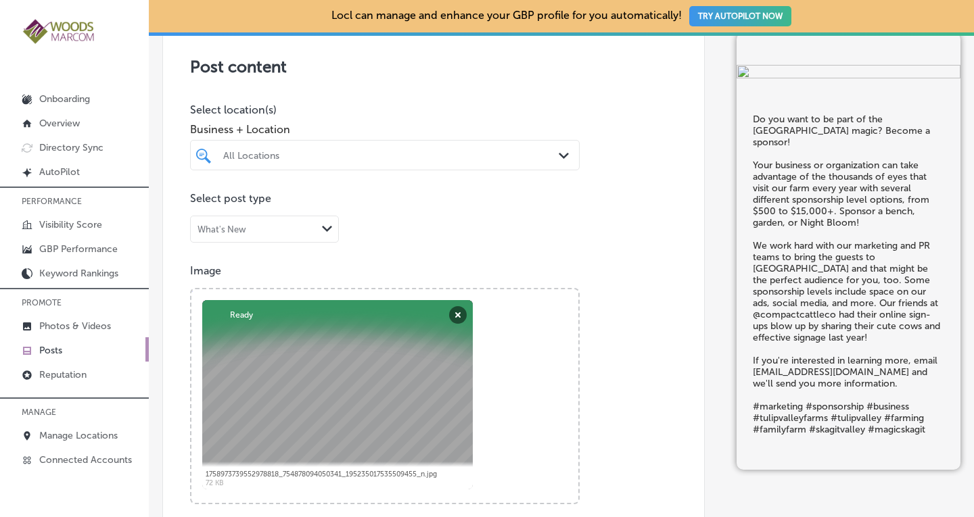
click at [523, 148] on div "All Locations" at bounding box center [384, 155] width 337 height 21
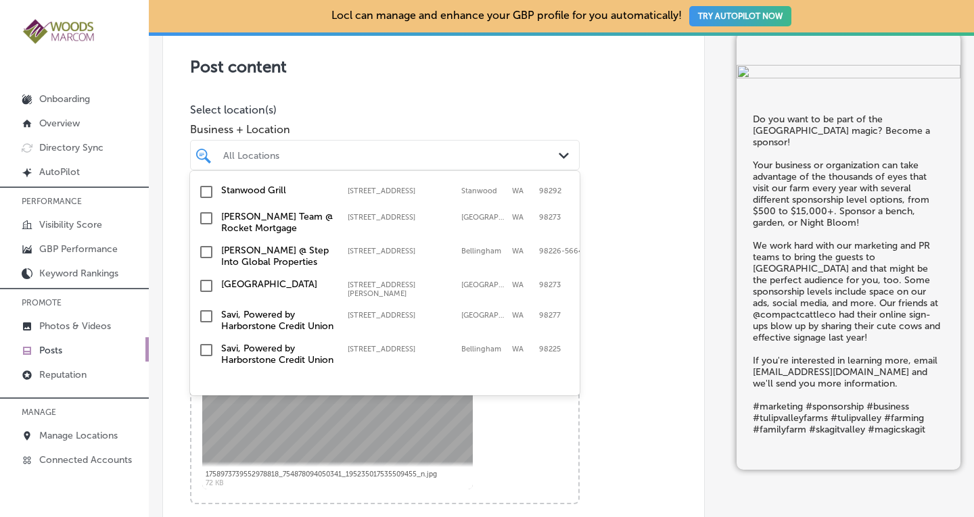
scroll to position [495, 0]
click at [207, 278] on input "checkbox" at bounding box center [206, 286] width 16 height 16
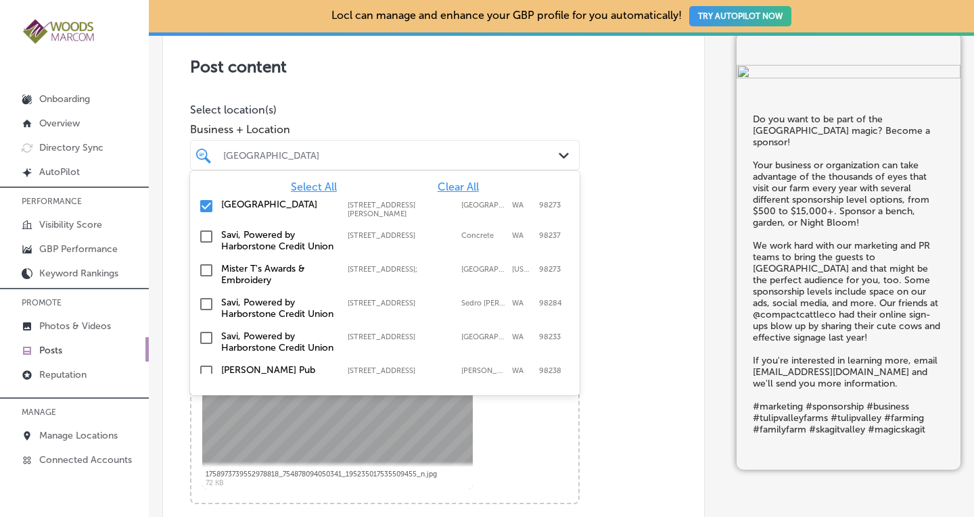
click at [629, 162] on div "Post content Select location(s) Business + Location option [STREET_ADDRESS][PER…" at bounding box center [433, 472] width 542 height 909
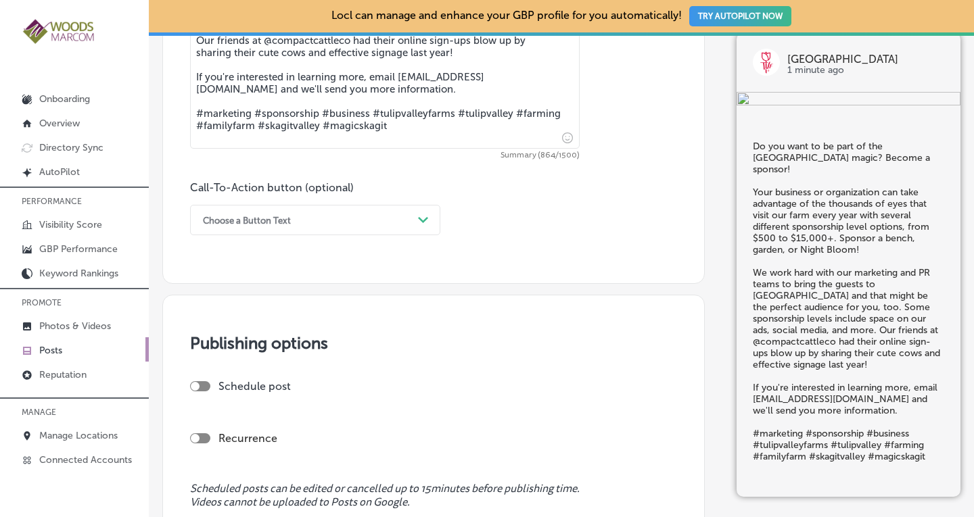
scroll to position [950, 0]
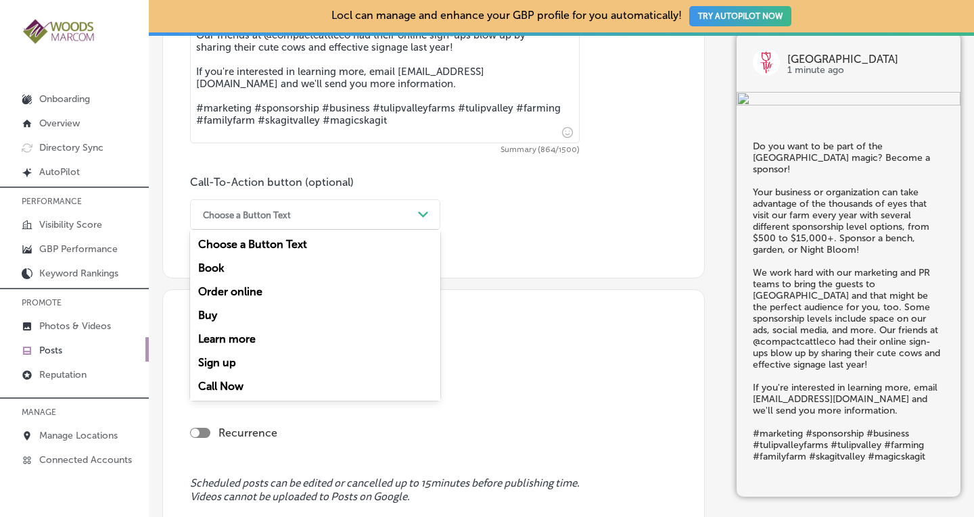
click at [402, 220] on div "Choose a Button Text" at bounding box center [304, 214] width 216 height 21
click at [253, 332] on div "Learn more" at bounding box center [315, 339] width 250 height 24
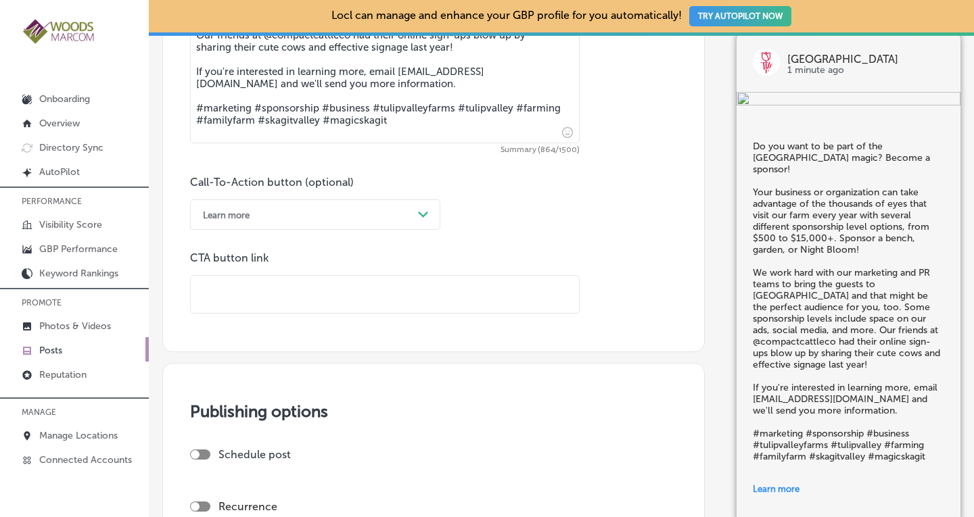
click at [274, 306] on input "text" at bounding box center [385, 294] width 388 height 37
type input "[URL][DOMAIN_NAME]"
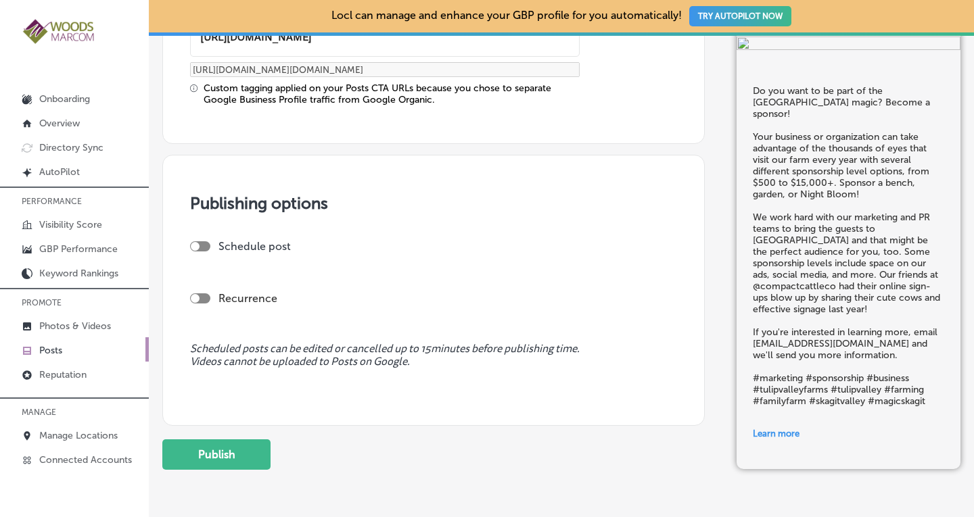
scroll to position [1211, 0]
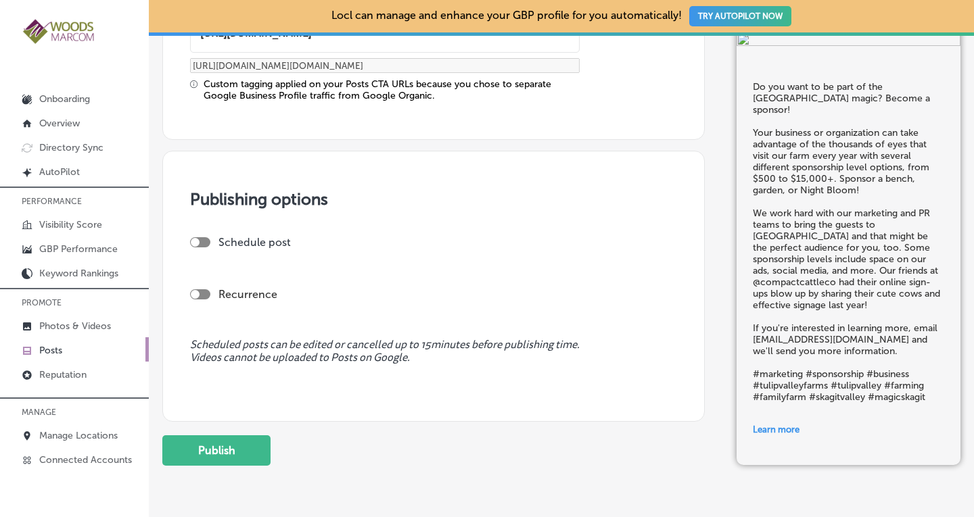
click at [201, 294] on div at bounding box center [200, 294] width 20 height 10
checkbox input "true"
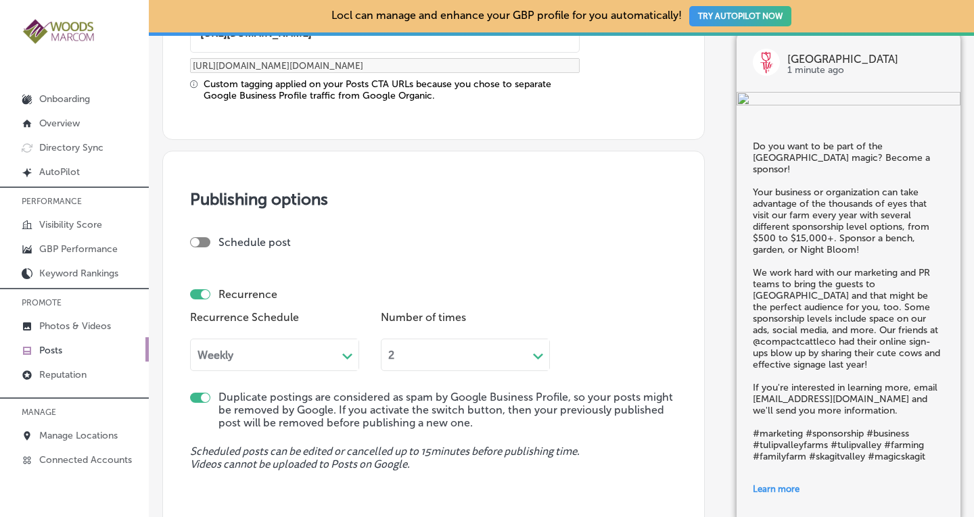
click at [234, 347] on div "Weekly" at bounding box center [264, 355] width 146 height 16
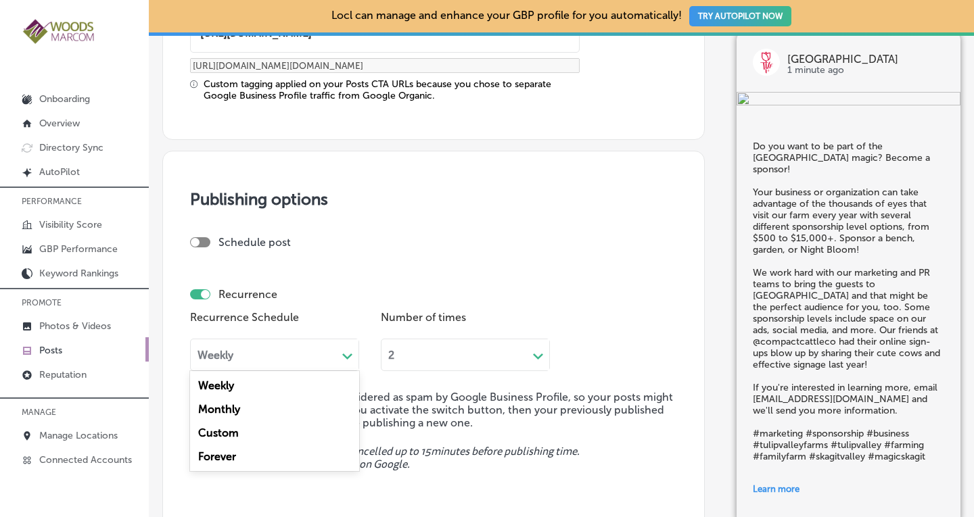
click at [227, 458] on div "Forever" at bounding box center [274, 457] width 169 height 24
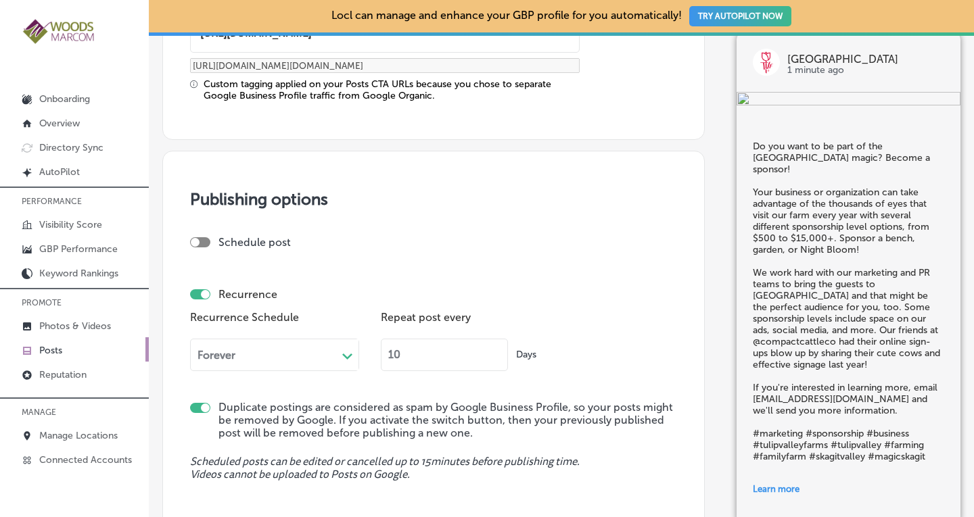
drag, startPoint x: 405, startPoint y: 349, endPoint x: 388, endPoint y: 348, distance: 16.9
click at [388, 348] on input "10" at bounding box center [444, 355] width 127 height 32
type input "90"
click at [648, 298] on div "Recurrence" at bounding box center [433, 294] width 487 height 13
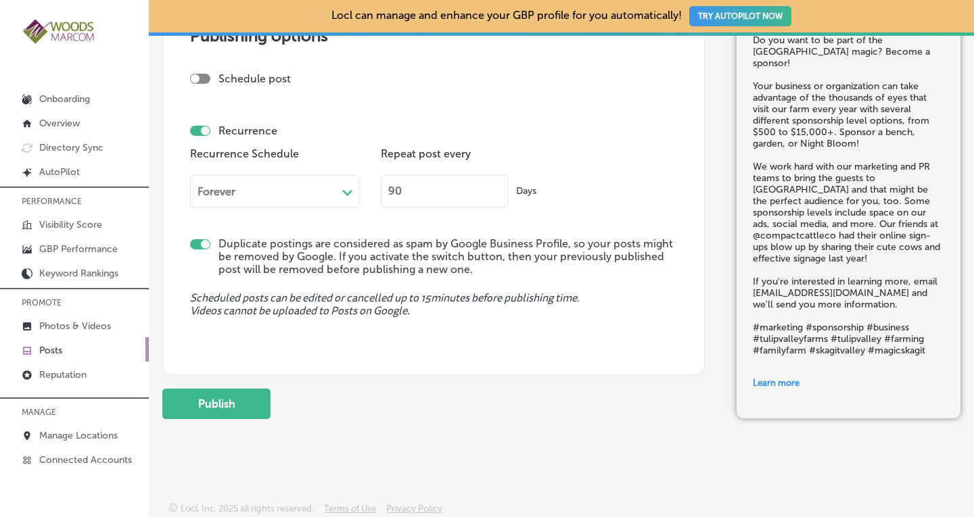
scroll to position [1376, 0]
click at [195, 396] on button "Publish" at bounding box center [216, 402] width 108 height 30
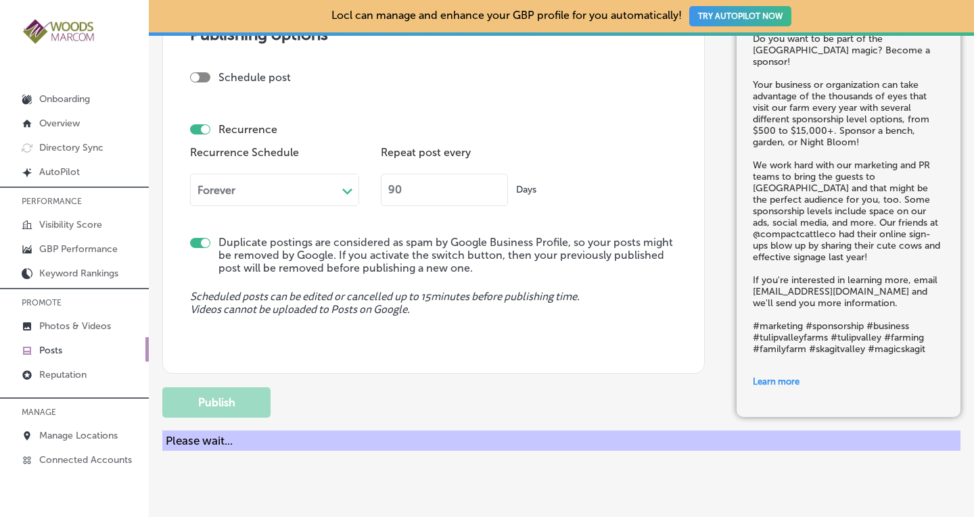
checkbox input "false"
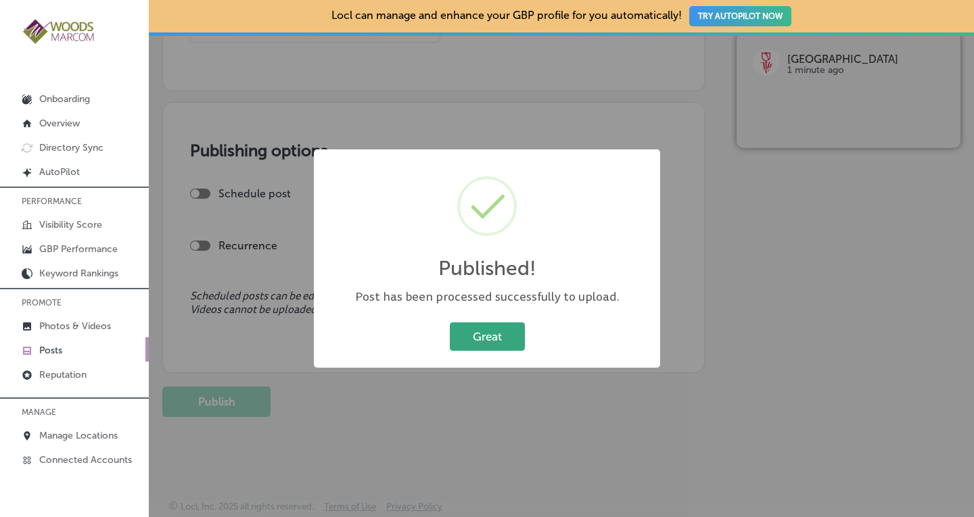
click at [508, 341] on button "Great" at bounding box center [487, 336] width 75 height 28
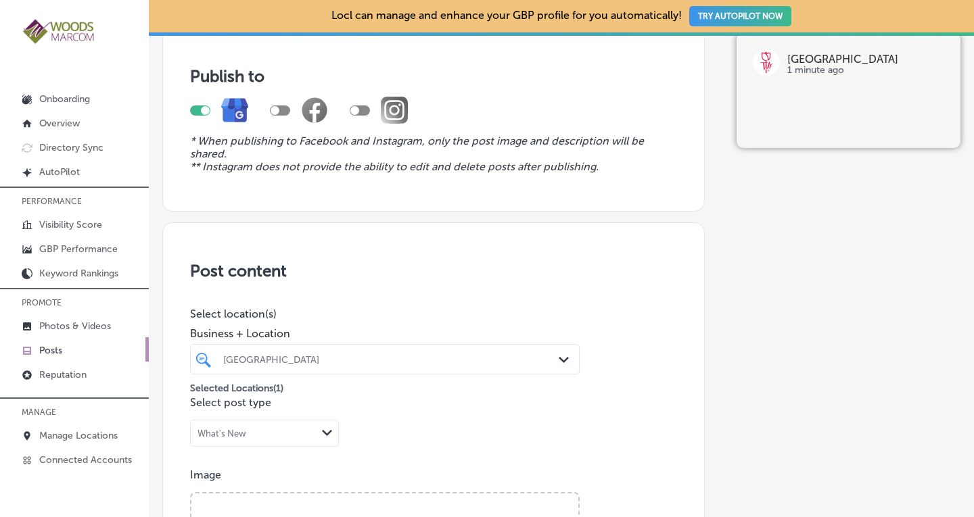
scroll to position [95, 0]
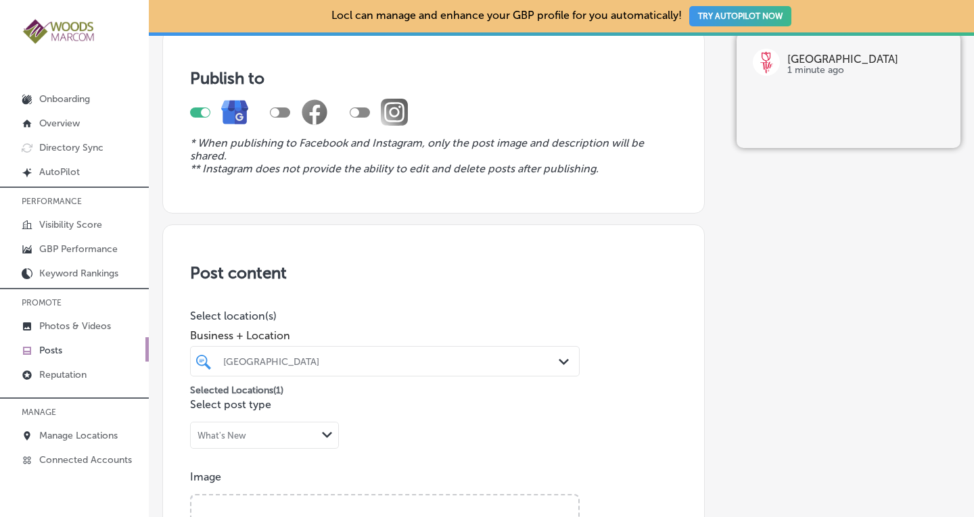
click at [52, 350] on p "Posts" at bounding box center [50, 350] width 23 height 11
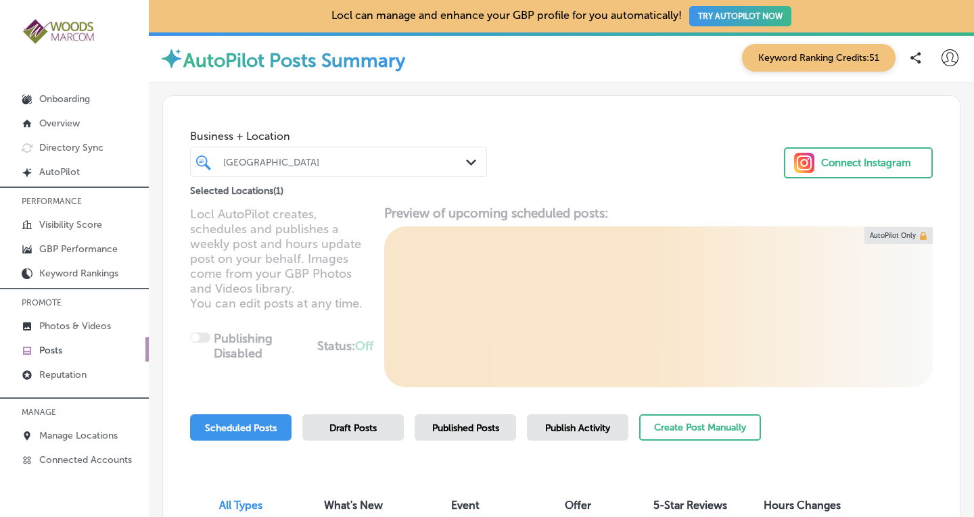
click at [364, 160] on div "[GEOGRAPHIC_DATA]" at bounding box center [345, 161] width 244 height 11
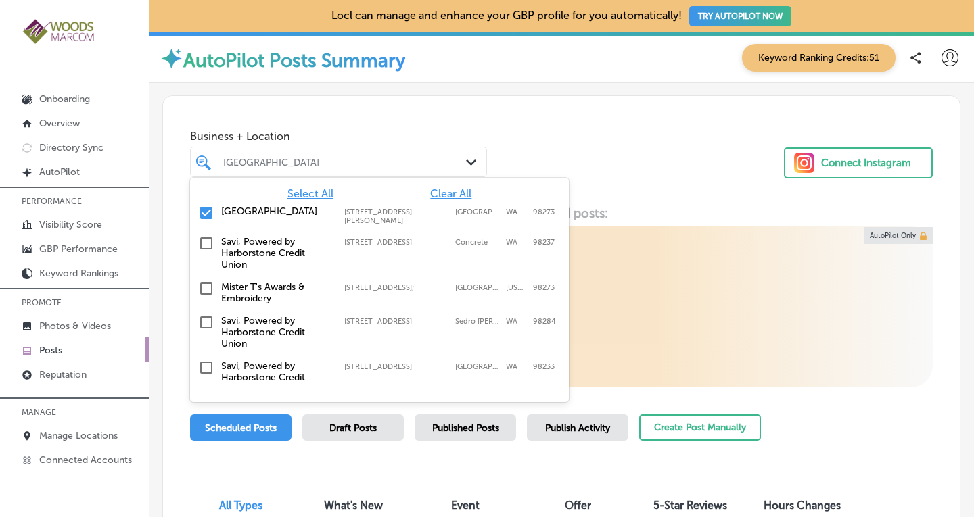
click at [447, 191] on span "Clear All" at bounding box center [450, 193] width 41 height 13
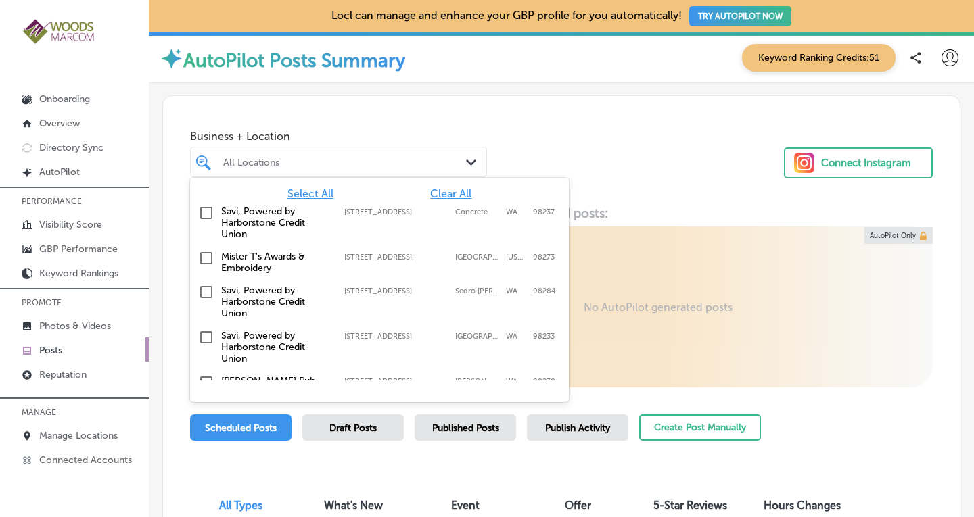
click at [208, 256] on input "checkbox" at bounding box center [206, 258] width 16 height 16
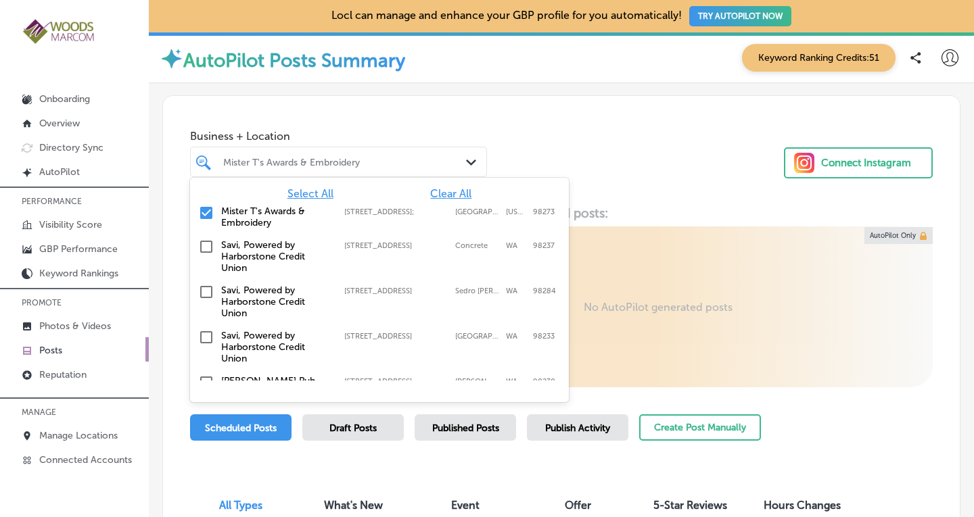
click at [654, 120] on div "Business + Location option [STREET_ADDRESS]; , selected. option [STREET_ADDRESS…" at bounding box center [561, 147] width 796 height 103
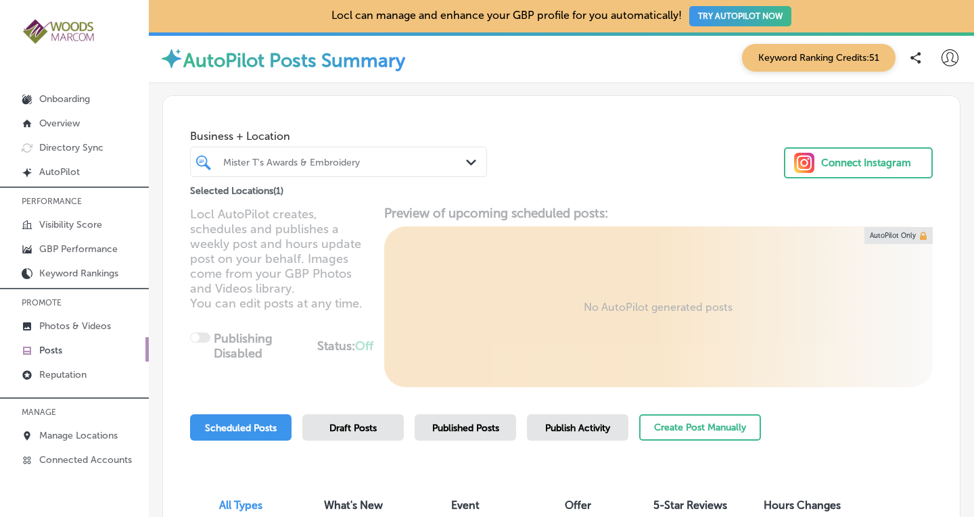
click at [494, 425] on span "Published Posts" at bounding box center [465, 428] width 67 height 11
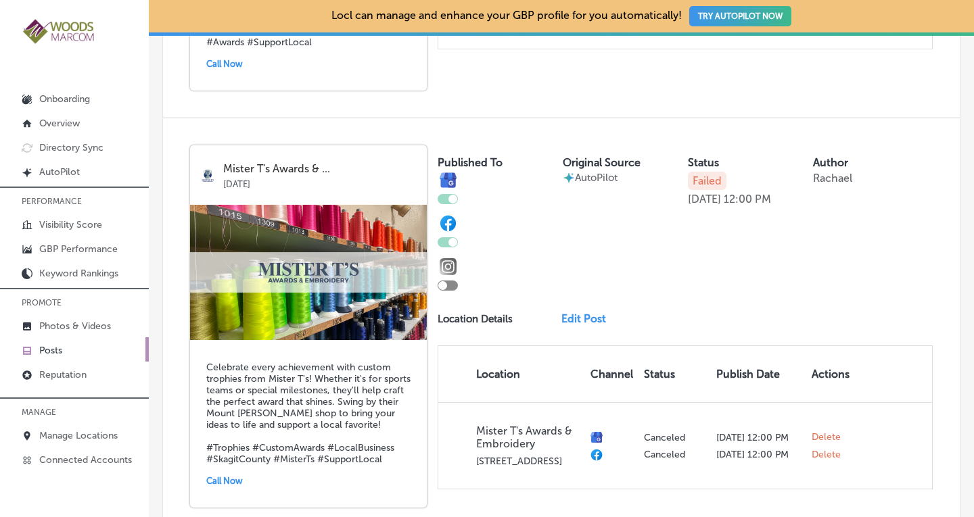
scroll to position [2593, 0]
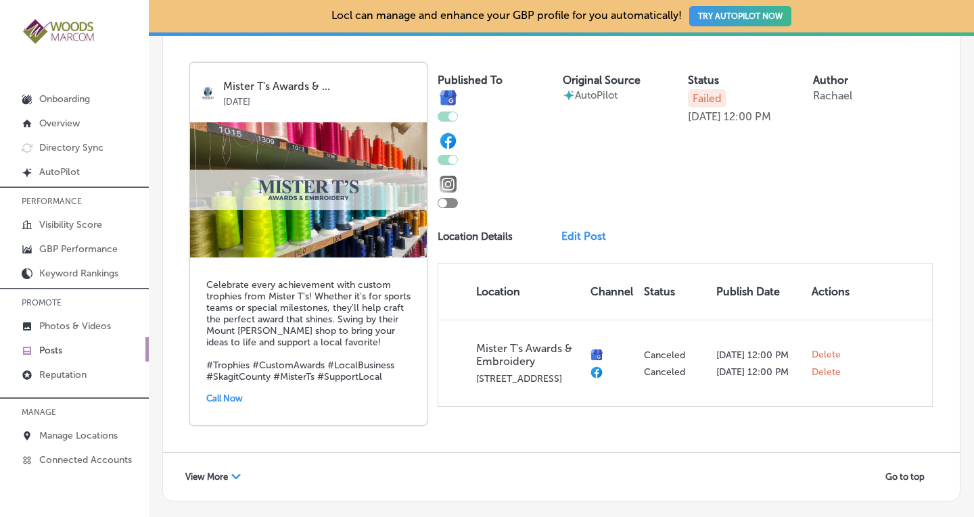
click at [200, 472] on span "View More" at bounding box center [206, 477] width 43 height 10
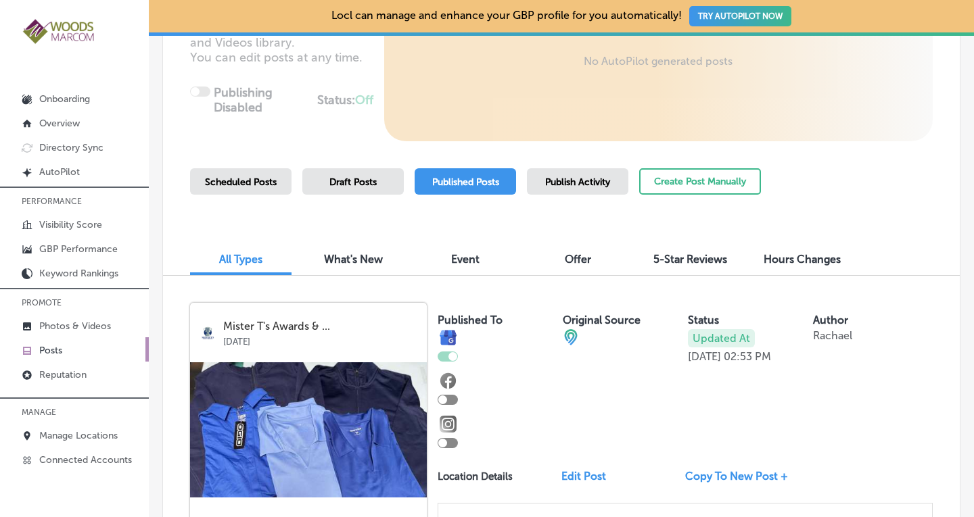
scroll to position [249, 0]
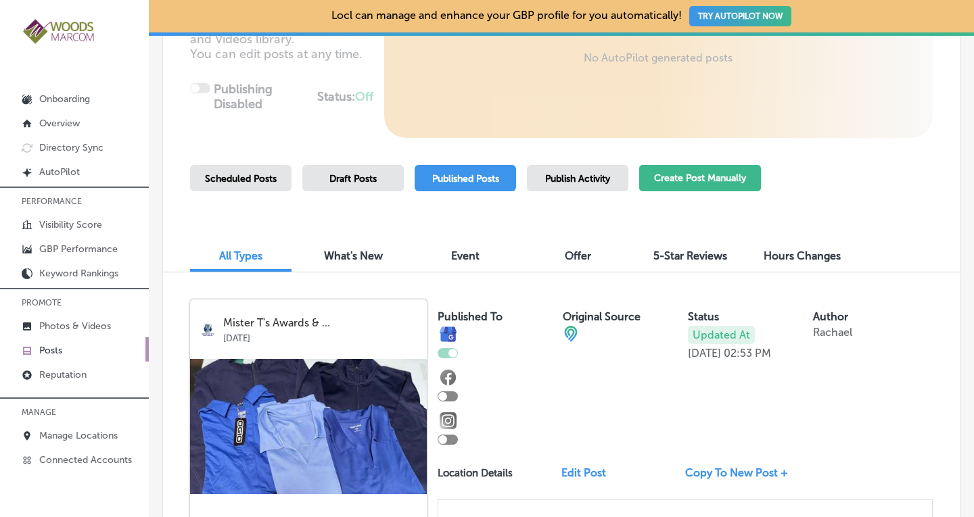
click at [723, 175] on button "Create Post Manually" at bounding box center [700, 178] width 122 height 26
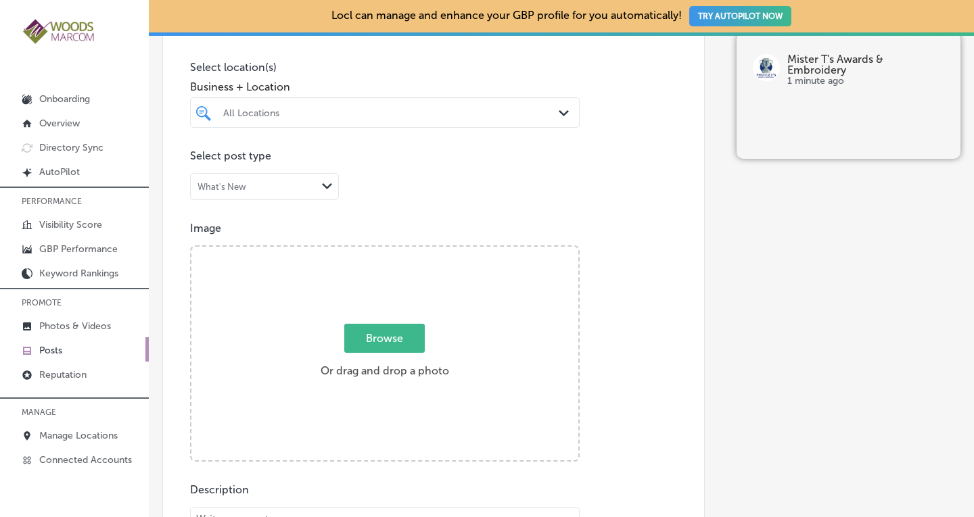
scroll to position [345, 0]
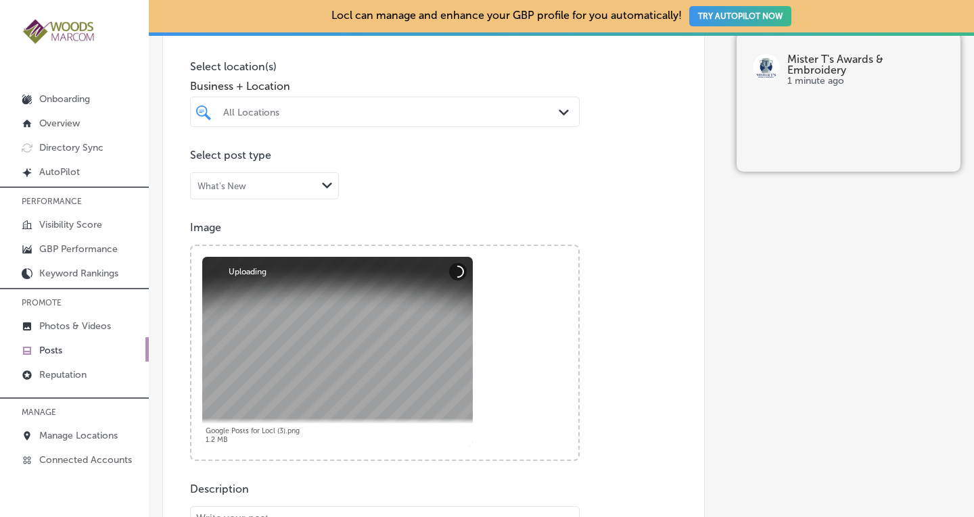
click at [349, 110] on div "All Locations" at bounding box center [391, 111] width 337 height 11
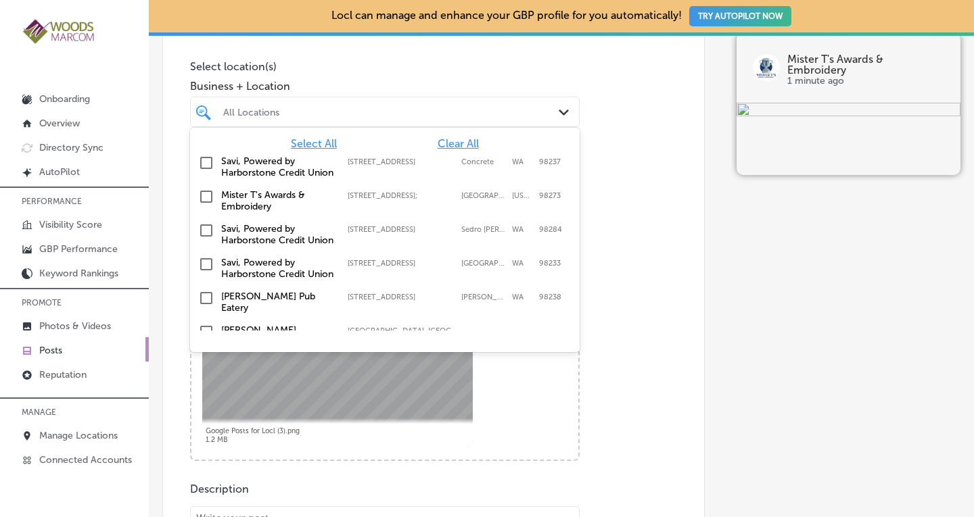
click at [206, 205] on input "checkbox" at bounding box center [206, 197] width 16 height 16
click at [633, 184] on div "Post content Select location(s) Business + Location option [STREET_ADDRESS]. op…" at bounding box center [433, 403] width 542 height 856
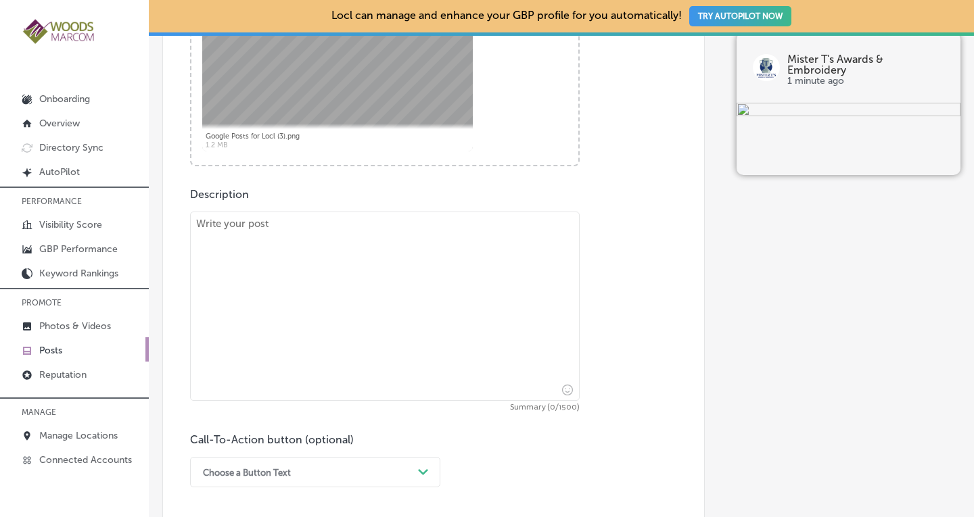
scroll to position [659, 0]
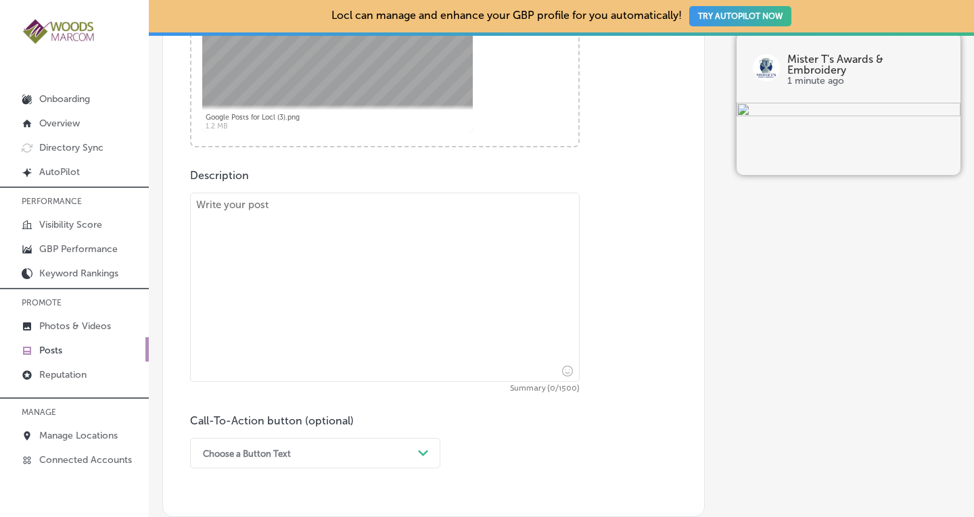
click at [402, 226] on textarea at bounding box center [384, 287] width 389 height 189
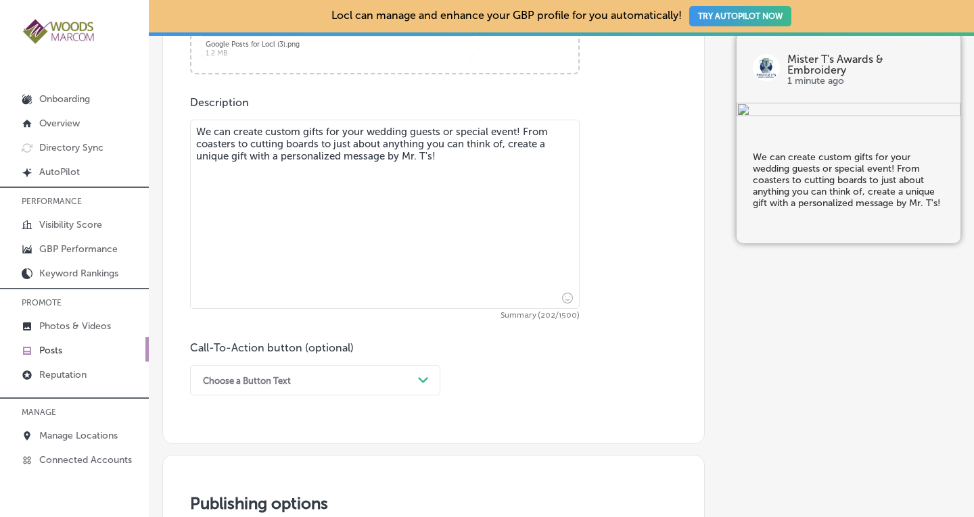
scroll to position [692, 0]
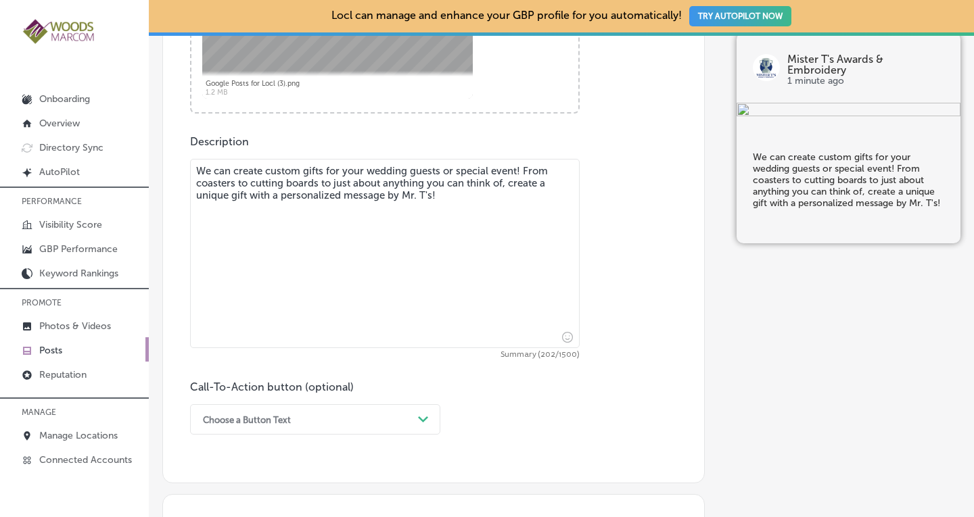
click at [249, 197] on textarea "We can create custom gifts for your wedding guests or special event! From coast…" at bounding box center [384, 253] width 389 height 189
type textarea "We can create custom gifts for your wedding guests or special event! From coast…"
click at [267, 421] on div "Choose a Button Text Path Created with Sketch." at bounding box center [315, 419] width 250 height 30
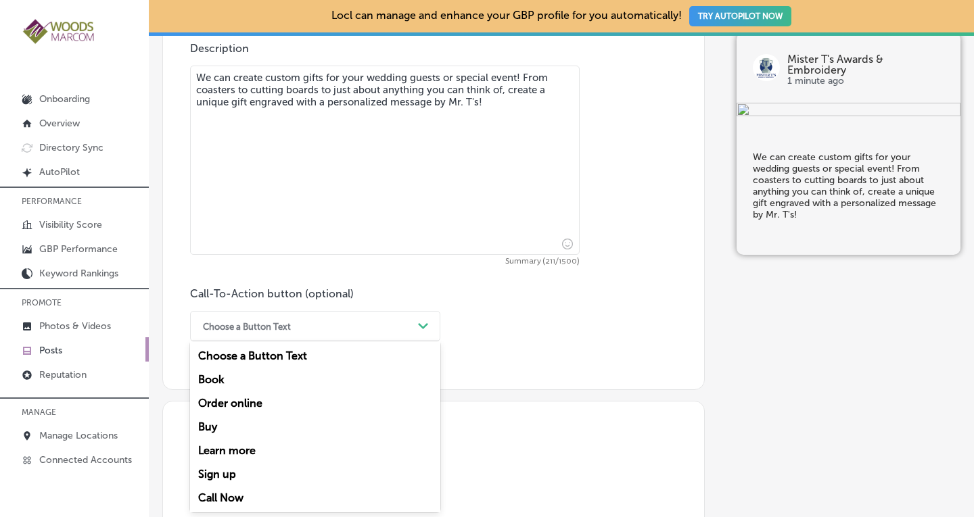
click at [226, 494] on div "Call Now" at bounding box center [315, 498] width 250 height 24
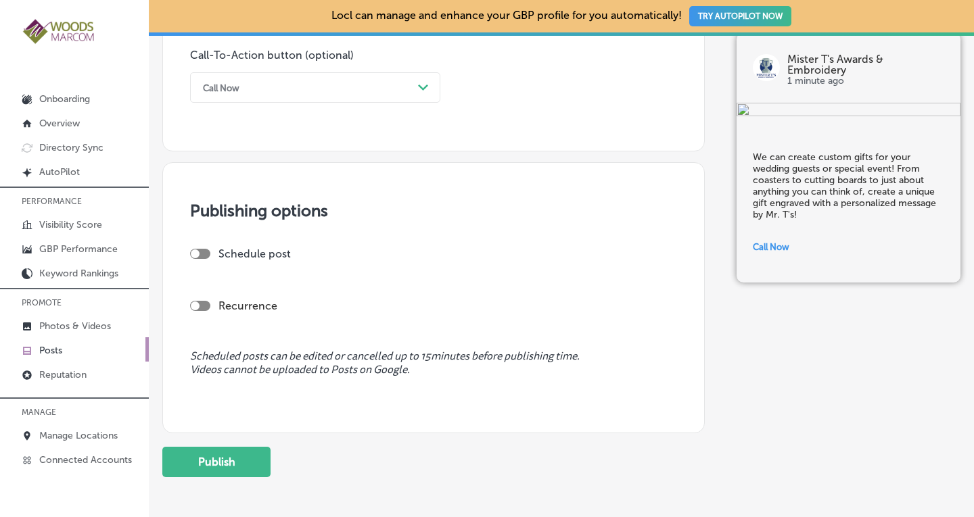
scroll to position [1084, 0]
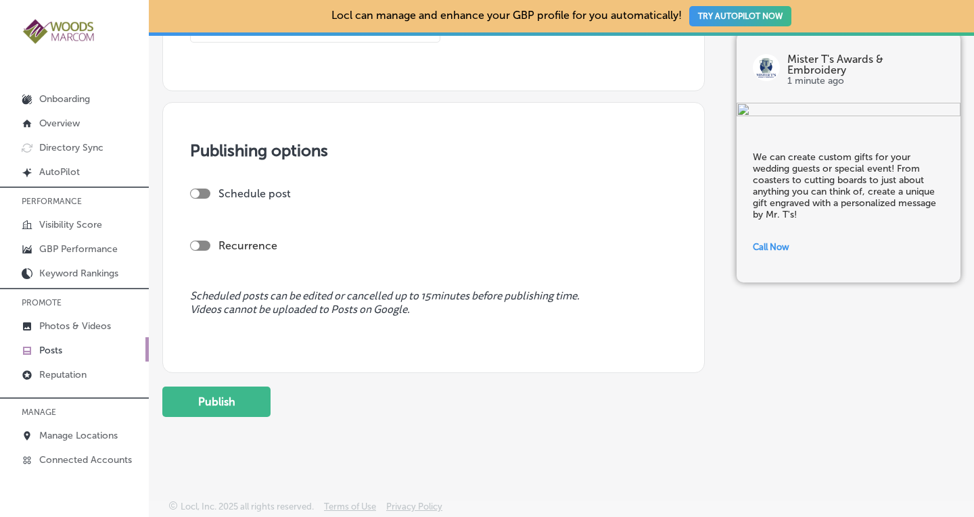
click at [206, 243] on div at bounding box center [200, 246] width 20 height 10
checkbox input "true"
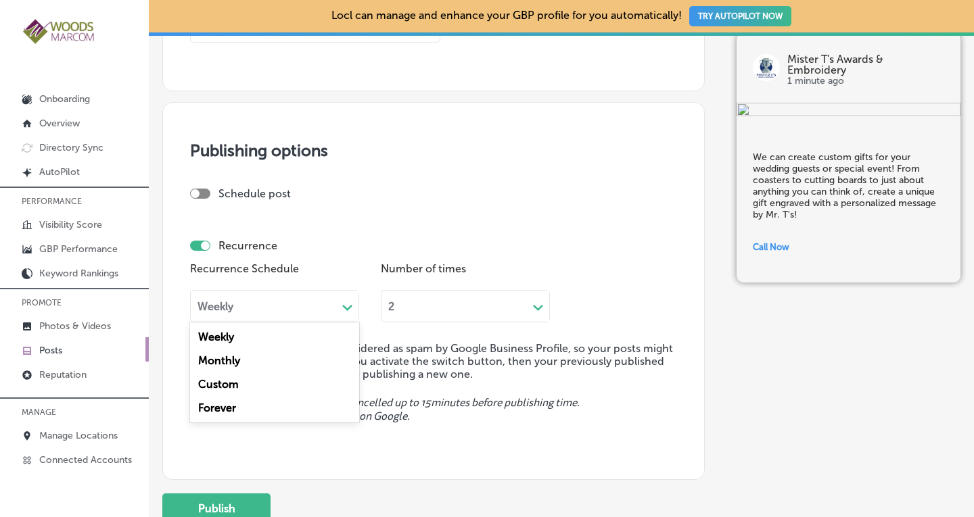
click at [218, 305] on div "Weekly" at bounding box center [215, 306] width 36 height 13
click at [226, 406] on div "Forever" at bounding box center [274, 408] width 169 height 24
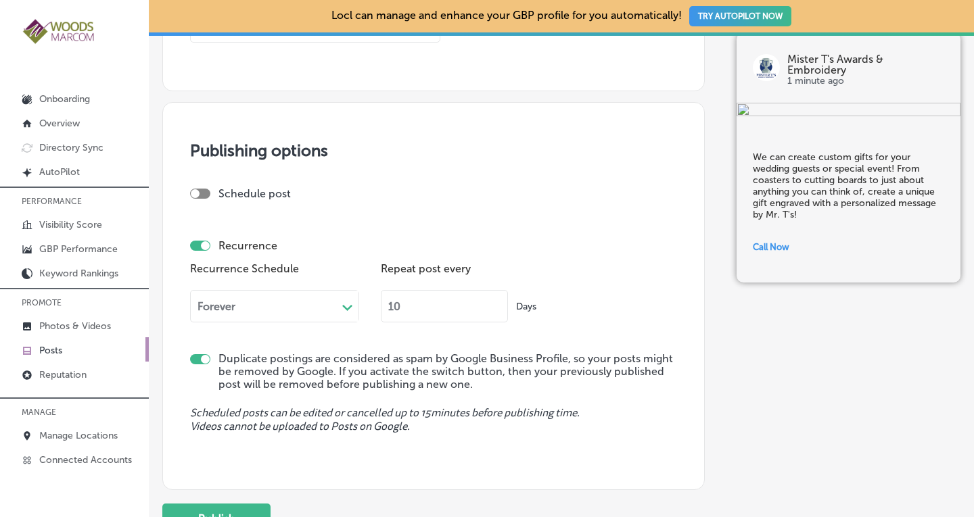
drag, startPoint x: 412, startPoint y: 304, endPoint x: 362, endPoint y: 299, distance: 49.6
click at [362, 299] on div "Recurrence Schedule Forever Path Created with Sketch. Repeat post every 10 Days" at bounding box center [433, 296] width 487 height 74
type input "90"
click at [633, 376] on label "Duplicate postings are considered as spam by Google Business Profile, so your p…" at bounding box center [447, 371] width 458 height 39
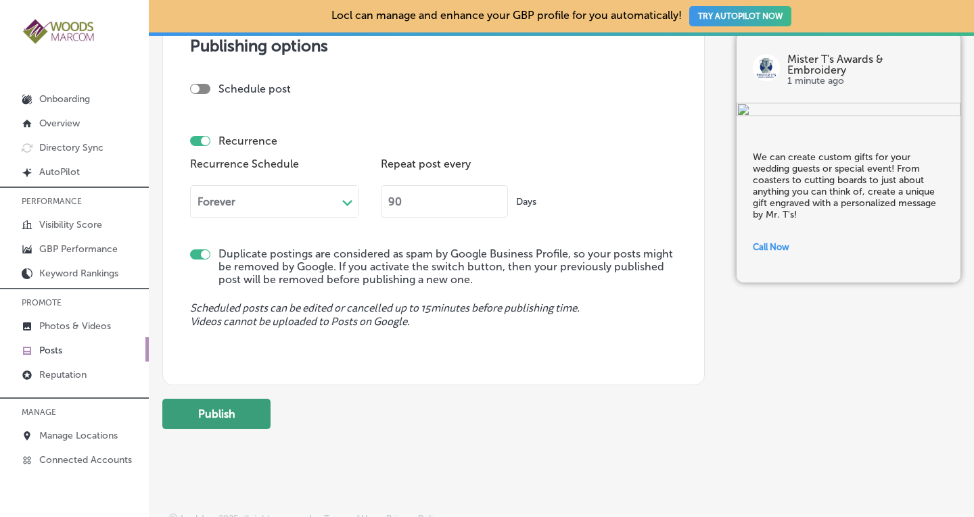
click at [221, 410] on button "Publish" at bounding box center [216, 414] width 108 height 30
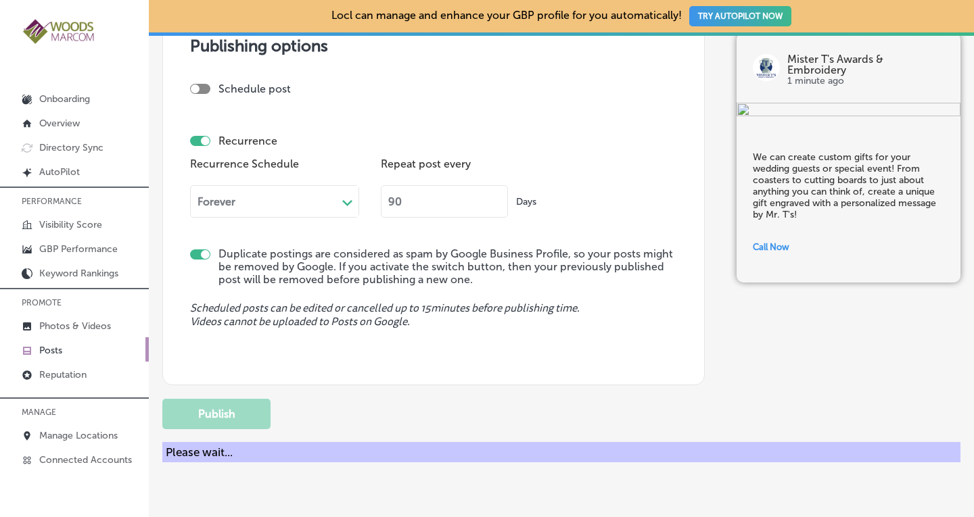
checkbox input "false"
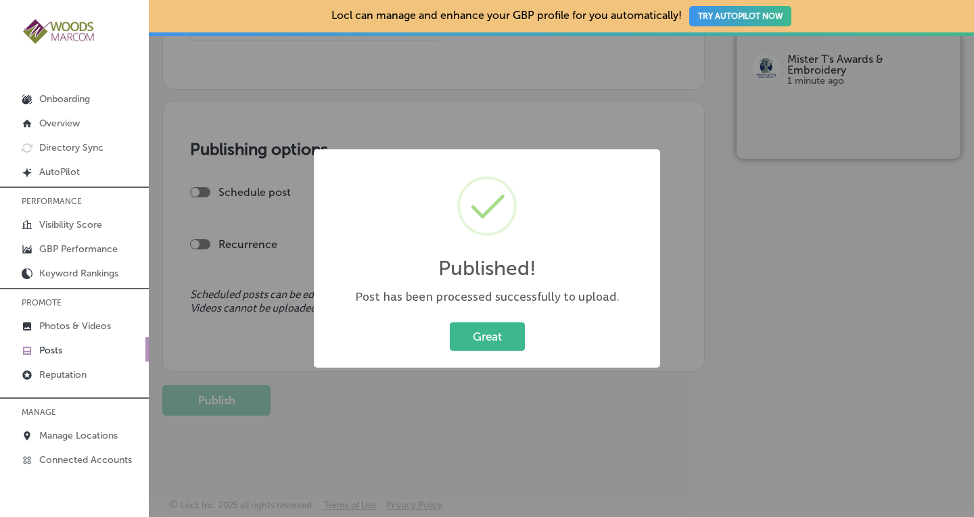
scroll to position [1084, 0]
click at [466, 341] on button "Great" at bounding box center [487, 336] width 75 height 28
